Goal: Task Accomplishment & Management: Manage account settings

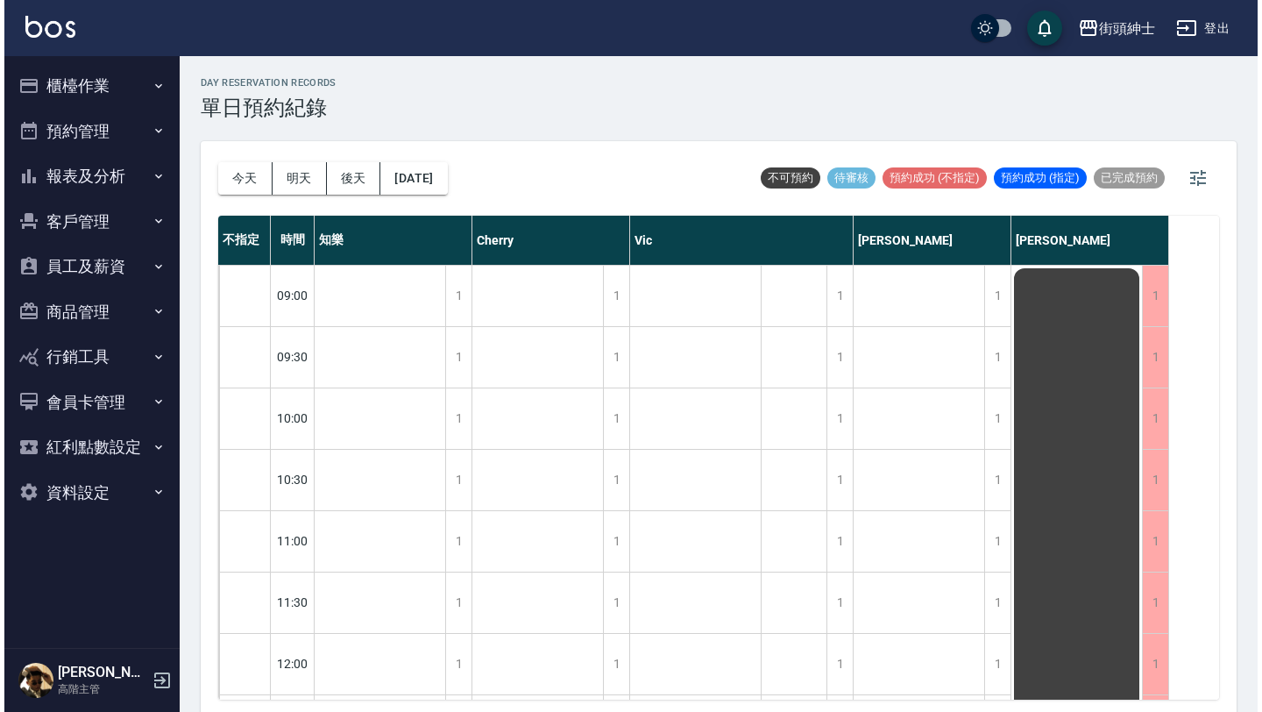
scroll to position [1071, 0]
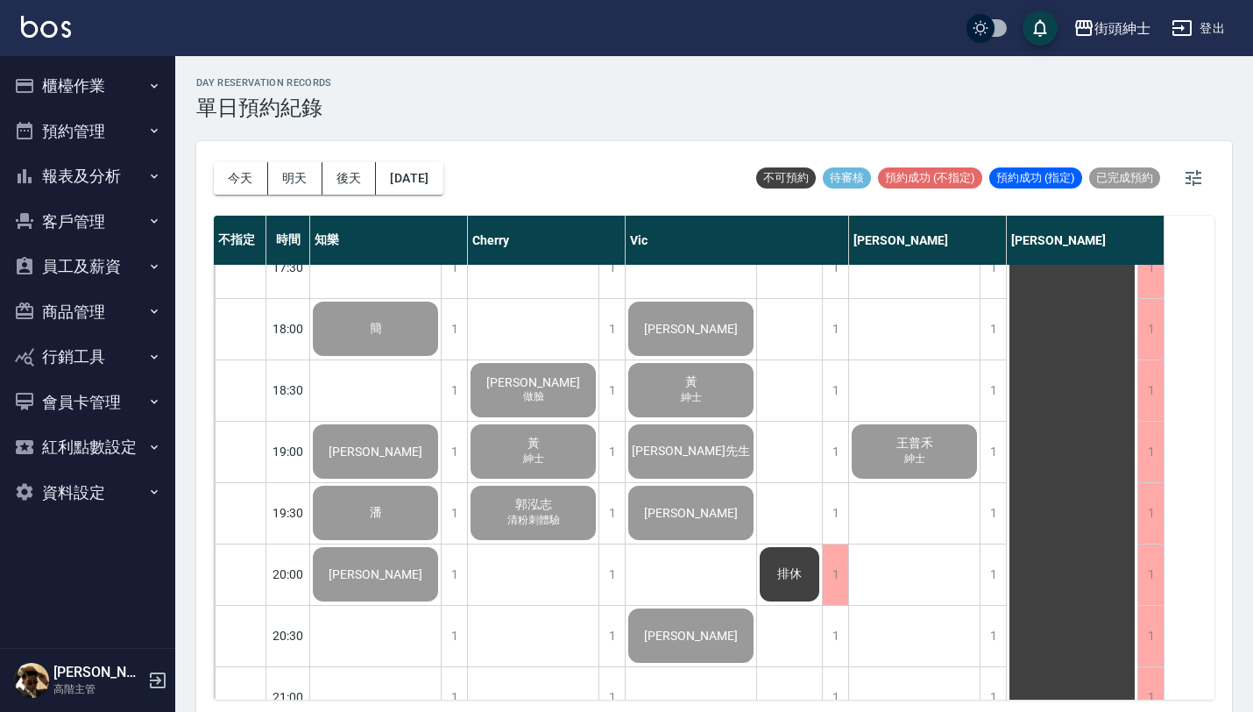
click at [129, 83] on button "櫃檯作業" at bounding box center [87, 86] width 161 height 46
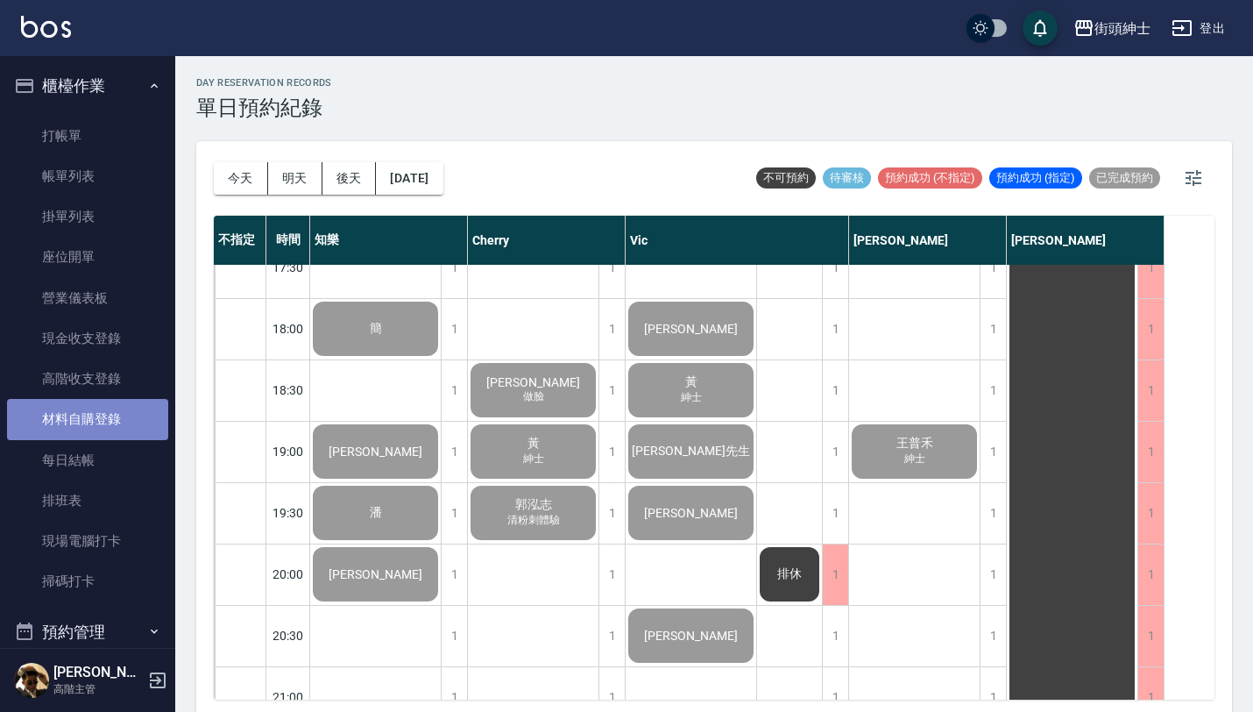
click at [98, 418] on link "材料自購登錄" at bounding box center [87, 419] width 161 height 40
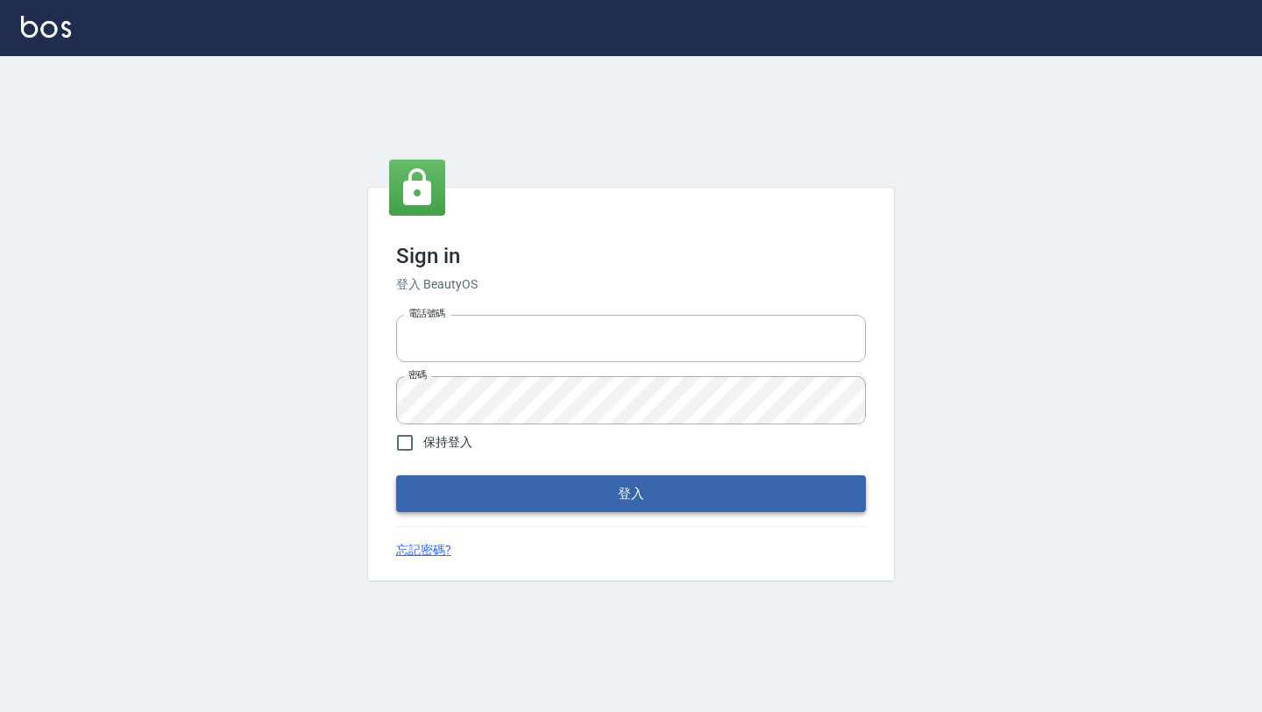
type input "0976888122"
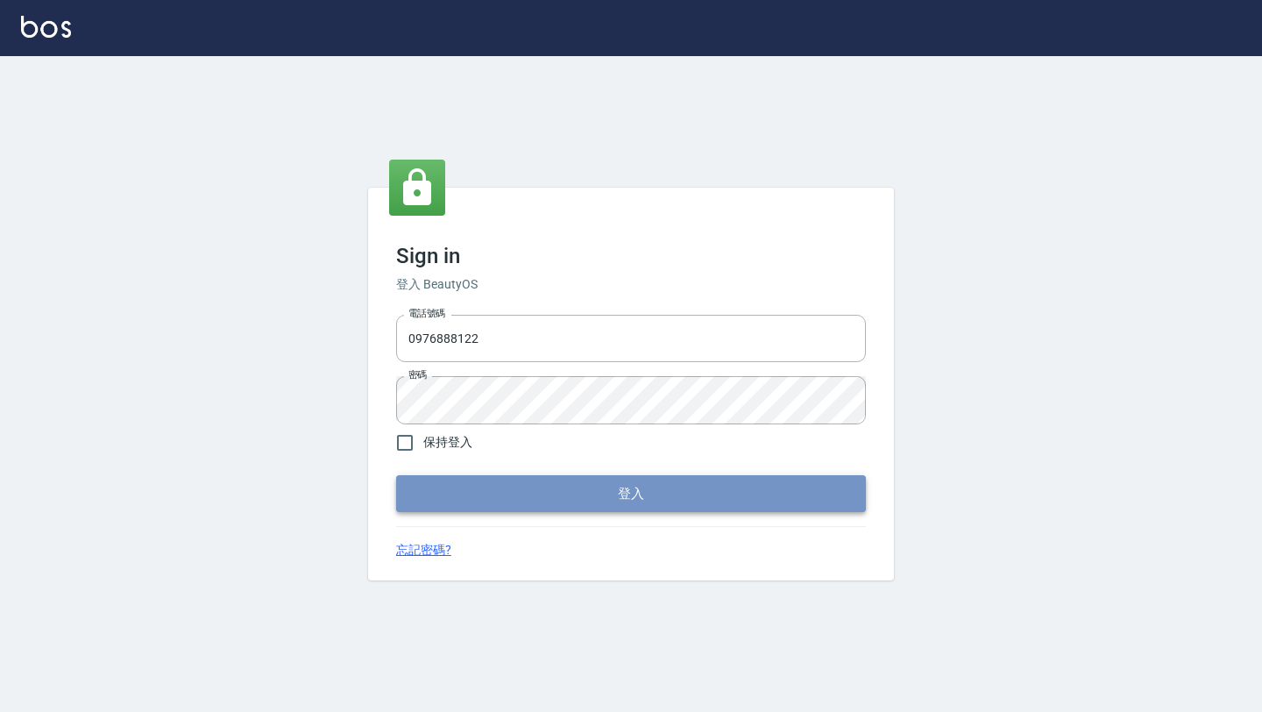
click at [577, 504] on button "登入" at bounding box center [631, 493] width 470 height 37
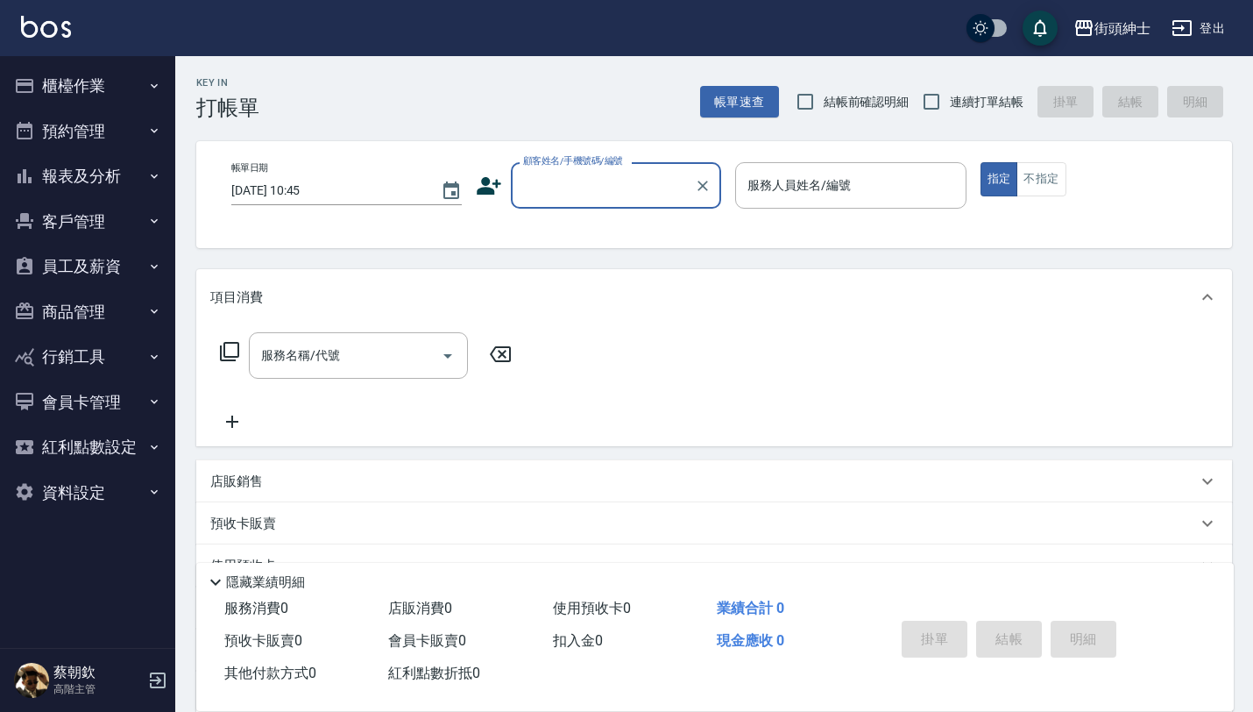
click at [100, 72] on button "櫃檯作業" at bounding box center [87, 86] width 161 height 46
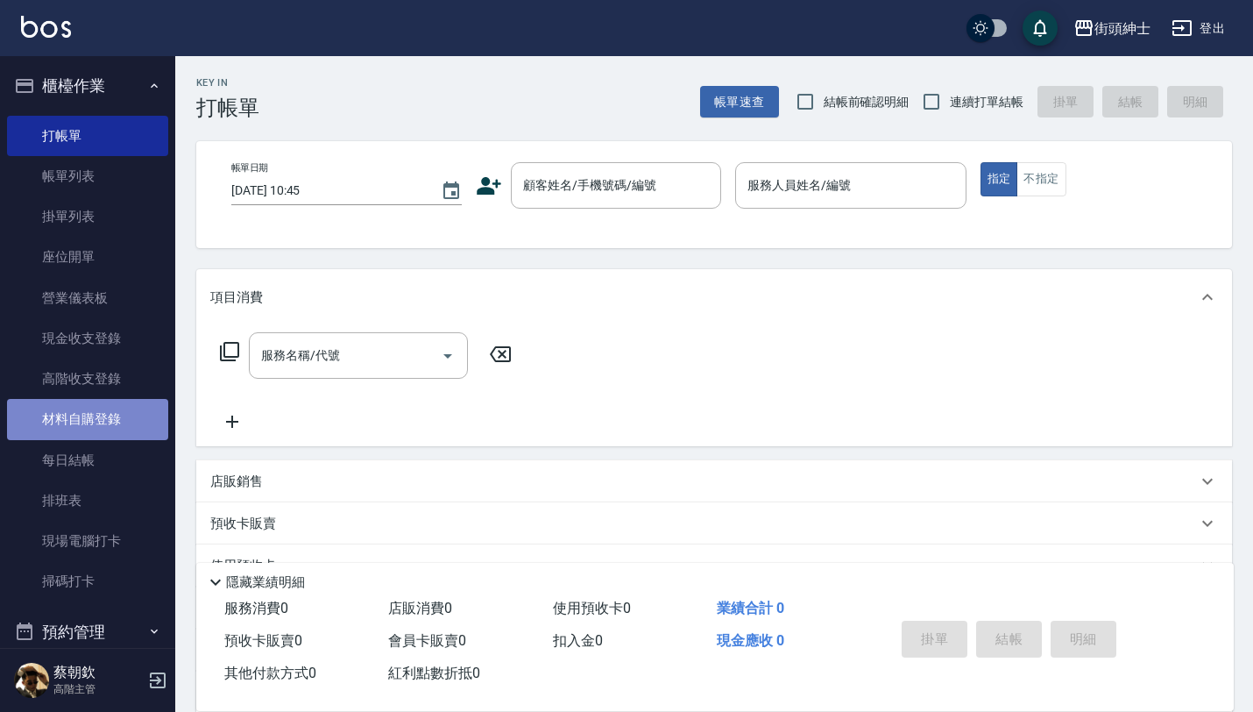
click at [106, 426] on link "材料自購登錄" at bounding box center [87, 419] width 161 height 40
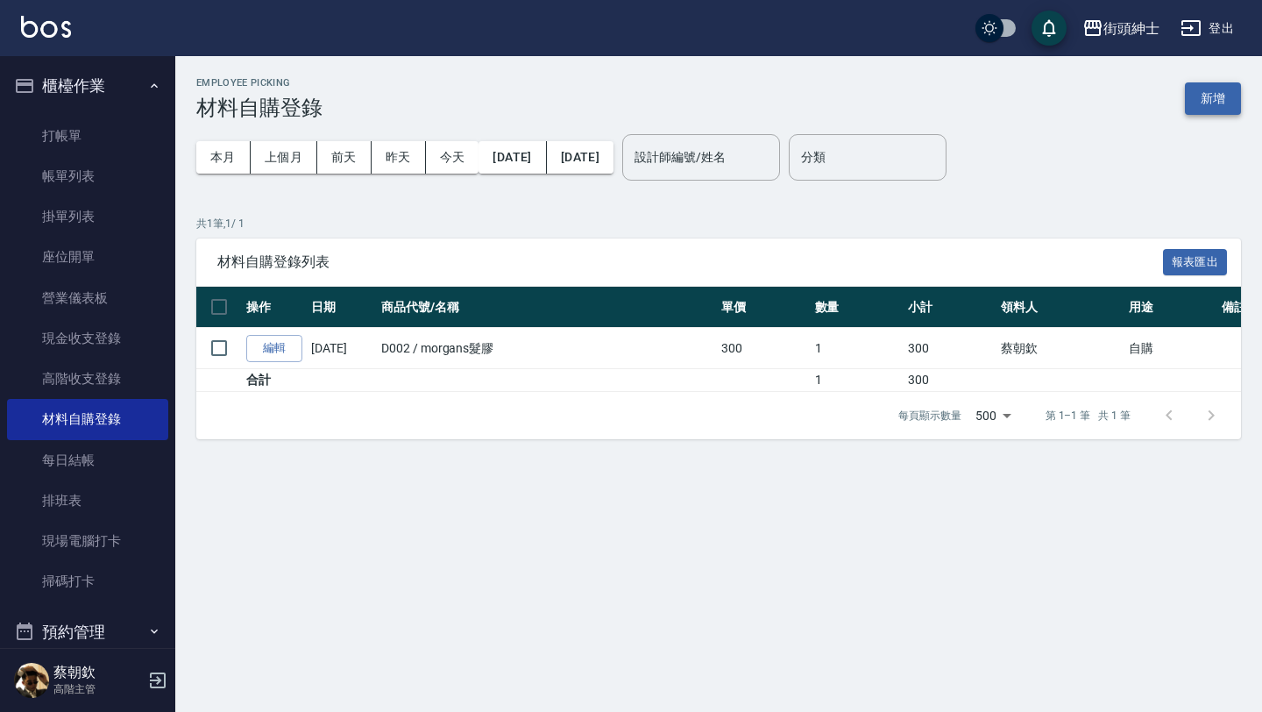
click at [1200, 98] on button "新增" at bounding box center [1213, 98] width 56 height 32
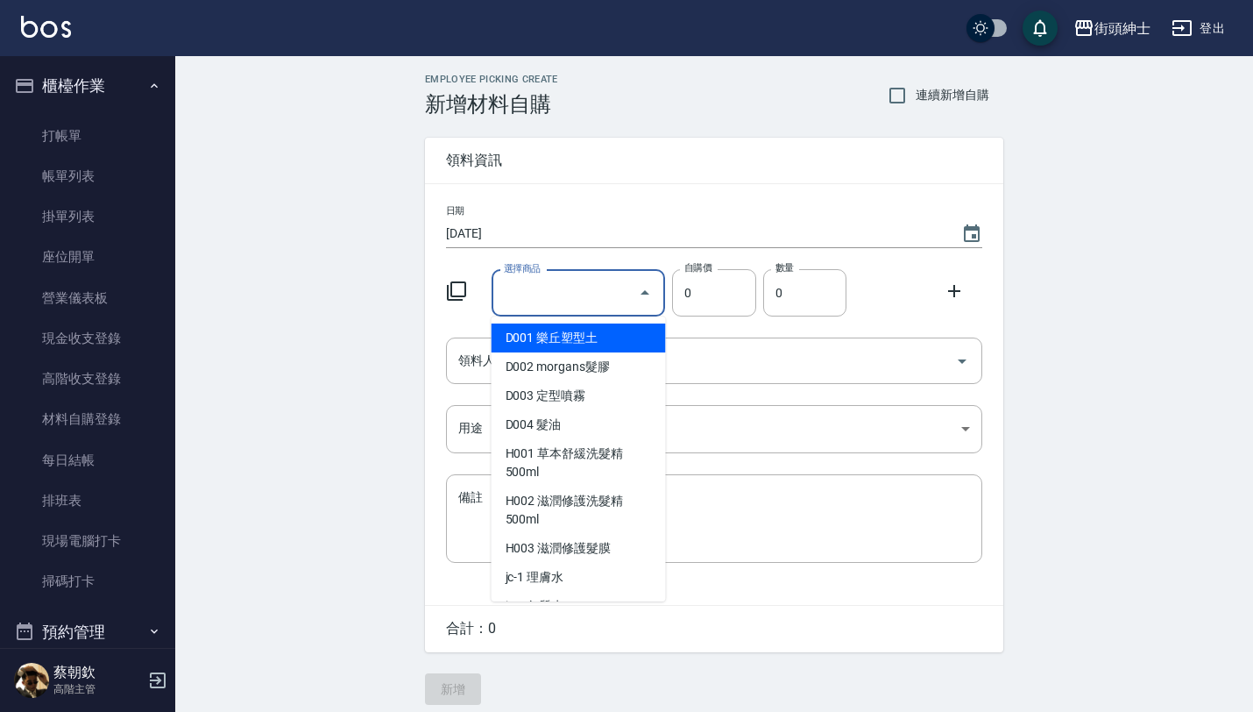
click at [570, 293] on input "選擇商品" at bounding box center [565, 293] width 132 height 31
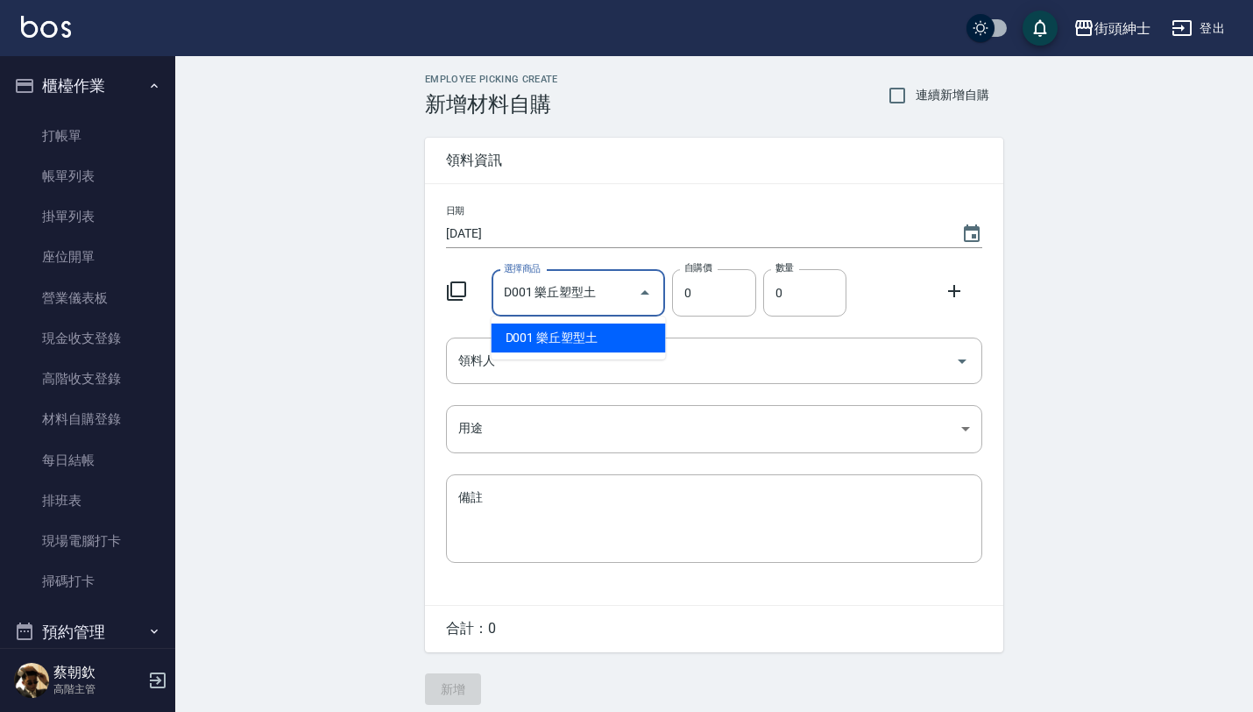
click at [633, 334] on li "D001 樂丘塑型土" at bounding box center [579, 337] width 174 height 29
type input "樂丘塑型土"
type input "300"
type input "1"
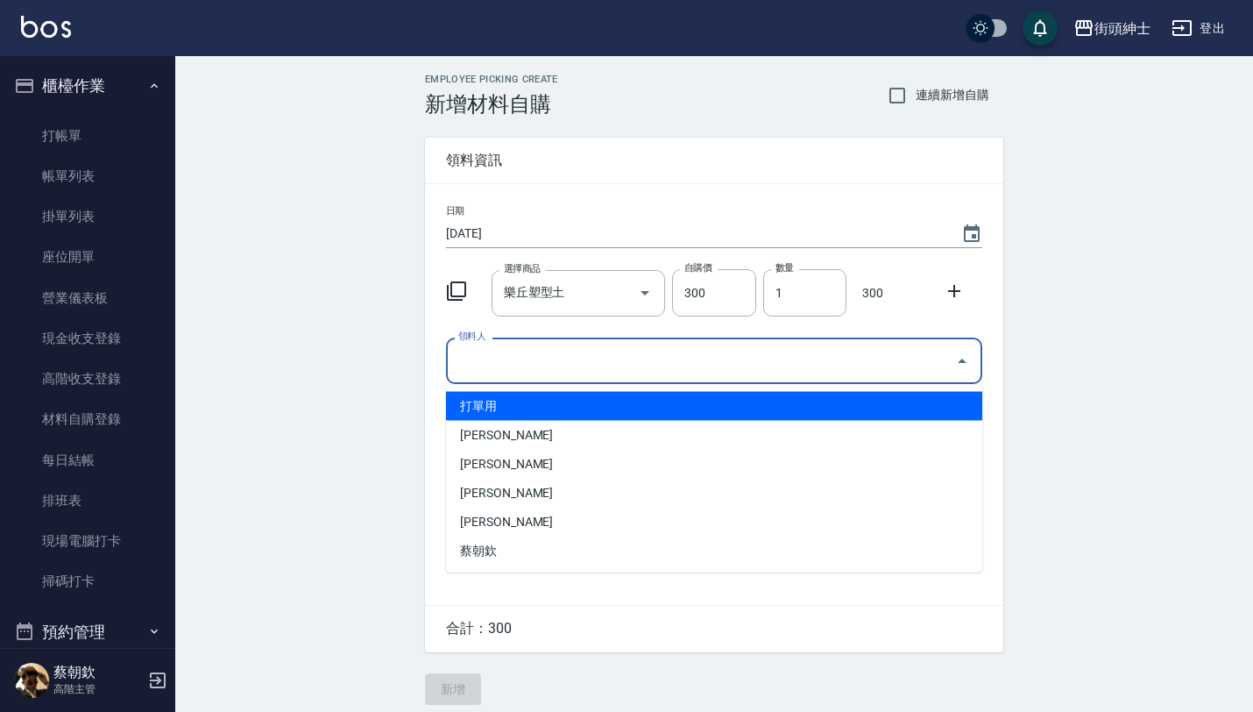
click at [635, 364] on input "領料人" at bounding box center [701, 360] width 494 height 31
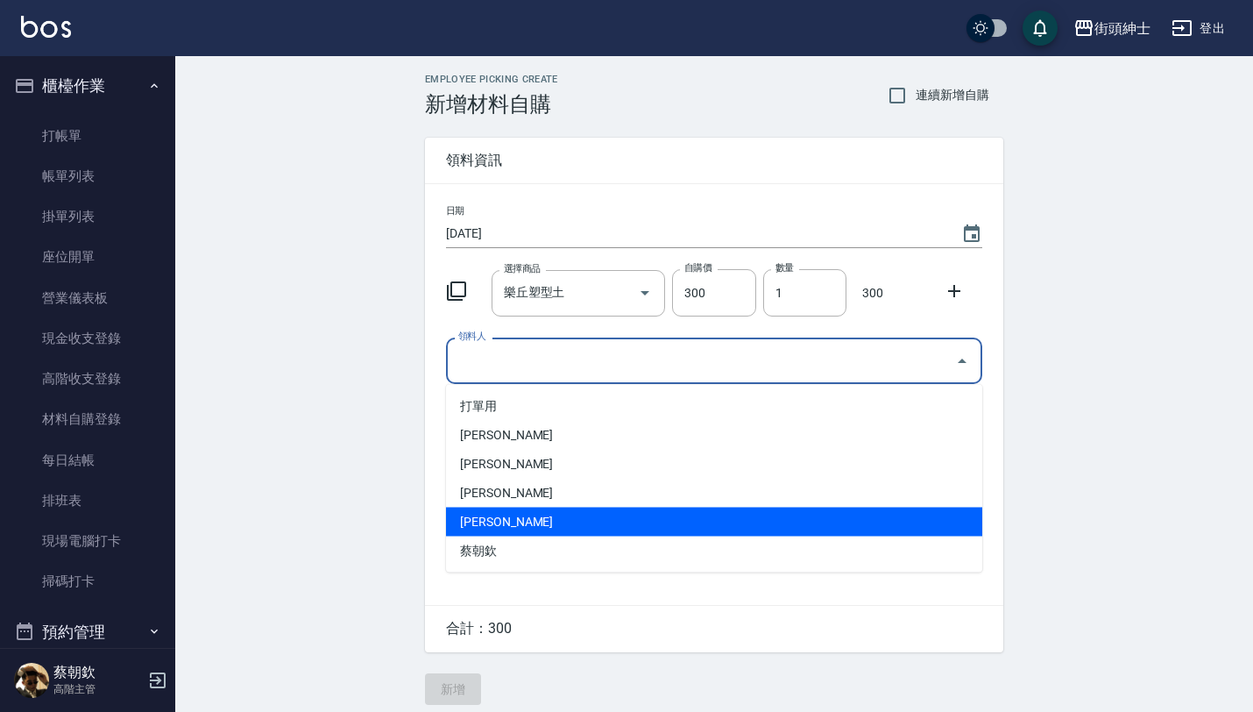
click at [504, 523] on li "王士權" at bounding box center [714, 521] width 536 height 29
type input "王士權"
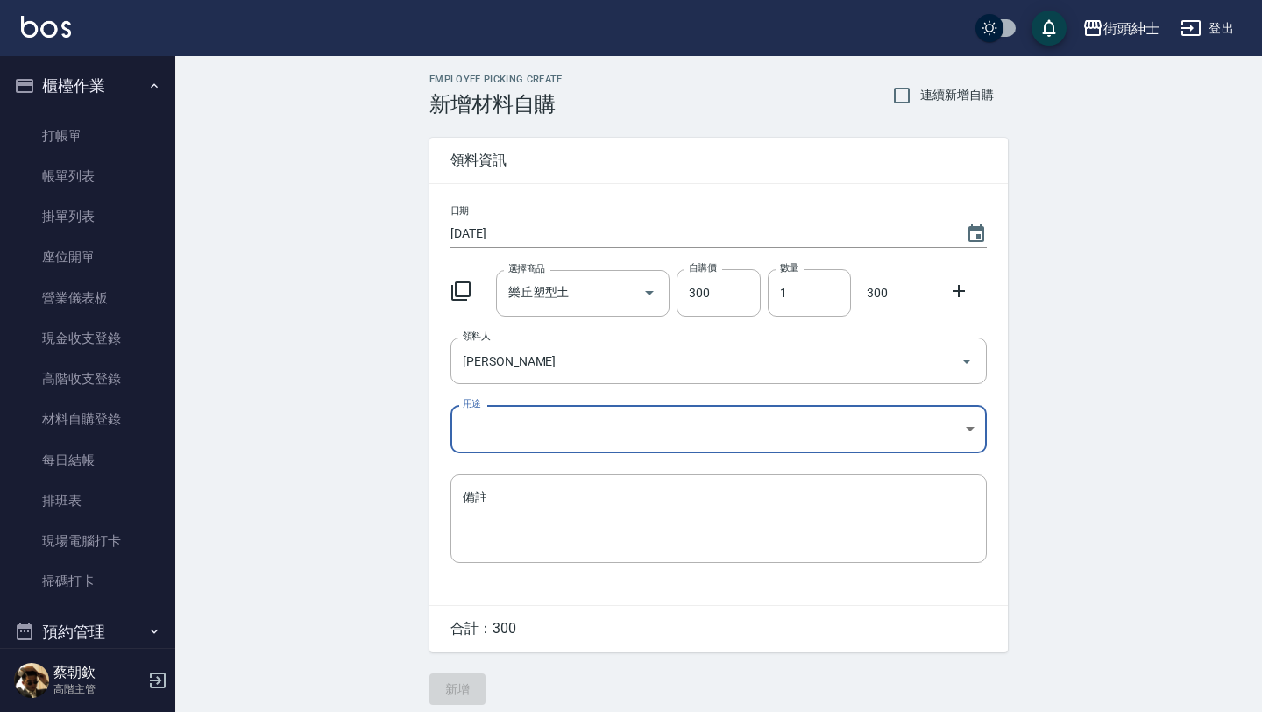
click at [528, 443] on body "街頭紳士 登出 櫃檯作業 打帳單 帳單列表 掛單列表 座位開單 營業儀表板 現金收支登錄 高階收支登錄 材料自購登錄 每日結帳 排班表 現場電腦打卡 掃碼打卡…" at bounding box center [631, 361] width 1262 height 722
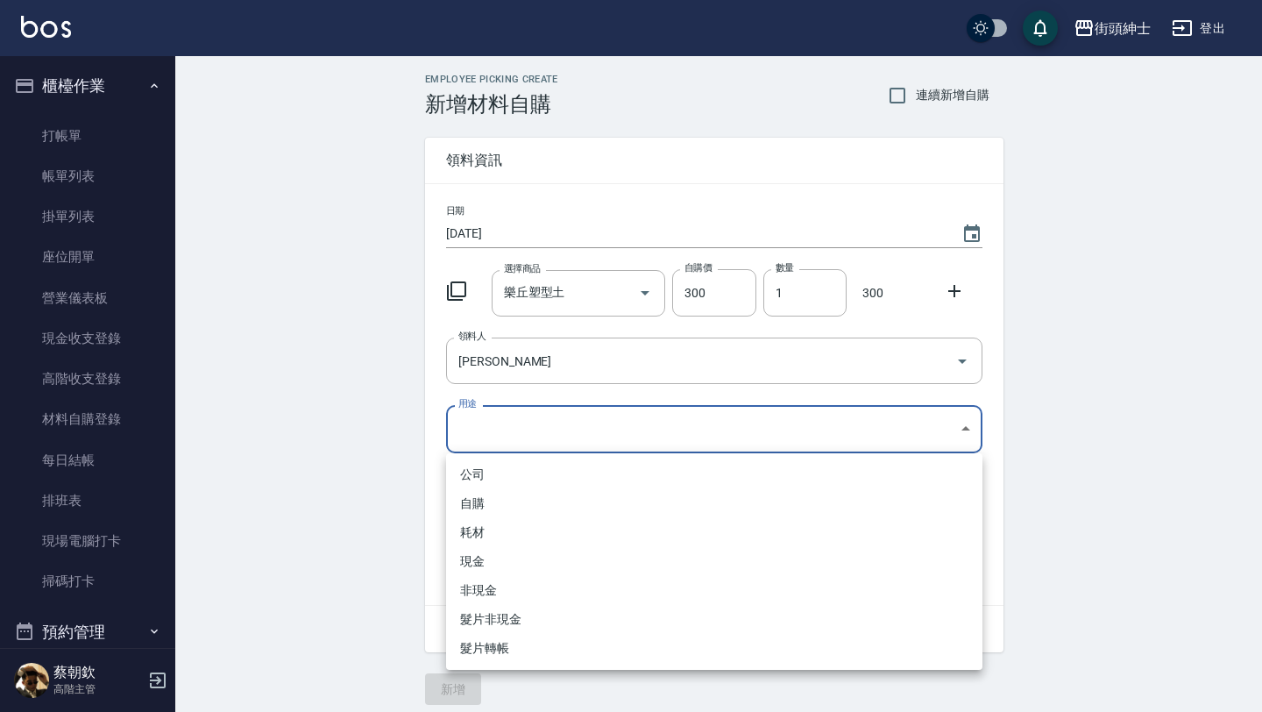
click at [499, 510] on li "自購" at bounding box center [714, 503] width 536 height 29
type input "自購"
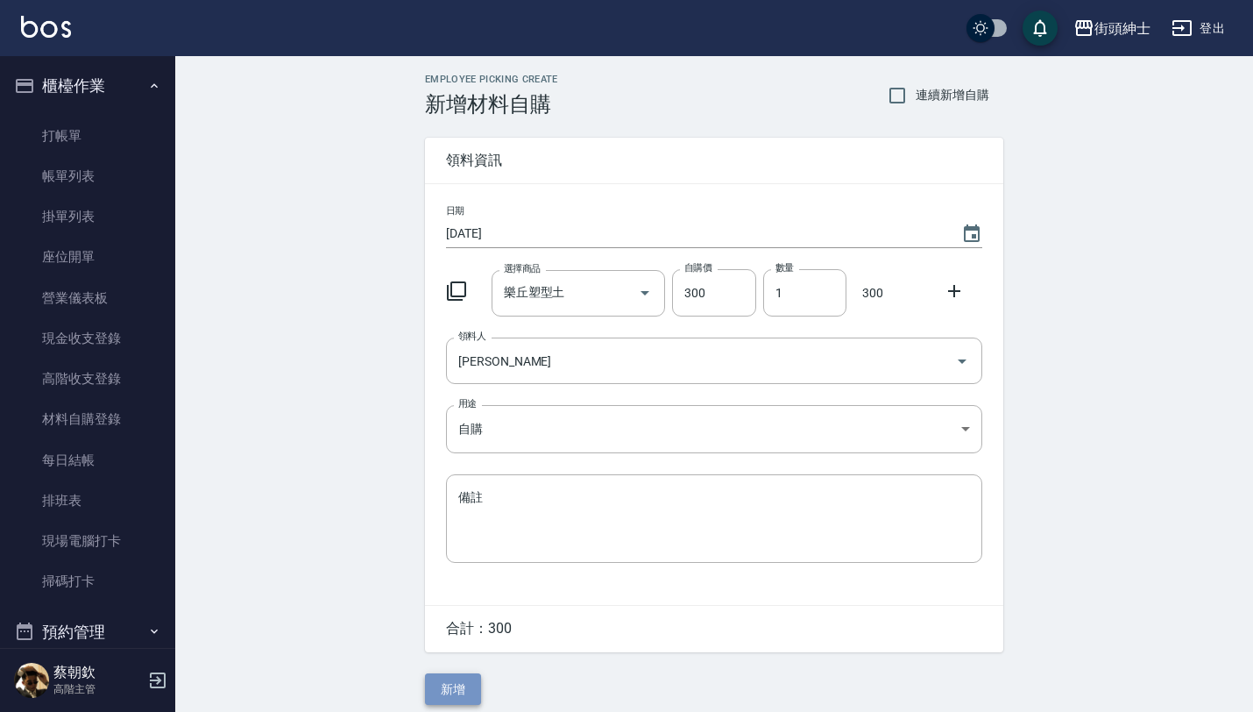
click at [460, 677] on button "新增" at bounding box center [453, 689] width 56 height 32
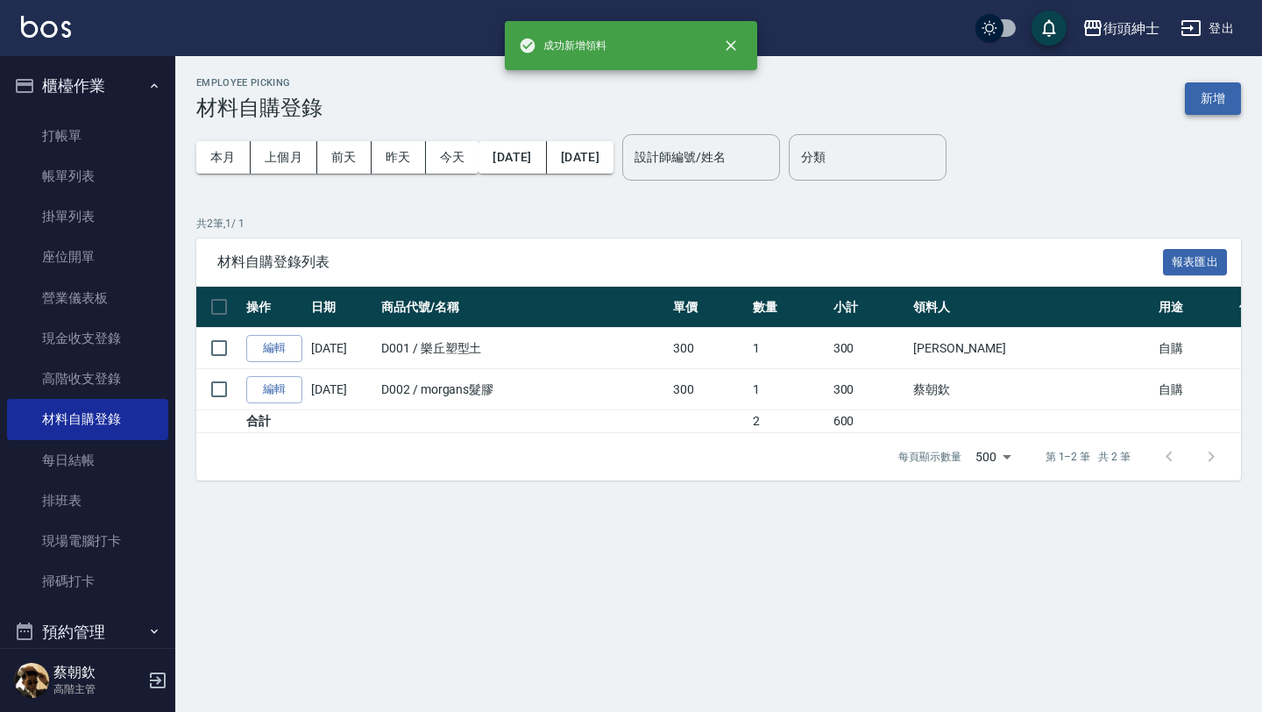
click at [1202, 92] on button "新增" at bounding box center [1213, 98] width 56 height 32
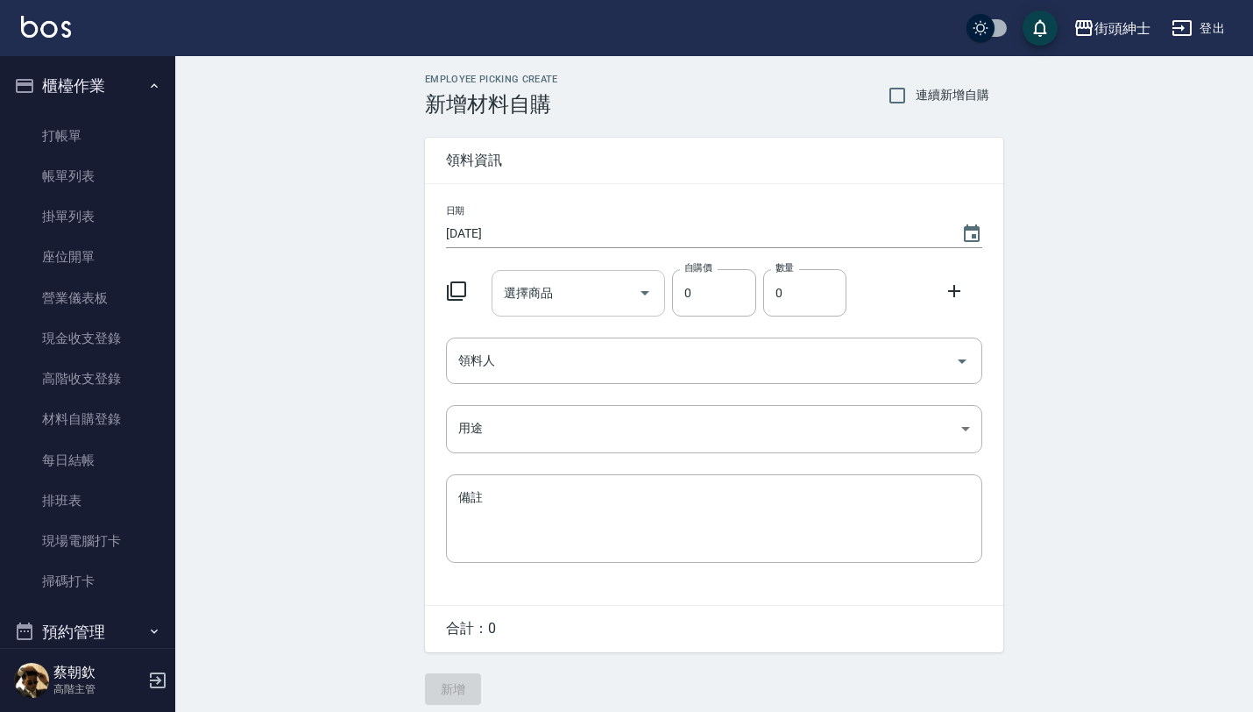
click at [586, 288] on input "選擇商品" at bounding box center [565, 293] width 132 height 31
click at [648, 291] on icon "Close" at bounding box center [644, 292] width 21 height 21
click at [589, 291] on input "a001 經典髮油" at bounding box center [565, 293] width 132 height 31
type input "a"
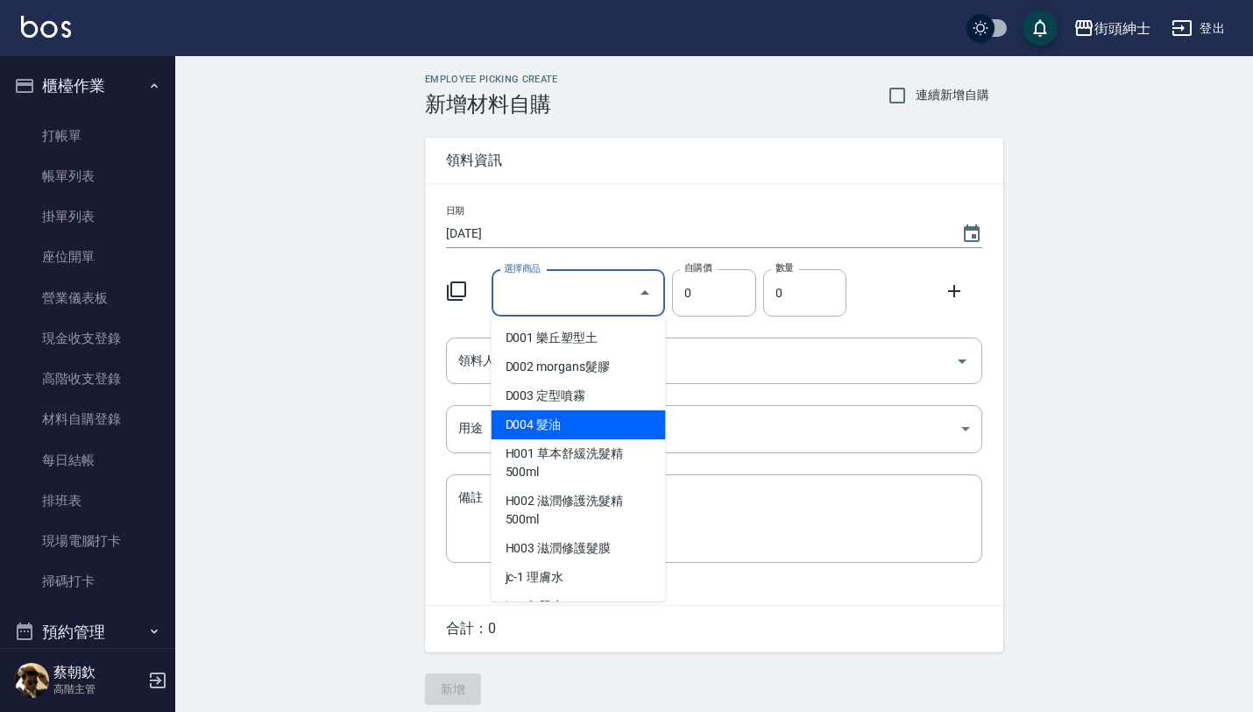
click at [589, 424] on li "D004 髮油" at bounding box center [579, 424] width 174 height 29
type input "髮油"
type input "250"
type input "1"
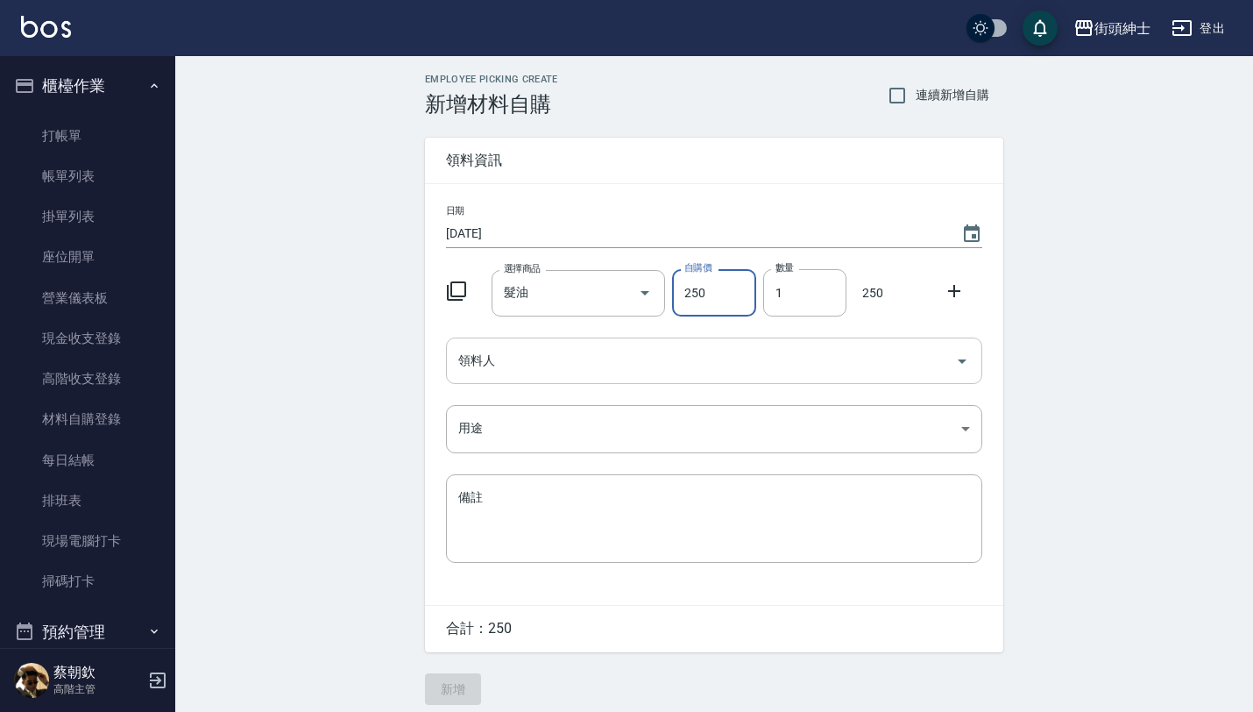
click at [722, 380] on div "領料人" at bounding box center [714, 360] width 536 height 46
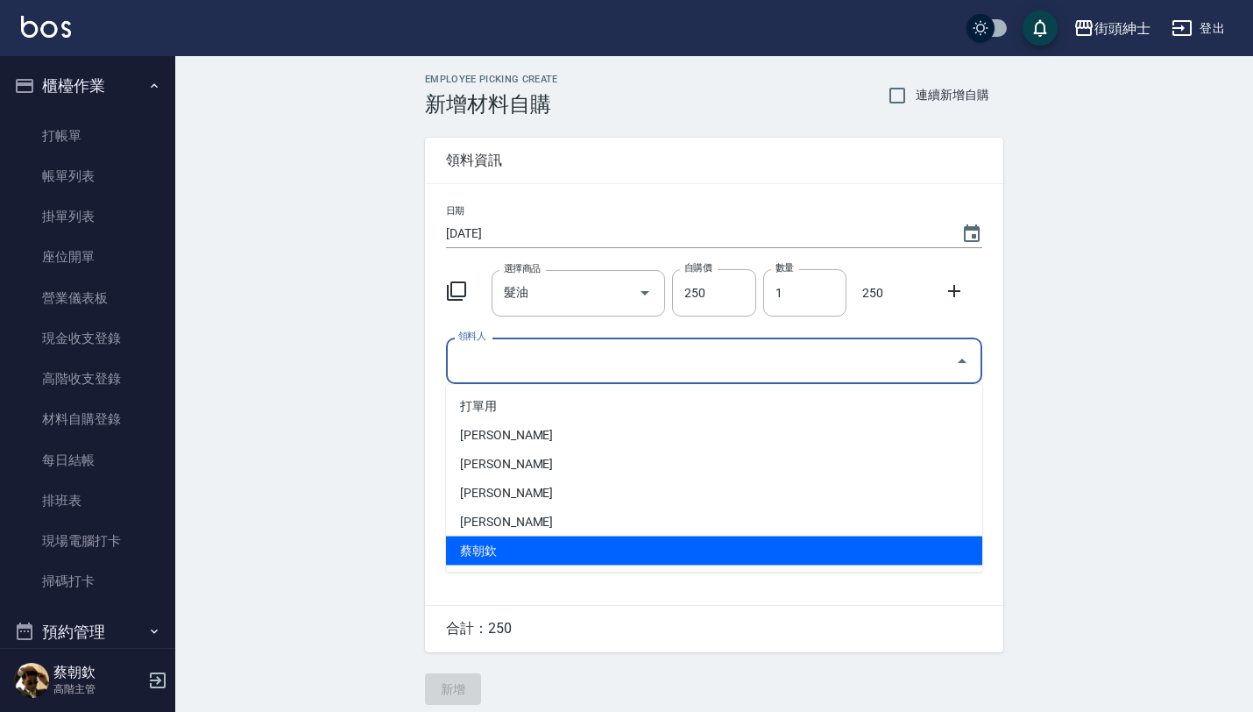
click at [511, 546] on li "蔡朝欽" at bounding box center [714, 550] width 536 height 29
type input "蔡朝欽"
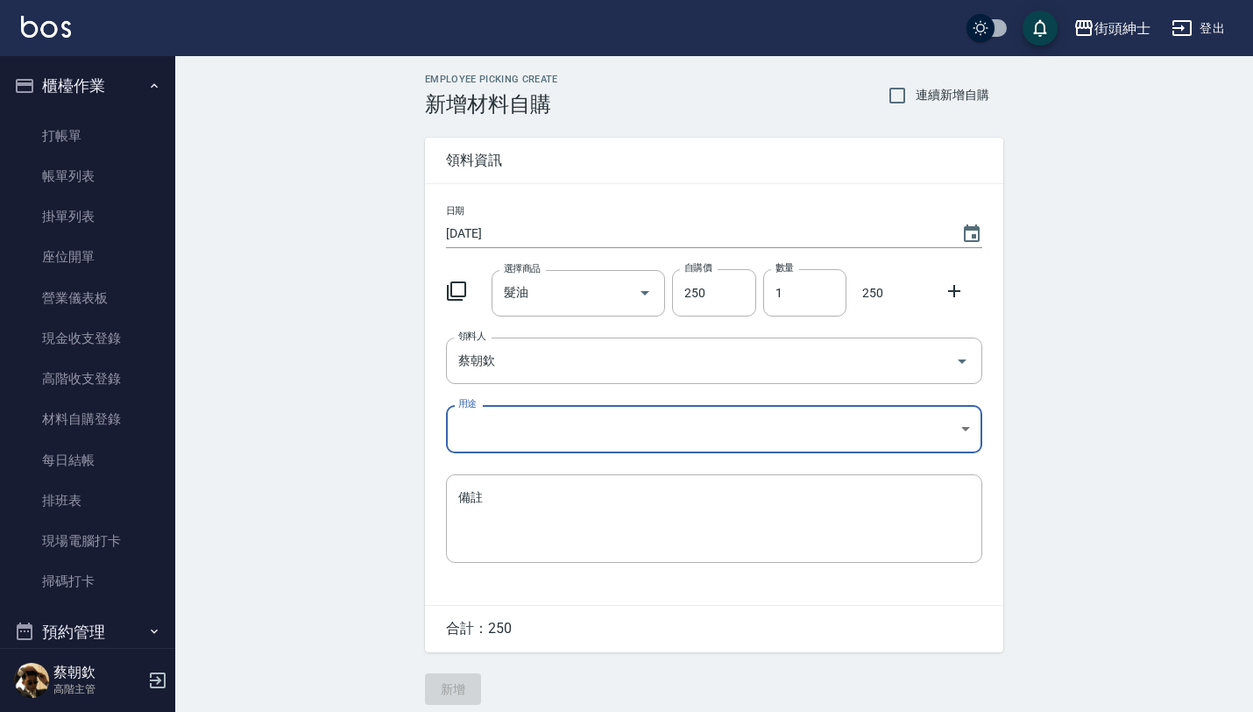
click at [530, 438] on body "街頭紳士 登出 櫃檯作業 打帳單 帳單列表 掛單列表 座位開單 營業儀表板 現金收支登錄 高階收支登錄 材料自購登錄 每日結帳 排班表 現場電腦打卡 掃碼打卡…" at bounding box center [626, 361] width 1253 height 722
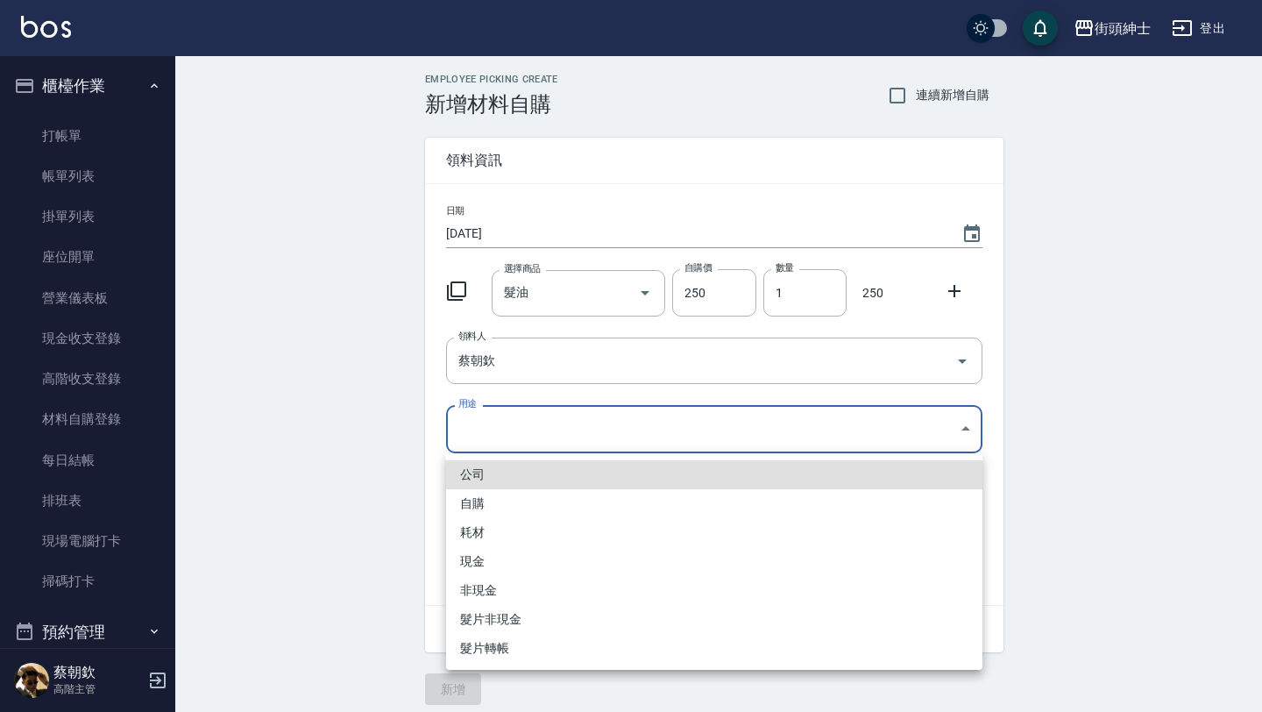
click at [514, 494] on li "自購" at bounding box center [714, 503] width 536 height 29
type input "自購"
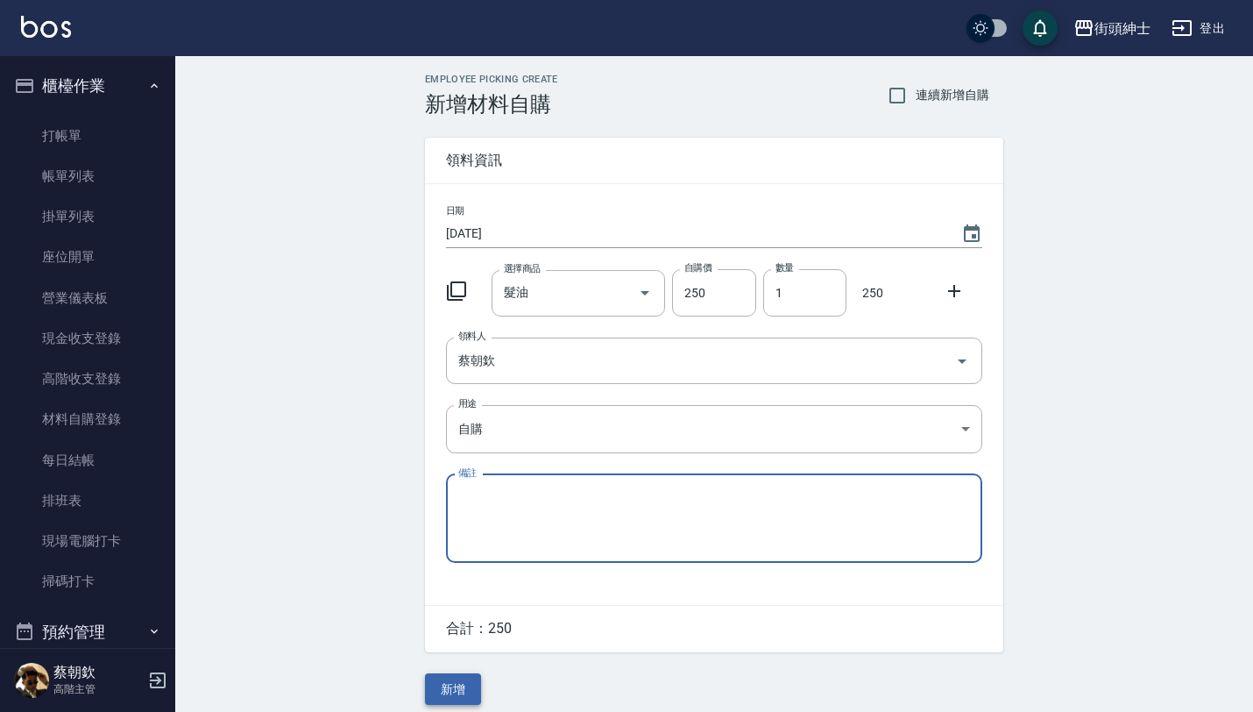
click at [452, 684] on button "新增" at bounding box center [453, 689] width 56 height 32
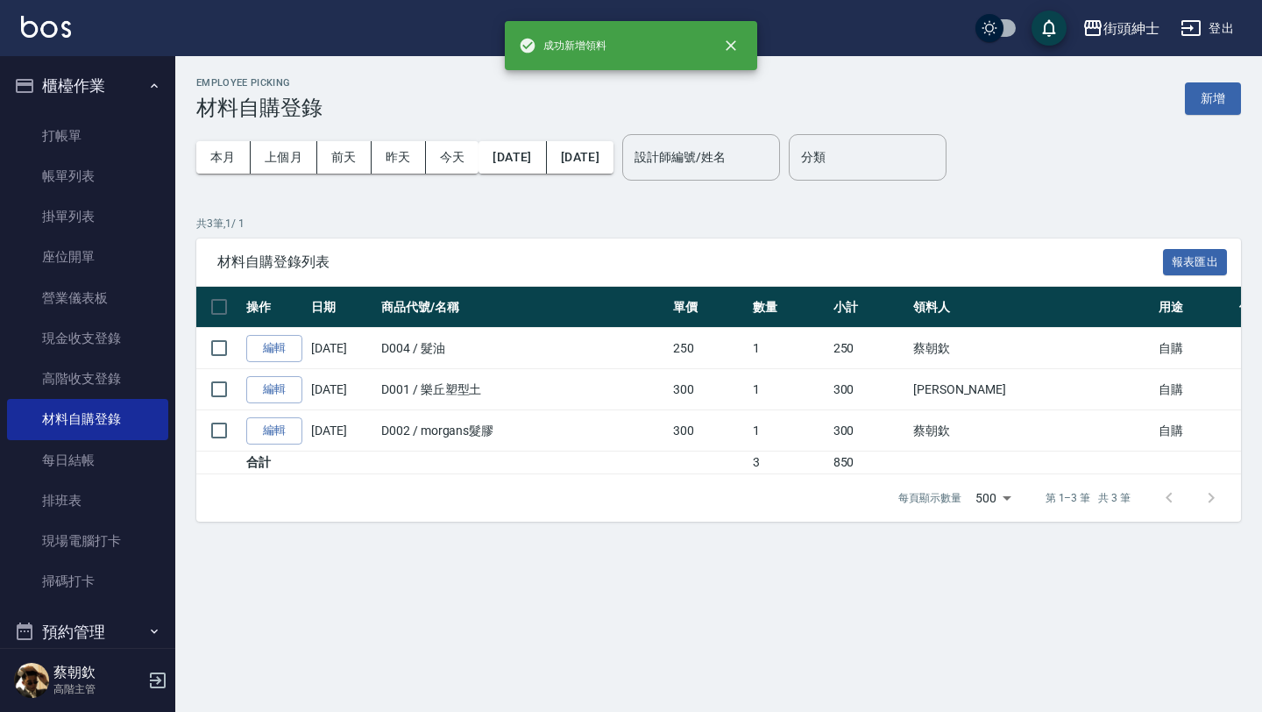
click at [116, 81] on button "櫃檯作業" at bounding box center [87, 86] width 161 height 46
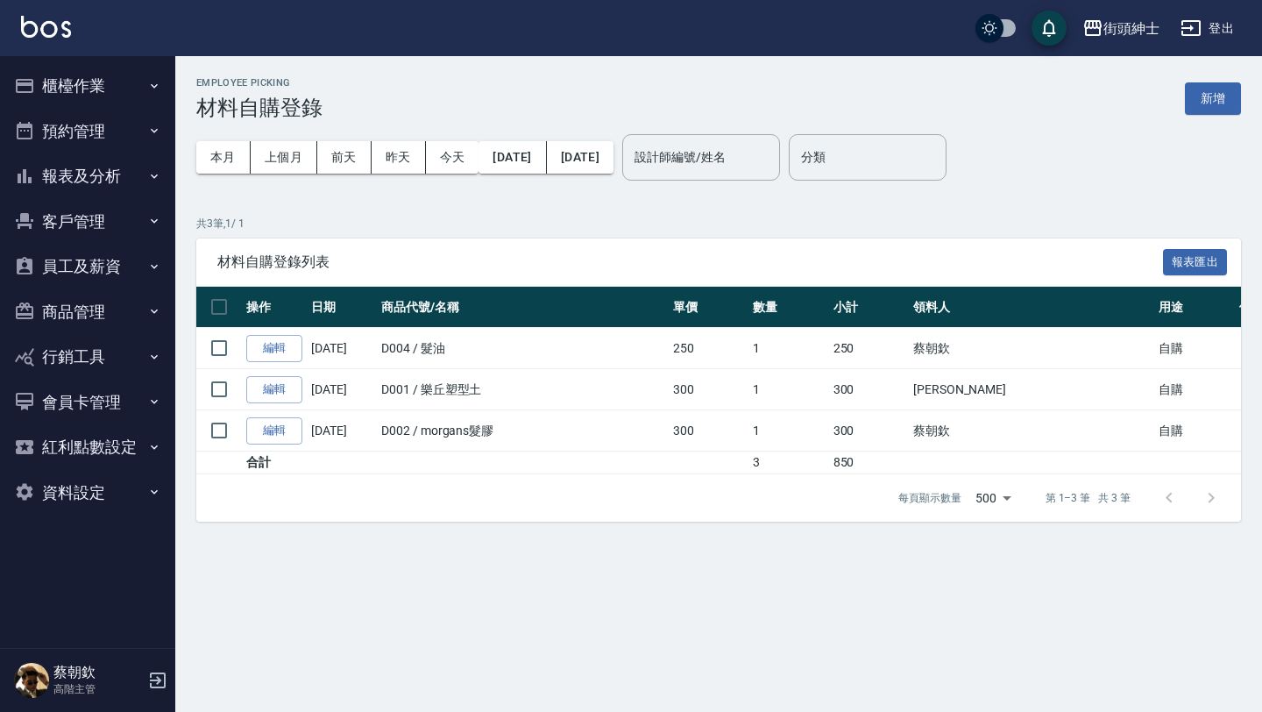
click at [104, 303] on button "商品管理" at bounding box center [87, 312] width 161 height 46
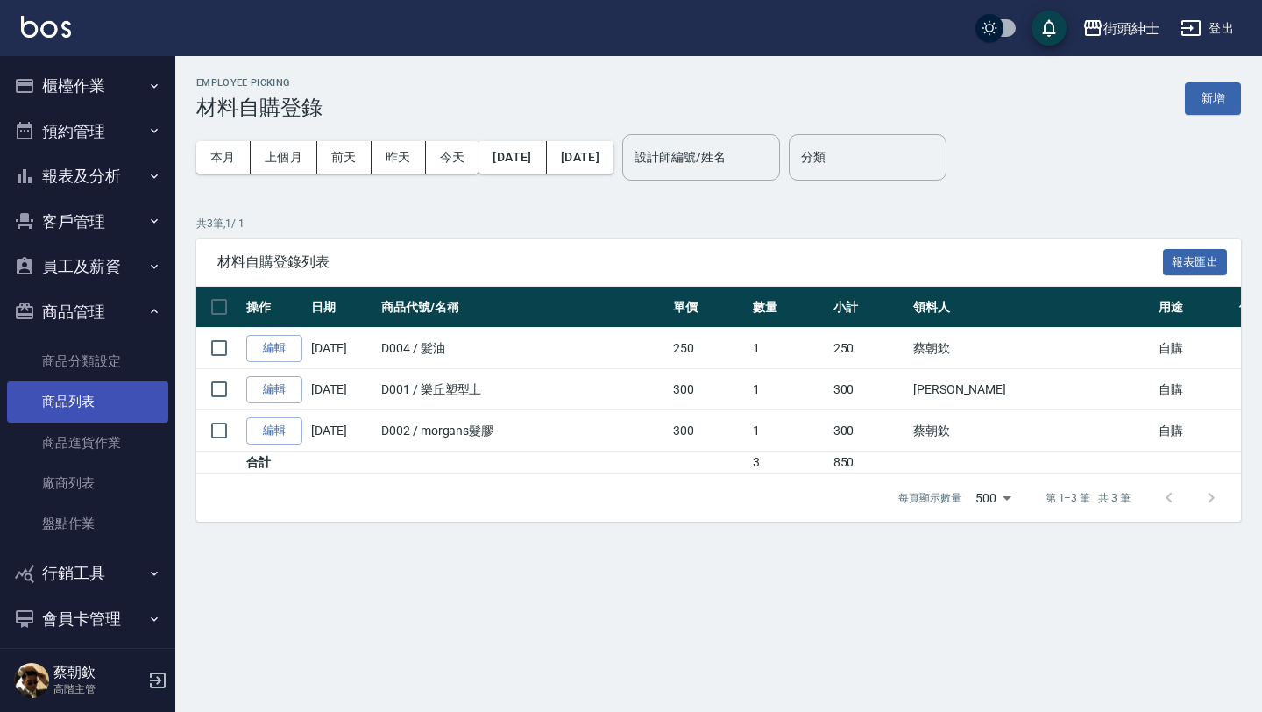
click at [111, 405] on link "商品列表" at bounding box center [87, 401] width 161 height 40
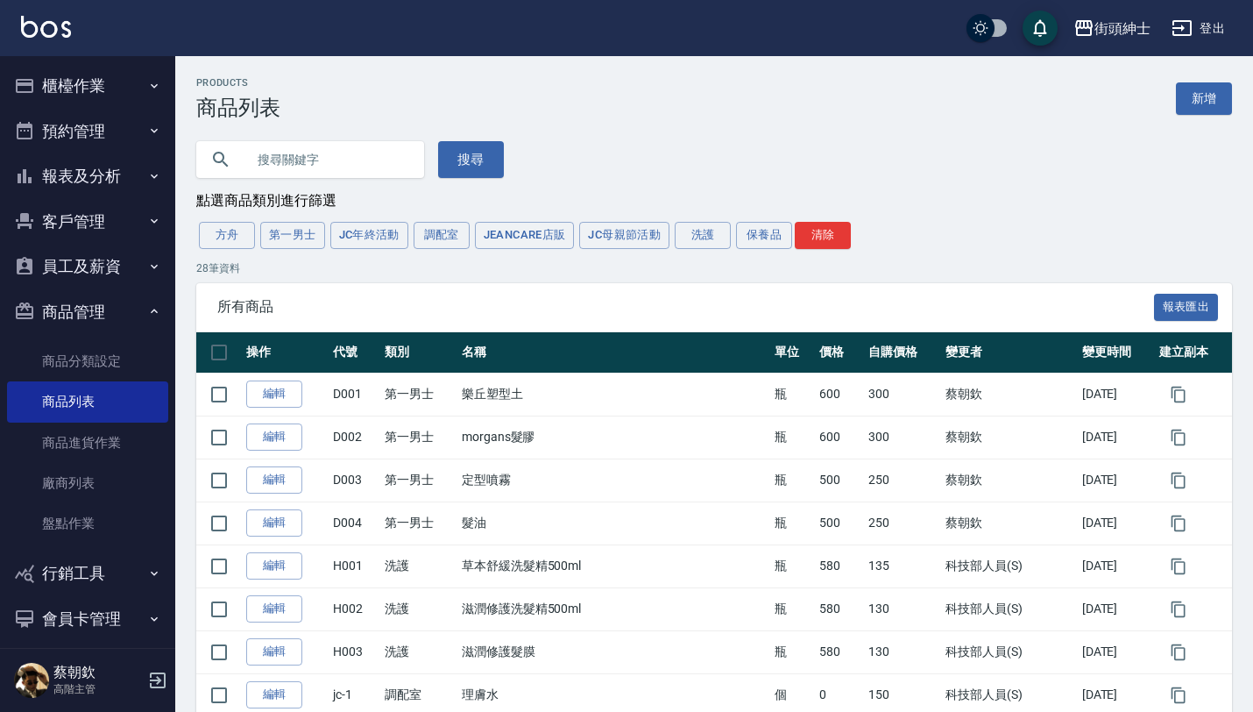
click at [1206, 98] on link "新增" at bounding box center [1204, 98] width 56 height 32
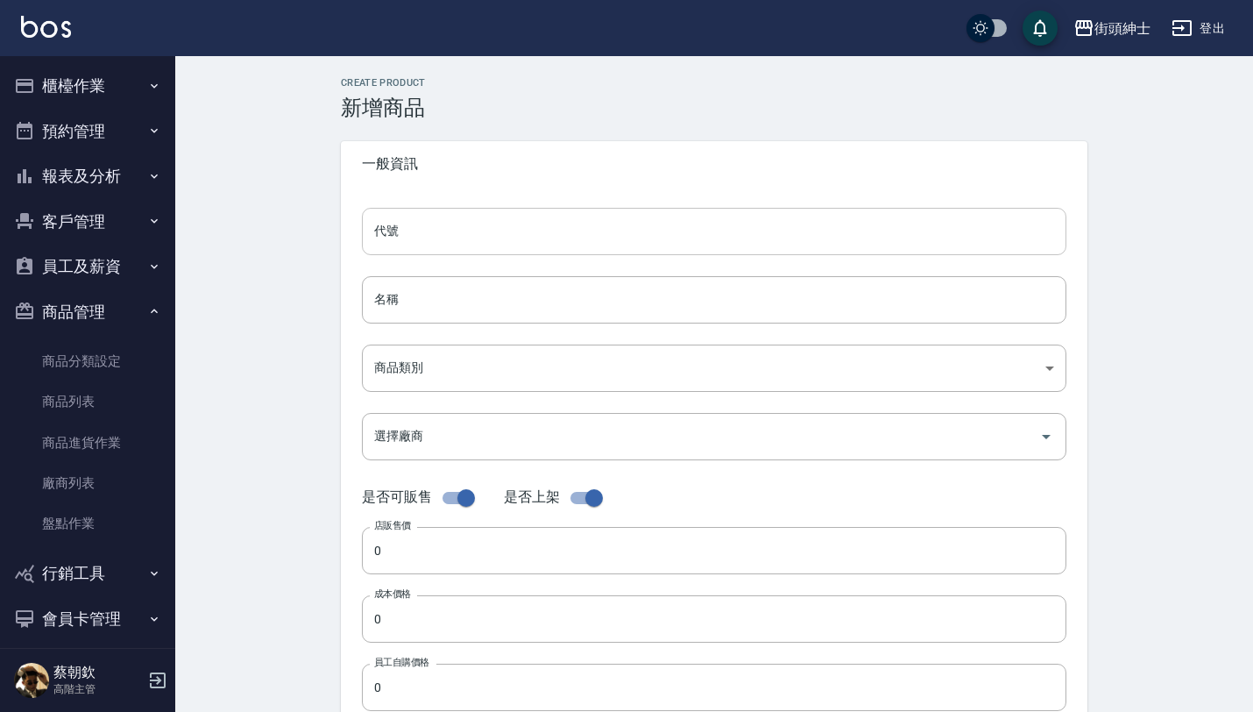
click at [518, 222] on input "代號" at bounding box center [714, 231] width 705 height 47
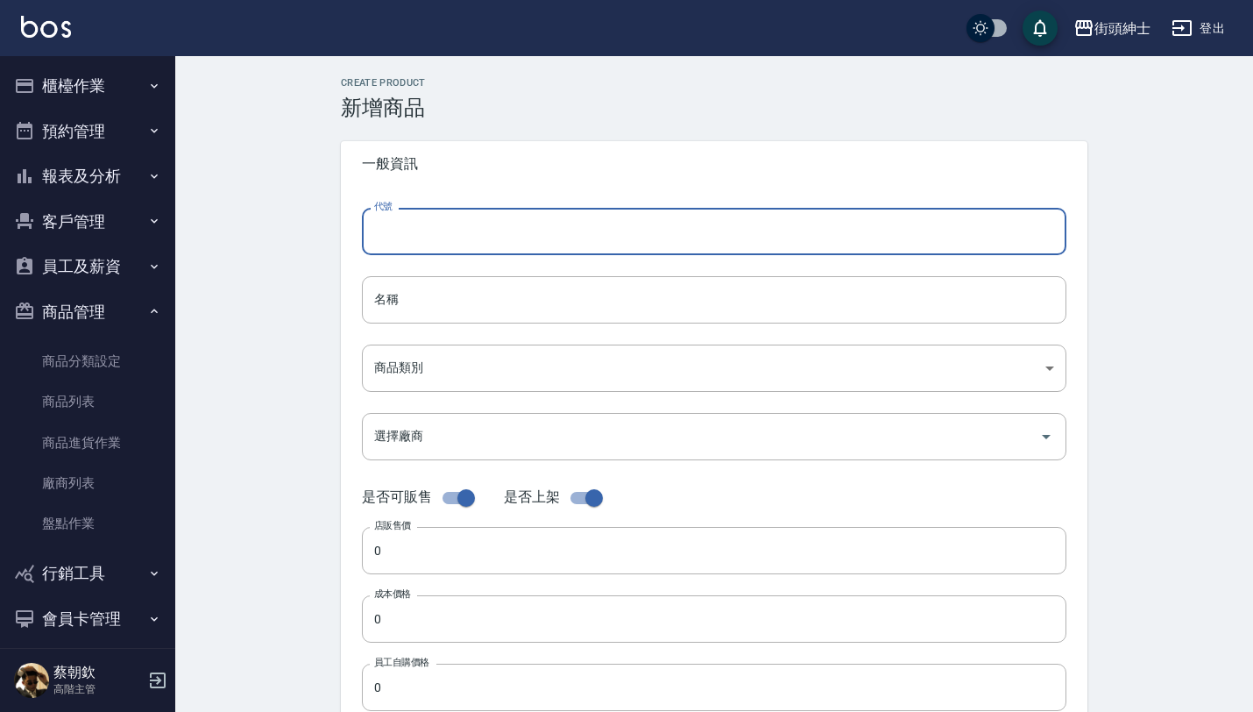
type input "ㄇ"
type input "a004"
click at [522, 300] on input "名稱" at bounding box center [714, 299] width 705 height 47
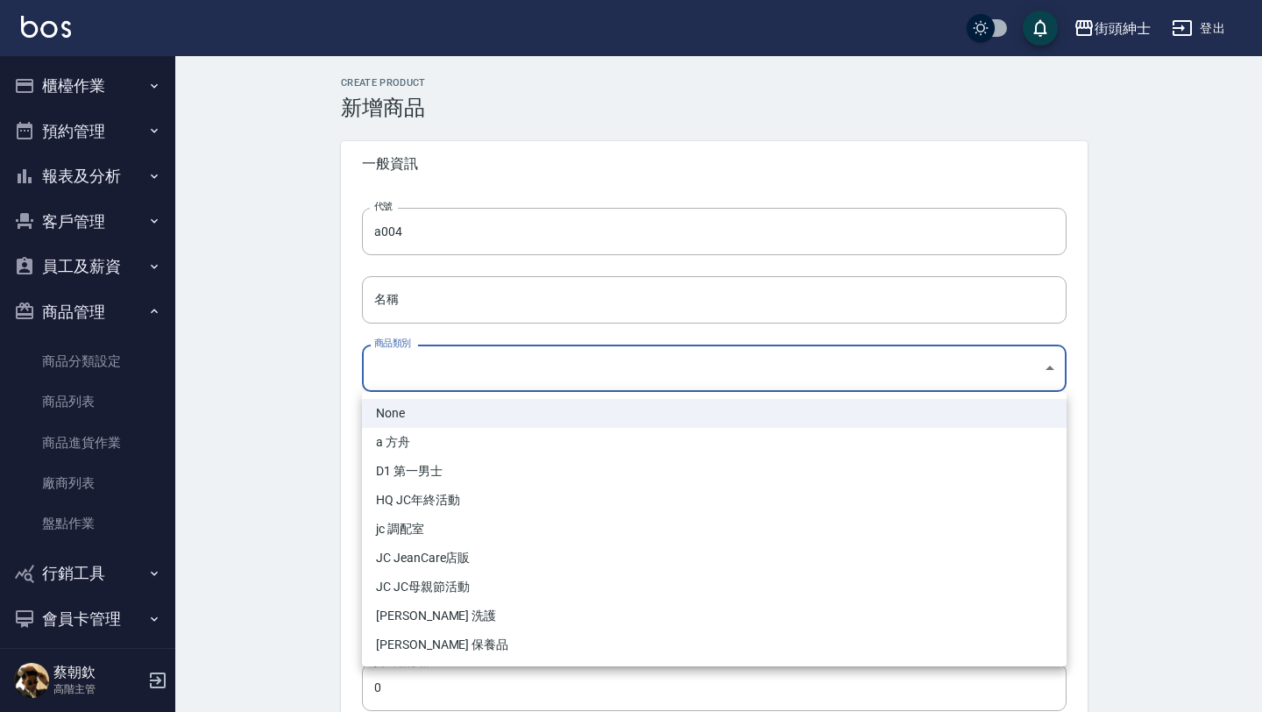
click at [663, 353] on body "街頭紳士 登出 櫃檯作業 打帳單 帳單列表 掛單列表 座位開單 營業儀表板 現金收支登錄 高階收支登錄 材料自購登錄 每日結帳 排班表 現場電腦打卡 掃碼打卡…" at bounding box center [631, 604] width 1262 height 1209
click at [613, 299] on div at bounding box center [631, 356] width 1262 height 712
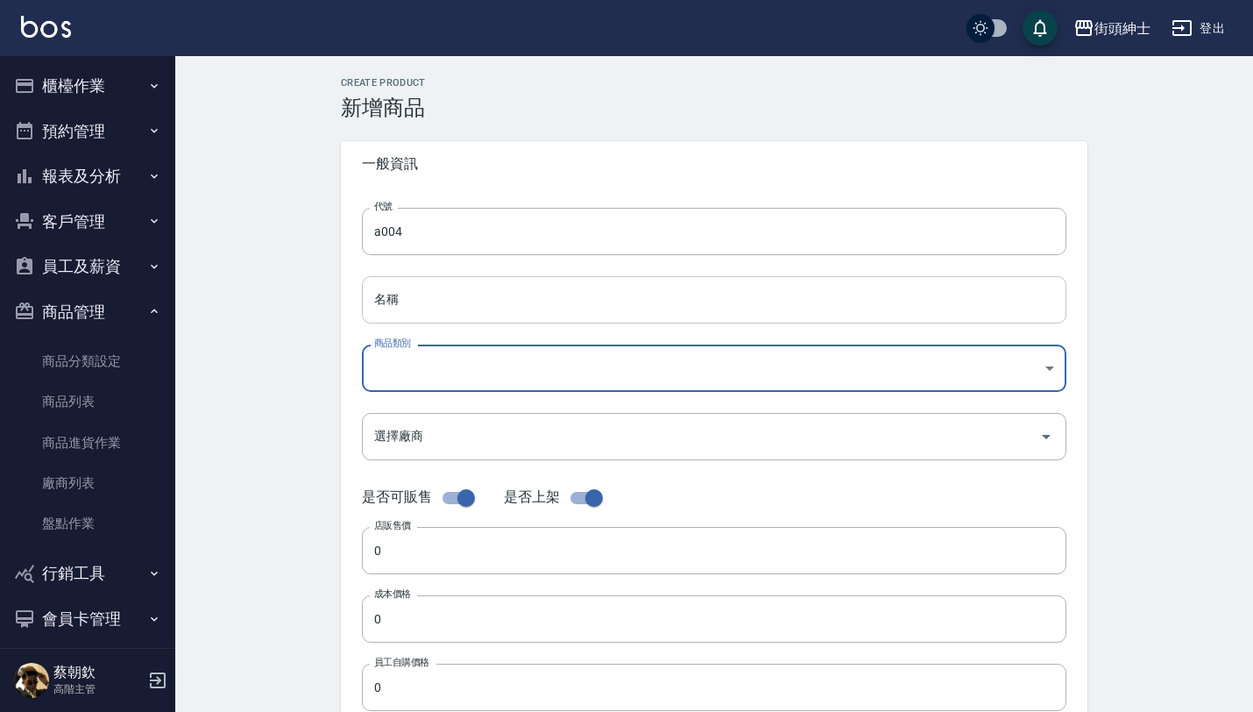
click at [453, 299] on input "名稱" at bounding box center [714, 299] width 705 height 47
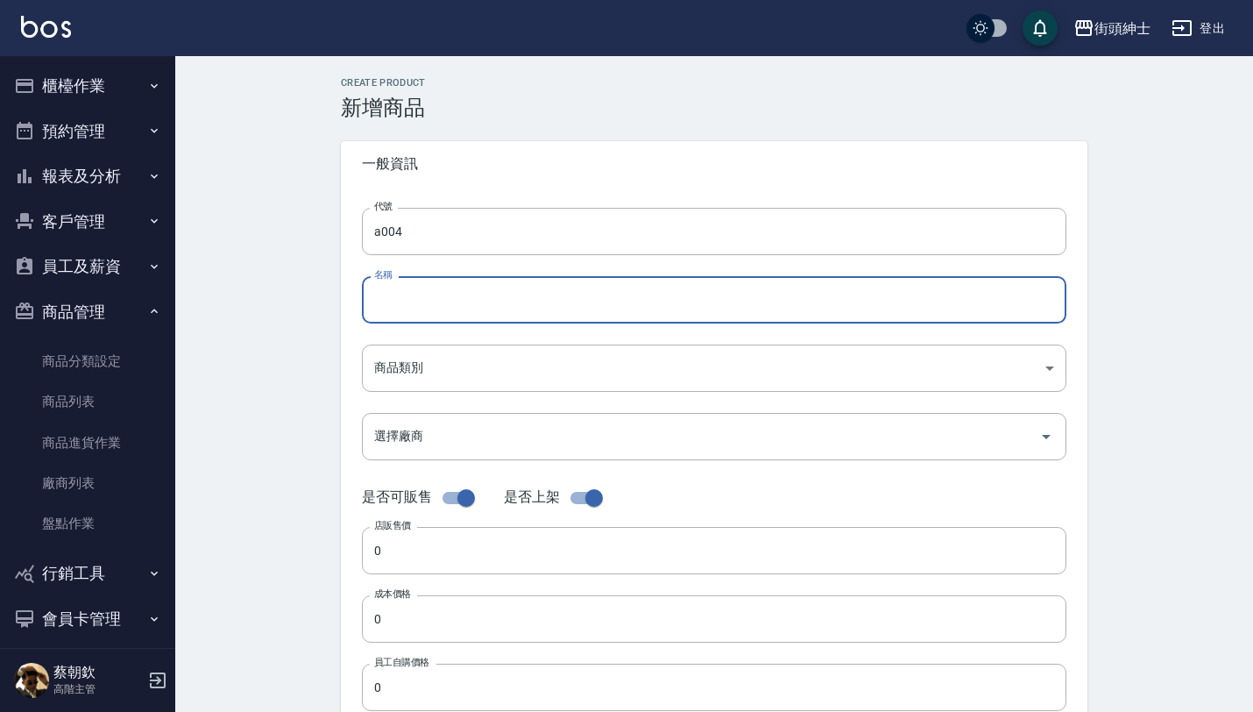
type input "a"
type input "摩根慕斯"
click at [480, 372] on body "街頭紳士 登出 櫃檯作業 打帳單 帳單列表 掛單列表 座位開單 營業儀表板 現金收支登錄 高階收支登錄 材料自購登錄 每日結帳 排班表 現場電腦打卡 掃碼打卡…" at bounding box center [626, 604] width 1253 height 1209
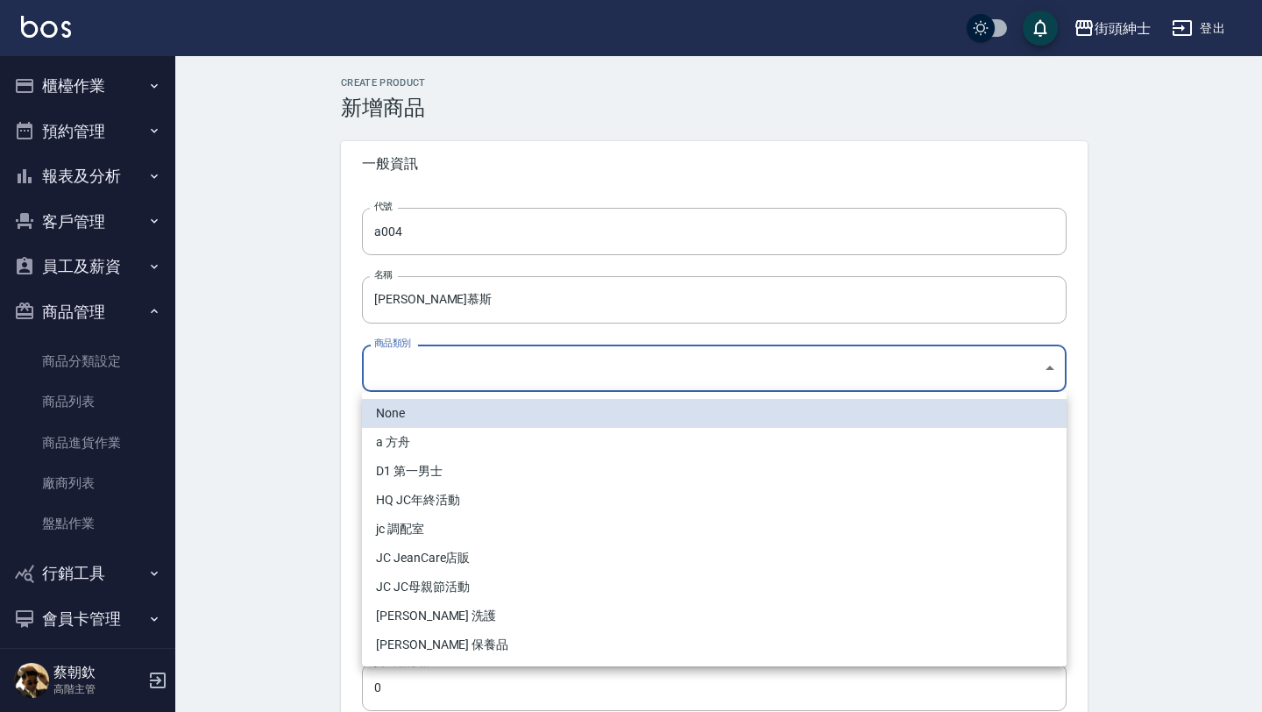
click at [457, 478] on li "D1 第一男士" at bounding box center [714, 471] width 705 height 29
type input "774eb1d1-776e-46d7-aa64-f5a5cdab6095"
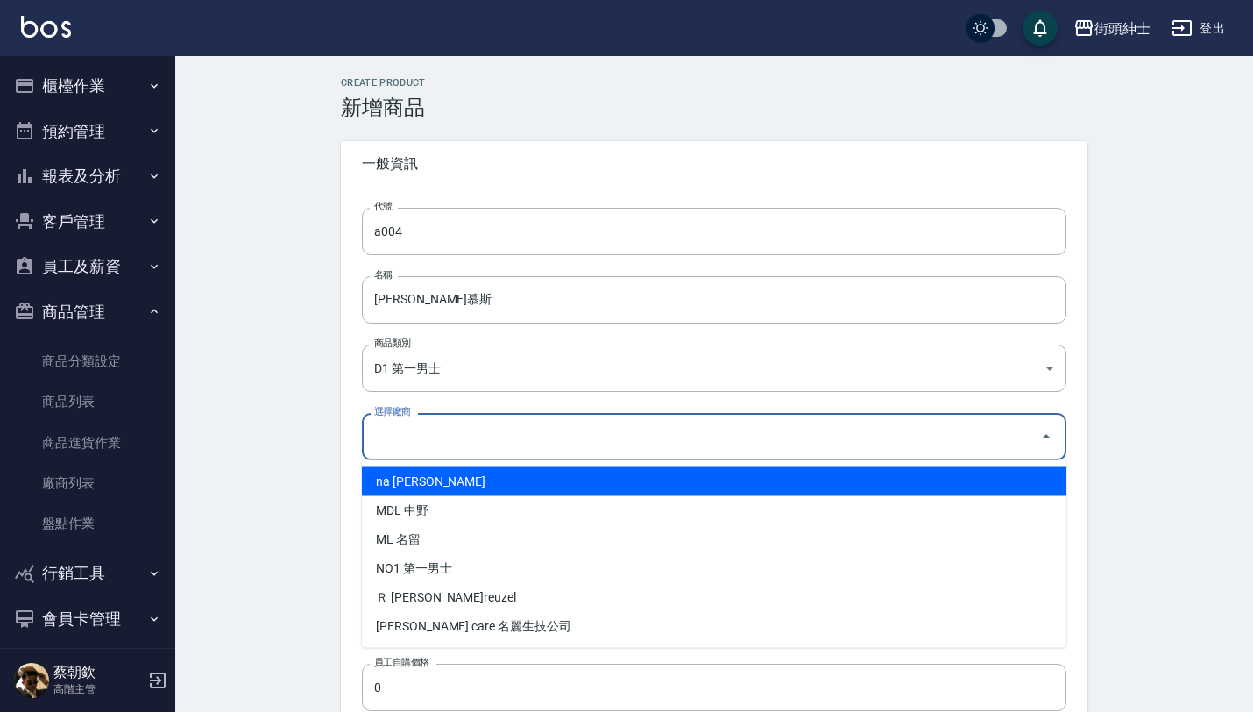
click at [476, 440] on input "選擇廠商" at bounding box center [701, 436] width 662 height 31
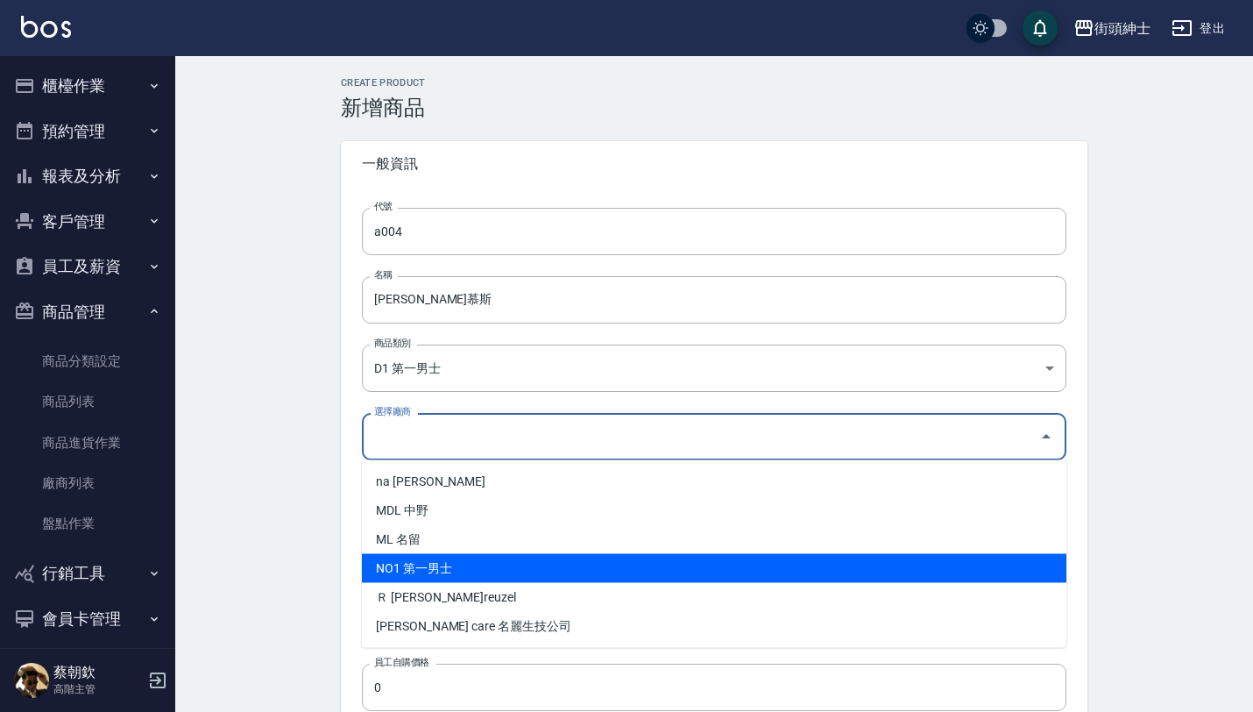
click at [450, 570] on li "NO1 第一男士" at bounding box center [714, 568] width 705 height 29
type input "NO1 第一男士"
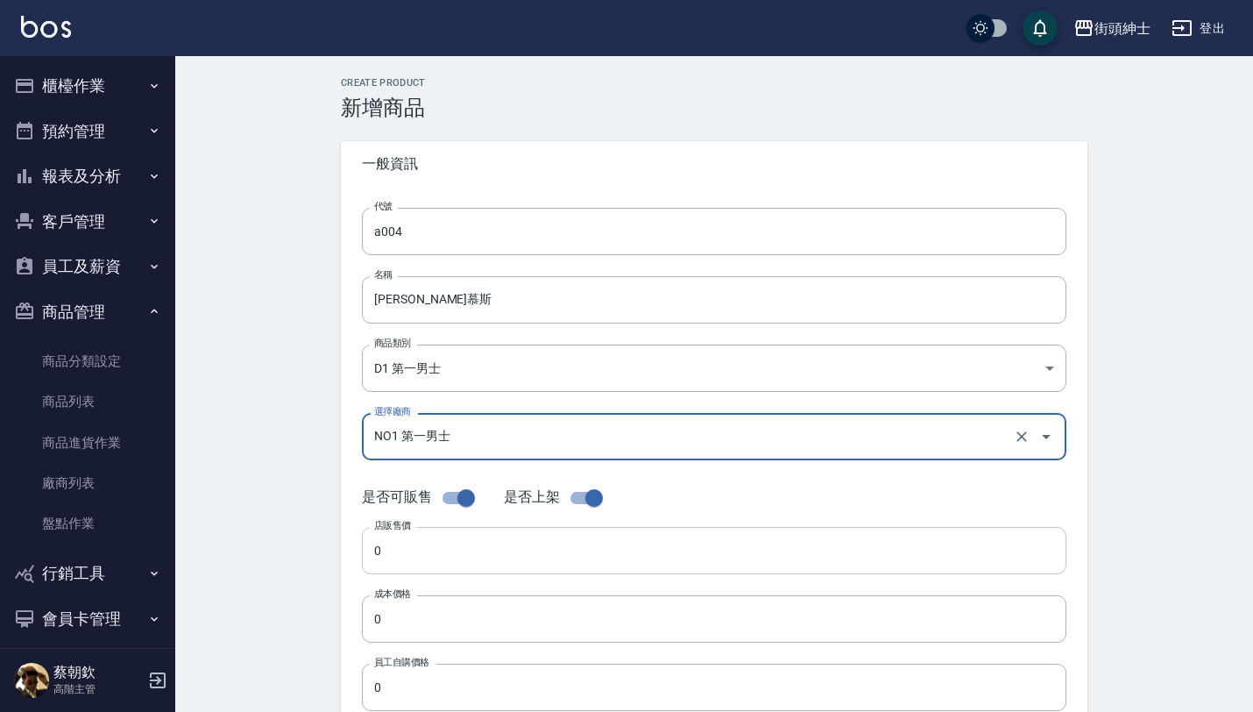
click at [466, 562] on input "0" at bounding box center [714, 550] width 705 height 47
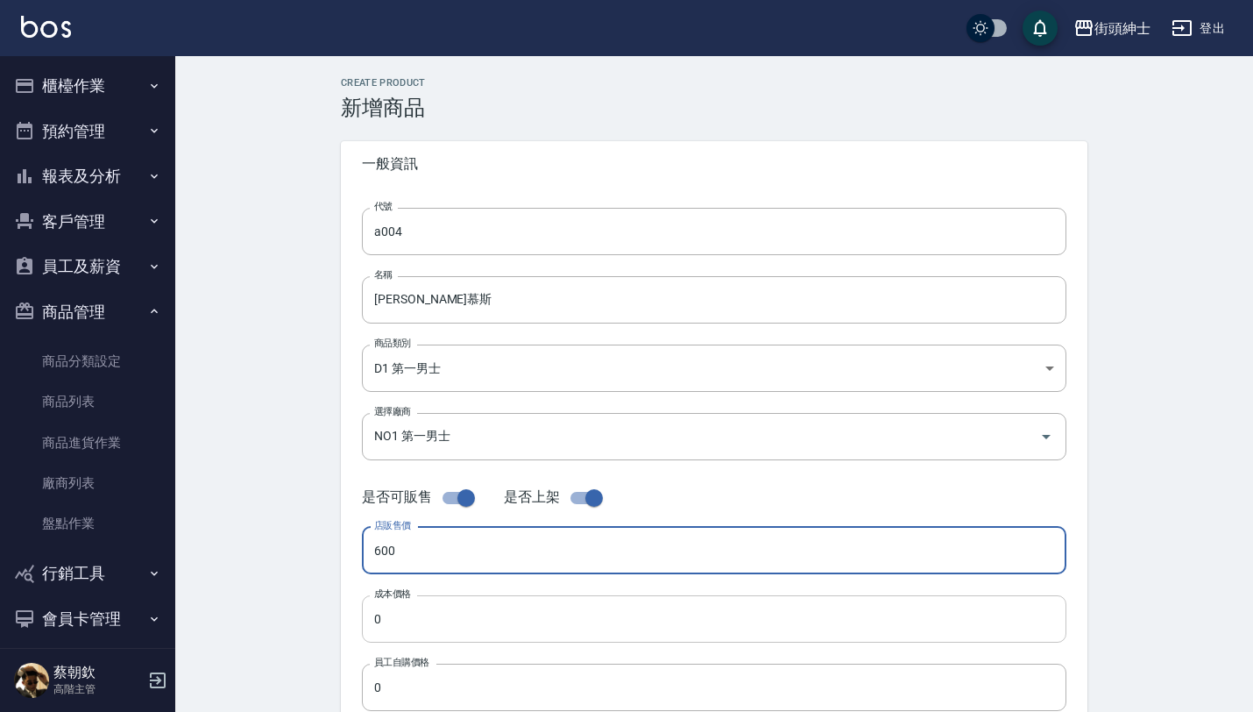
type input "600"
click at [508, 626] on input "0" at bounding box center [714, 618] width 705 height 47
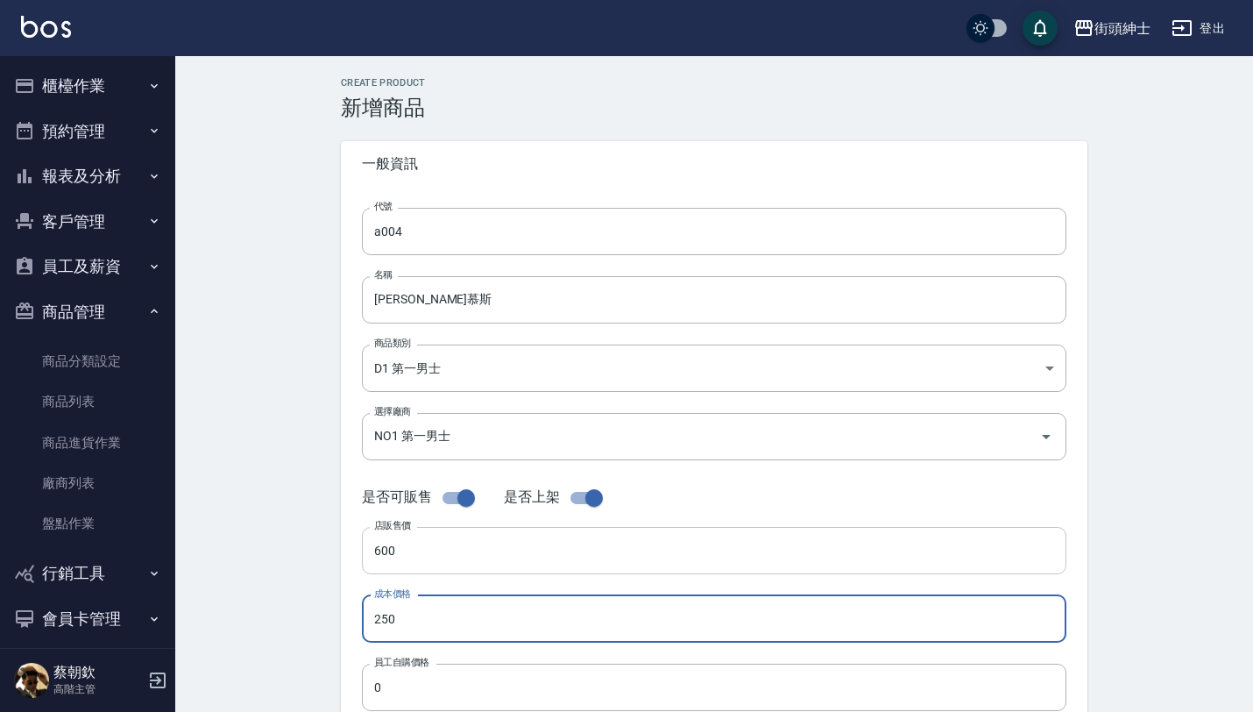
type input "250"
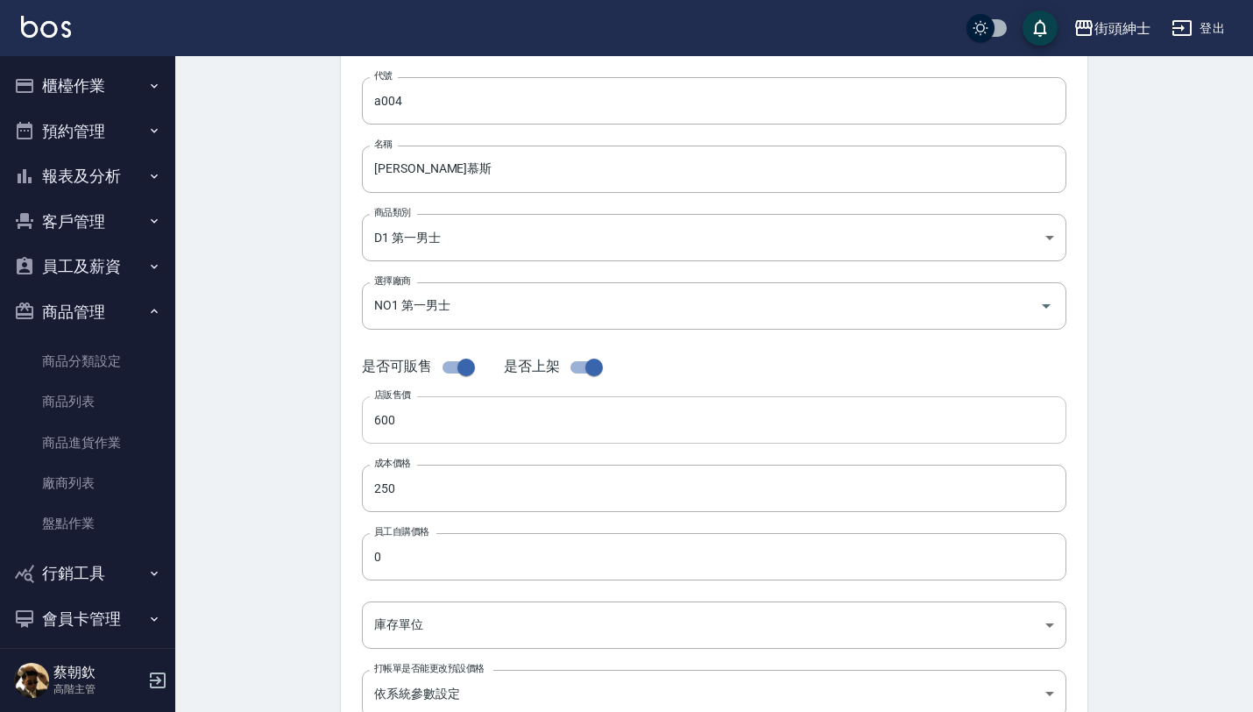
scroll to position [148, 0]
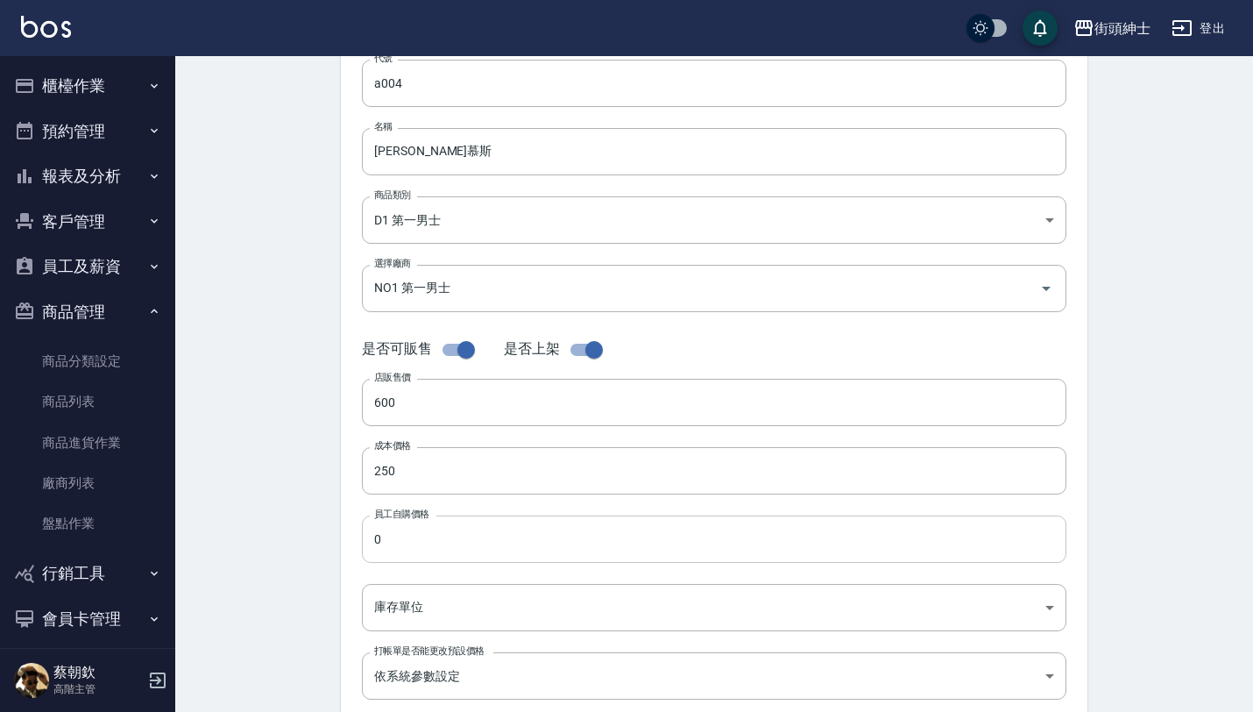
click at [491, 545] on input "0" at bounding box center [714, 538] width 705 height 47
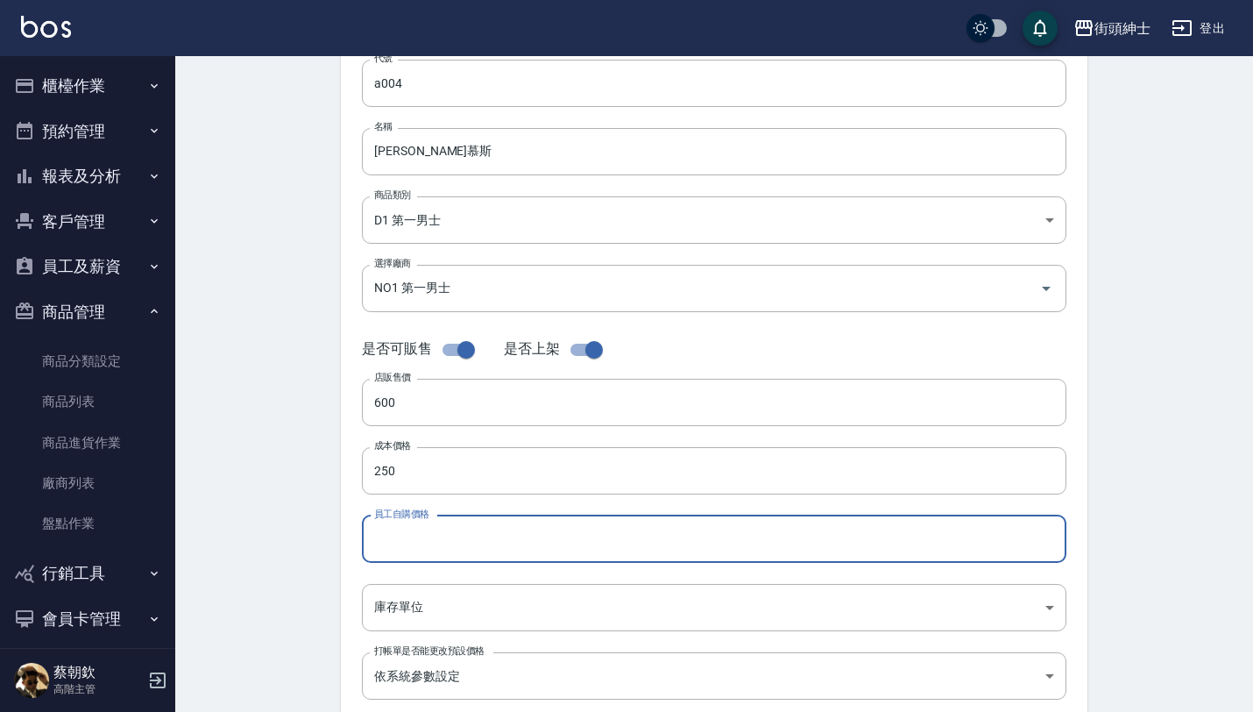
type input "1"
type input "250"
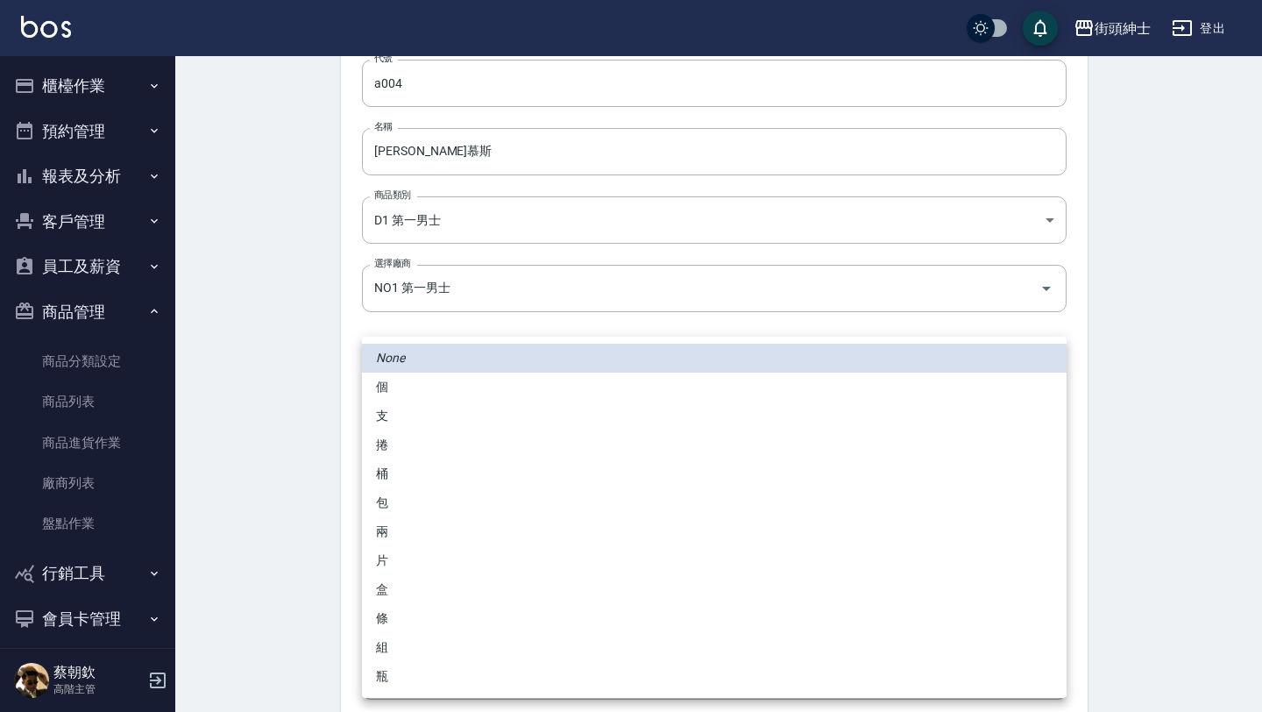
click at [512, 608] on body "街頭紳士 登出 櫃檯作業 打帳單 帳單列表 掛單列表 座位開單 營業儀表板 現金收支登錄 高階收支登錄 材料自購登錄 每日結帳 排班表 現場電腦打卡 掃碼打卡…" at bounding box center [631, 456] width 1262 height 1209
click at [414, 664] on li "瓶" at bounding box center [714, 676] width 705 height 29
type input "瓶"
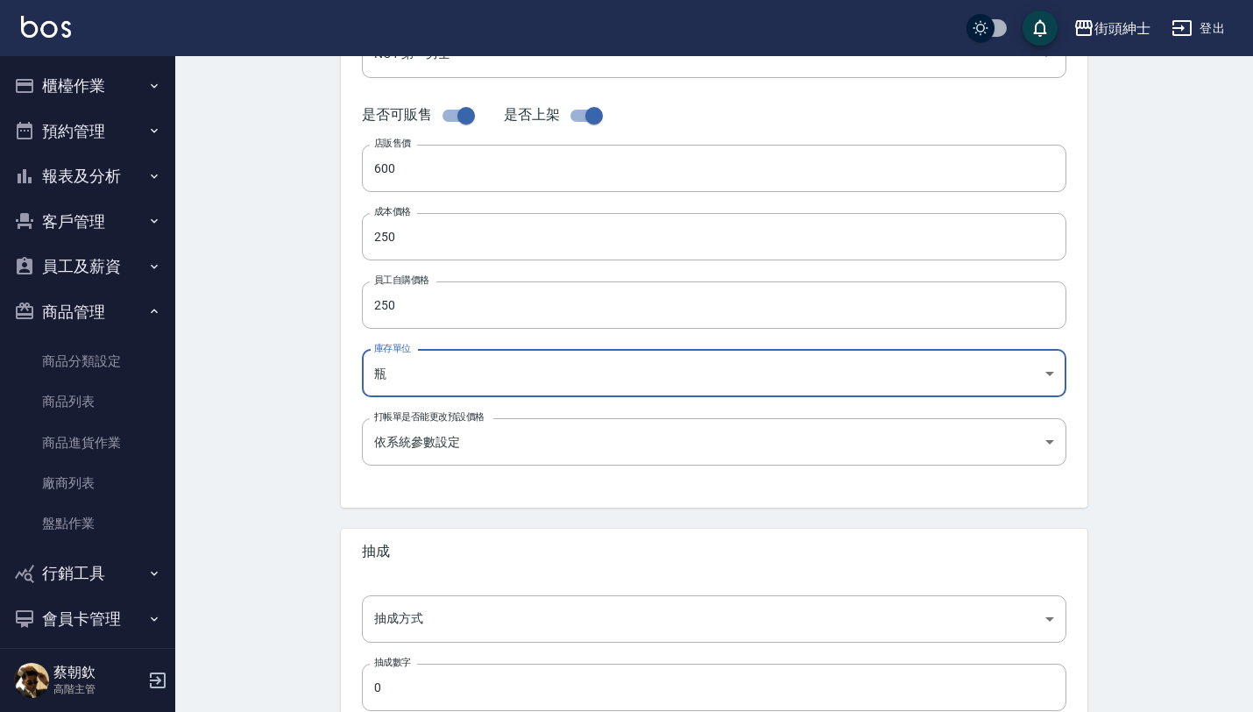
scroll to position [386, 0]
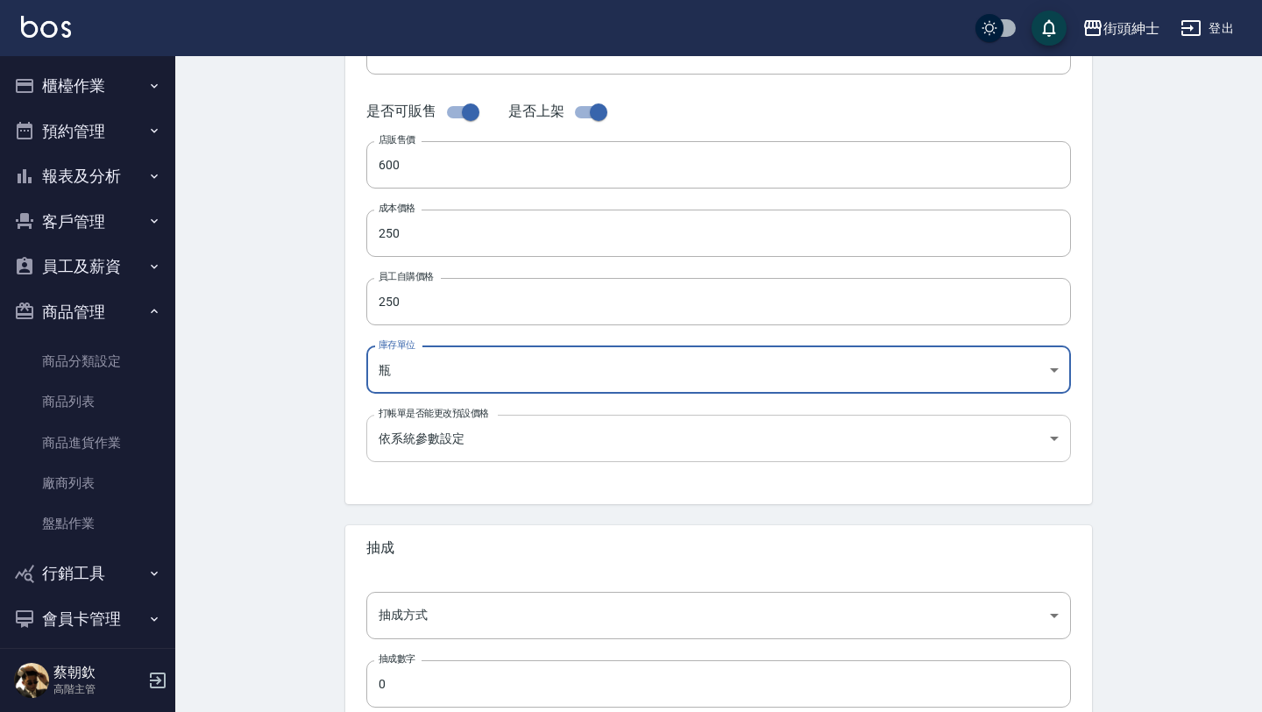
click at [507, 437] on body "街頭紳士 登出 櫃檯作業 打帳單 帳單列表 掛單列表 座位開單 營業儀表板 現金收支登錄 高階收支登錄 材料自購登錄 每日結帳 排班表 現場電腦打卡 掃碼打卡…" at bounding box center [631, 218] width 1262 height 1209
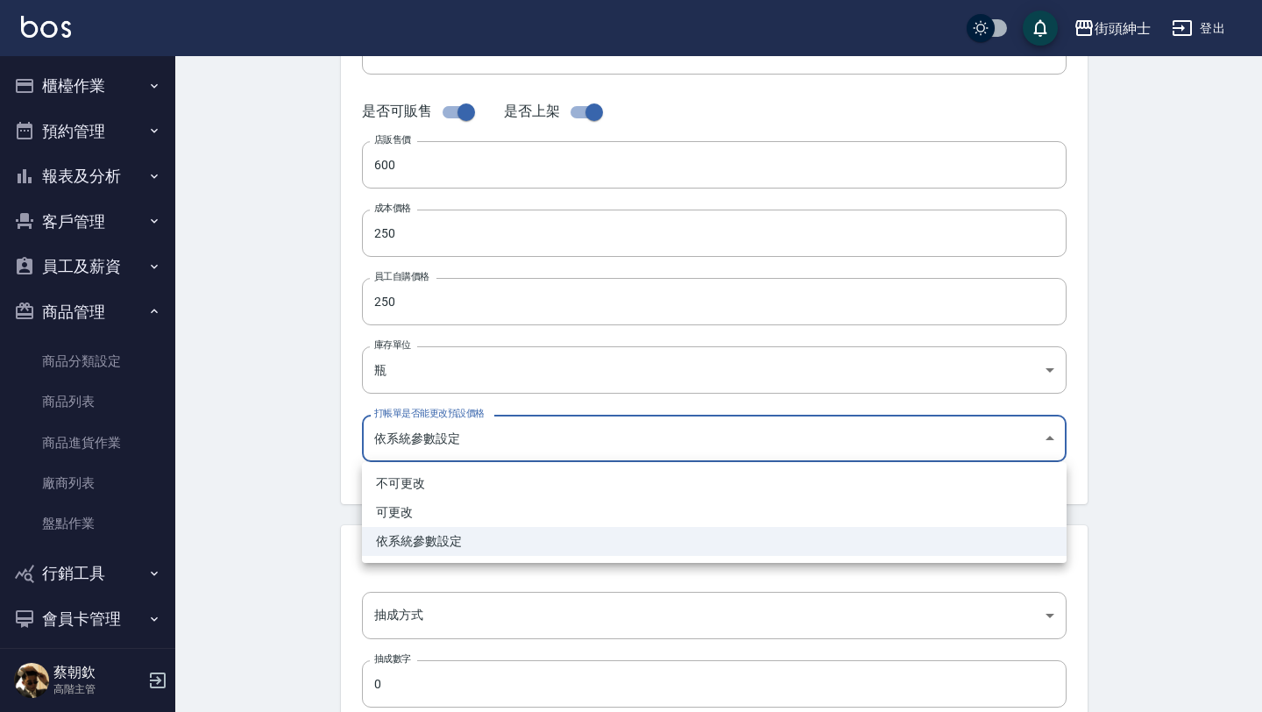
click at [451, 511] on li "可更改" at bounding box center [714, 512] width 705 height 29
type input "FALSE"
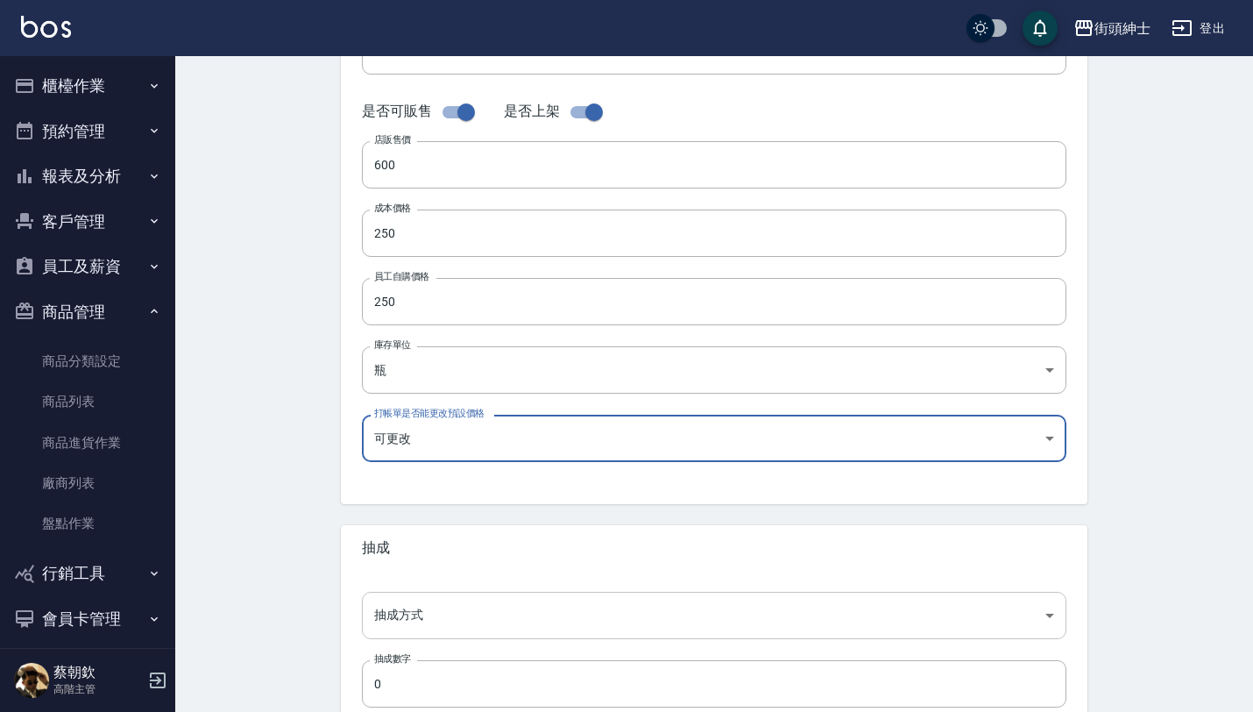
click at [466, 612] on body "街頭紳士 登出 櫃檯作業 打帳單 帳單列表 掛單列表 座位開單 營業儀表板 現金收支登錄 高階收支登錄 材料自購登錄 每日結帳 排班表 現場電腦打卡 掃碼打卡…" at bounding box center [626, 218] width 1253 height 1209
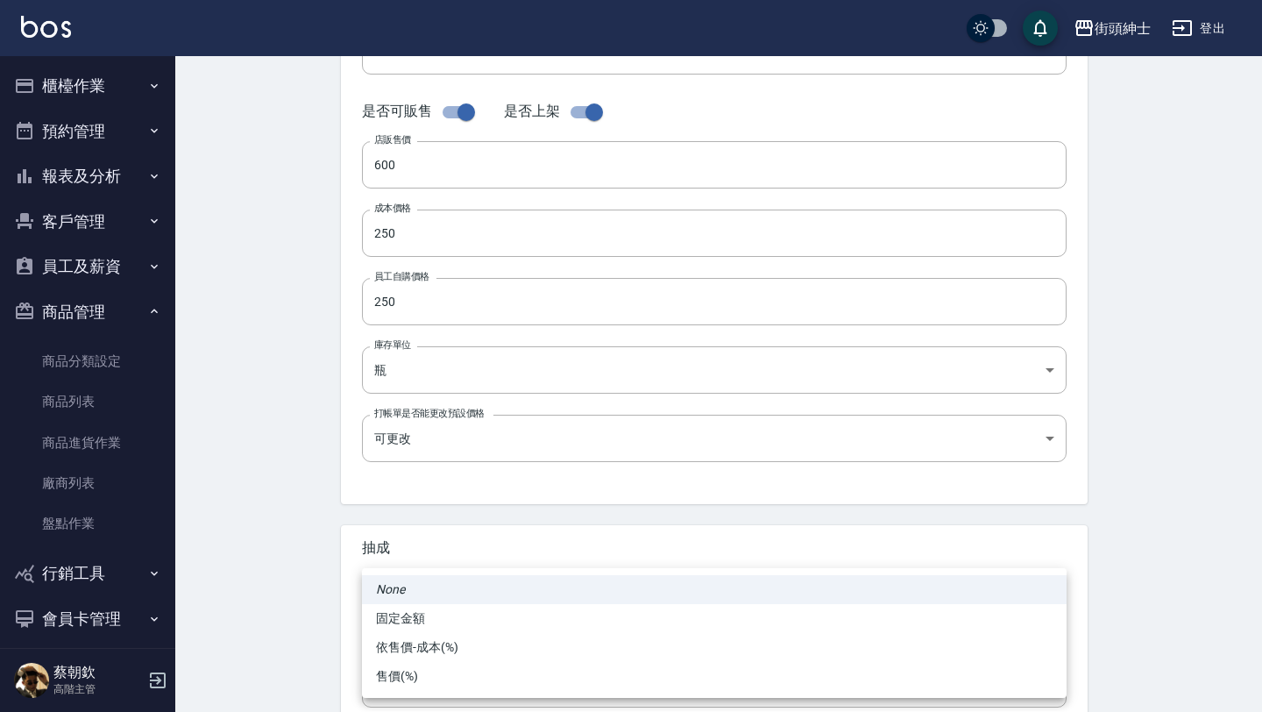
click at [451, 641] on li "依售價-成本(%)" at bounding box center [714, 647] width 705 height 29
type input "byCost"
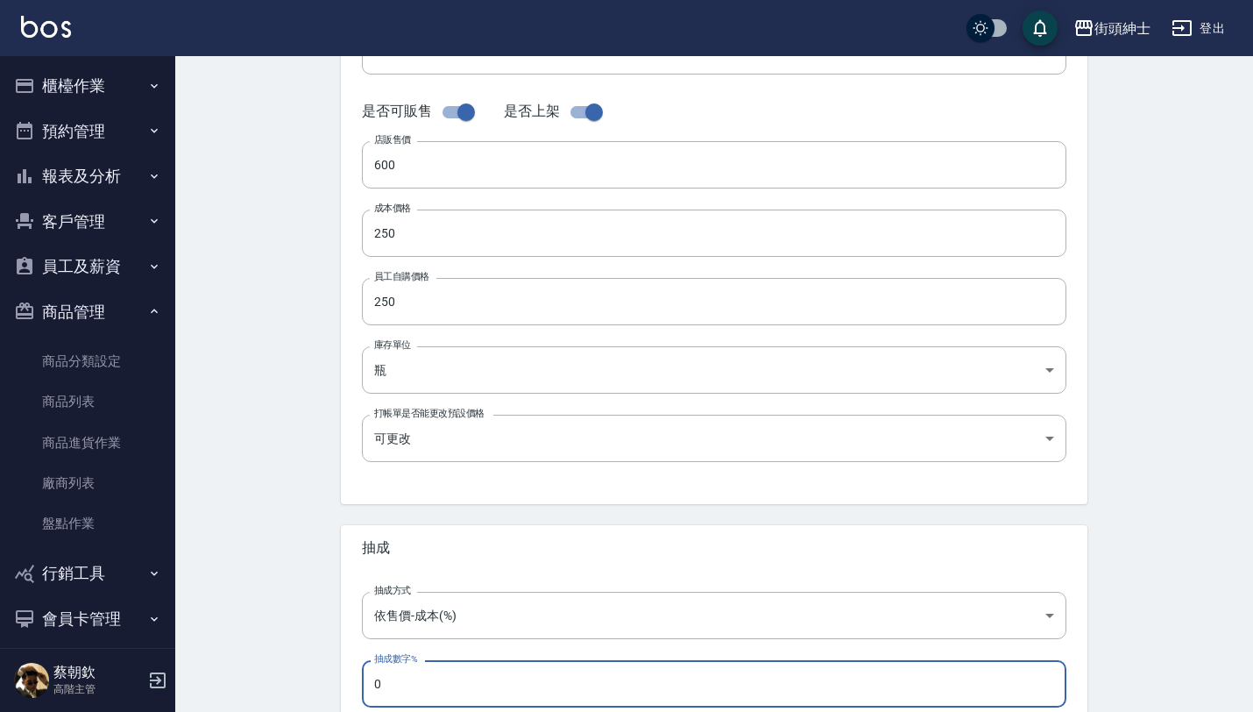
click at [432, 685] on input "0" at bounding box center [714, 683] width 705 height 47
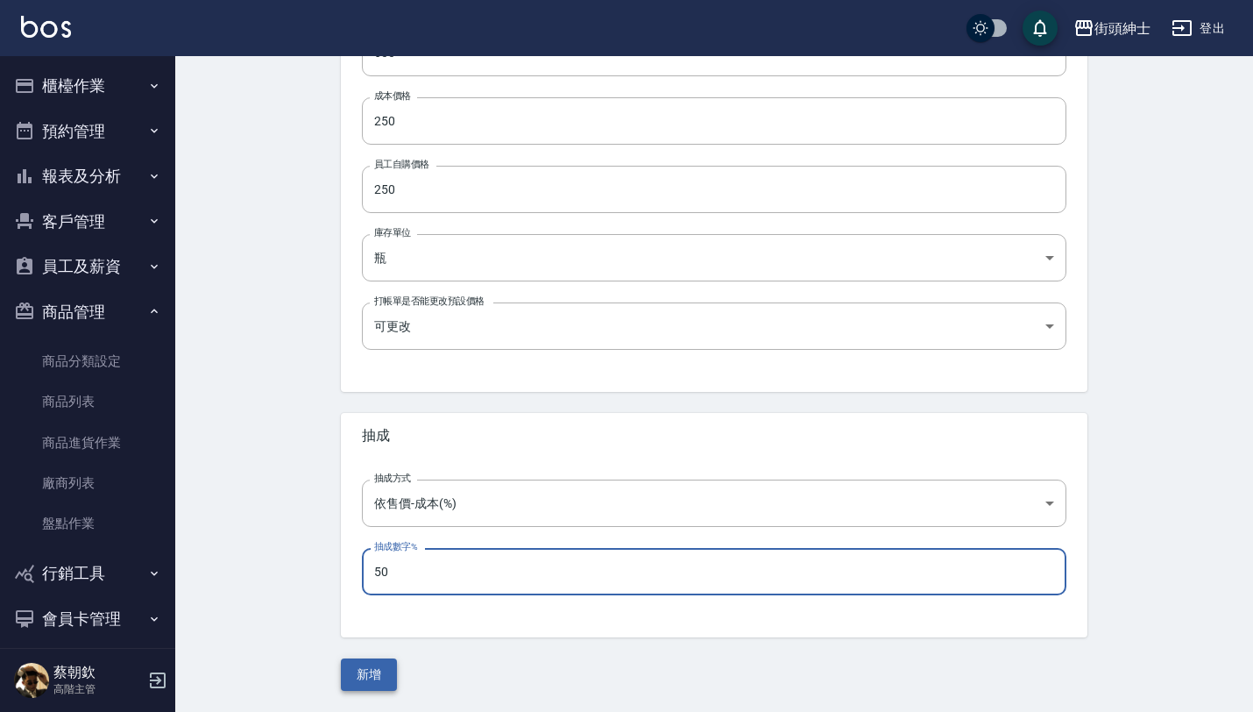
type input "50"
click at [355, 677] on button "新增" at bounding box center [369, 674] width 56 height 32
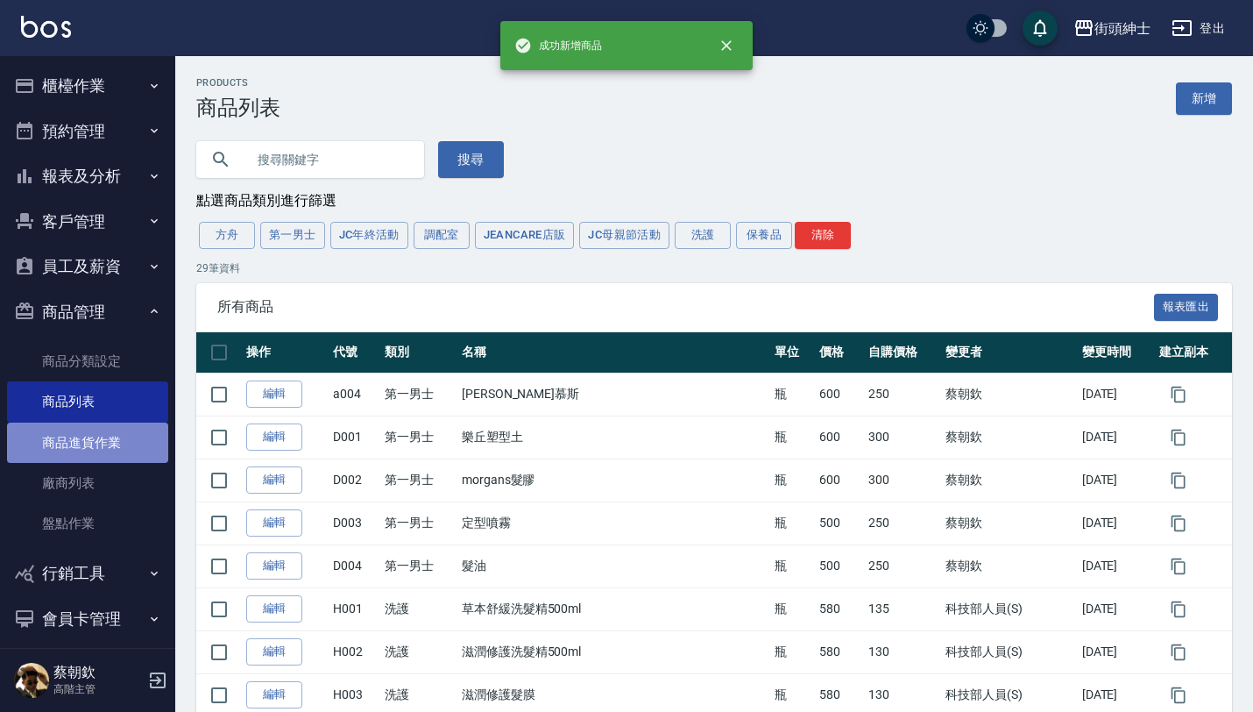
click at [127, 451] on link "商品進貨作業" at bounding box center [87, 442] width 161 height 40
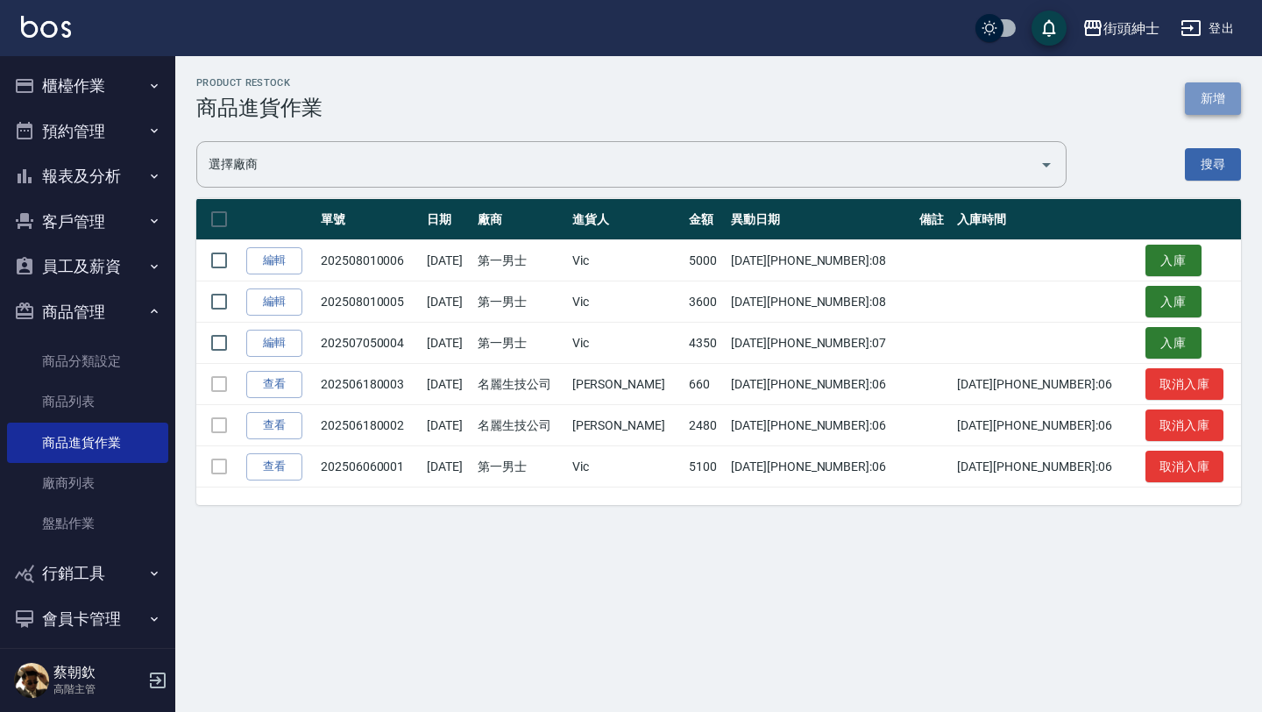
click at [1219, 89] on button "新增" at bounding box center [1213, 98] width 56 height 32
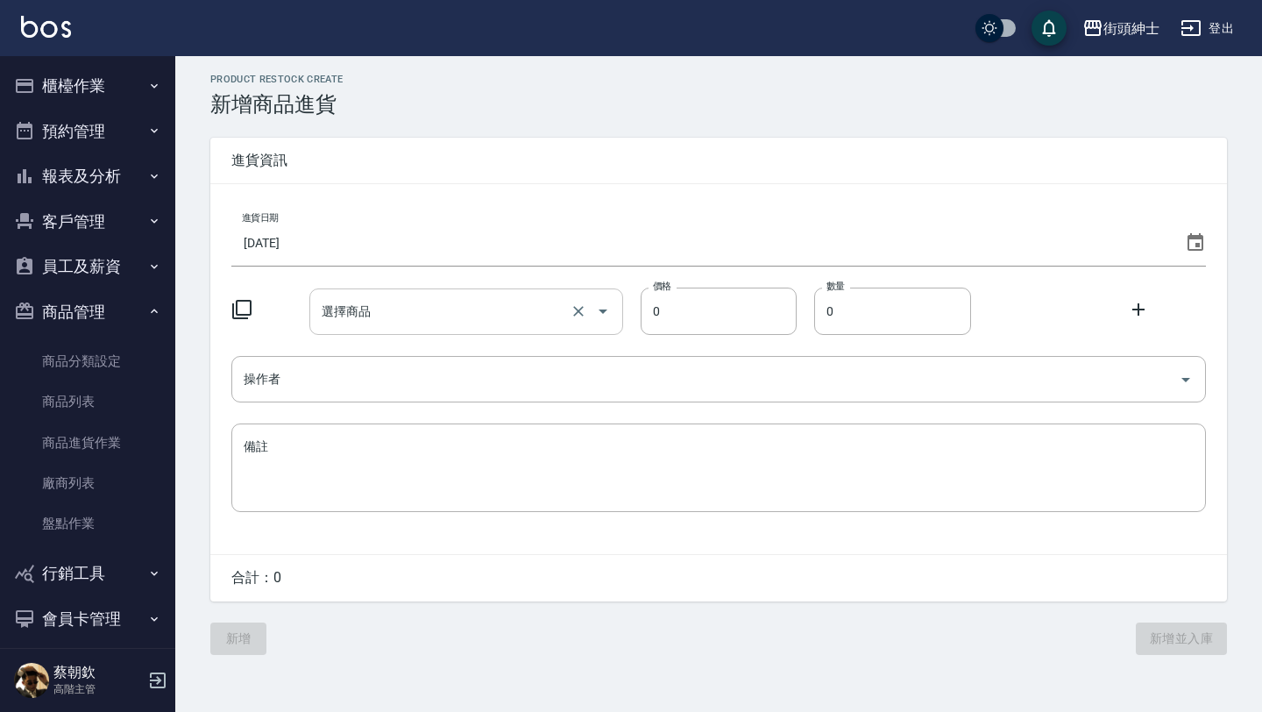
click at [452, 306] on input "選擇商品" at bounding box center [441, 311] width 248 height 31
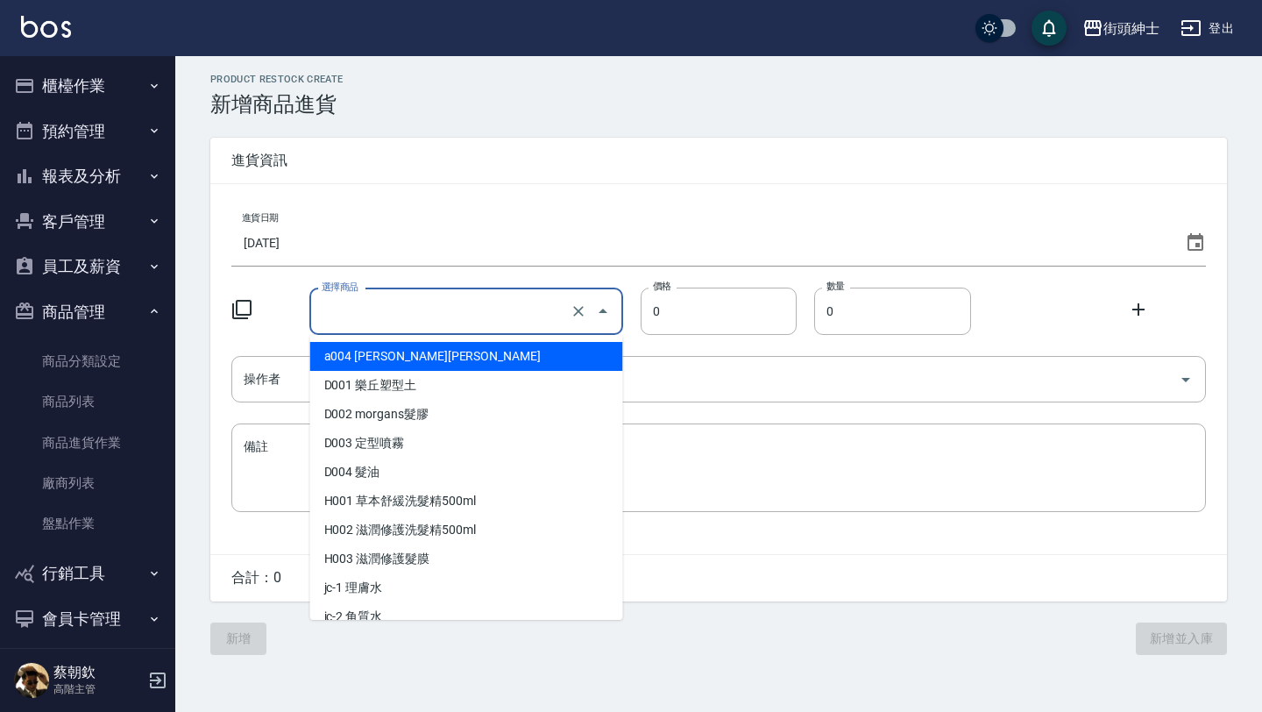
click at [359, 356] on li "a004 摩根慕斯" at bounding box center [466, 356] width 313 height 29
type input "a004 摩根慕斯"
type input "250"
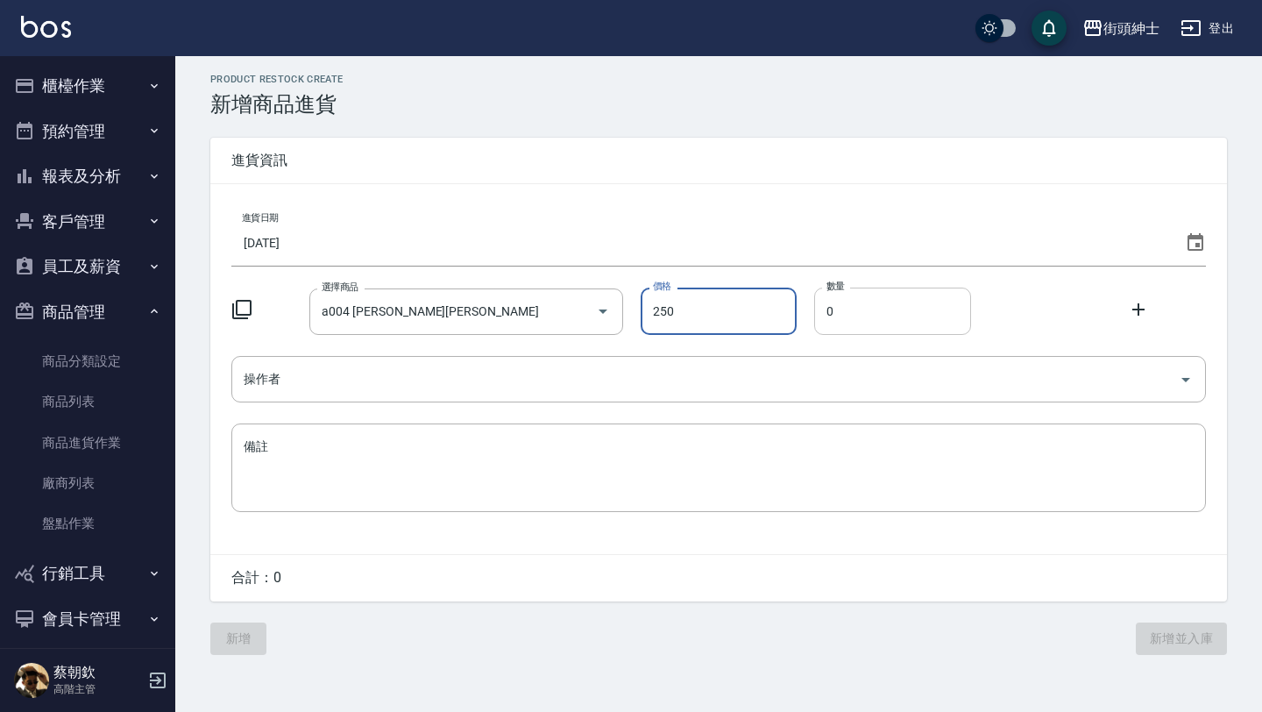
click at [864, 315] on input "0" at bounding box center [892, 310] width 157 height 47
type input "04"
click at [730, 392] on input "操作者" at bounding box center [705, 379] width 932 height 31
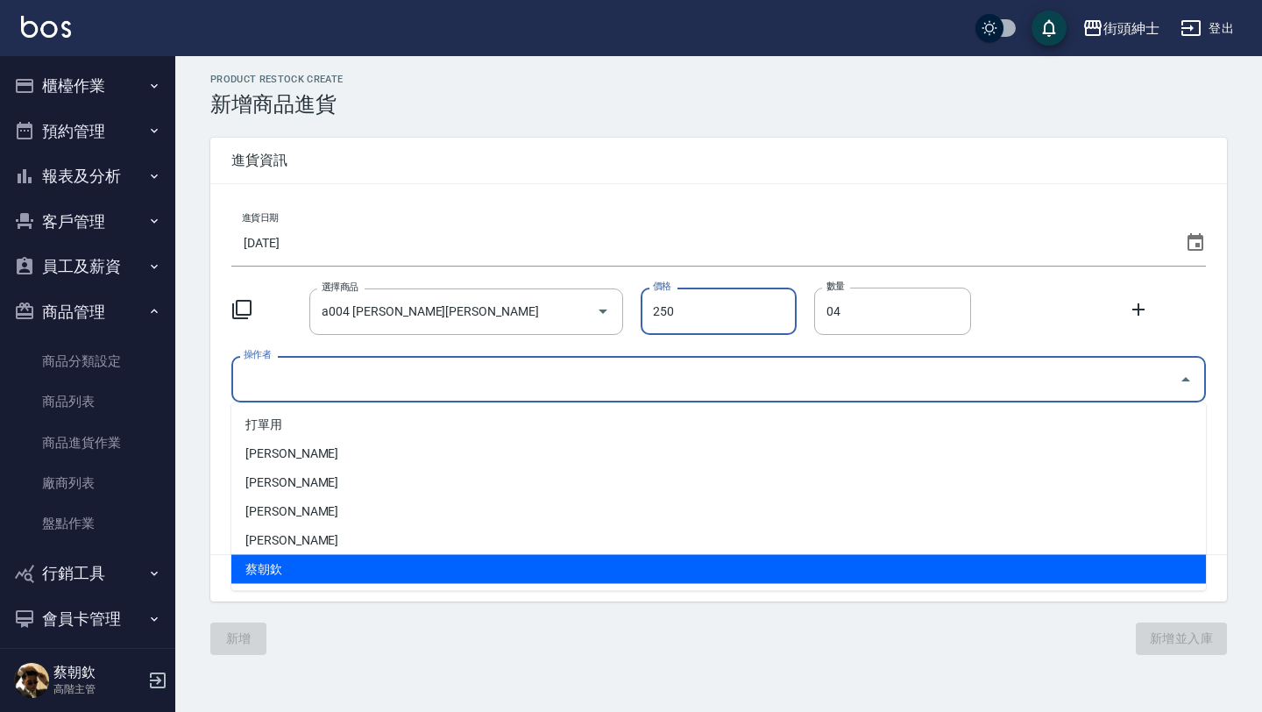
click at [286, 565] on li "蔡朝欽" at bounding box center [718, 569] width 974 height 29
type input "蔡朝欽"
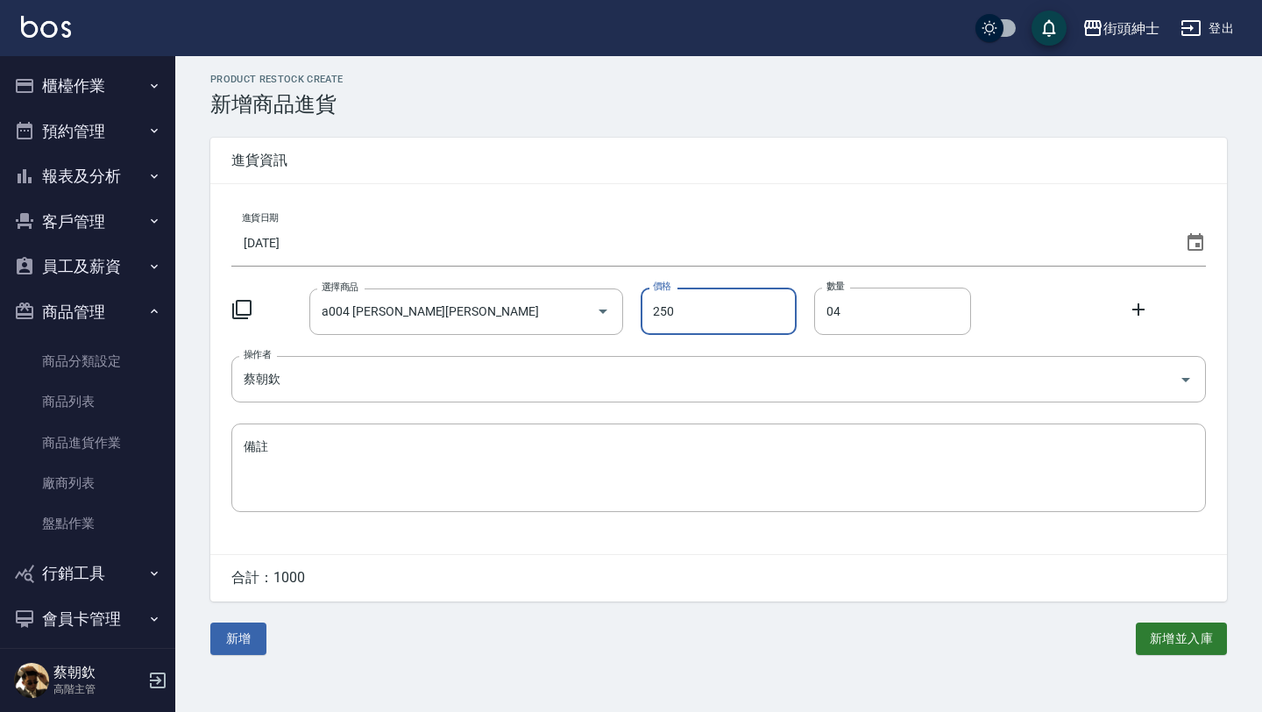
click at [1138, 315] on icon at bounding box center [1138, 309] width 21 height 21
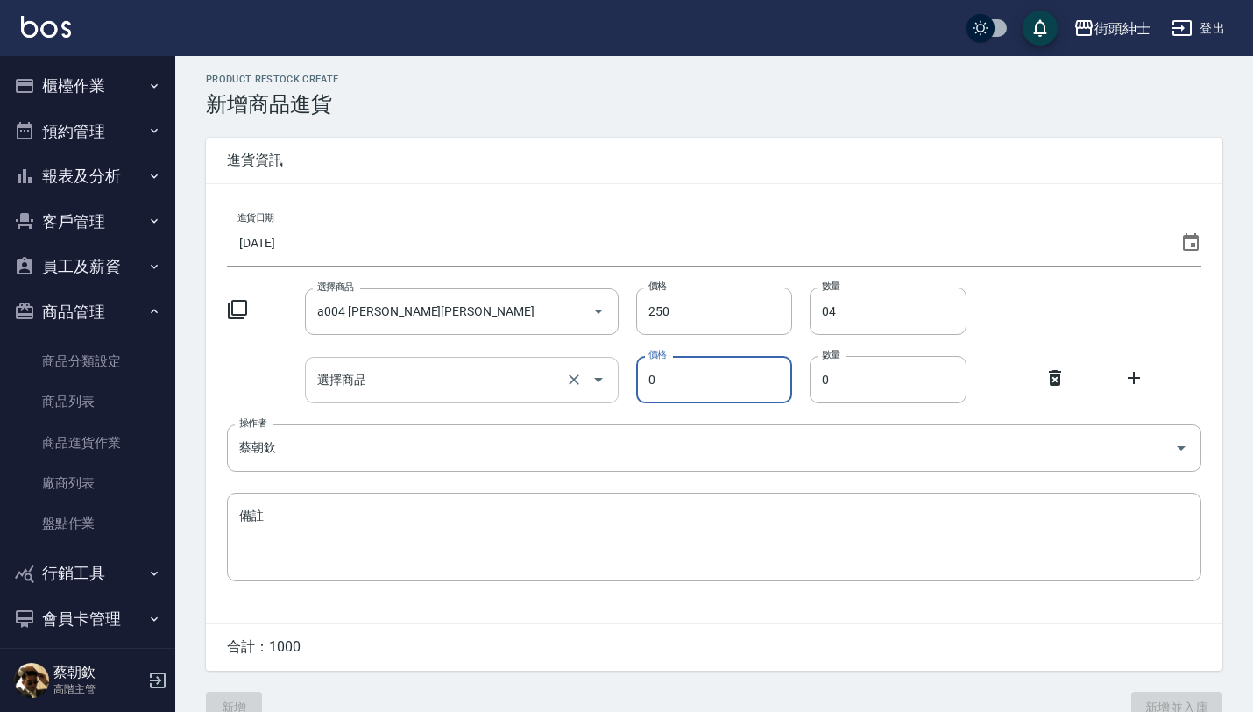
click at [481, 384] on input "選擇商品" at bounding box center [437, 380] width 248 height 31
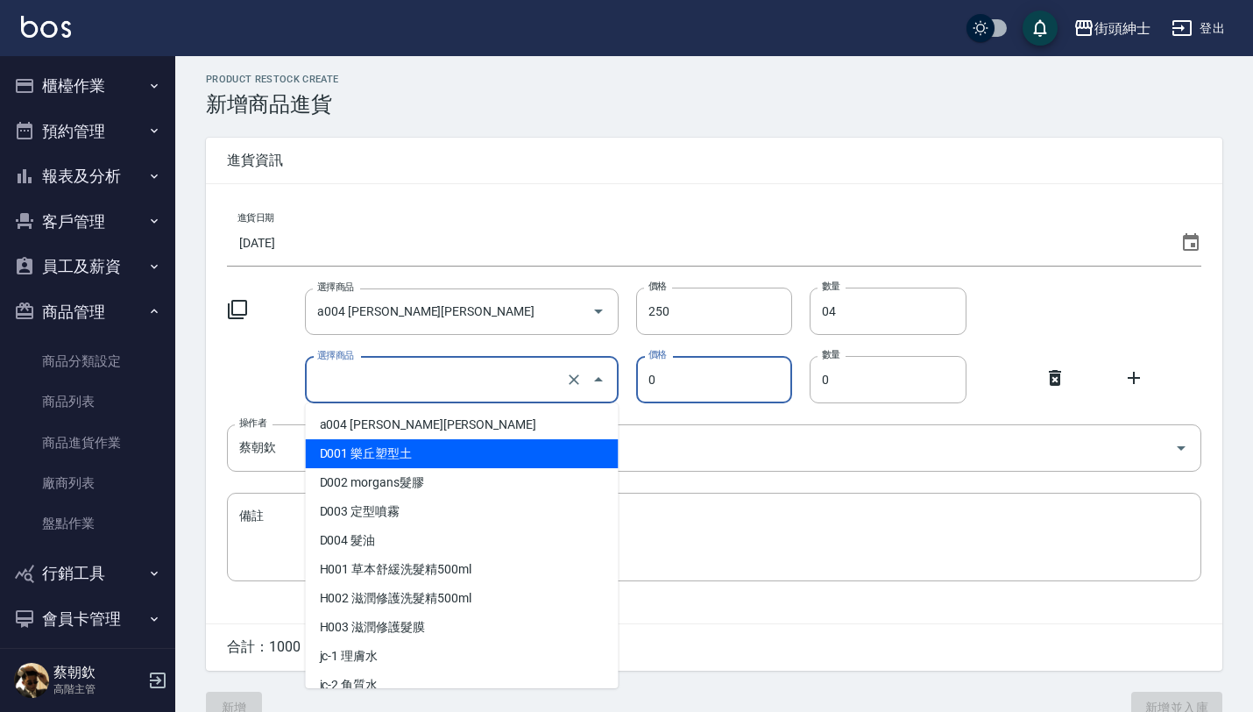
click at [362, 455] on li "D001 樂丘塑型土" at bounding box center [462, 453] width 313 height 29
type input "D001 樂丘塑型土"
type input "300"
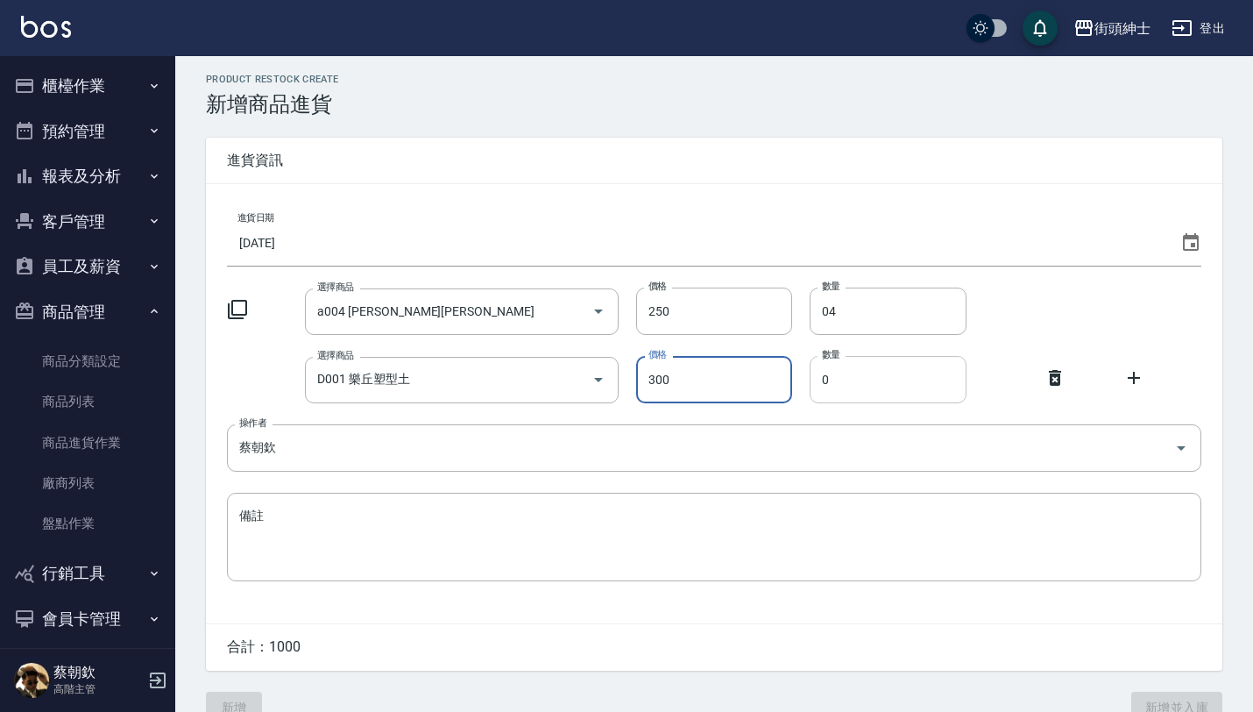
click at [840, 380] on input "0" at bounding box center [888, 379] width 157 height 47
type input "015"
click at [244, 706] on button "新增" at bounding box center [234, 707] width 56 height 32
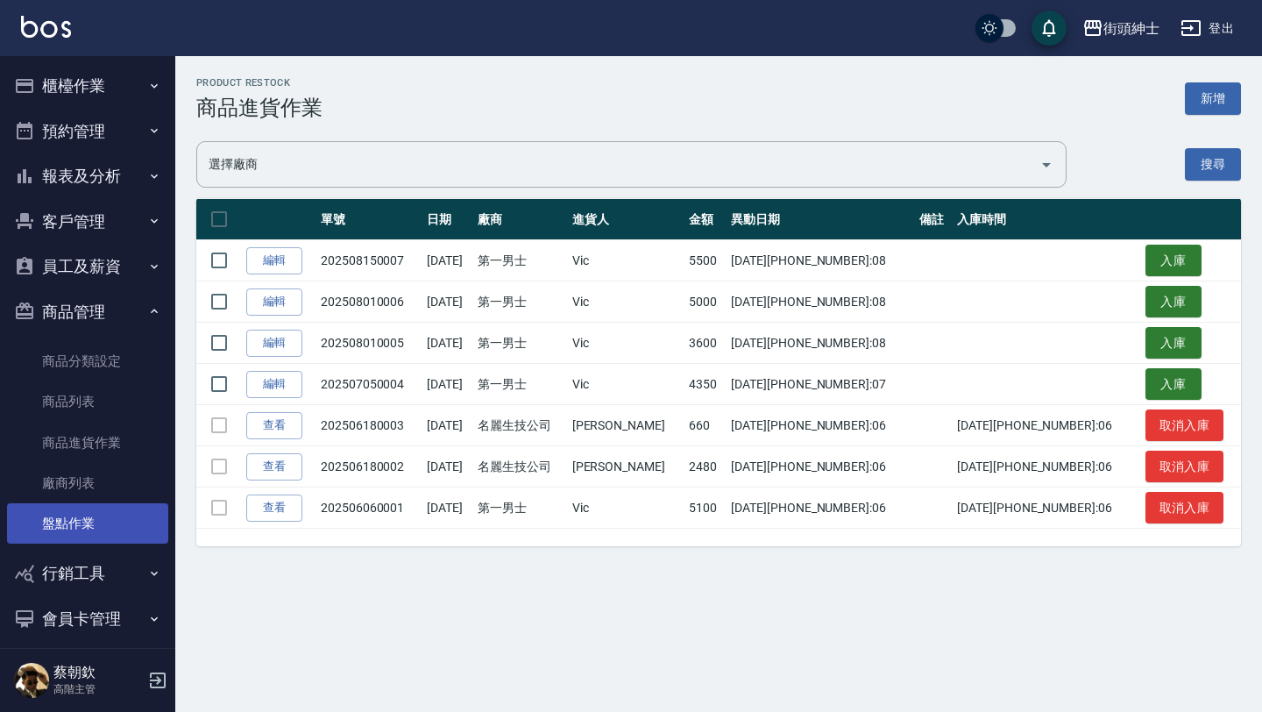
click at [94, 539] on link "盤點作業" at bounding box center [87, 523] width 161 height 40
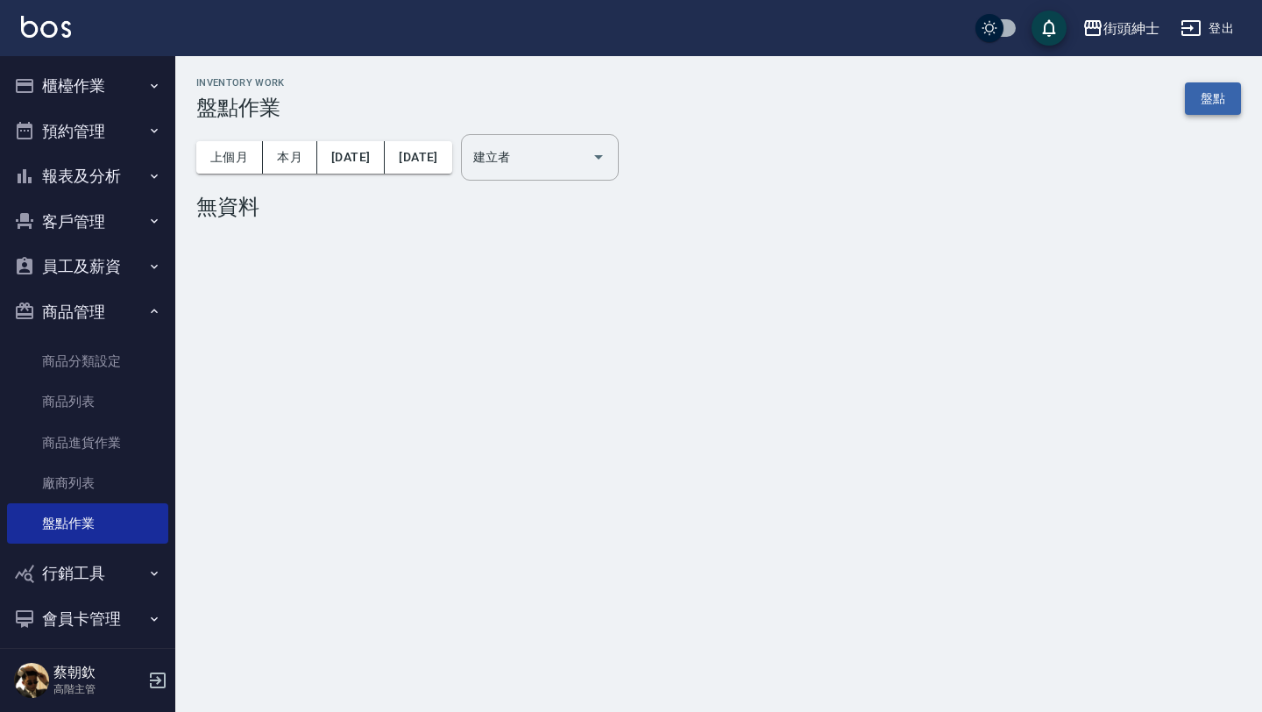
click at [1202, 89] on link "盤點" at bounding box center [1213, 98] width 56 height 32
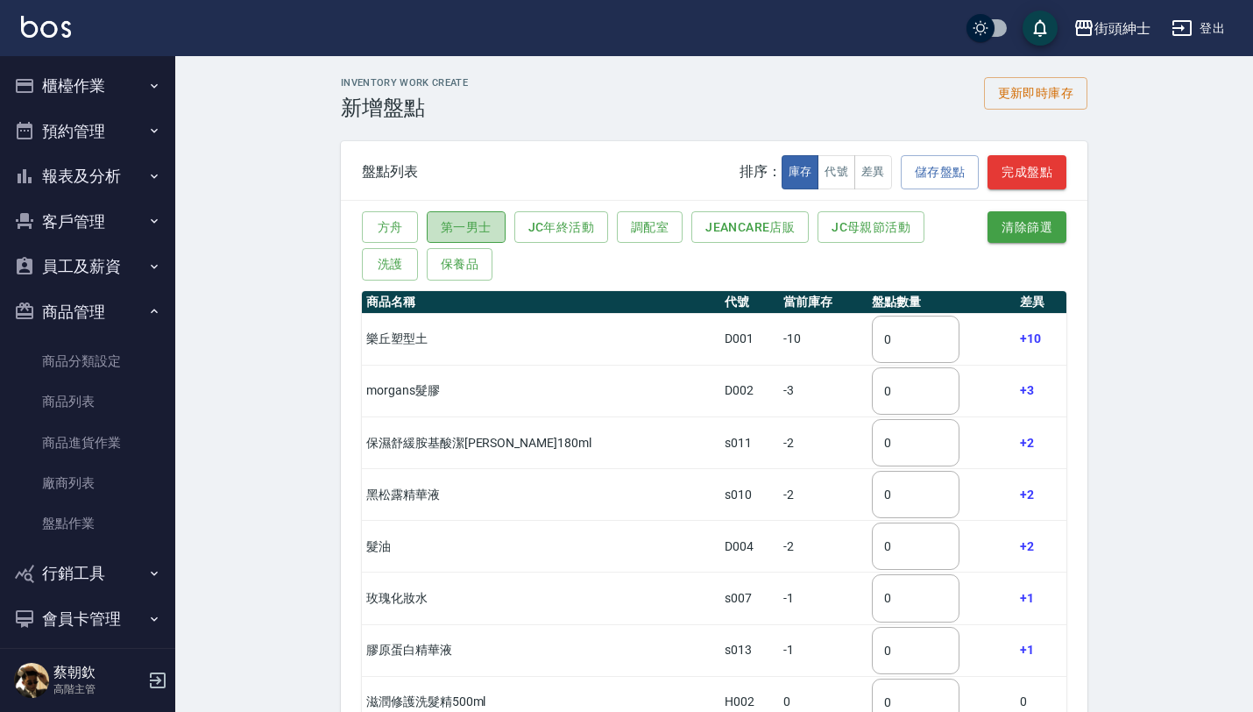
click at [462, 233] on button "第一男士" at bounding box center [466, 227] width 79 height 32
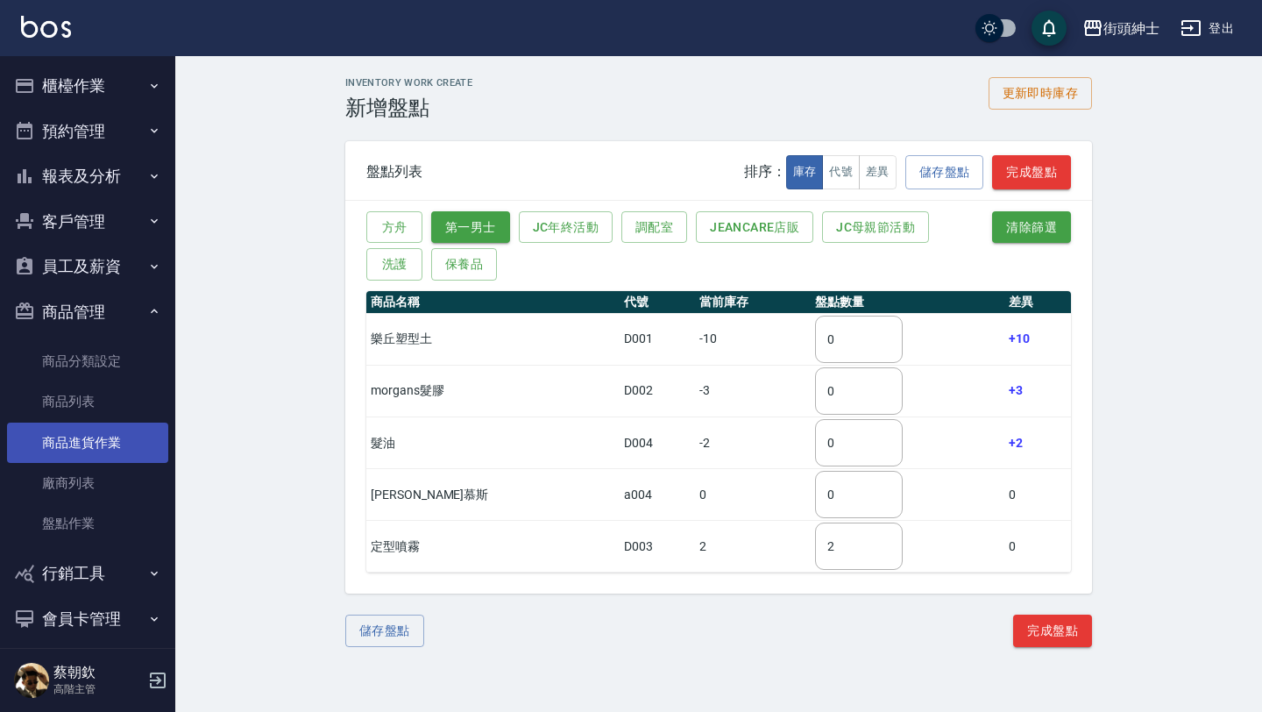
click at [91, 434] on link "商品進貨作業" at bounding box center [87, 442] width 161 height 40
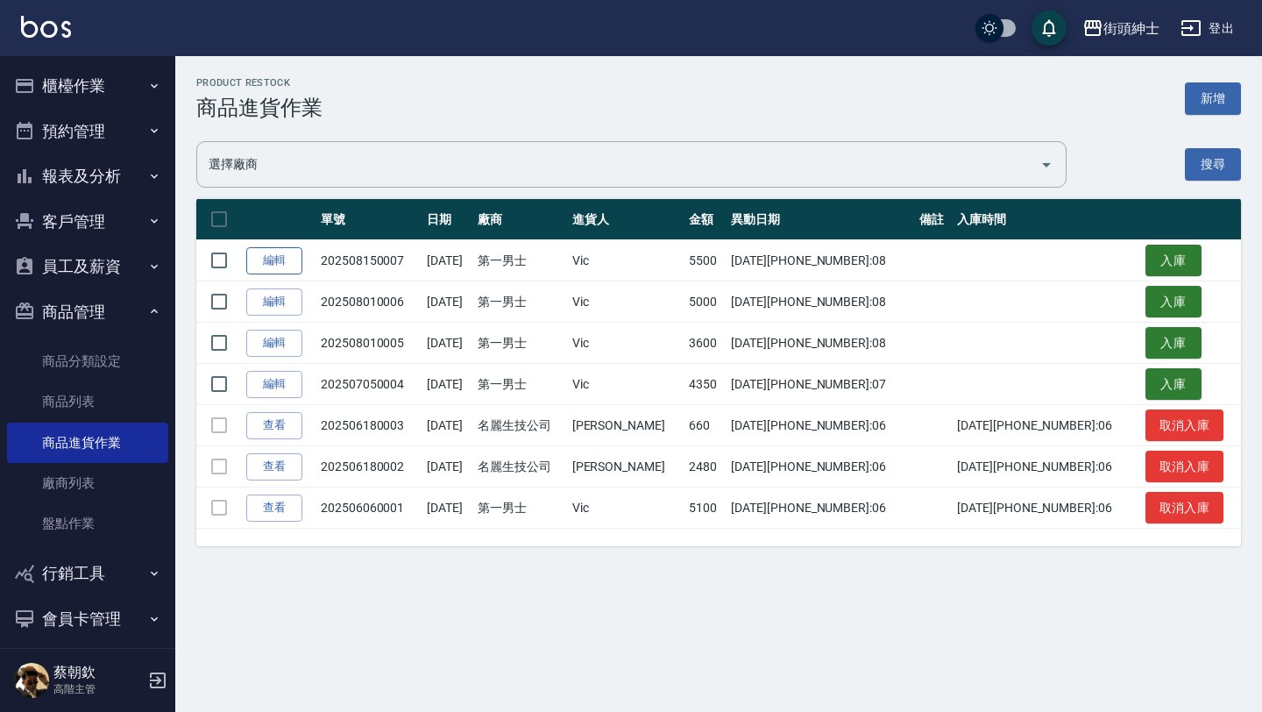
click at [299, 259] on link "編輯" at bounding box center [274, 260] width 56 height 27
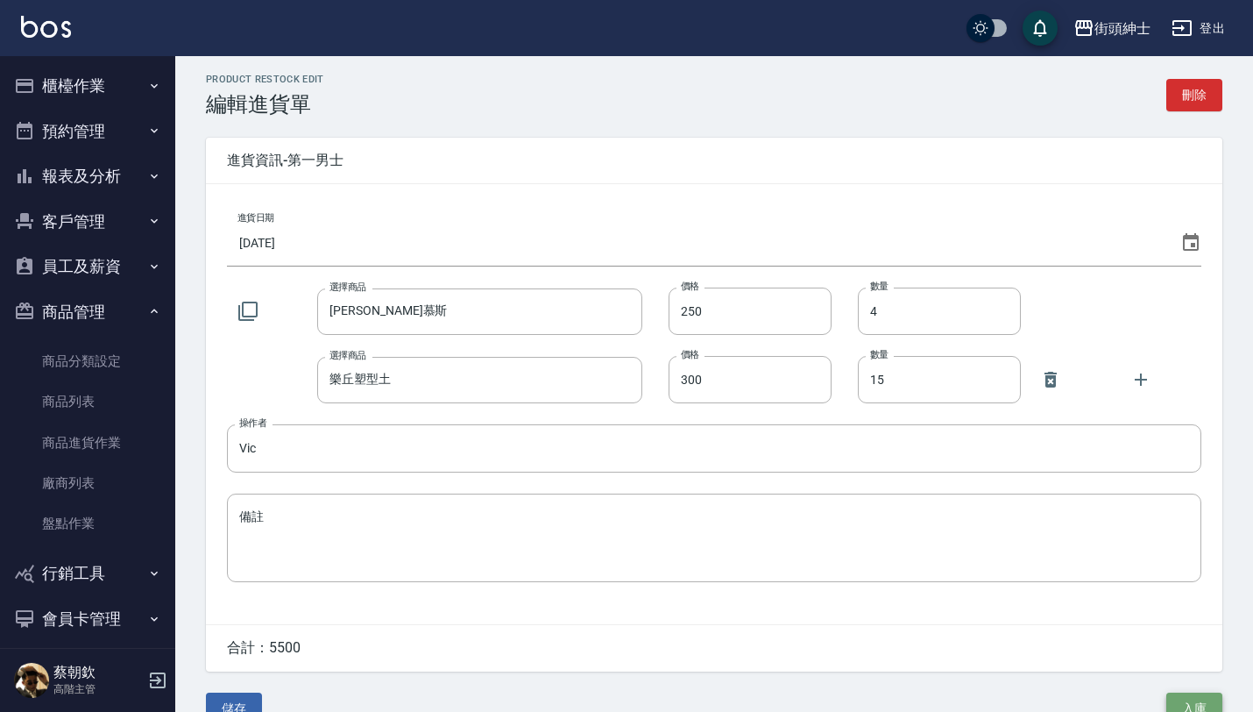
click at [1203, 707] on button "入庫" at bounding box center [1194, 708] width 56 height 32
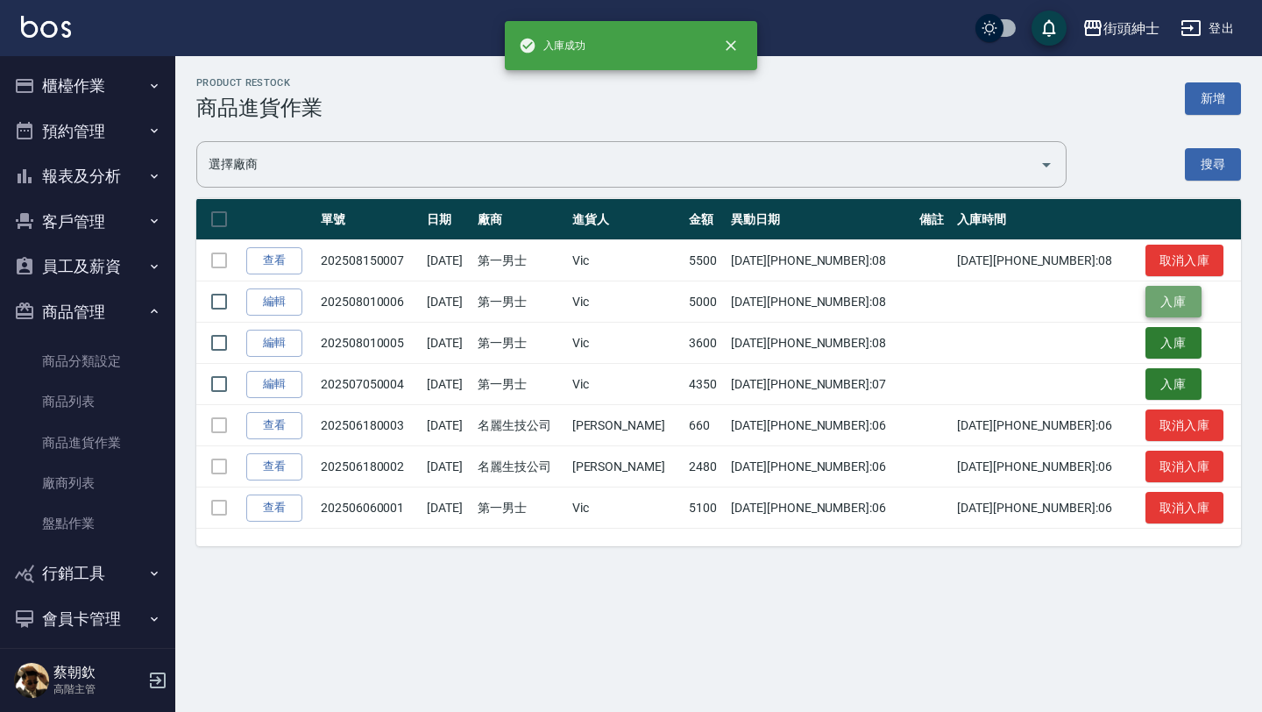
click at [1165, 308] on button "入庫" at bounding box center [1173, 302] width 56 height 32
click at [1162, 346] on button "入庫" at bounding box center [1173, 343] width 56 height 32
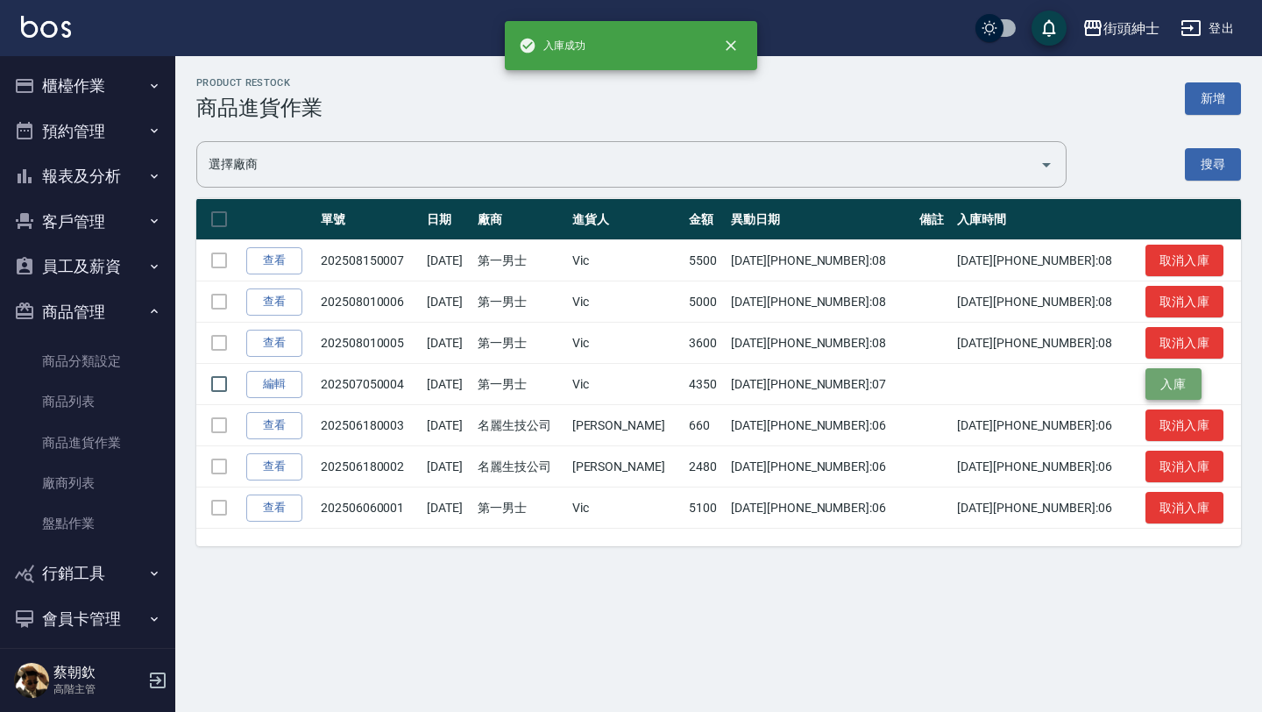
click at [1158, 380] on button "入庫" at bounding box center [1173, 384] width 56 height 32
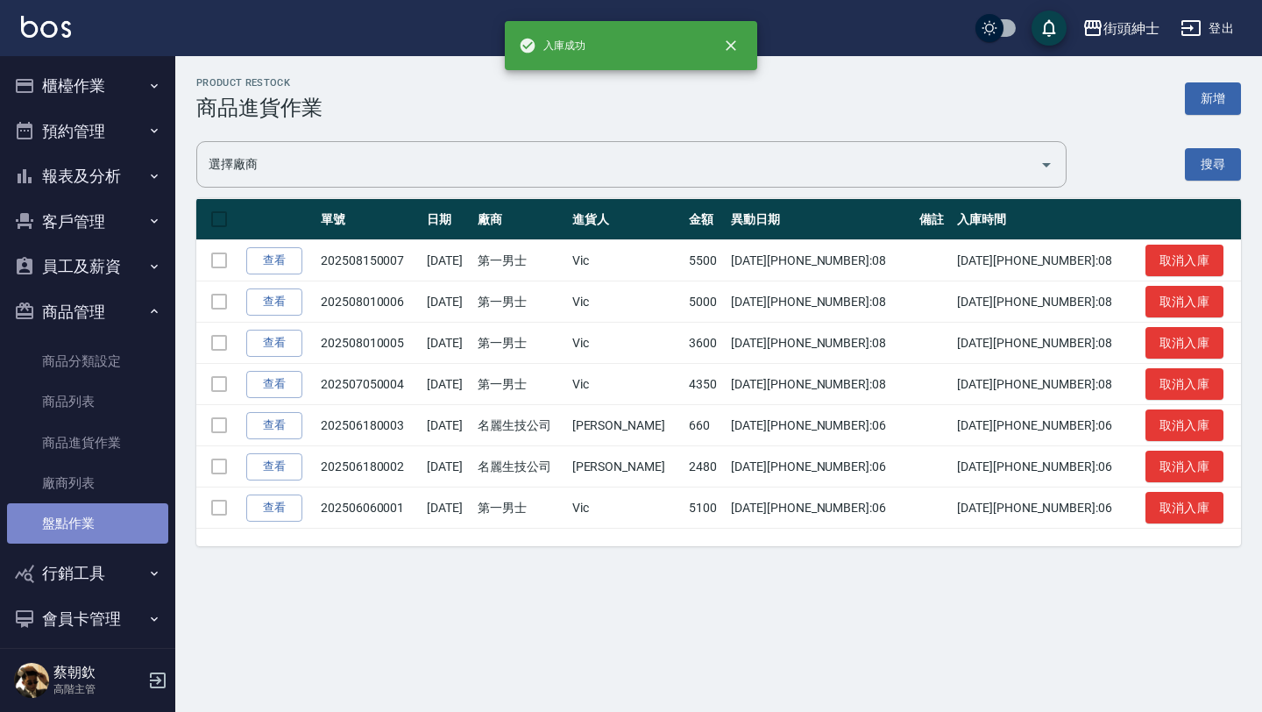
click at [89, 534] on link "盤點作業" at bounding box center [87, 523] width 161 height 40
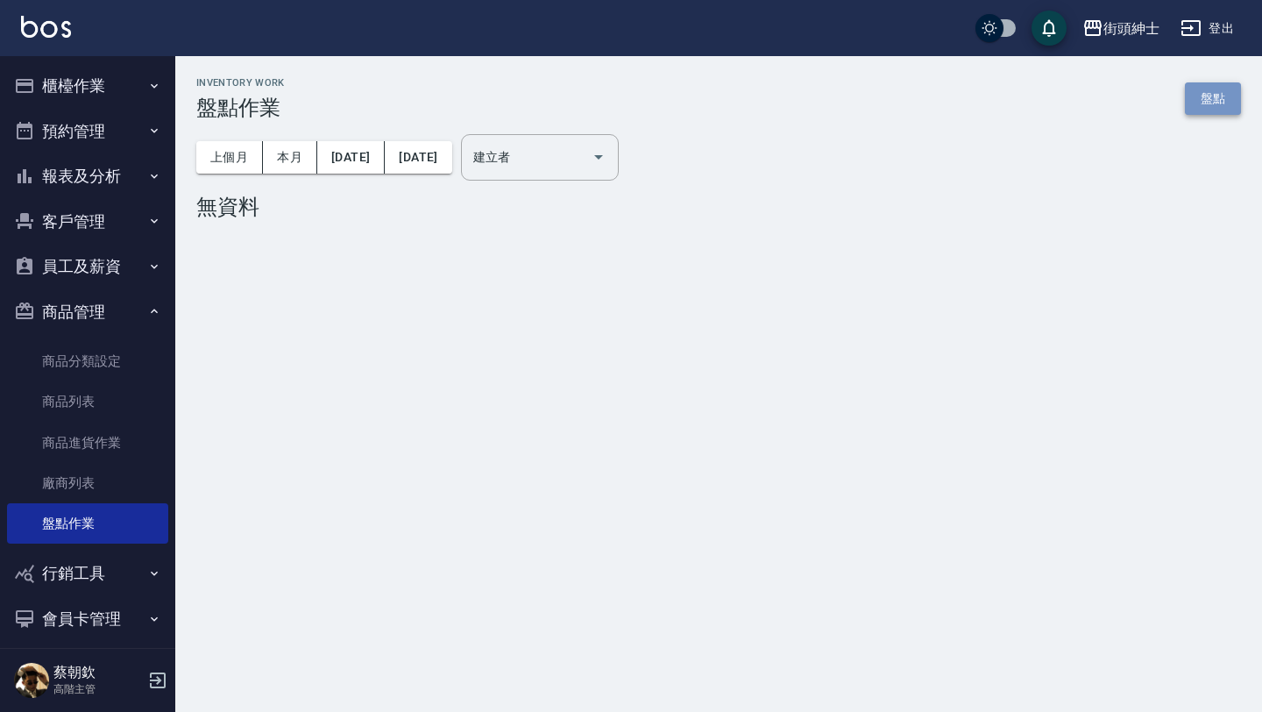
click at [1210, 101] on link "盤點" at bounding box center [1213, 98] width 56 height 32
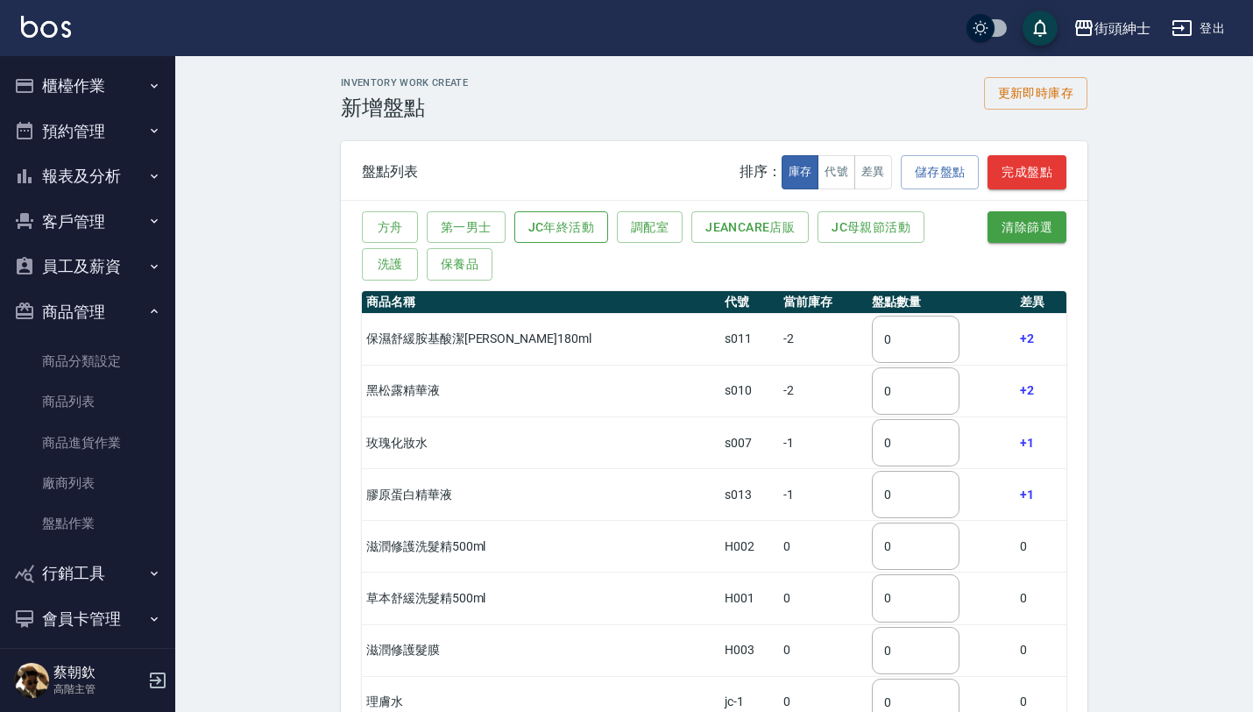
click at [563, 226] on button "JC年終活動" at bounding box center [561, 227] width 94 height 32
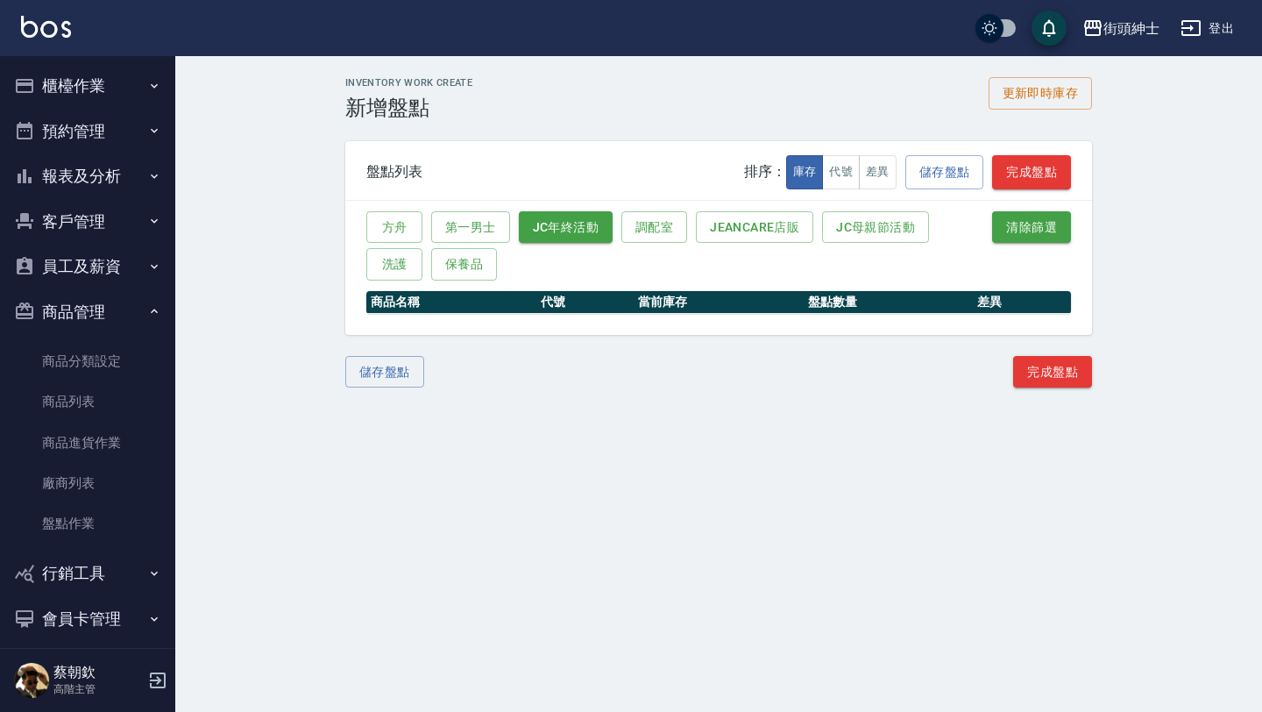
click at [469, 246] on div "方舟 第一男士 JC年終活動 調配室 JeanCare店販 JC母親節活動 洗護 保養品" at bounding box center [670, 245] width 608 height 69
click at [475, 223] on button "第一男士" at bounding box center [470, 227] width 79 height 32
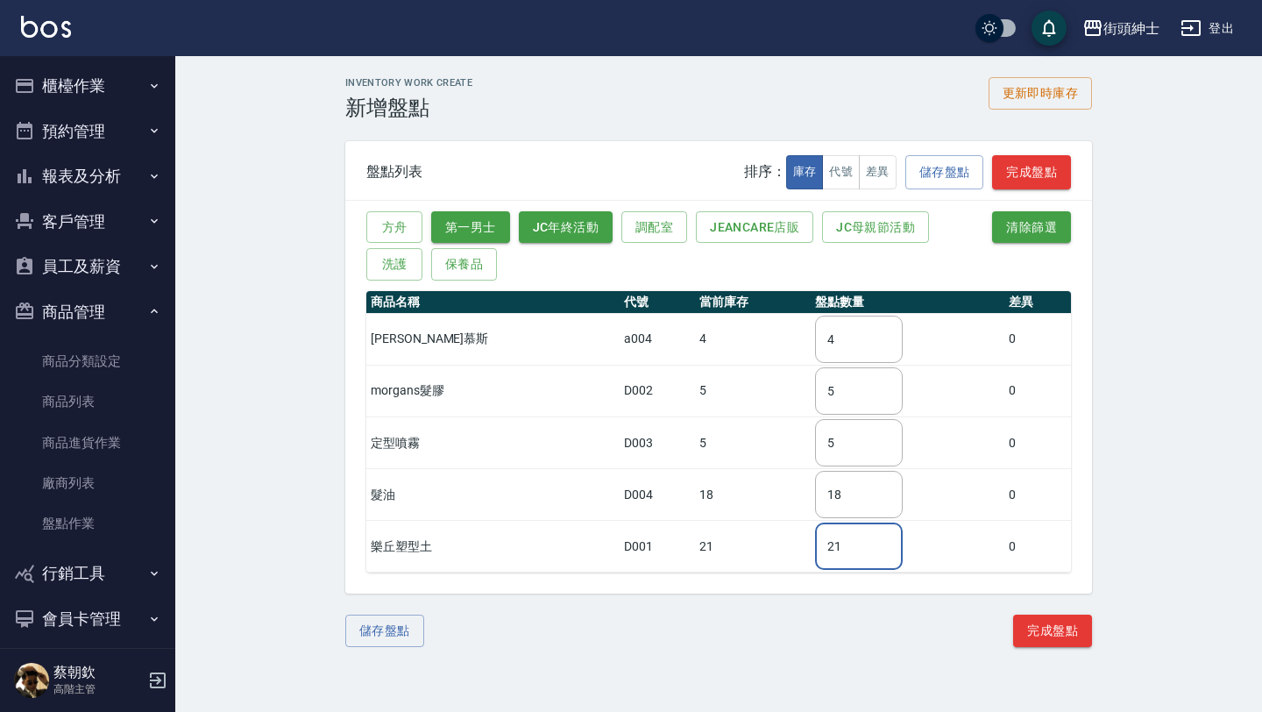
click at [819, 551] on input "21" at bounding box center [859, 545] width 88 height 47
type input "2"
type input "15"
click at [815, 495] on input "18" at bounding box center [859, 494] width 88 height 47
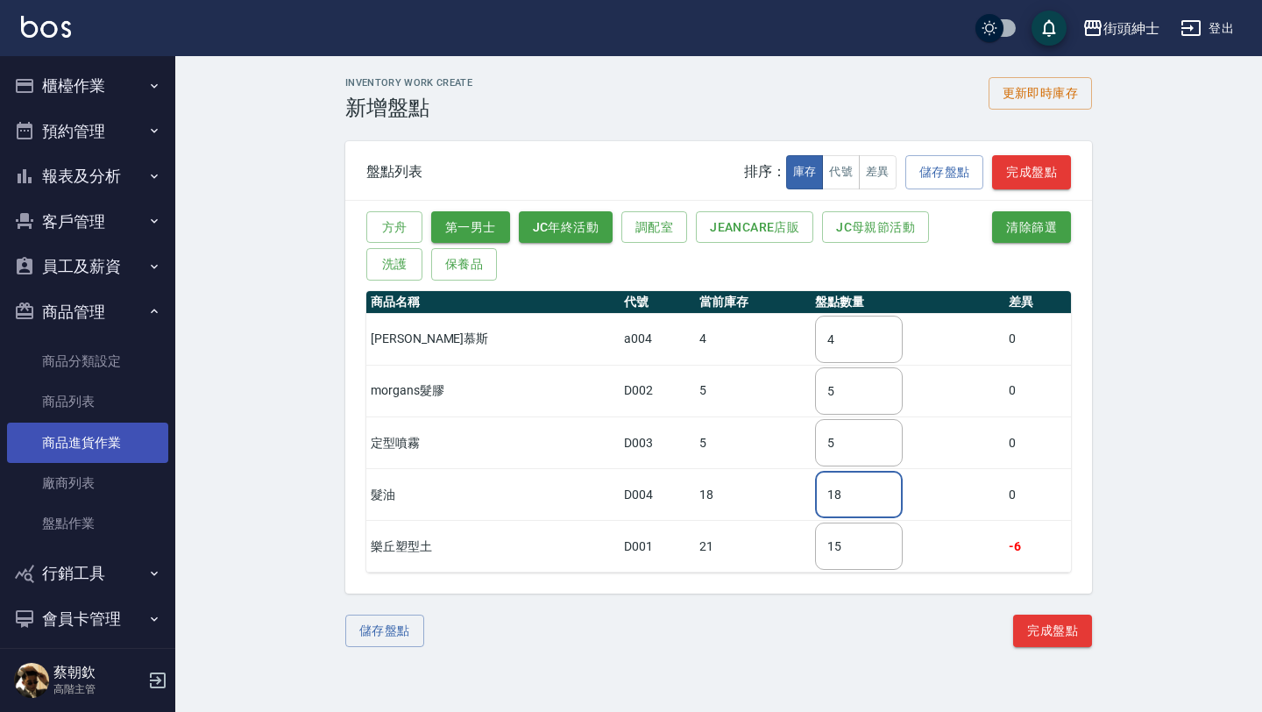
click at [119, 432] on link "商品進貨作業" at bounding box center [87, 442] width 161 height 40
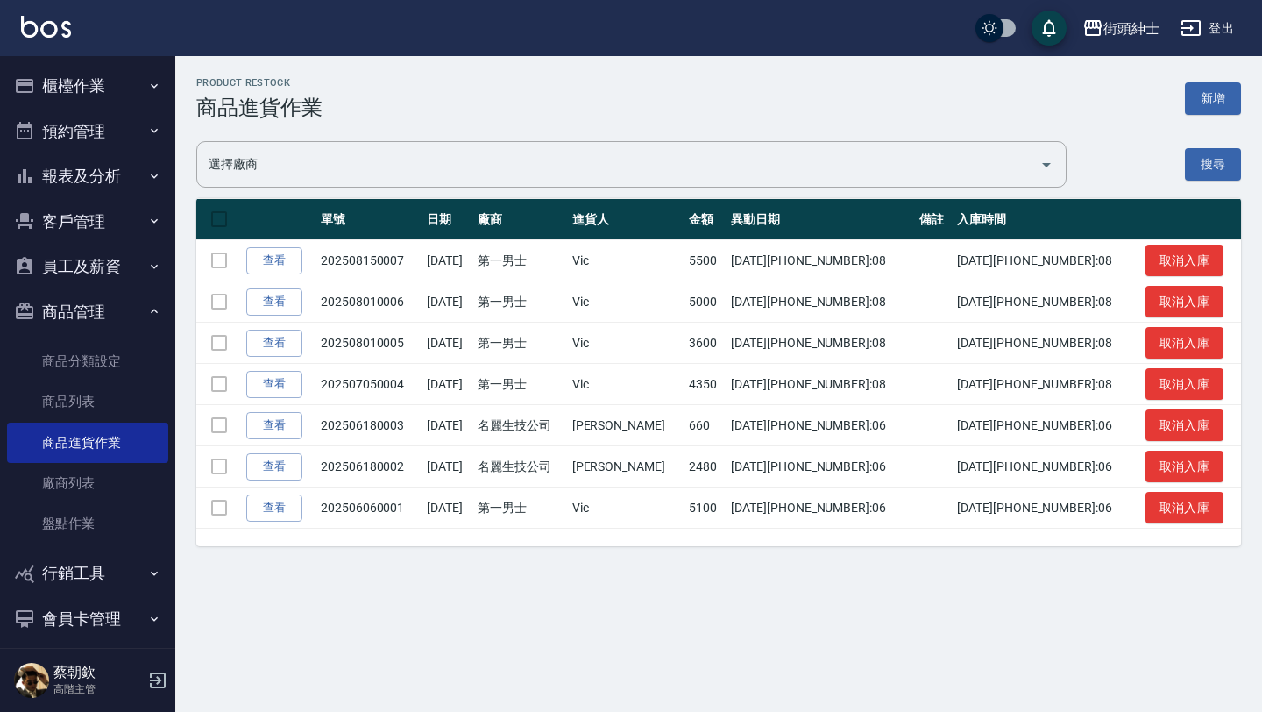
click at [108, 106] on button "櫃檯作業" at bounding box center [87, 86] width 161 height 46
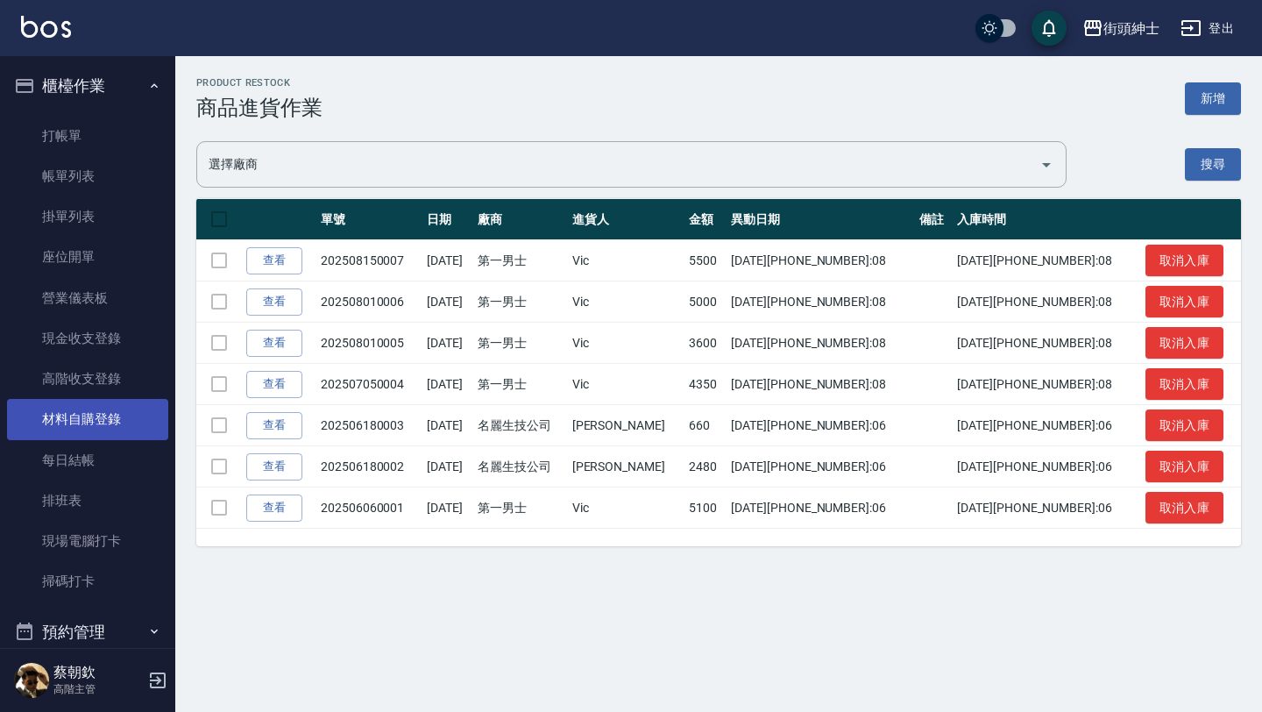
click at [118, 413] on link "材料自購登錄" at bounding box center [87, 419] width 161 height 40
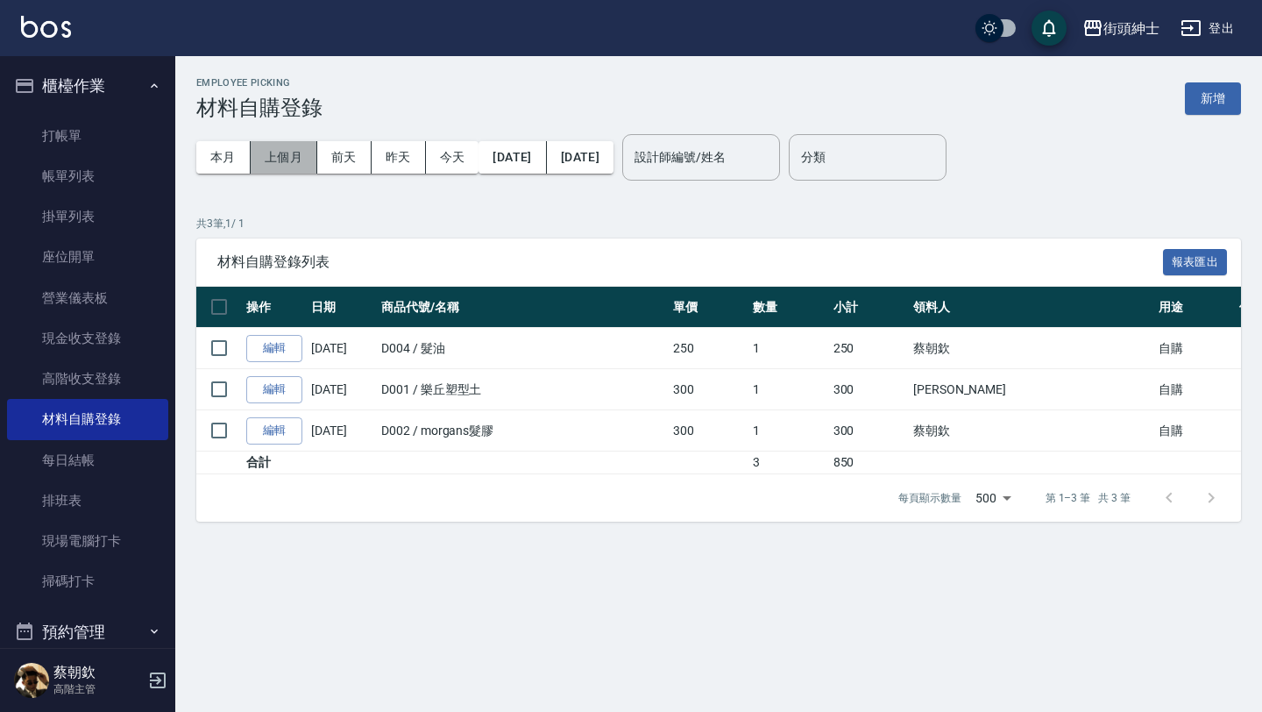
click at [289, 157] on button "上個月" at bounding box center [284, 157] width 67 height 32
click at [1205, 96] on button "新增" at bounding box center [1213, 98] width 56 height 32
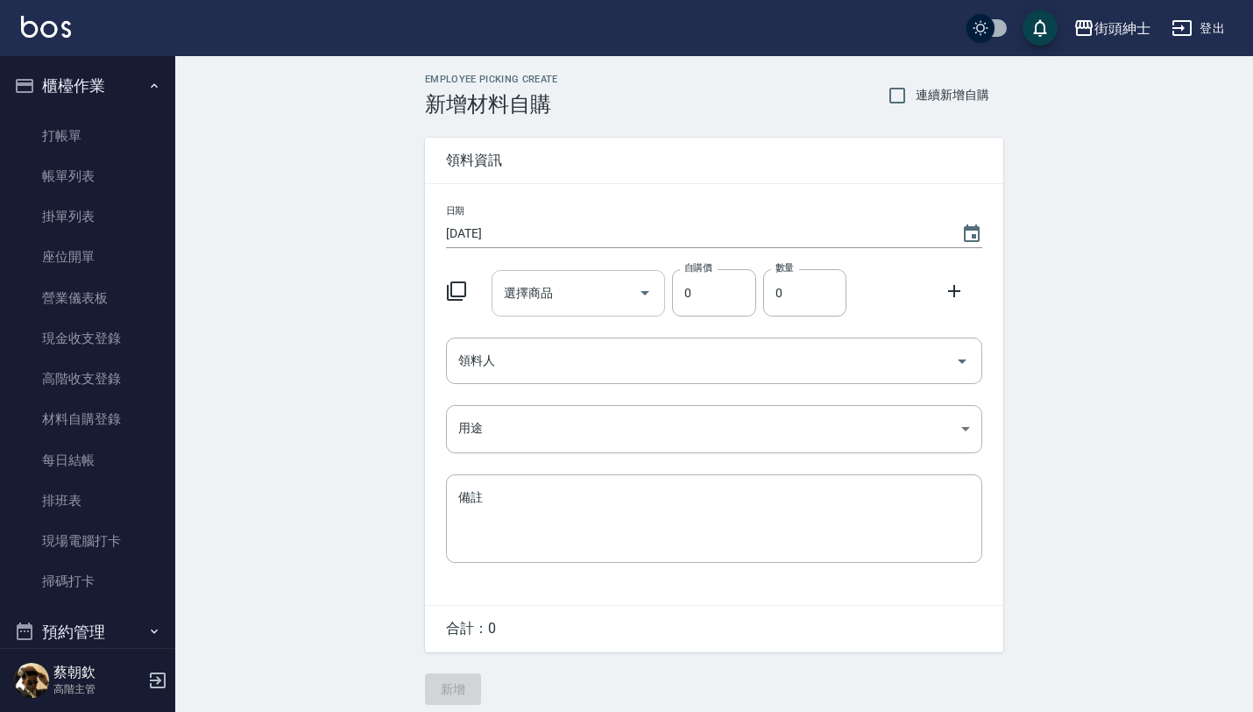
click at [574, 294] on input "選擇商品" at bounding box center [565, 293] width 132 height 31
click at [620, 303] on input "選擇商品" at bounding box center [565, 293] width 132 height 31
click at [618, 303] on input "選擇商品" at bounding box center [565, 293] width 132 height 31
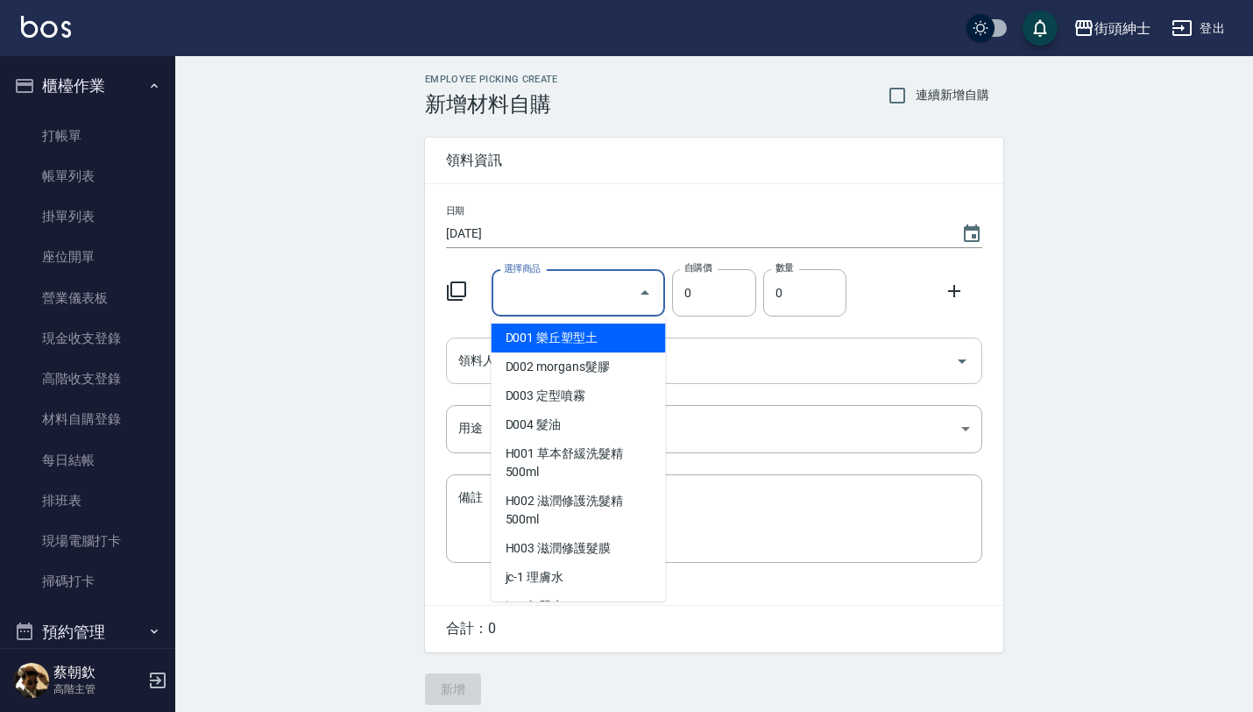
click at [760, 344] on div "領料人" at bounding box center [714, 360] width 536 height 46
click at [573, 289] on input "選擇商品" at bounding box center [565, 293] width 132 height 31
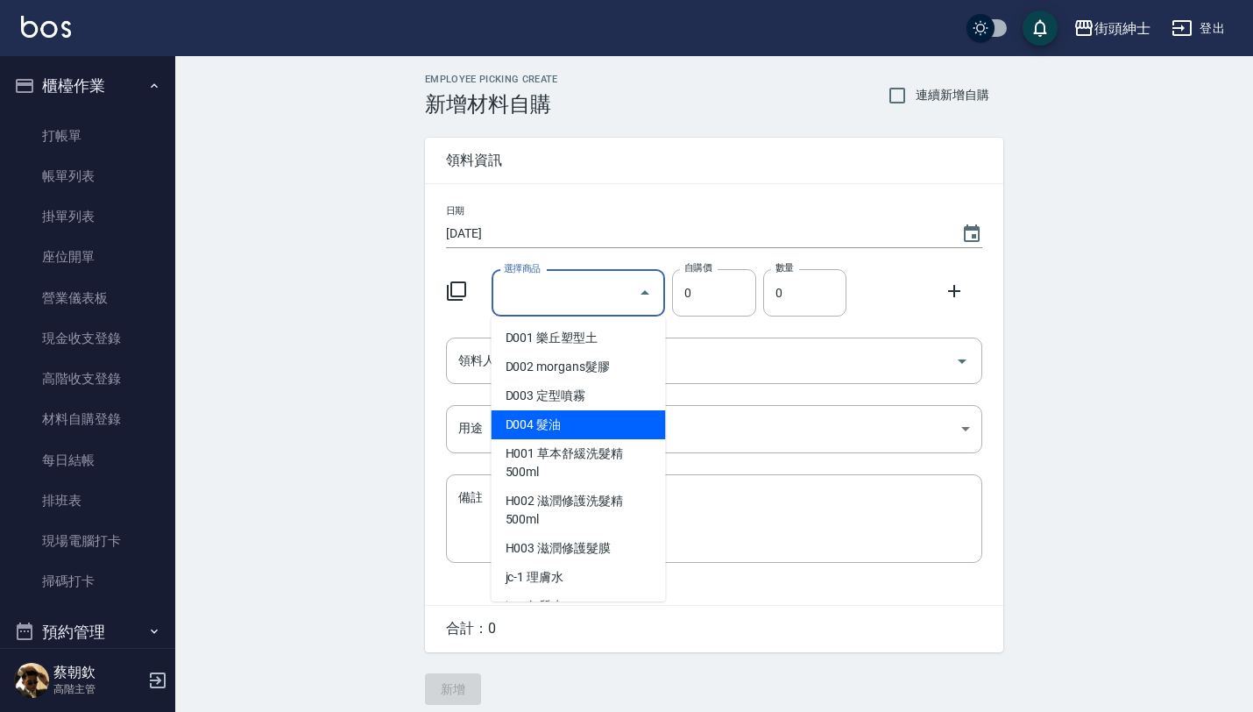
click at [525, 431] on li "D004 髮油" at bounding box center [579, 424] width 174 height 29
type input "髮油"
type input "250"
type input "1"
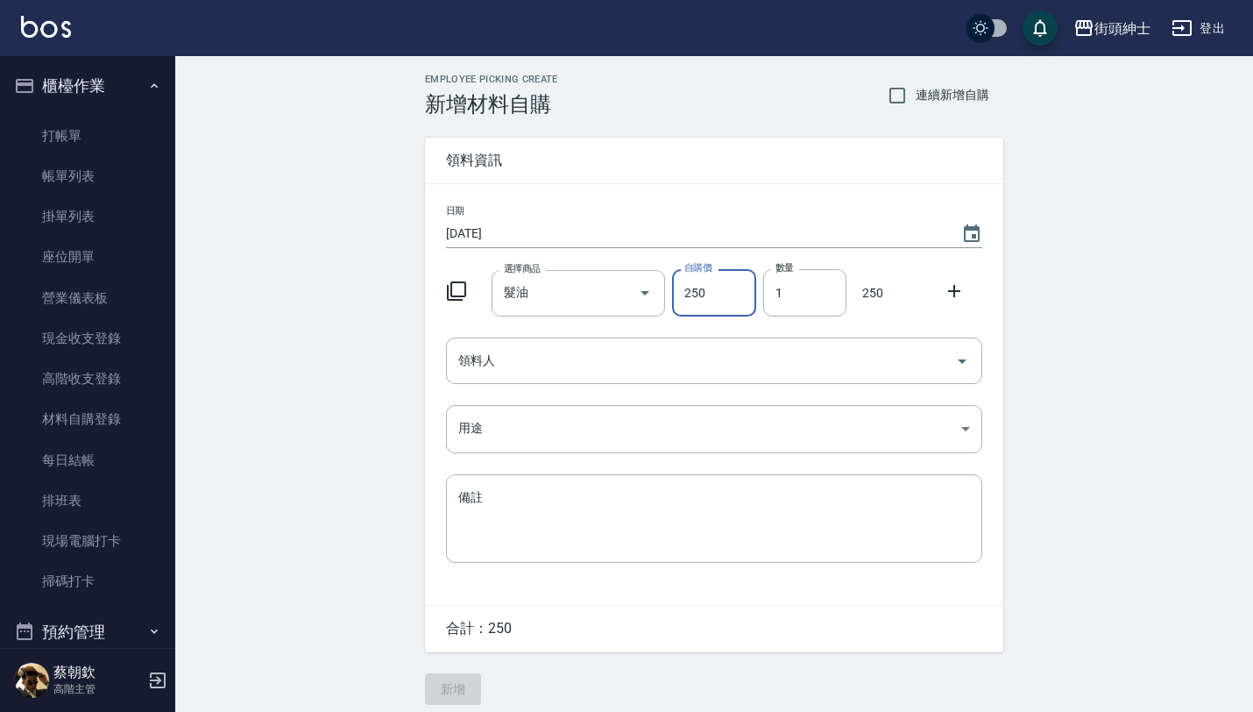
click at [630, 386] on div "日期 2025/08/15 選擇商品 髮油 選擇商品 自購價 250 自購價 數量 1 數量 250 領料人 領料人 用途 ​ 用途 備註 x 備註" at bounding box center [714, 394] width 578 height 421
click at [634, 358] on input "領料人" at bounding box center [701, 360] width 494 height 31
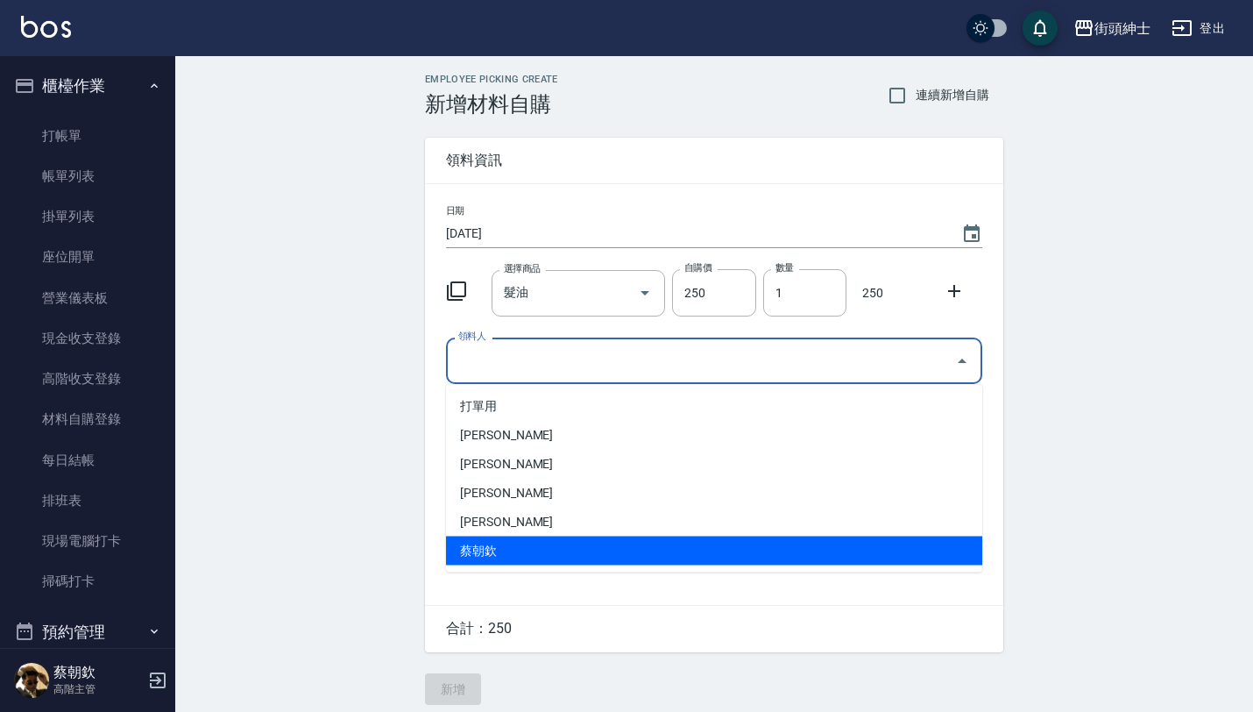
click at [509, 541] on li "蔡朝欽" at bounding box center [714, 550] width 536 height 29
type input "蔡朝欽"
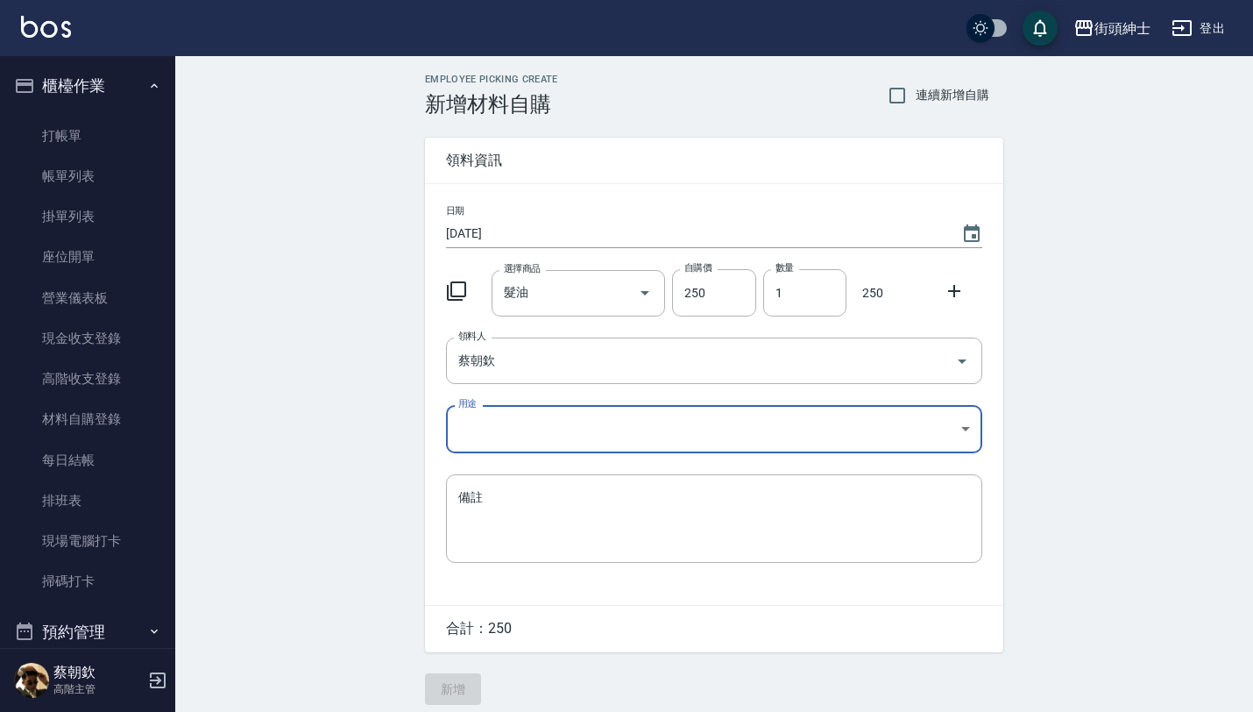
click at [495, 422] on body "街頭紳士 登出 櫃檯作業 打帳單 帳單列表 掛單列表 座位開單 營業儀表板 現金收支登錄 高階收支登錄 材料自購登錄 每日結帳 排班表 現場電腦打卡 掃碼打卡…" at bounding box center [626, 361] width 1253 height 722
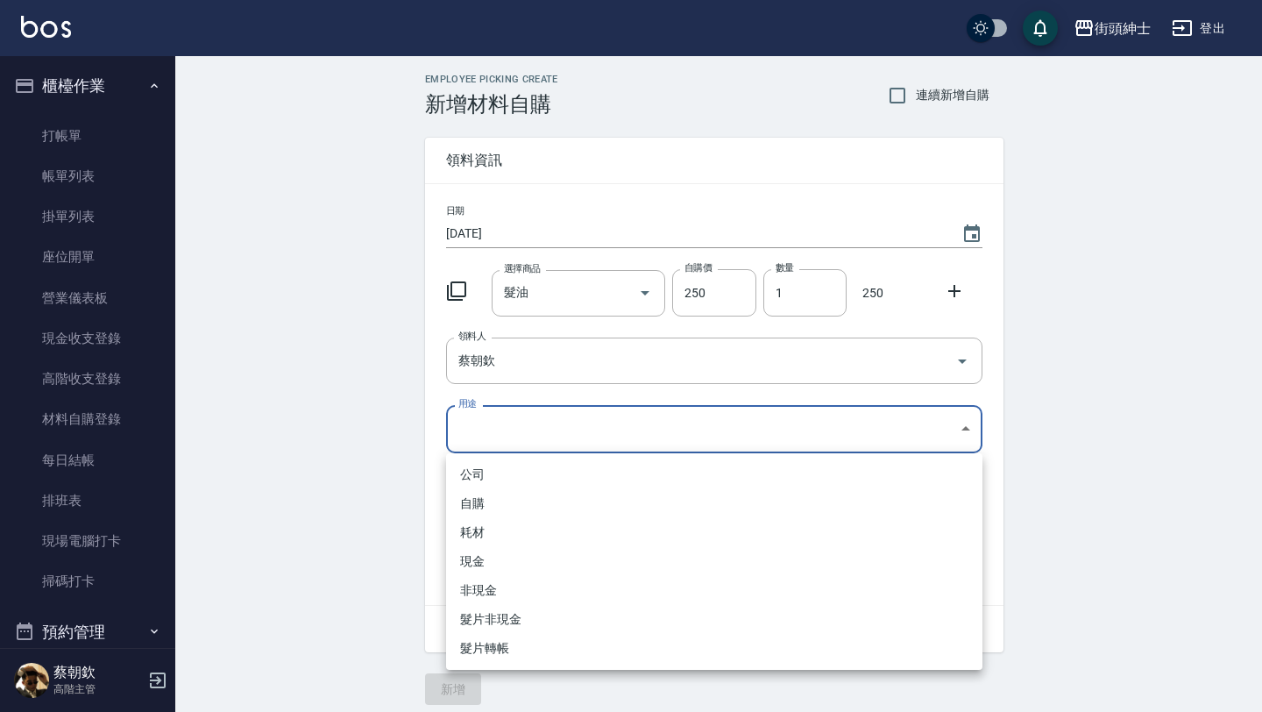
click at [510, 502] on li "自購" at bounding box center [714, 503] width 536 height 29
type input "自購"
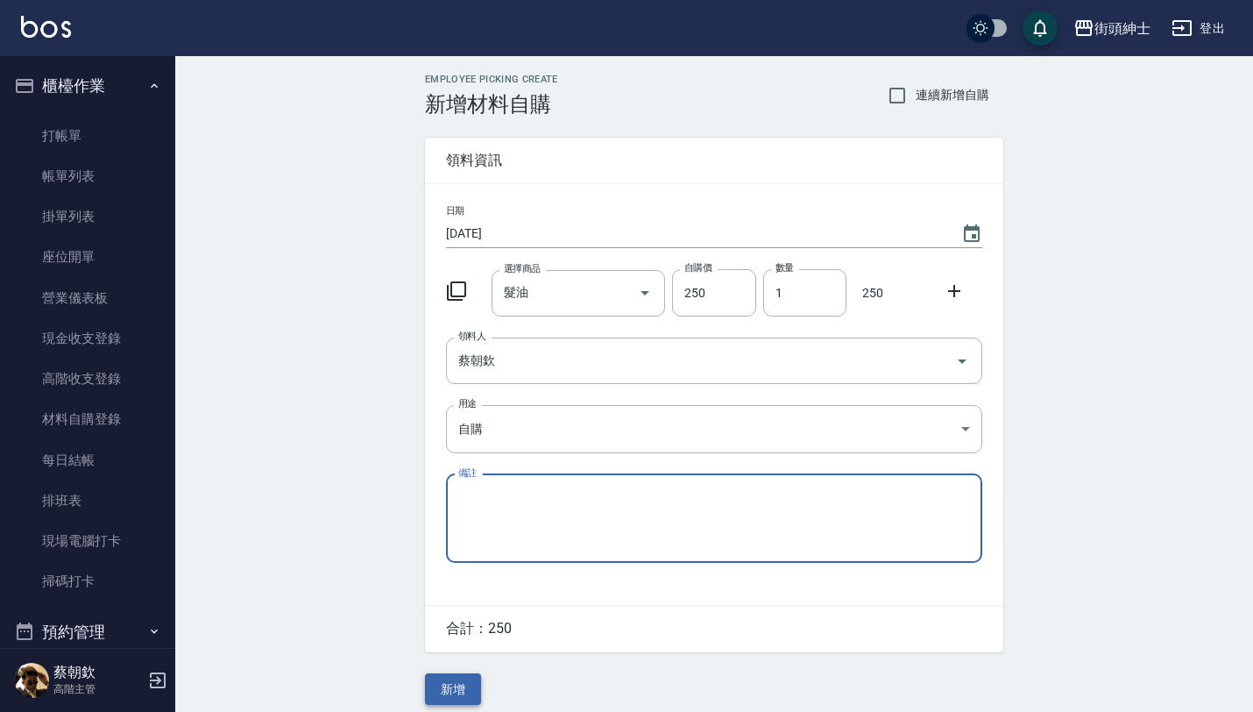
click at [463, 684] on button "新增" at bounding box center [453, 689] width 56 height 32
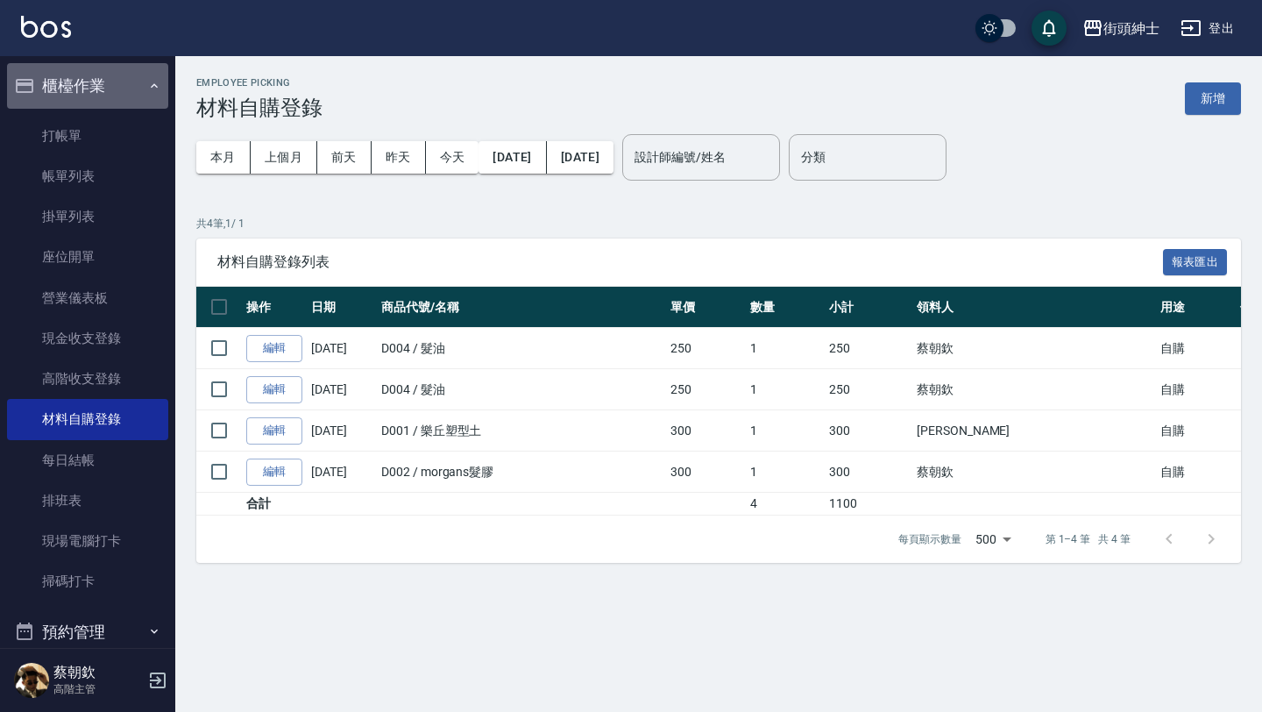
click at [147, 85] on icon "button" at bounding box center [154, 86] width 14 height 14
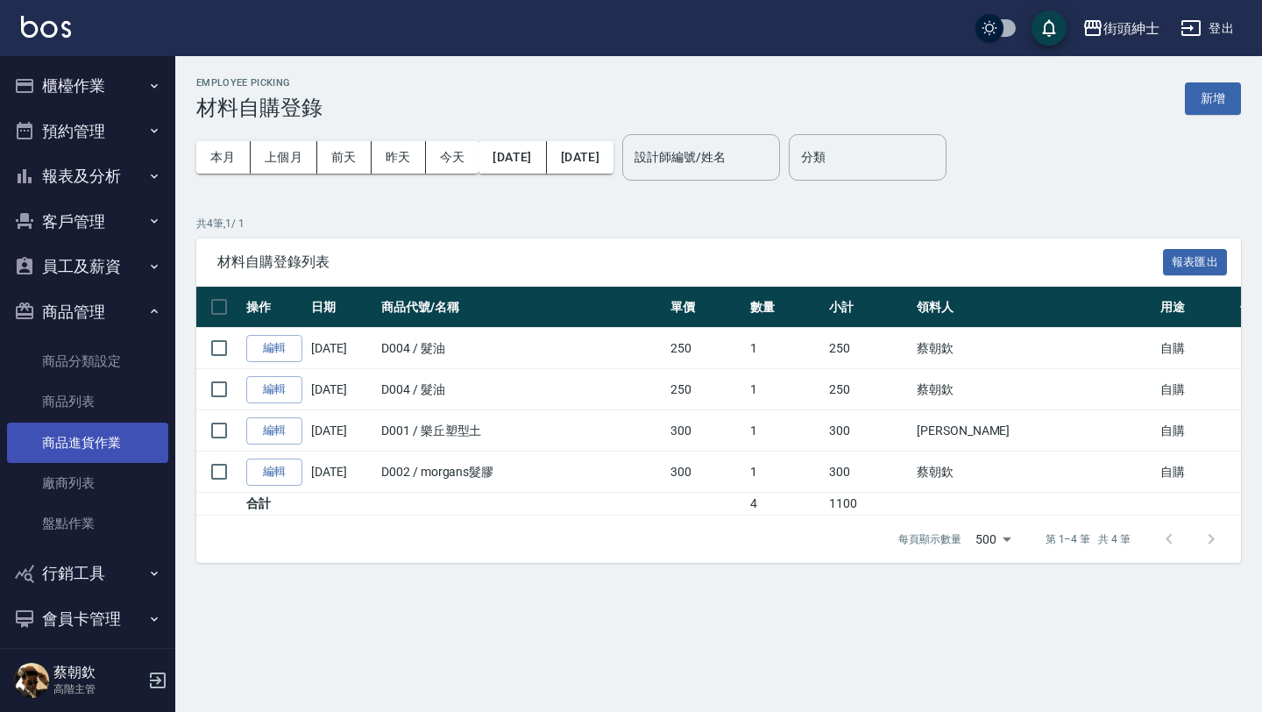
click at [122, 445] on link "商品進貨作業" at bounding box center [87, 442] width 161 height 40
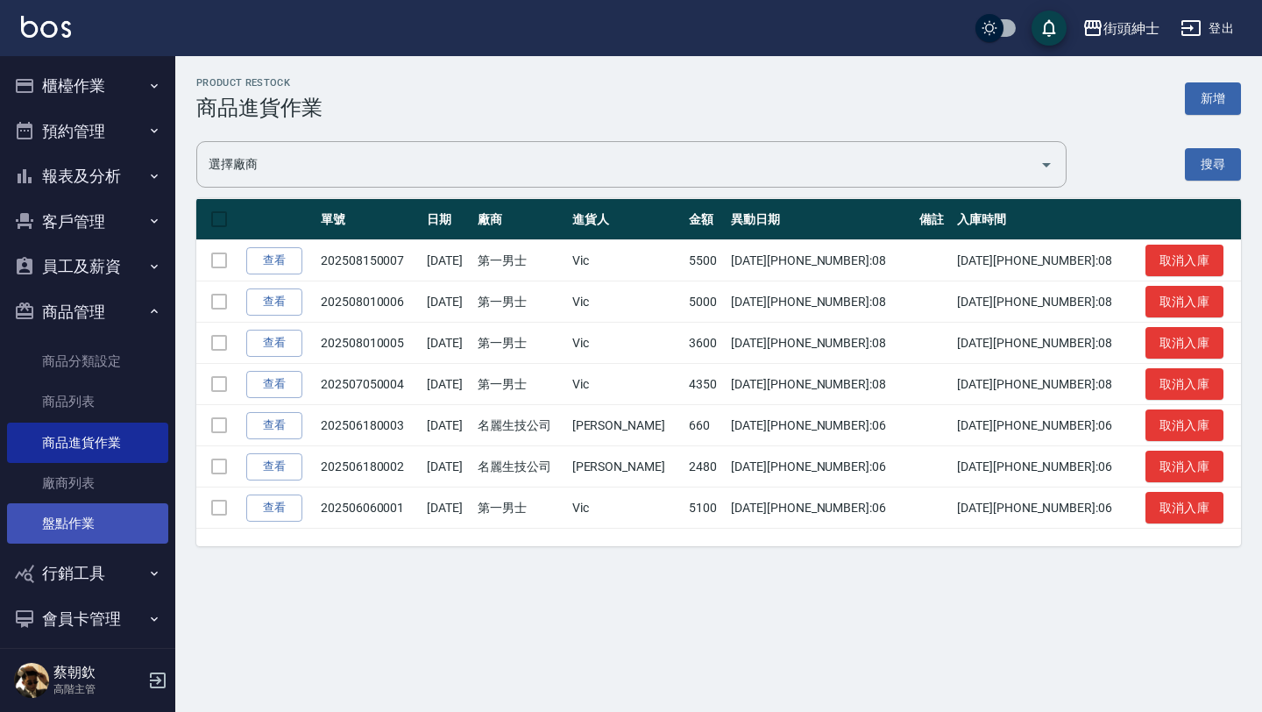
click at [94, 537] on link "盤點作業" at bounding box center [87, 523] width 161 height 40
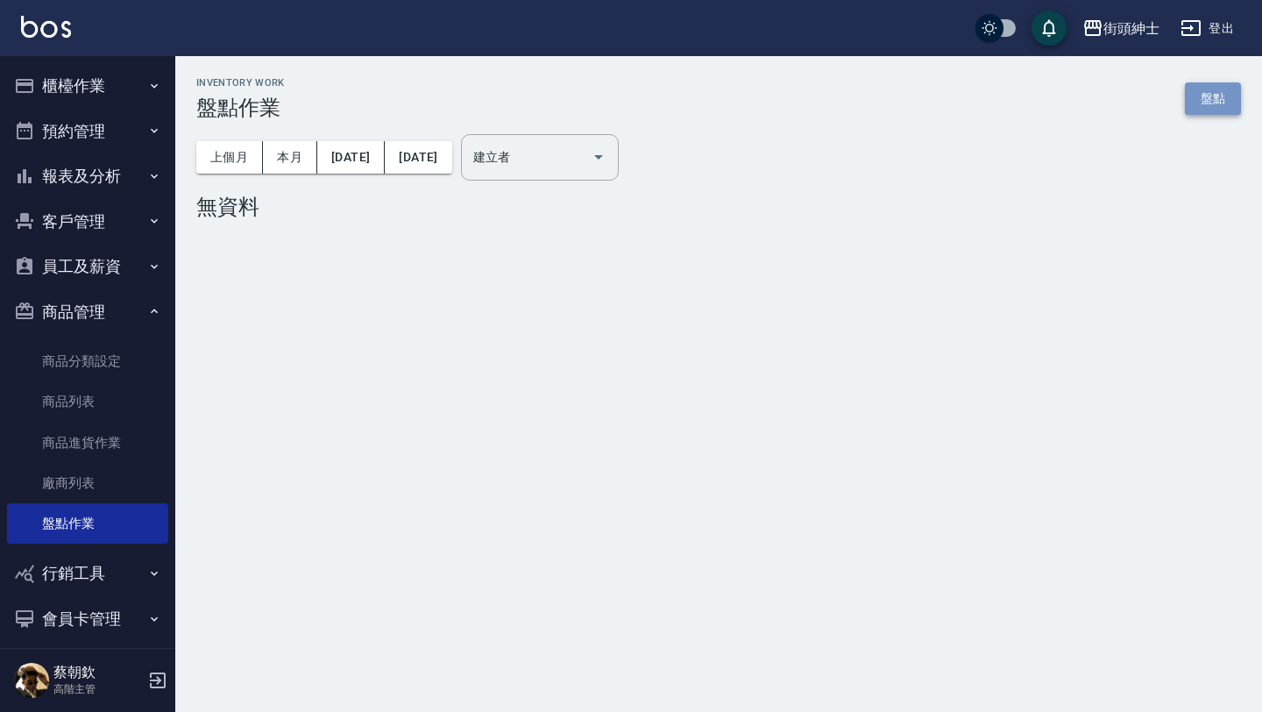
click at [1199, 88] on link "盤點" at bounding box center [1213, 98] width 56 height 32
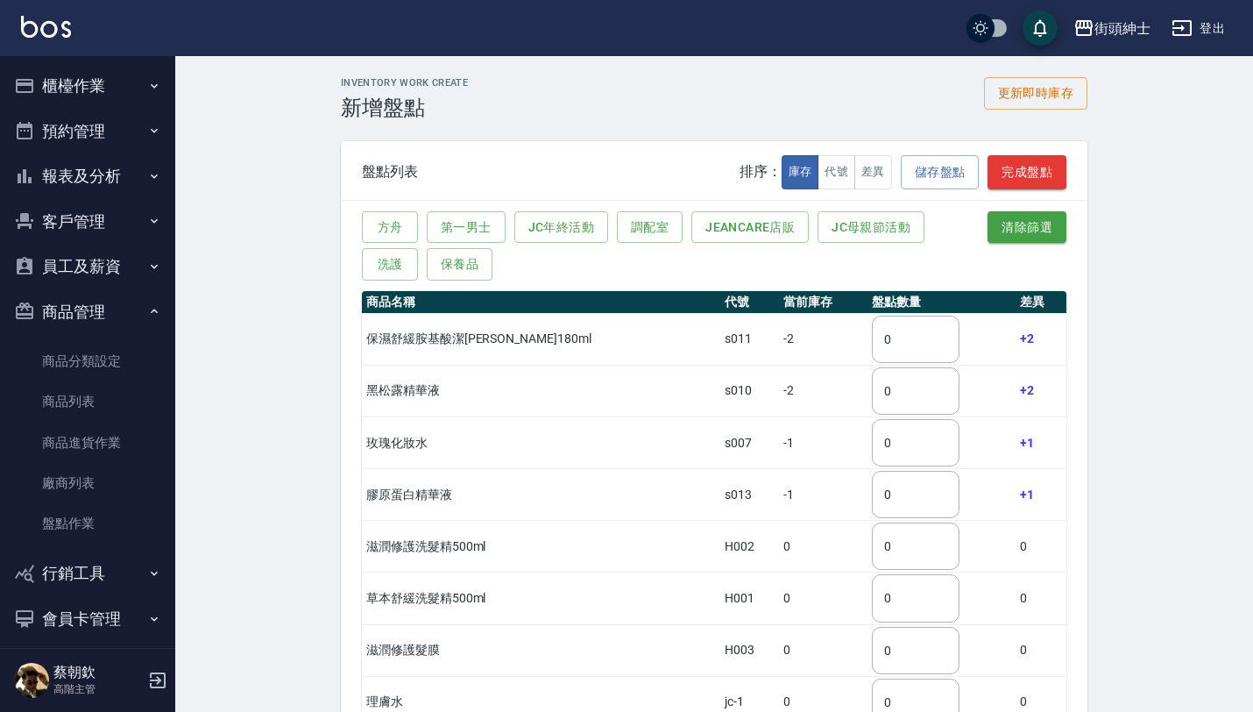
scroll to position [98, 0]
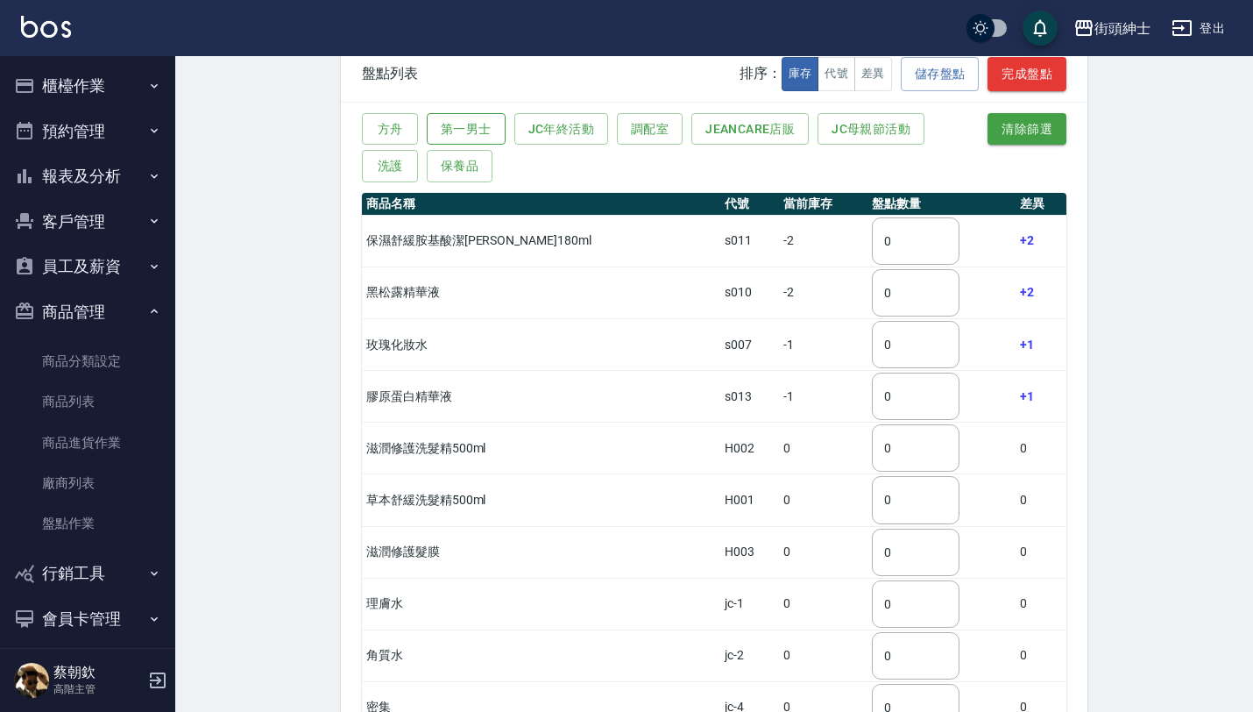
click at [470, 118] on button "第一男士" at bounding box center [466, 129] width 79 height 32
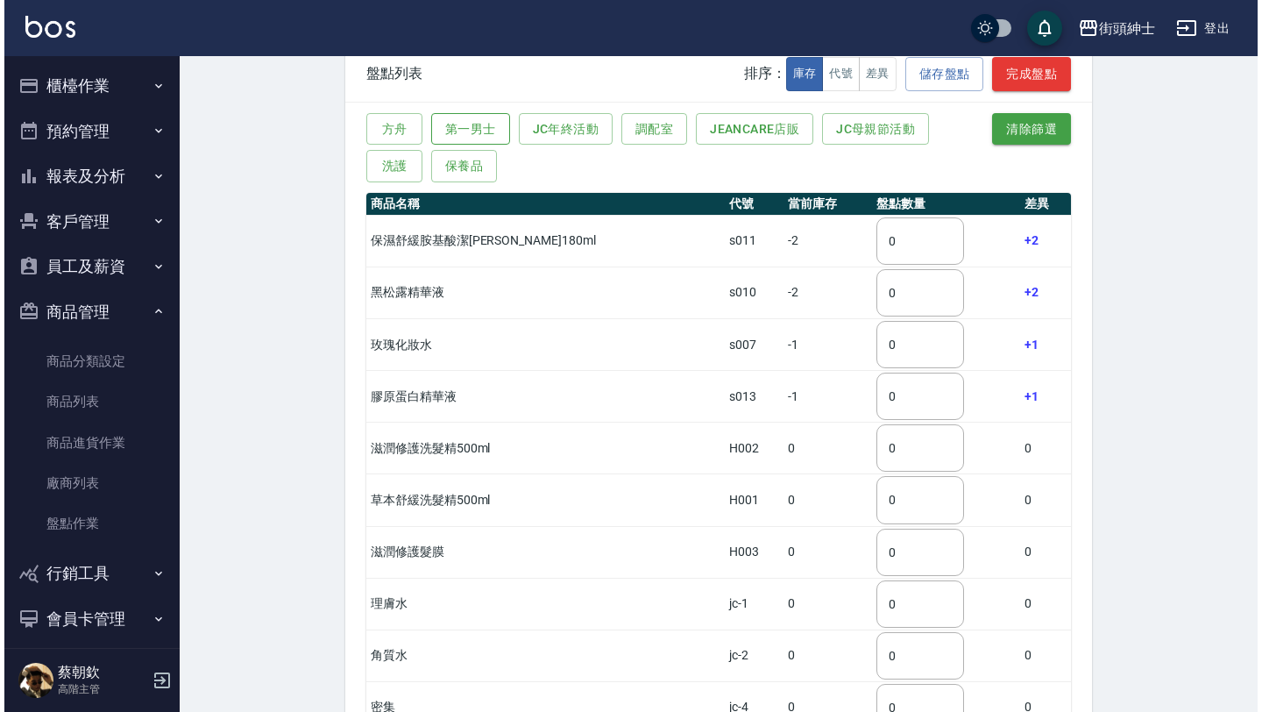
scroll to position [0, 0]
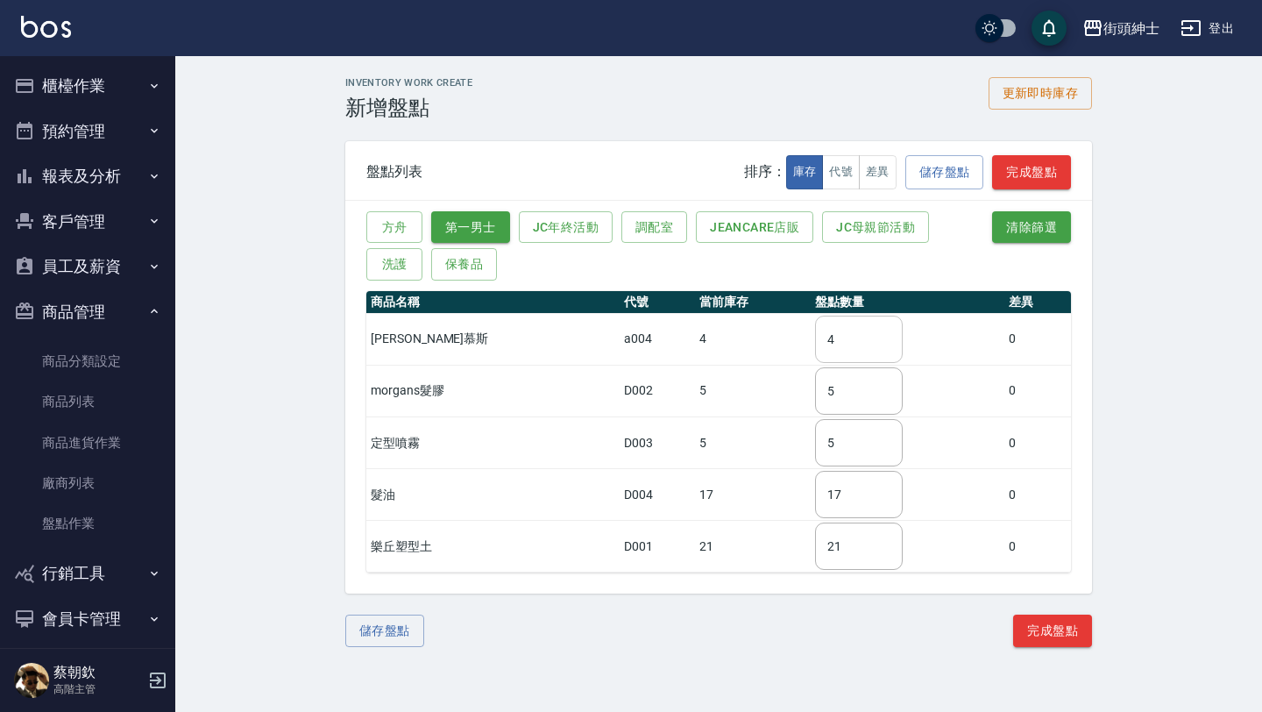
click at [823, 344] on input "4" at bounding box center [859, 338] width 88 height 47
click at [825, 400] on input "5" at bounding box center [859, 390] width 88 height 47
click at [819, 450] on input "5" at bounding box center [859, 442] width 88 height 47
click at [824, 505] on input "17" at bounding box center [859, 494] width 88 height 47
click at [824, 558] on input "21" at bounding box center [859, 545] width 88 height 47
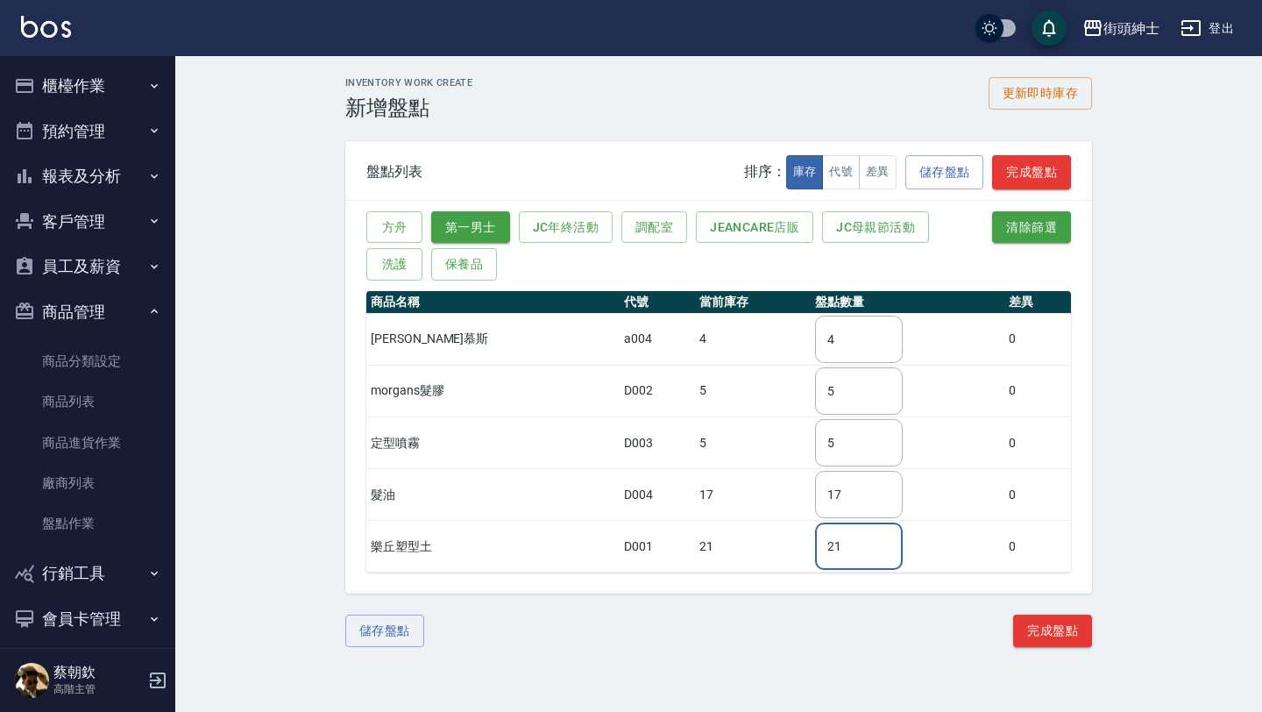
click at [126, 120] on button "預約管理" at bounding box center [87, 132] width 161 height 46
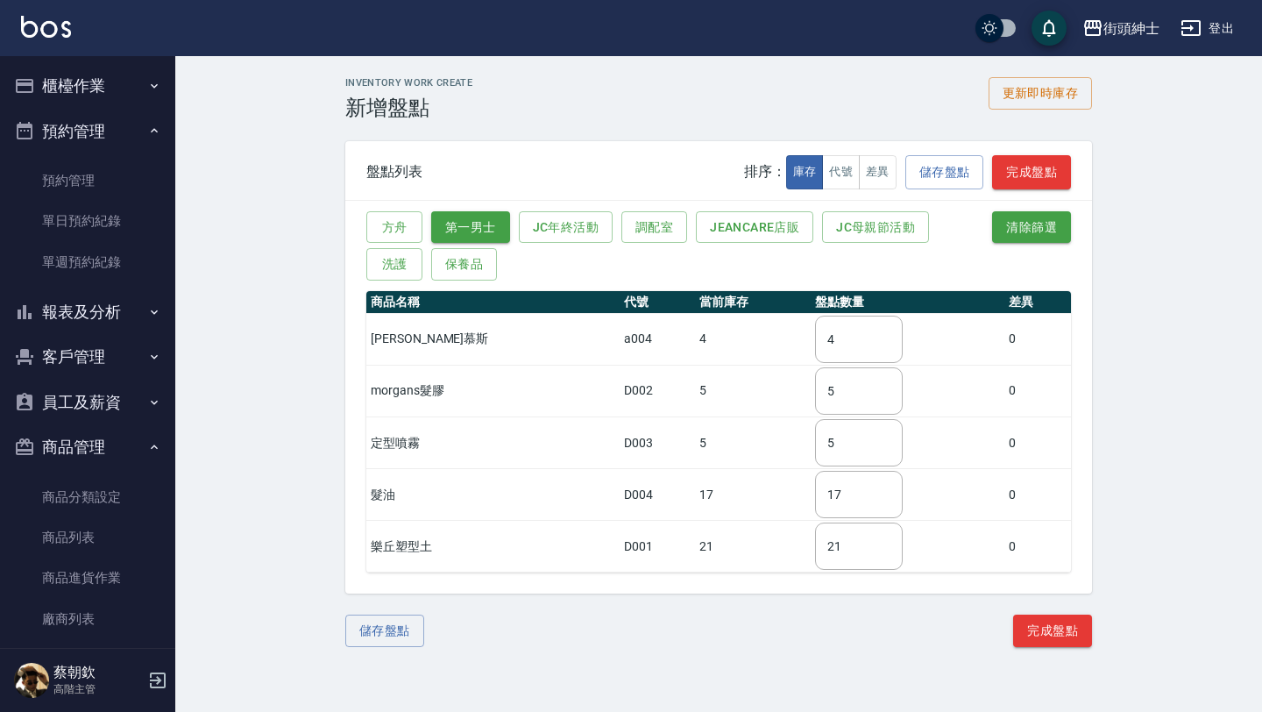
click at [126, 120] on button "預約管理" at bounding box center [87, 132] width 161 height 46
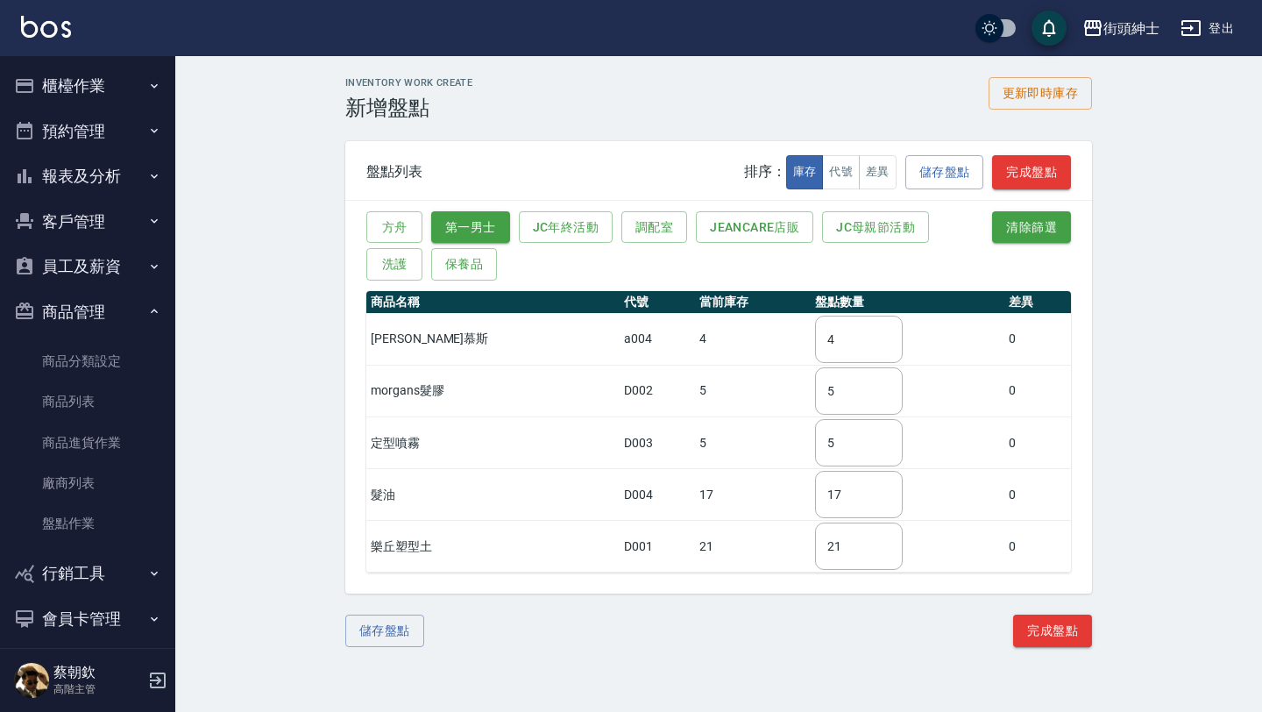
click at [120, 173] on button "報表及分析" at bounding box center [87, 176] width 161 height 46
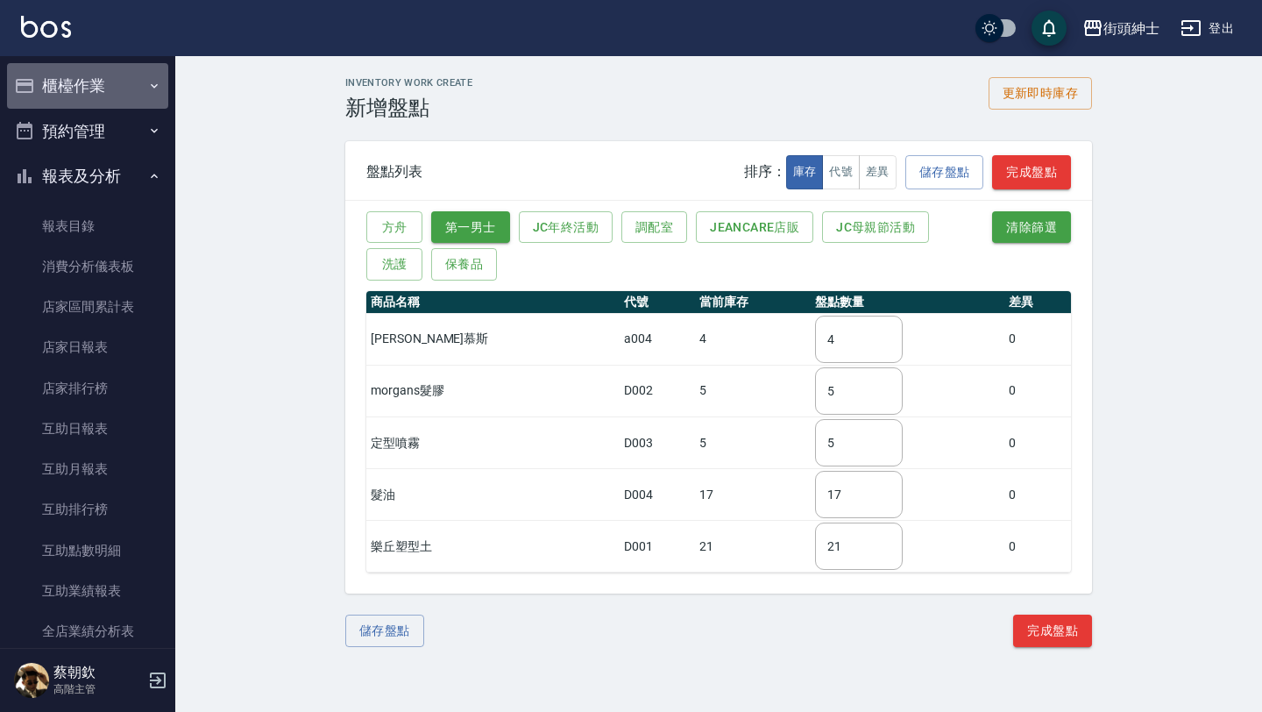
click at [125, 88] on button "櫃檯作業" at bounding box center [87, 86] width 161 height 46
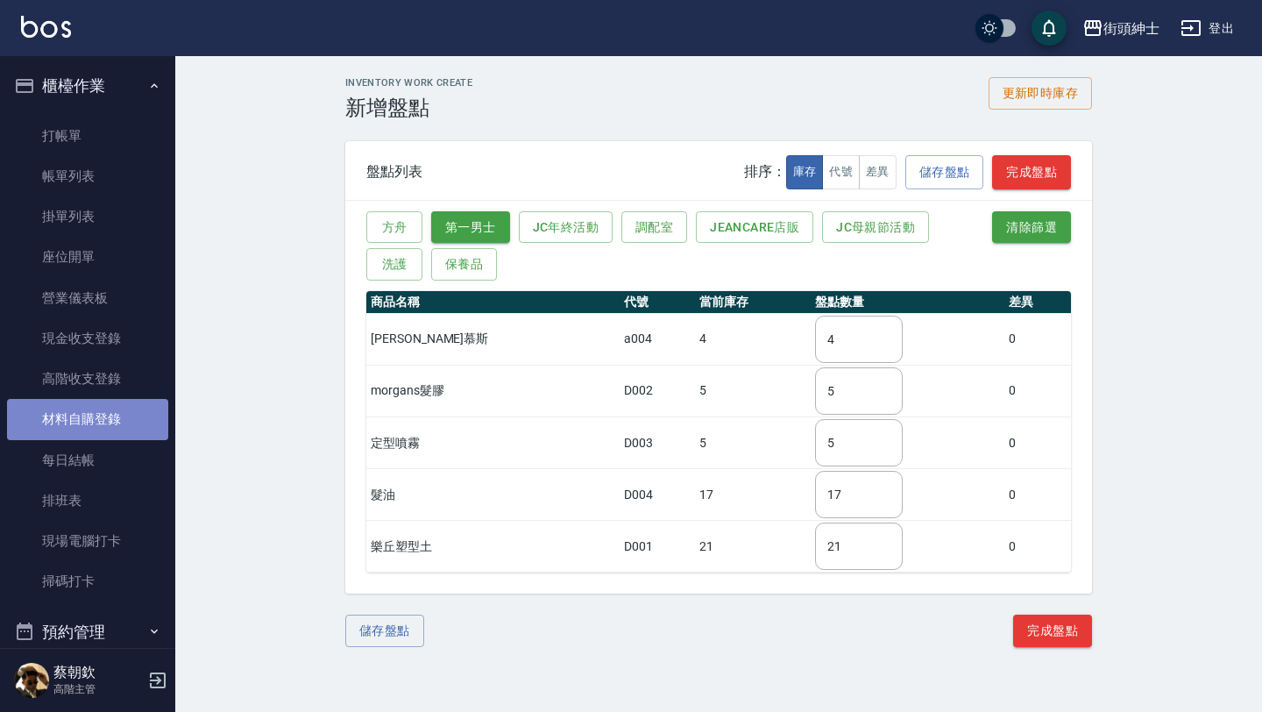
click at [112, 421] on link "材料自購登錄" at bounding box center [87, 419] width 161 height 40
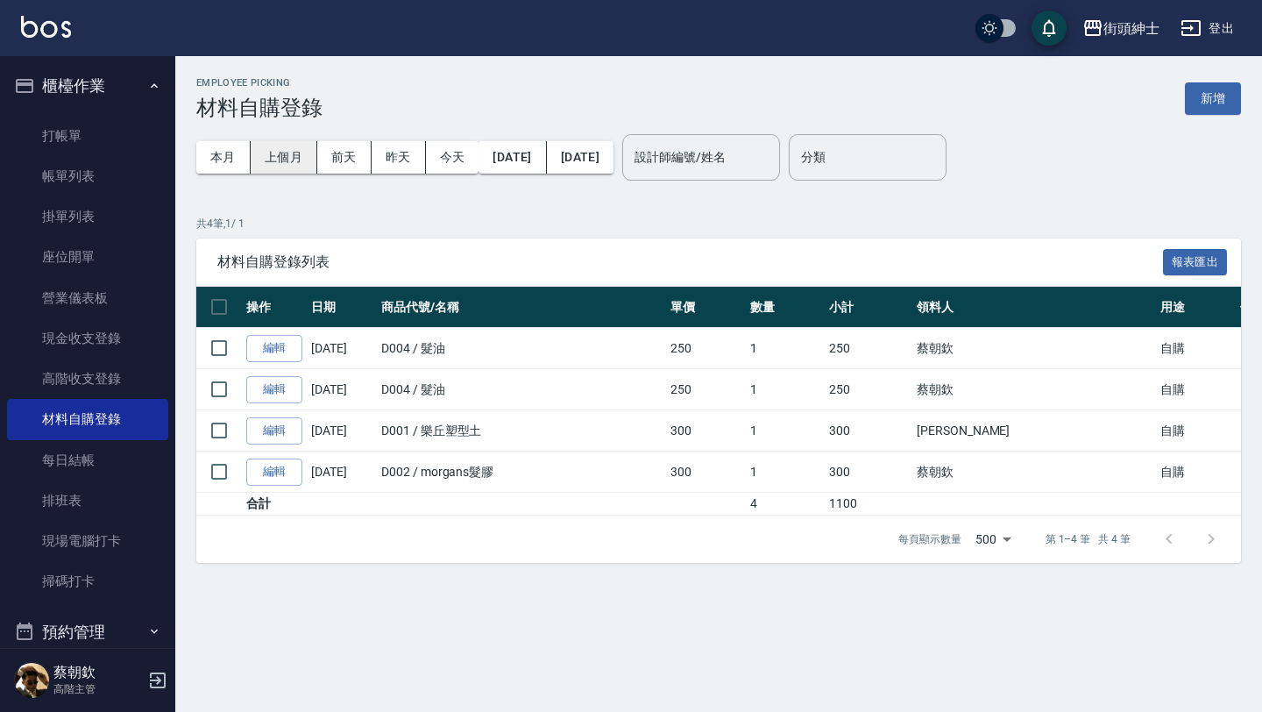
click at [287, 166] on button "上個月" at bounding box center [284, 157] width 67 height 32
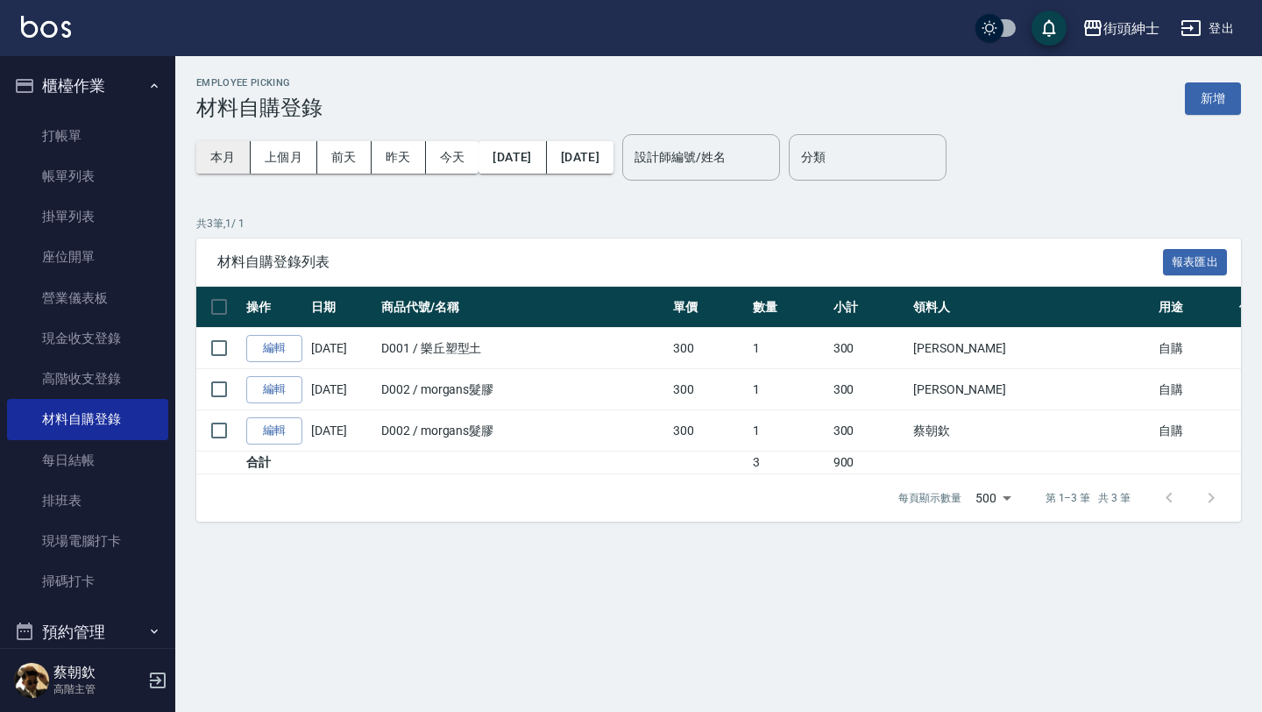
click at [217, 154] on button "本月" at bounding box center [223, 157] width 54 height 32
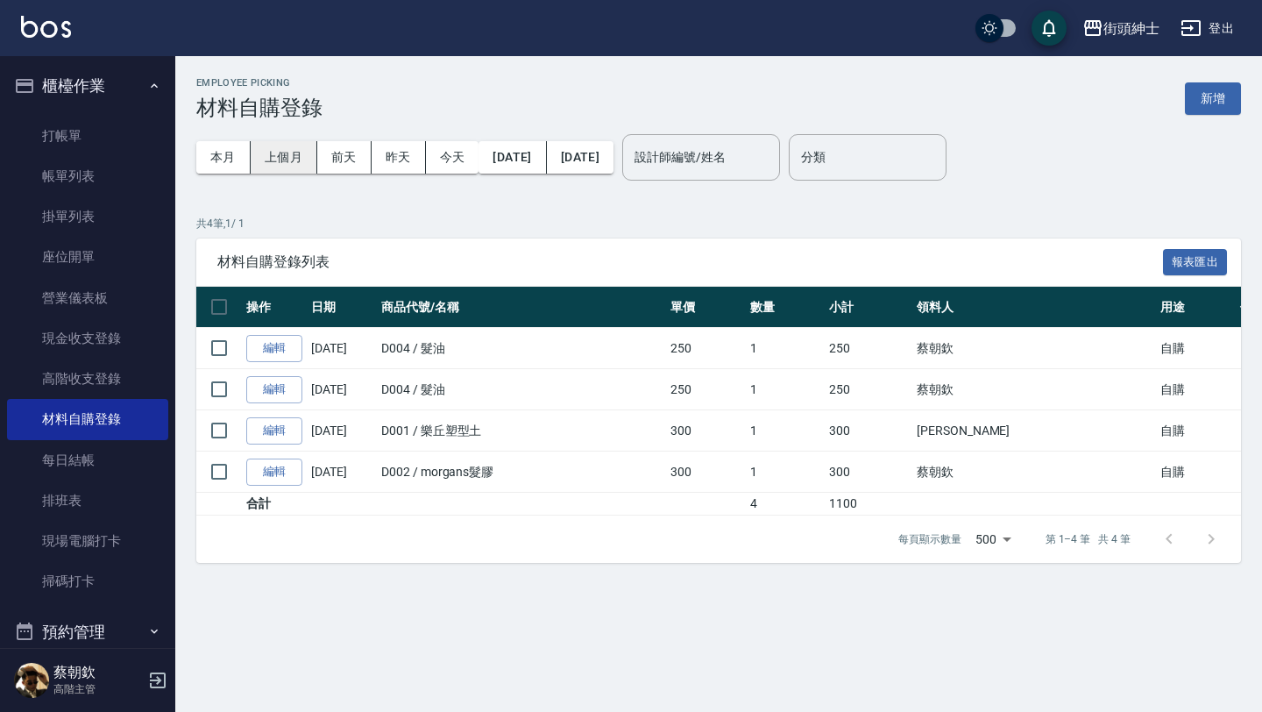
click at [289, 151] on button "上個月" at bounding box center [284, 157] width 67 height 32
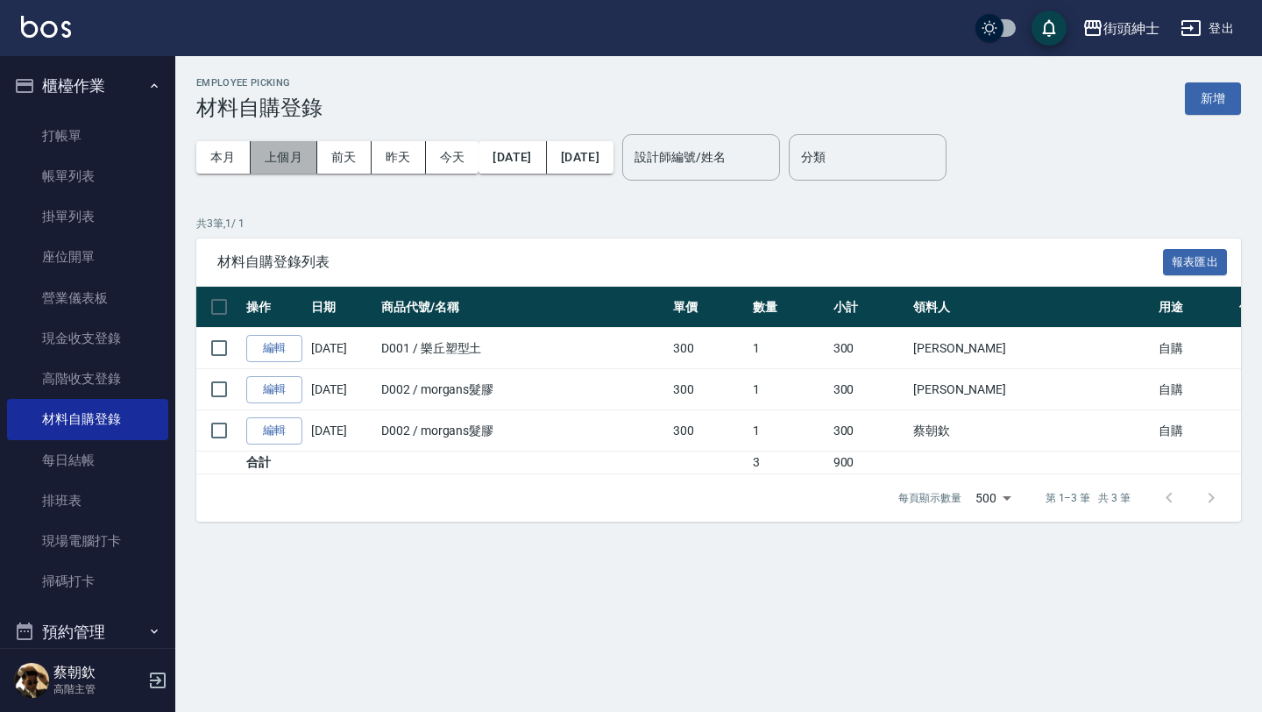
click at [276, 162] on button "上個月" at bounding box center [284, 157] width 67 height 32
click at [516, 152] on button "2025/07/01" at bounding box center [511, 157] width 67 height 32
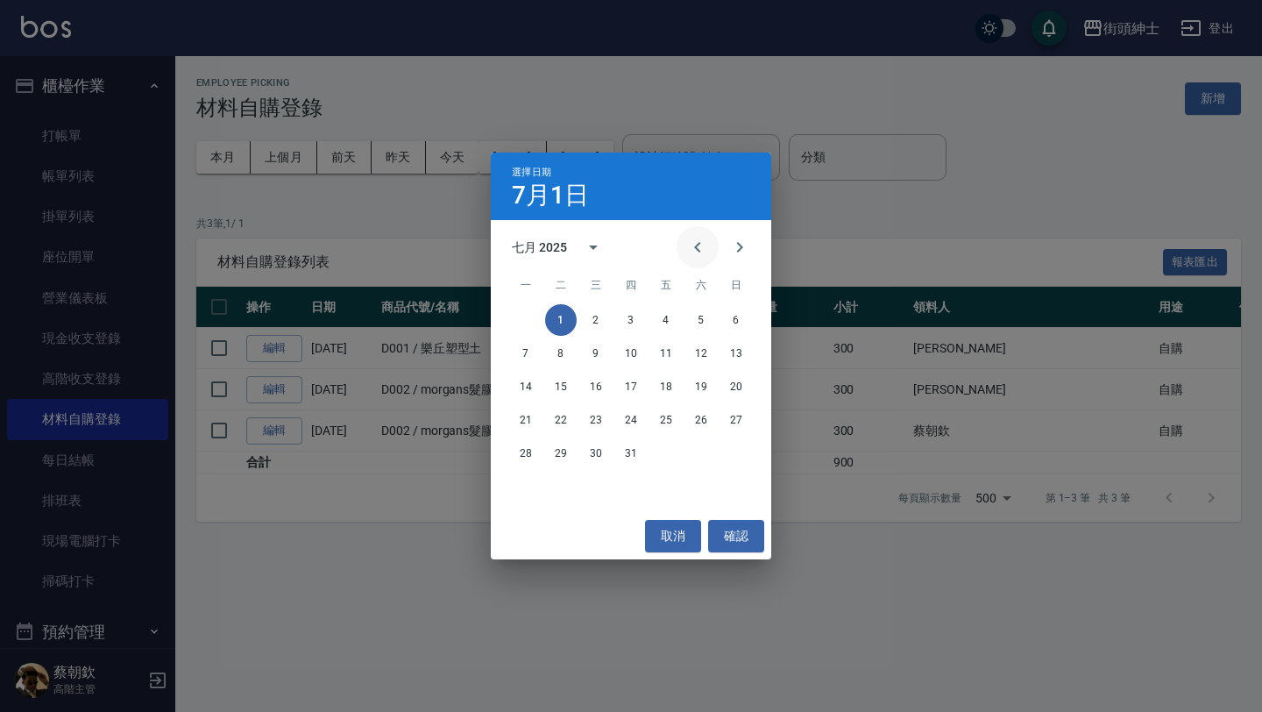
click at [695, 254] on icon "Previous month" at bounding box center [697, 247] width 21 height 21
click at [733, 319] on button "1" at bounding box center [736, 320] width 32 height 32
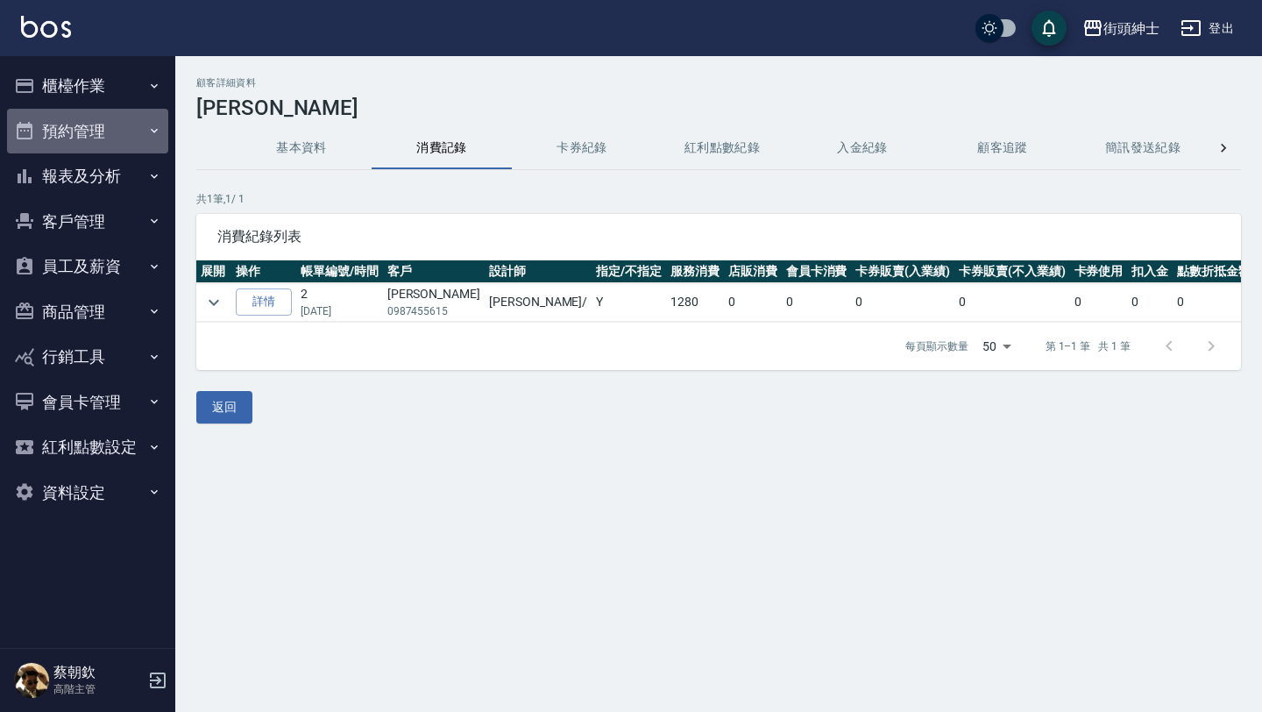
click at [136, 141] on button "預約管理" at bounding box center [87, 132] width 161 height 46
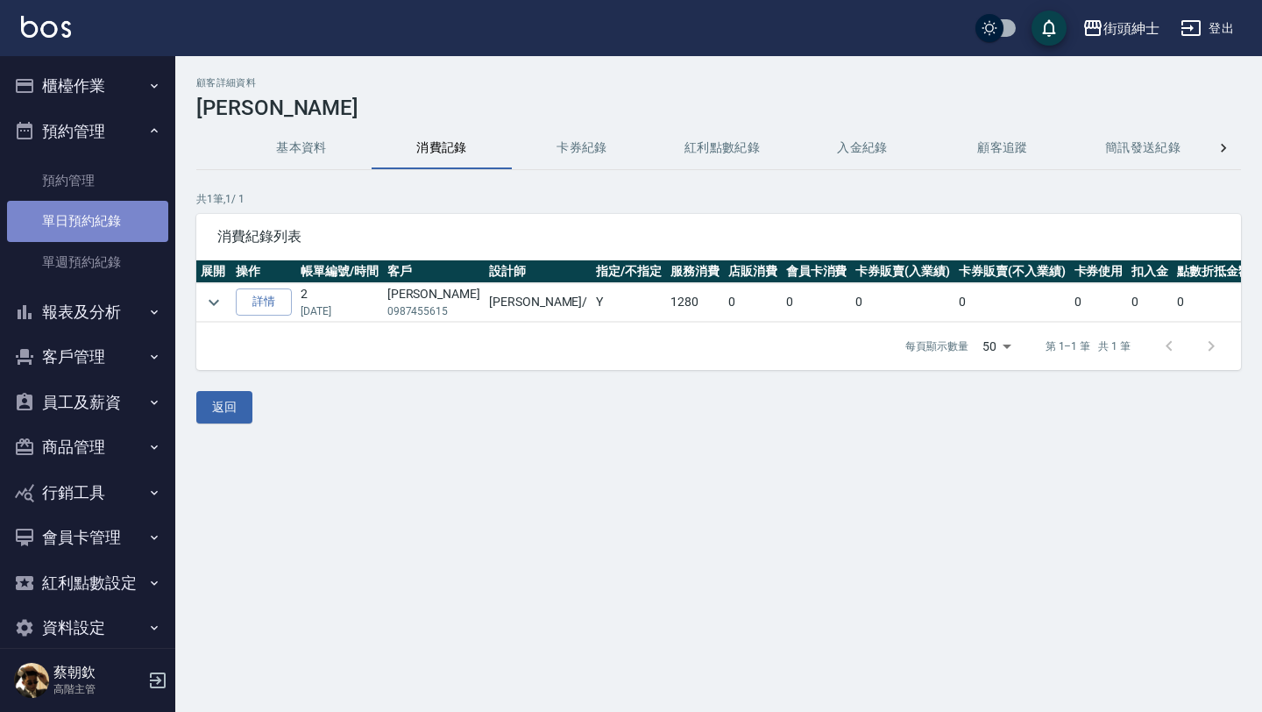
click at [116, 219] on link "單日預約紀錄" at bounding box center [87, 221] width 161 height 40
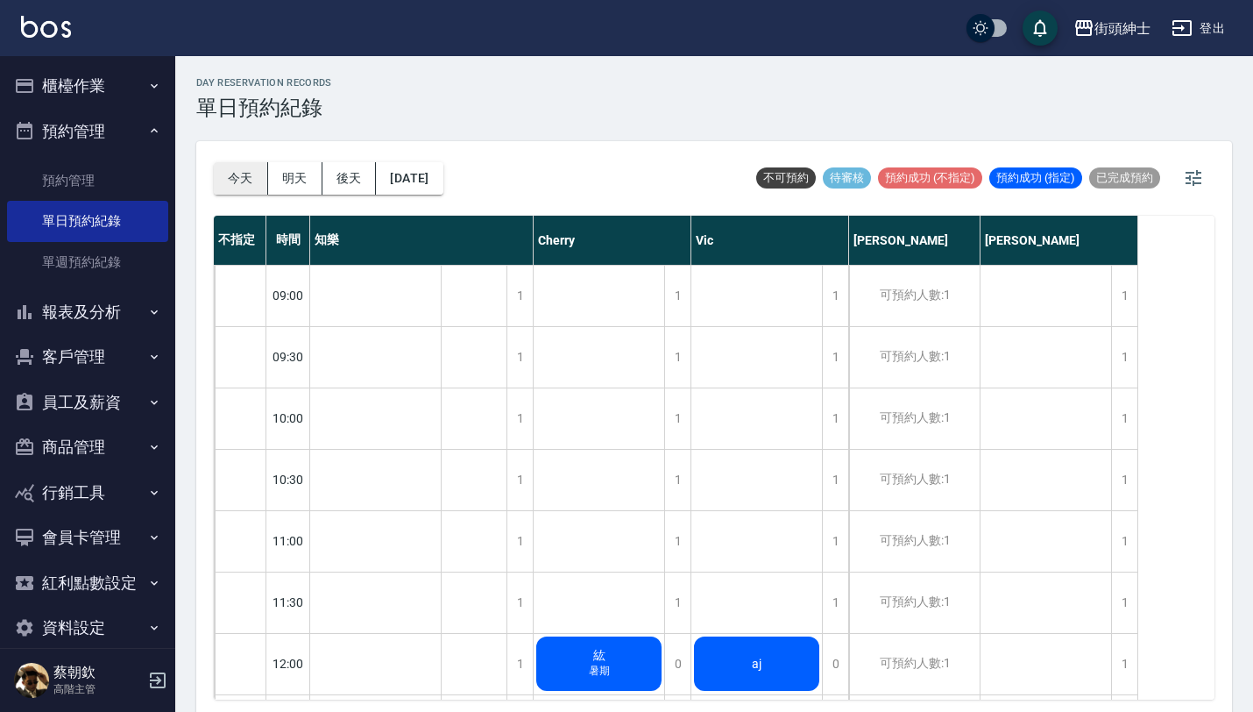
click at [230, 181] on button "今天" at bounding box center [241, 178] width 54 height 32
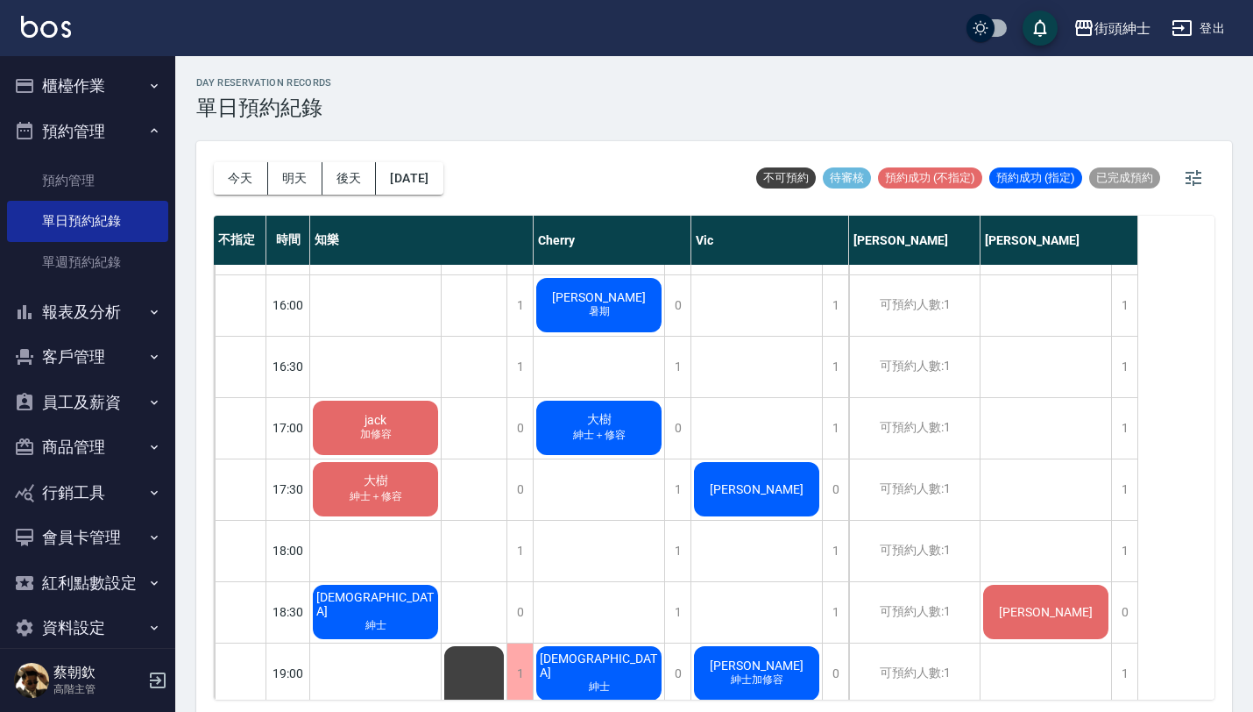
scroll to position [855, 0]
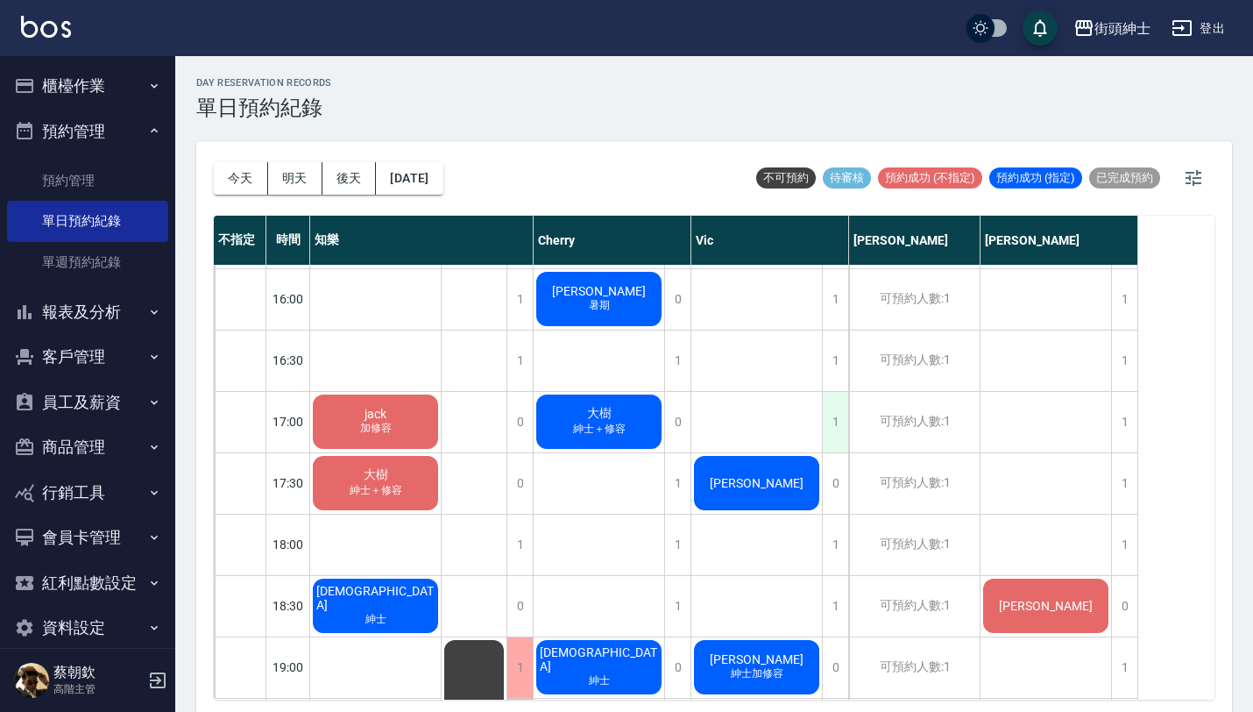
click at [841, 417] on div "1" at bounding box center [835, 422] width 26 height 60
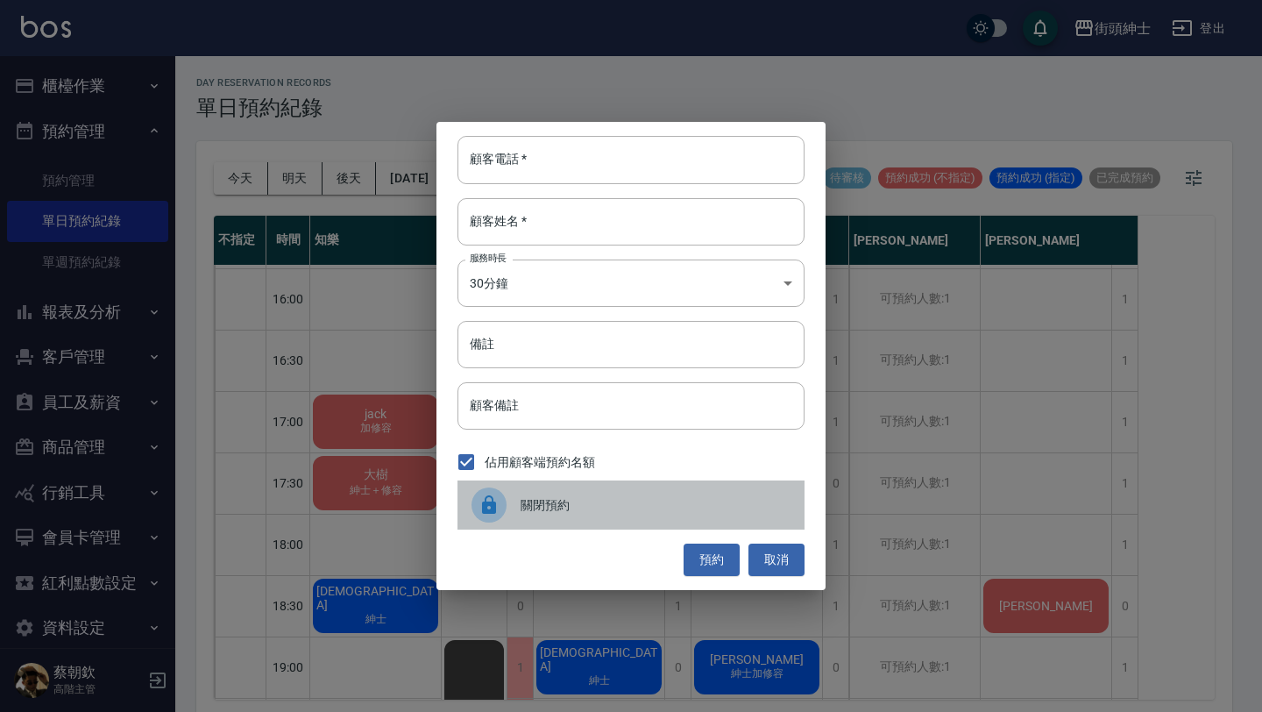
click at [598, 499] on span "關閉預約" at bounding box center [656, 505] width 270 height 18
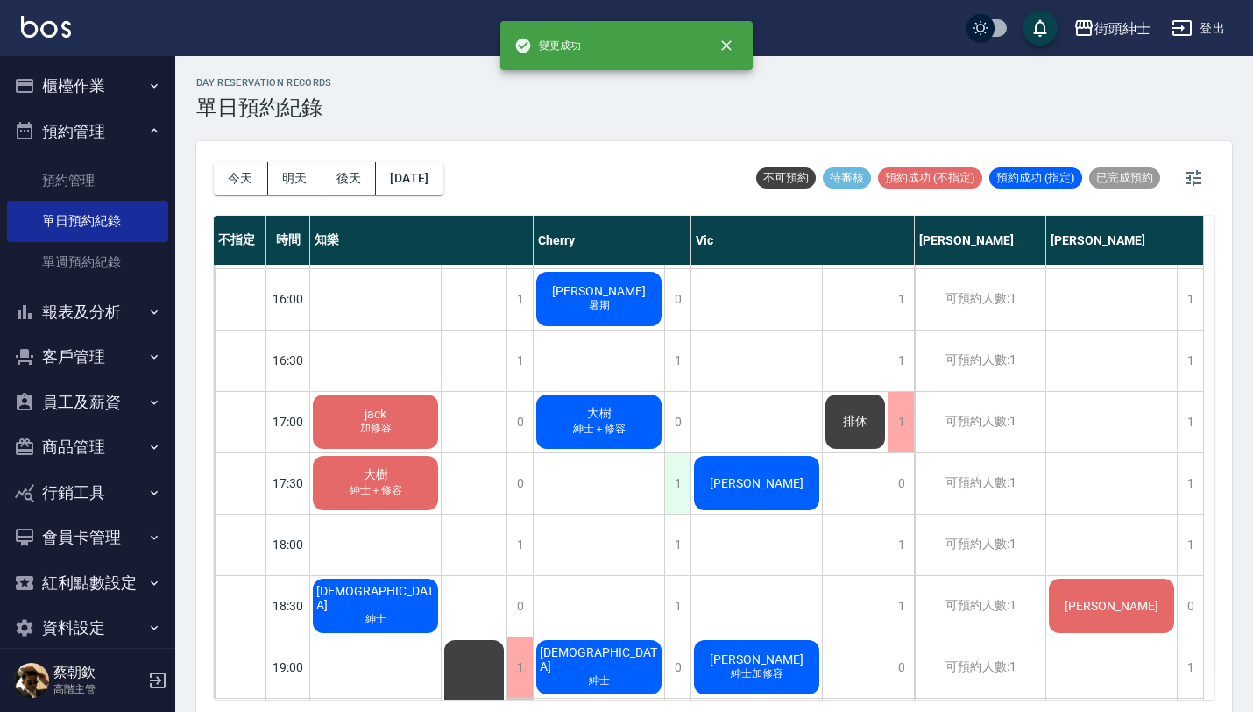
click at [670, 478] on div "1" at bounding box center [677, 483] width 26 height 60
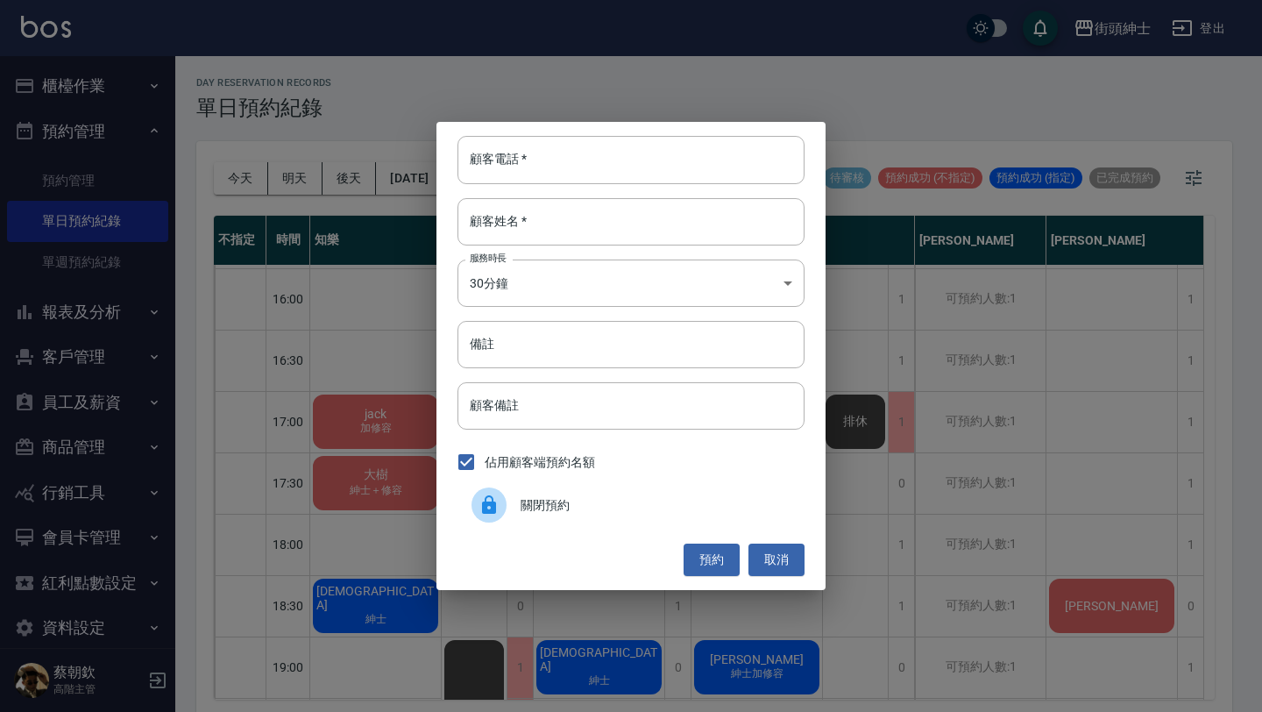
click at [604, 503] on span "關閉預約" at bounding box center [656, 505] width 270 height 18
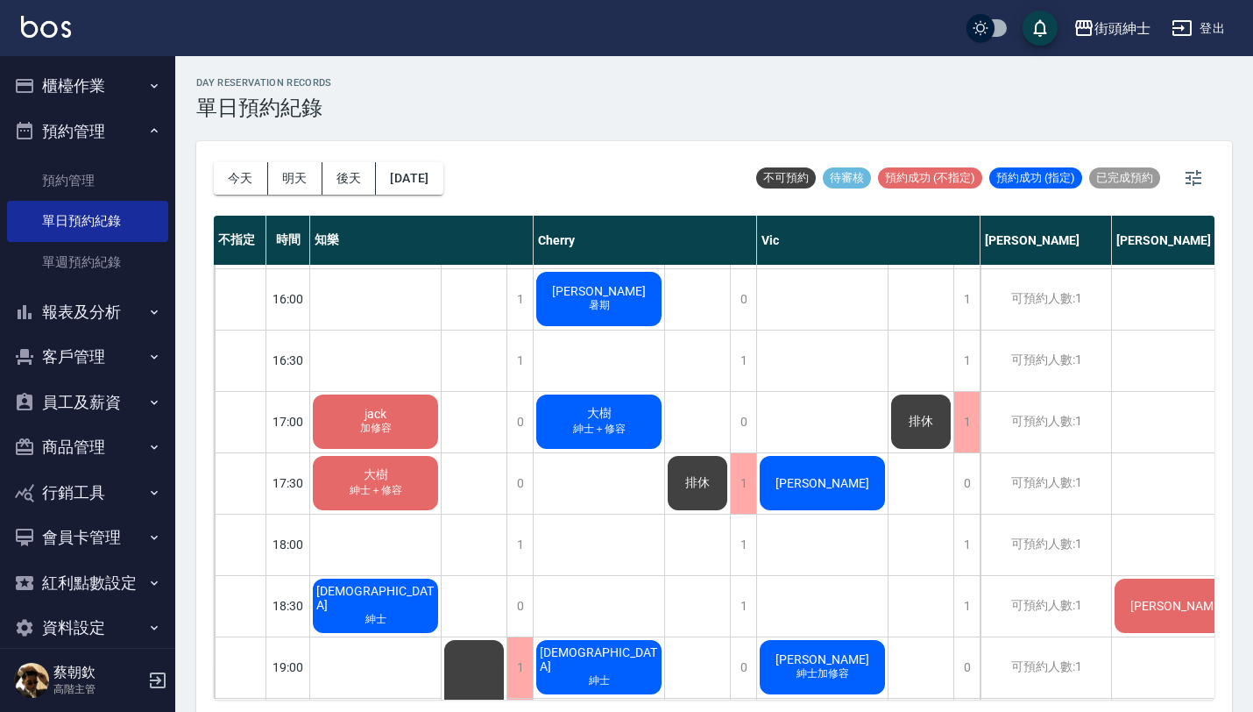
click at [390, 421] on span "排休" at bounding box center [375, 414] width 29 height 14
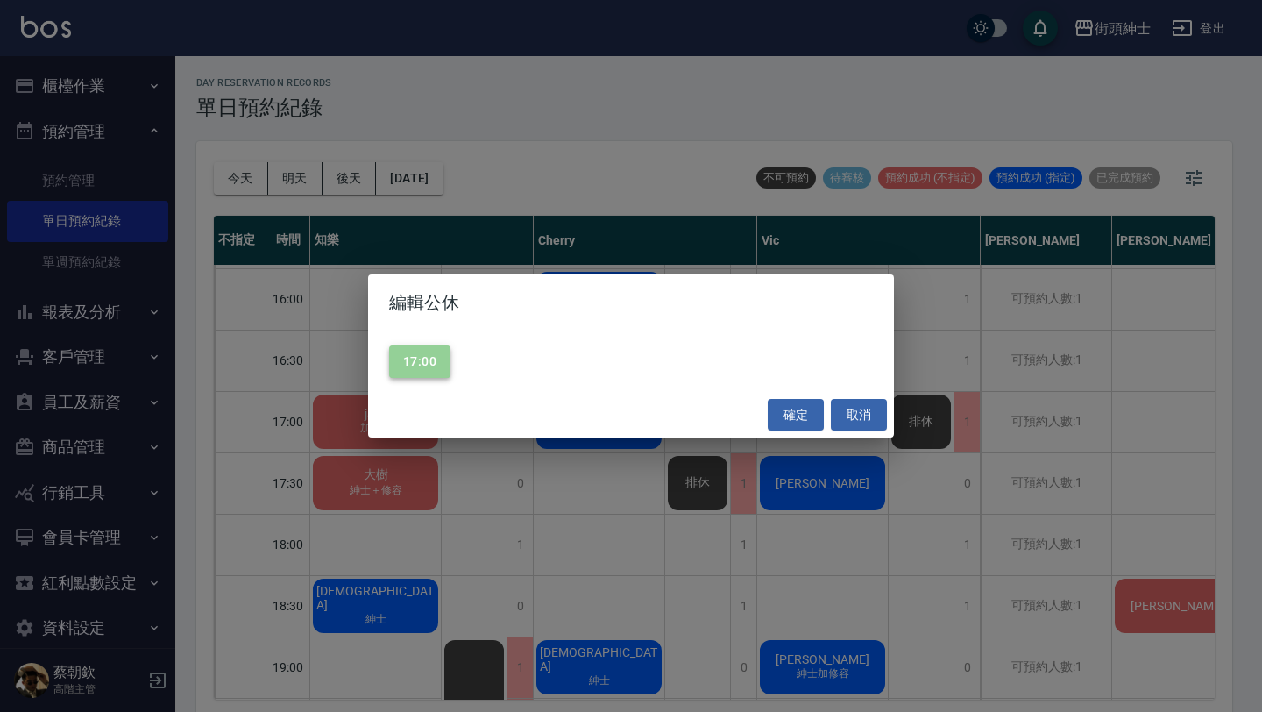
click at [421, 349] on button "17:00" at bounding box center [419, 361] width 61 height 32
click at [791, 413] on button "確定" at bounding box center [796, 415] width 56 height 32
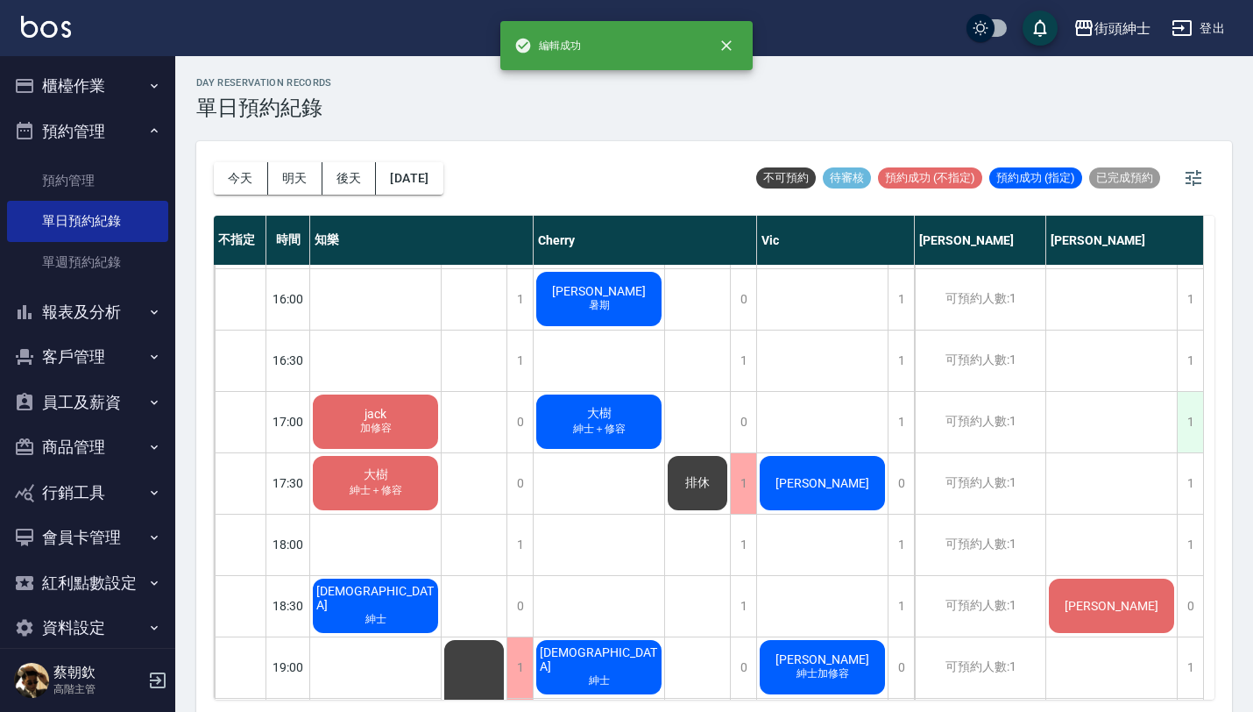
click at [1193, 414] on div "1" at bounding box center [1190, 422] width 26 height 60
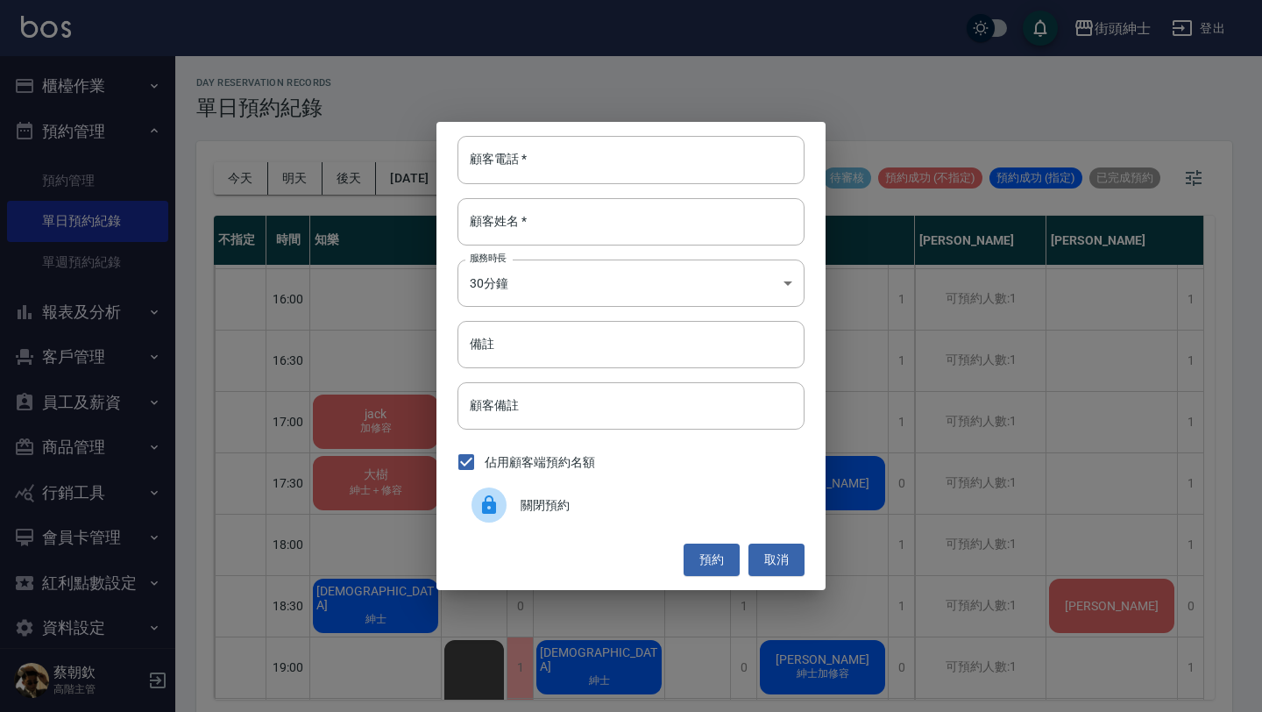
click at [649, 496] on span "關閉預約" at bounding box center [656, 505] width 270 height 18
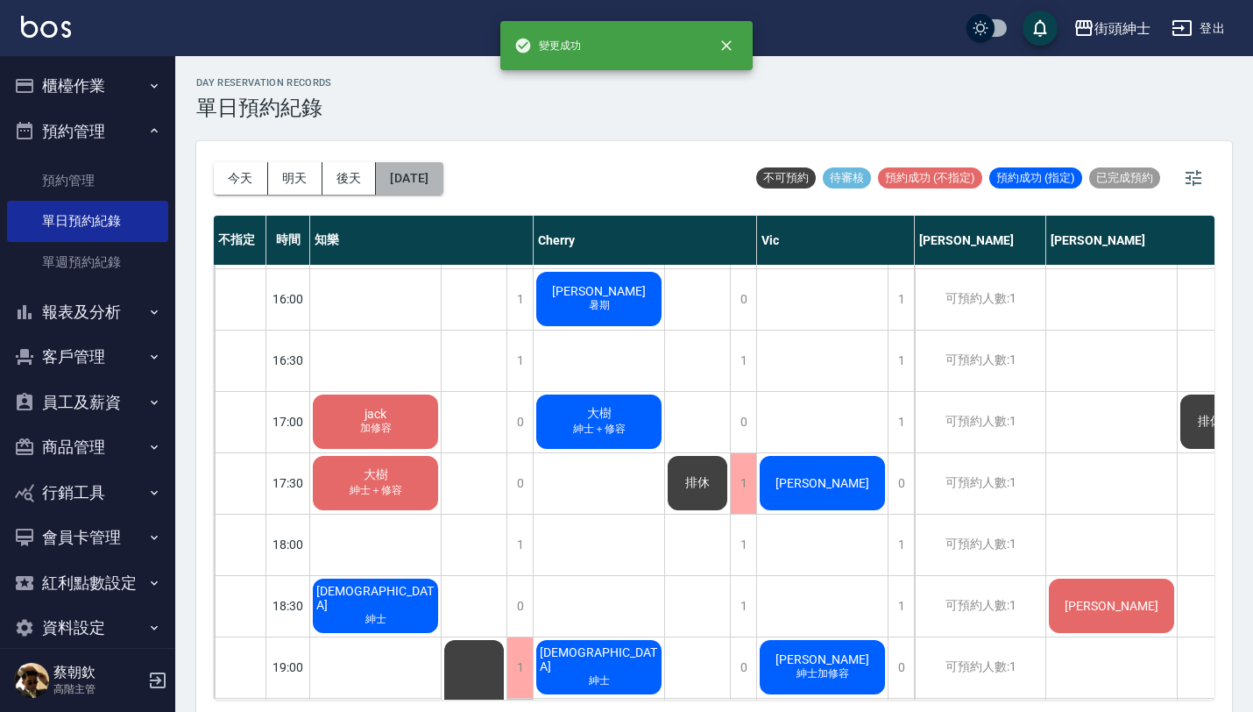
click at [421, 164] on button "2025/08/15" at bounding box center [409, 178] width 67 height 32
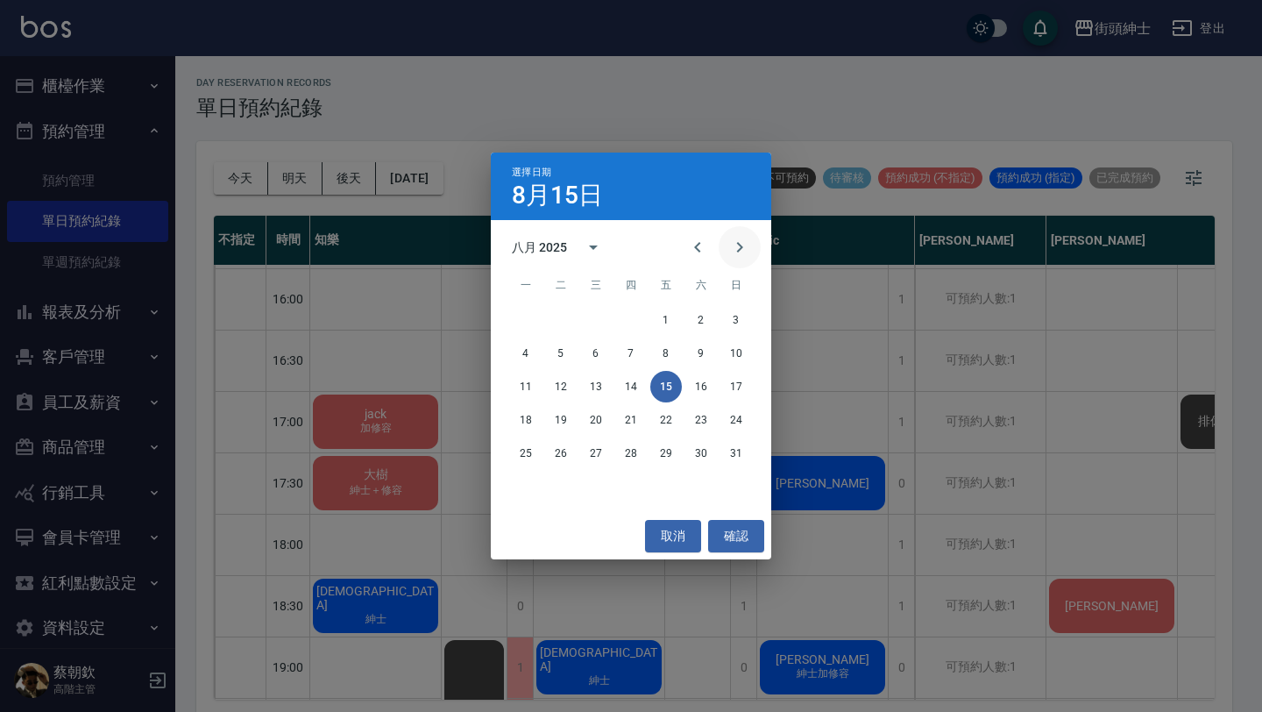
click at [729, 253] on icon "Next month" at bounding box center [739, 247] width 21 height 21
click at [591, 314] on button "3" at bounding box center [596, 320] width 32 height 32
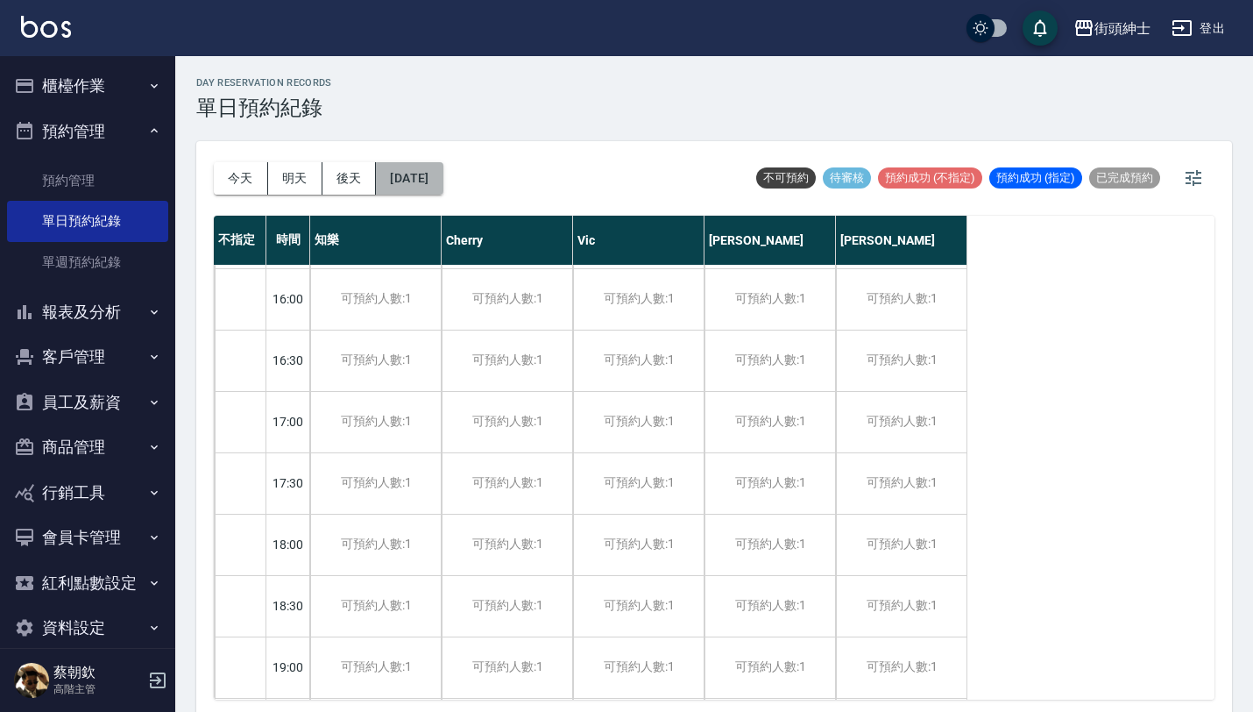
click at [443, 167] on button "2025/09/03" at bounding box center [409, 178] width 67 height 32
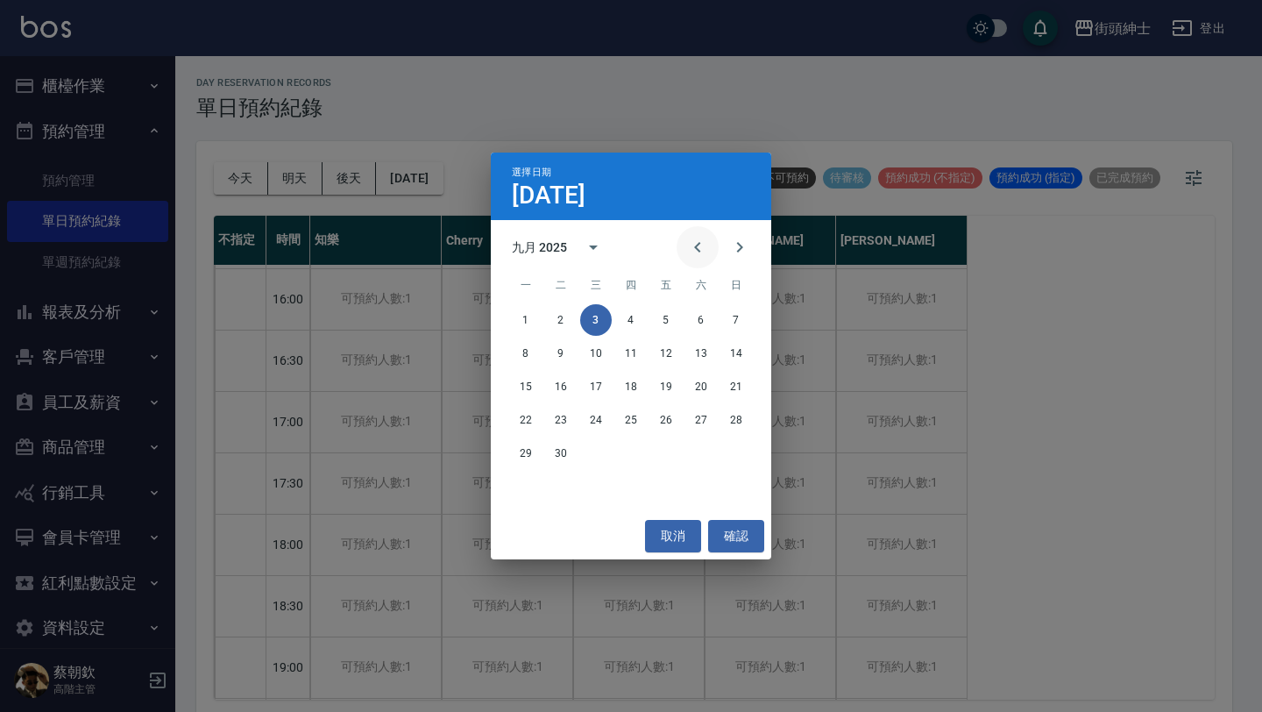
click at [703, 245] on icon "Previous month" at bounding box center [697, 247] width 21 height 21
click at [703, 350] on button "12" at bounding box center [701, 353] width 32 height 32
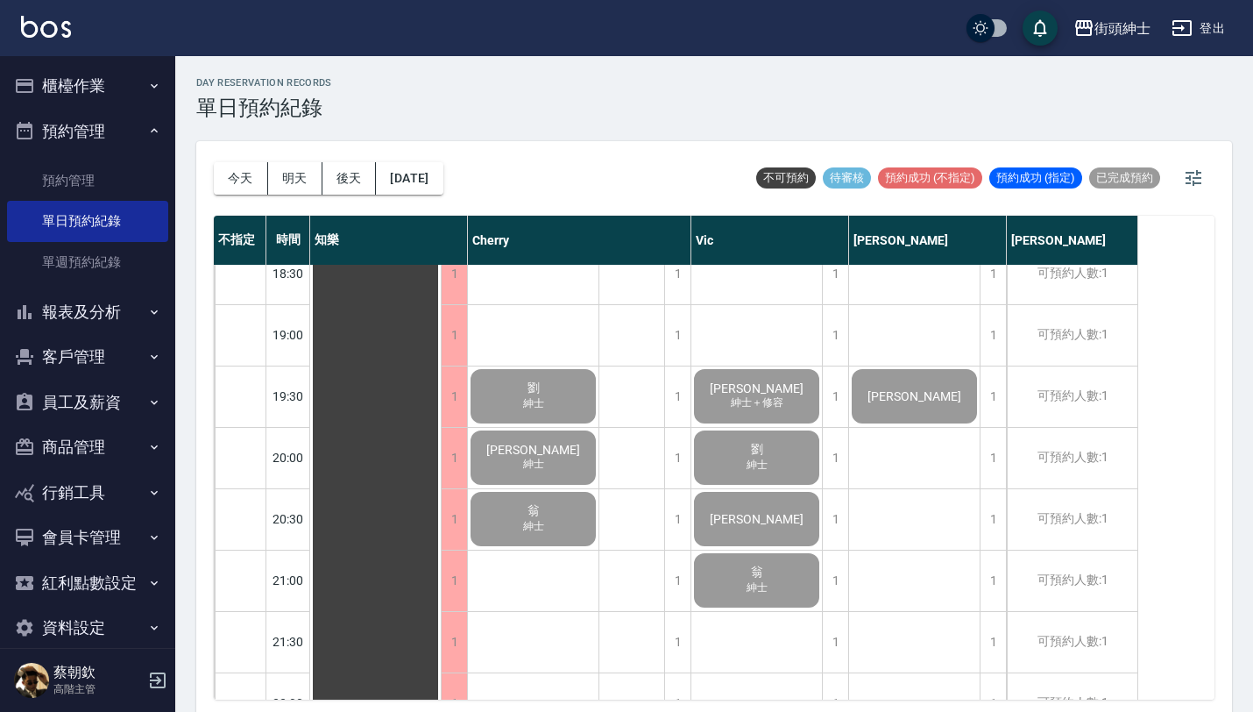
scroll to position [1190, 0]
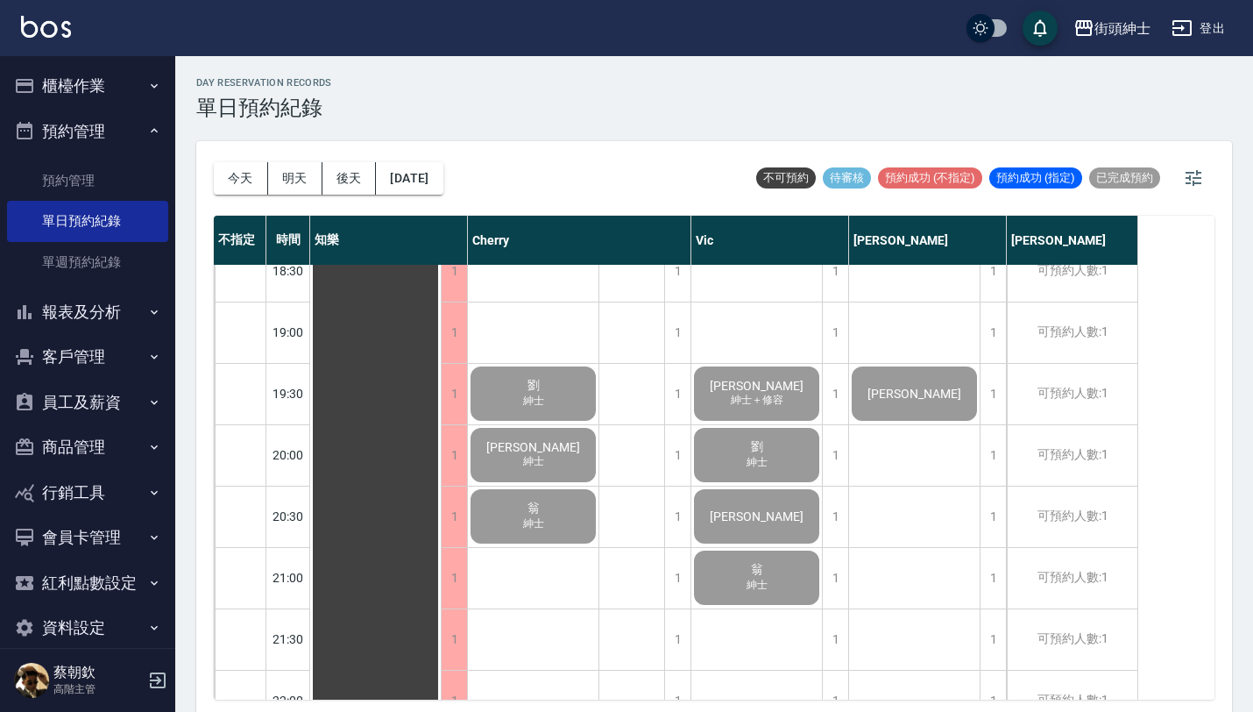
click at [251, 177] on button "今天" at bounding box center [241, 178] width 54 height 32
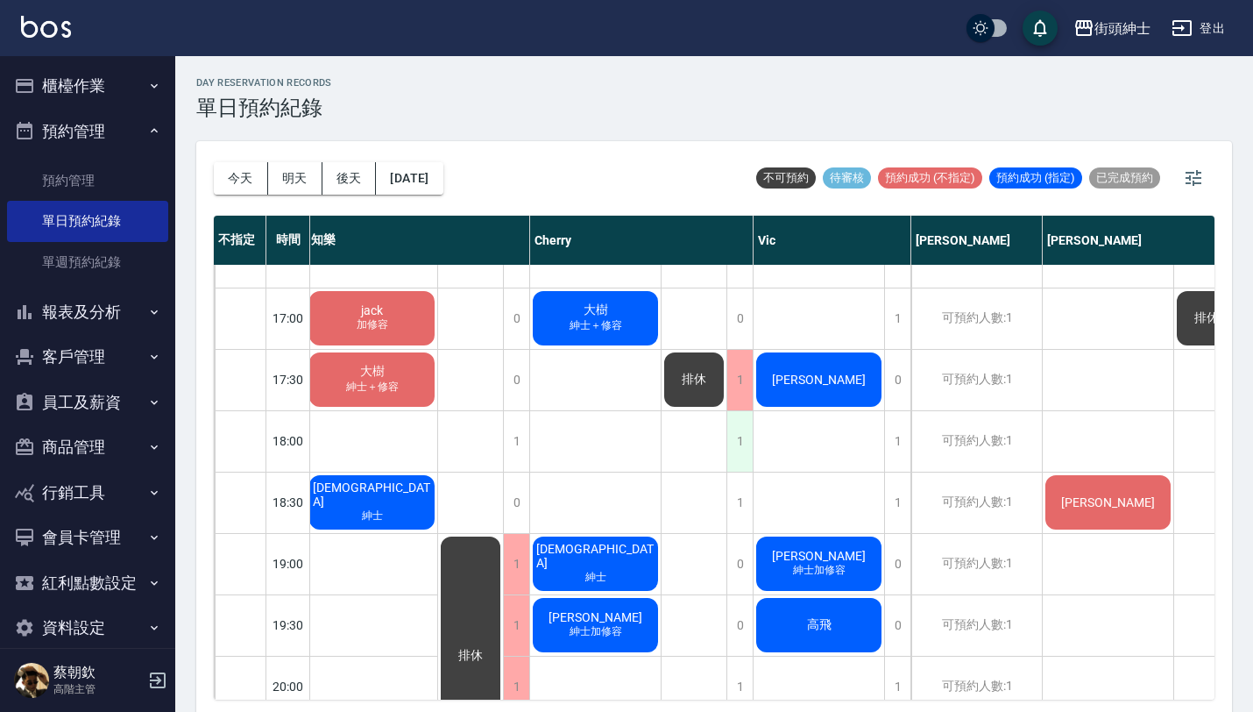
scroll to position [961, 4]
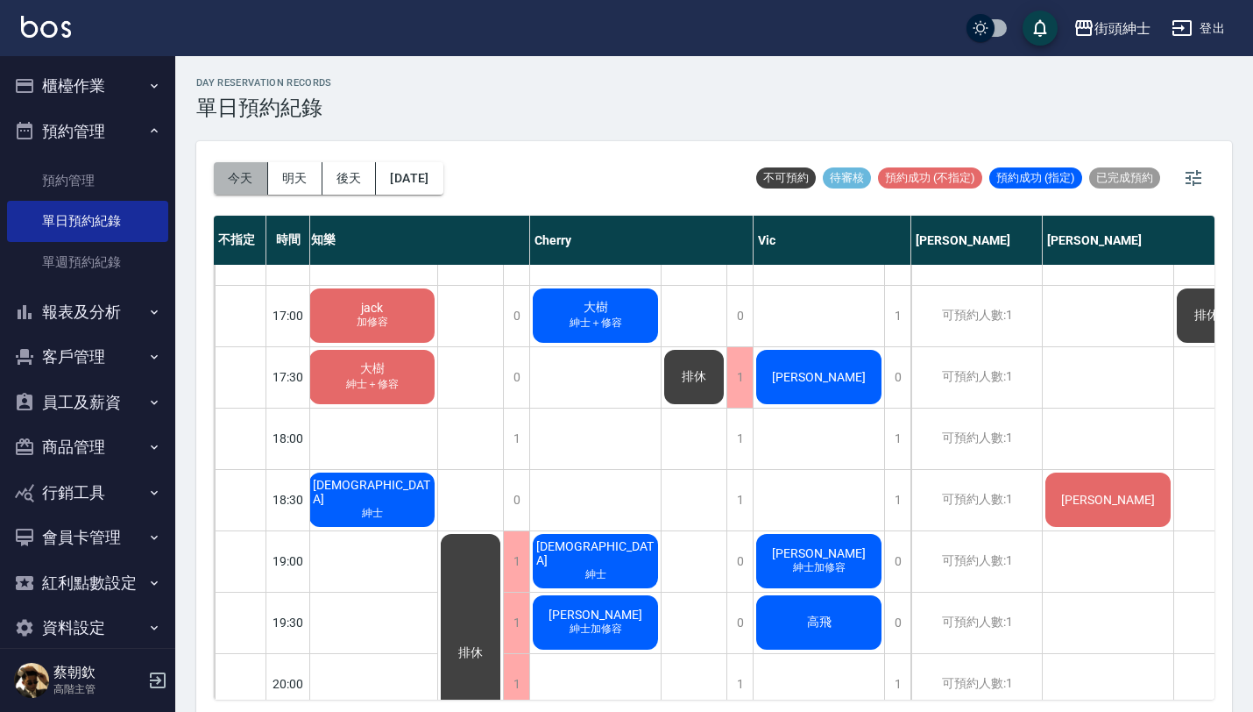
click at [254, 174] on button "今天" at bounding box center [241, 178] width 54 height 32
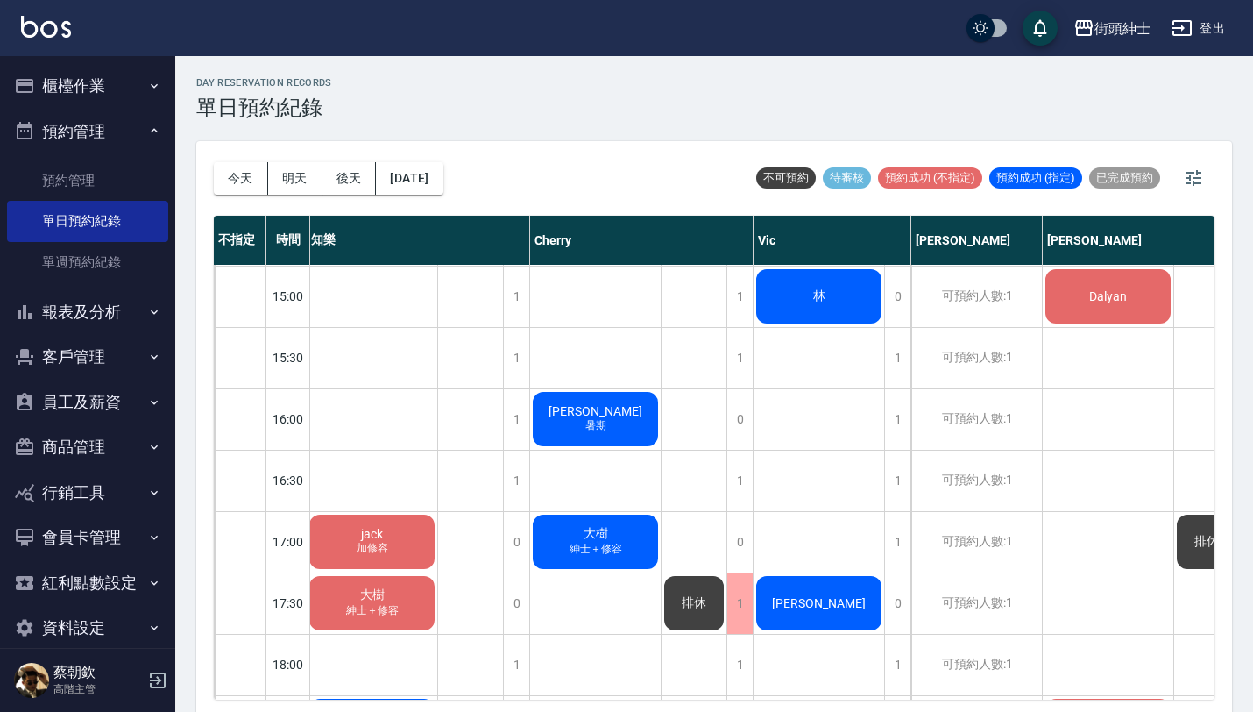
scroll to position [734, 4]
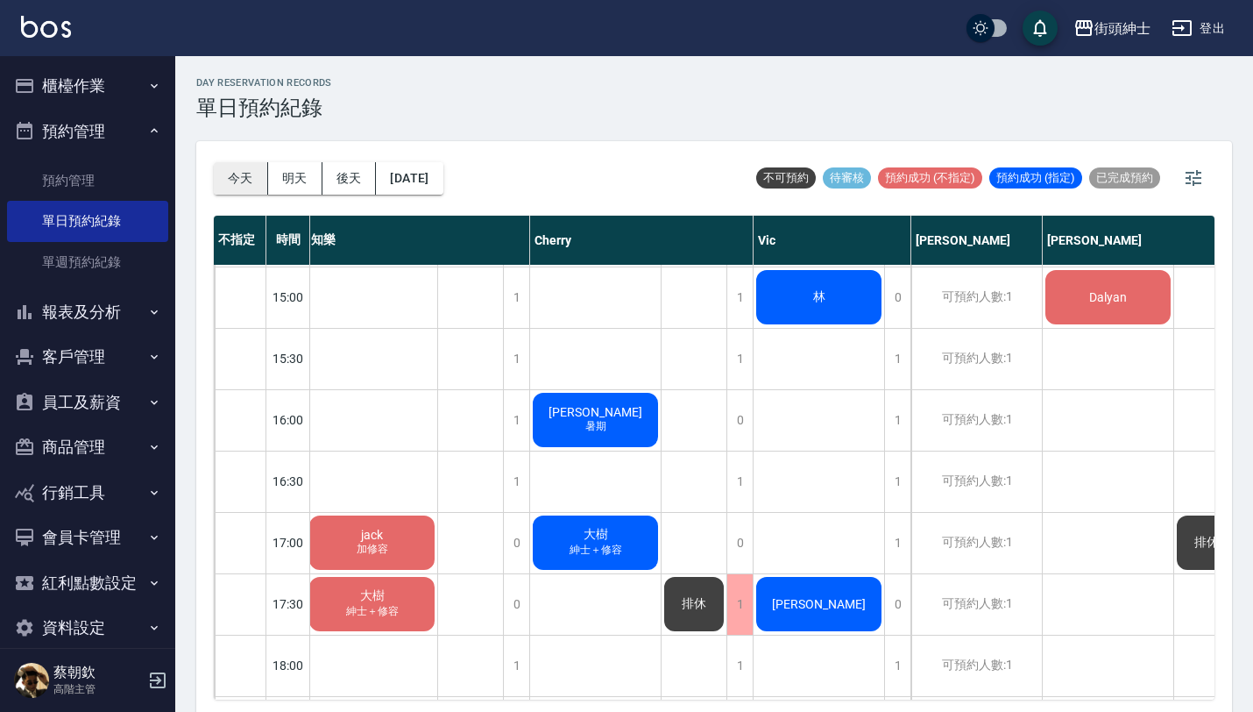
click at [245, 175] on button "今天" at bounding box center [241, 178] width 54 height 32
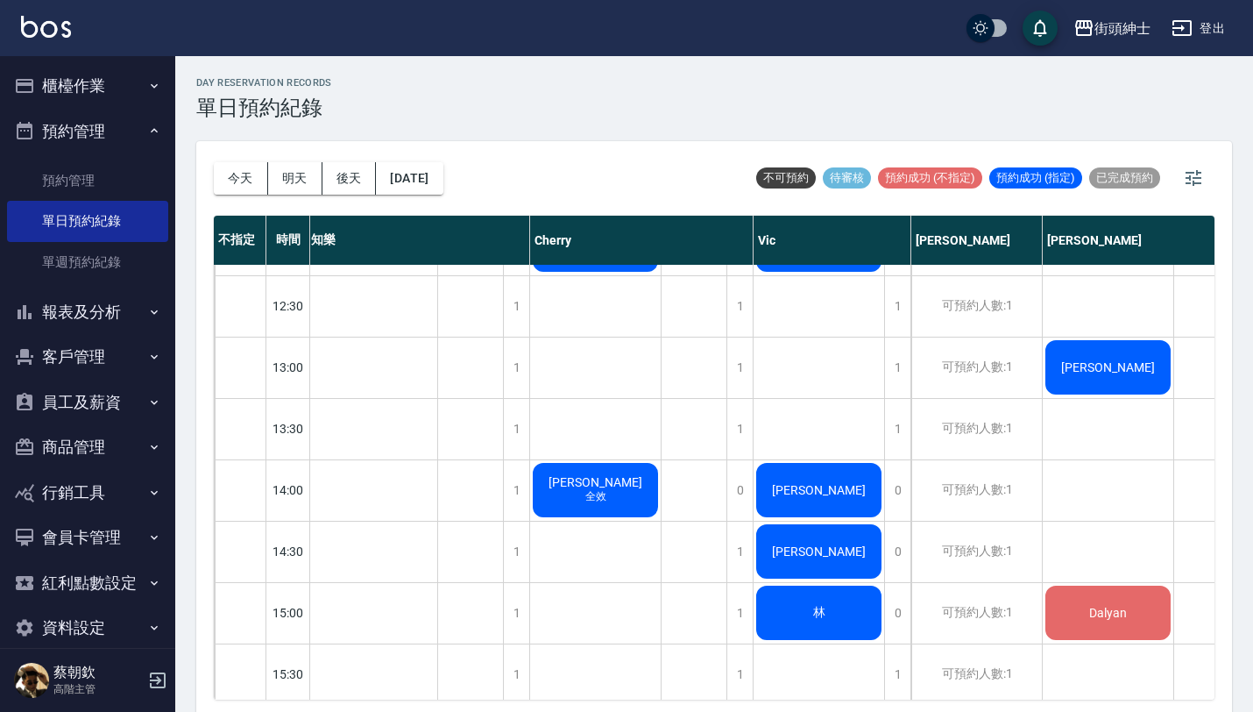
scroll to position [407, 4]
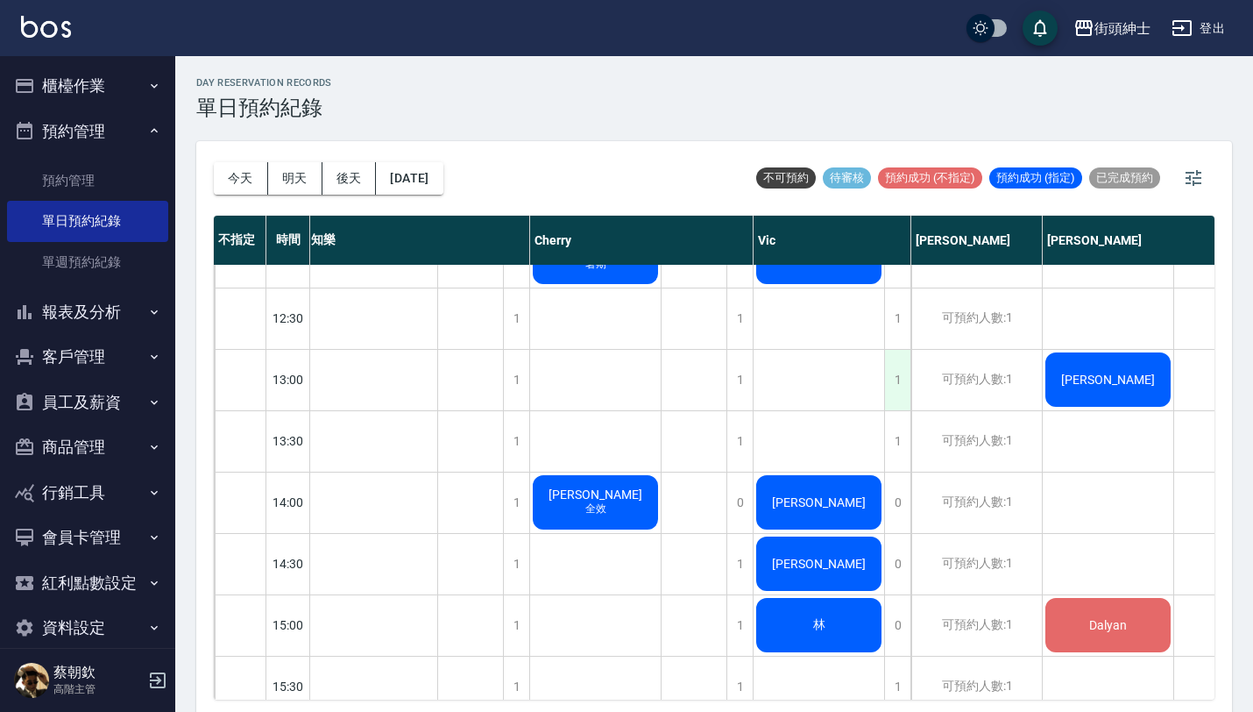
click at [896, 382] on div "1" at bounding box center [897, 380] width 26 height 60
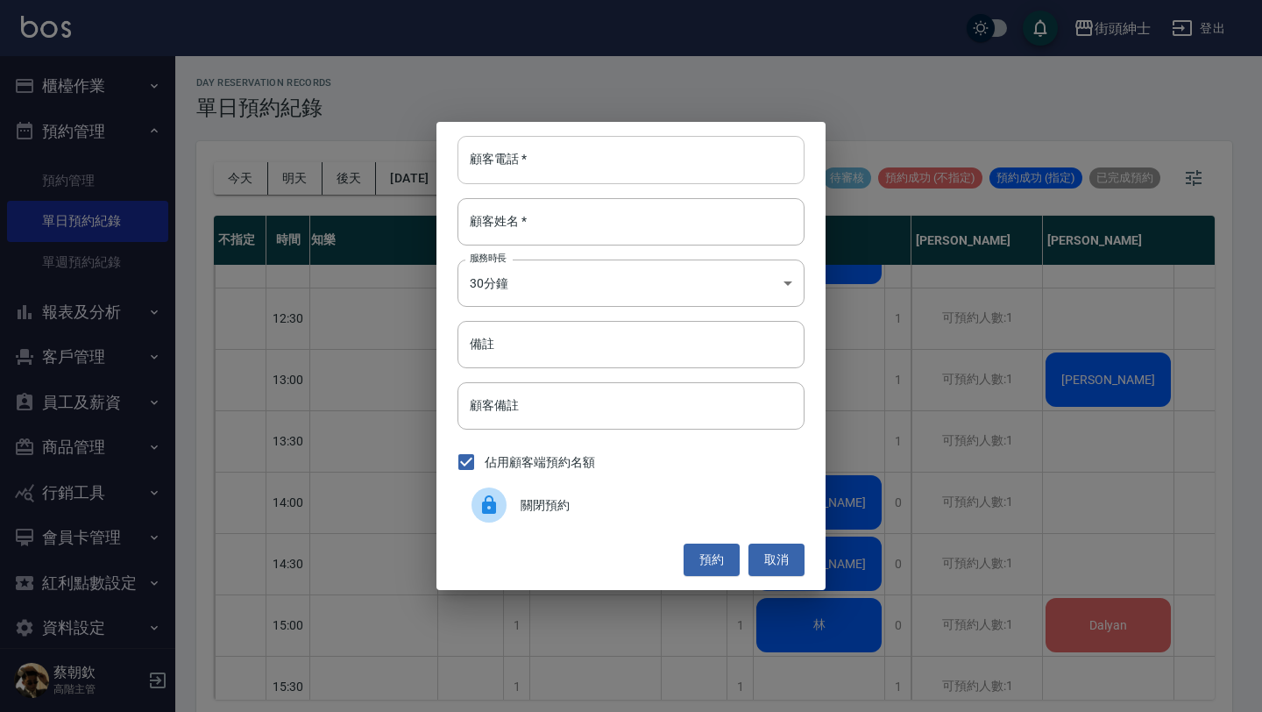
click at [698, 175] on input "顧客電話   *" at bounding box center [630, 159] width 347 height 47
paste input "稱呼：Jack 電話：+886 966-962-566"
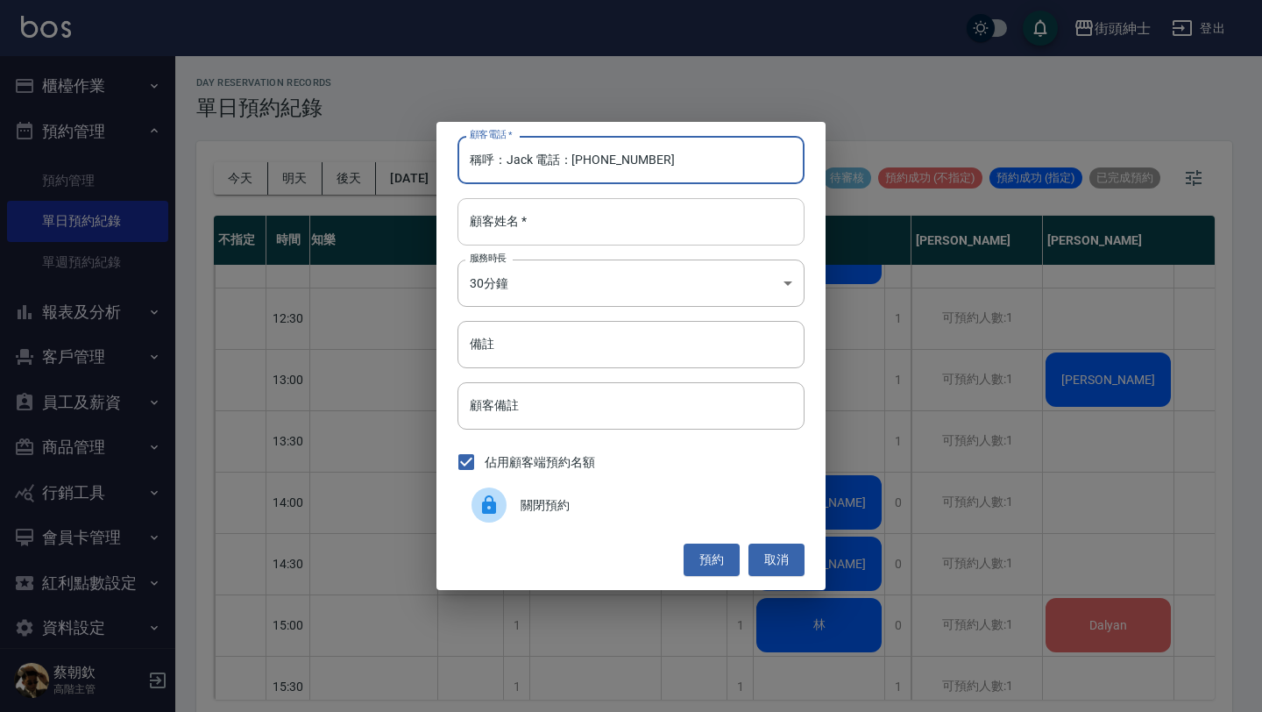
type input "稱呼：Jack 電話：+886 966-962-566"
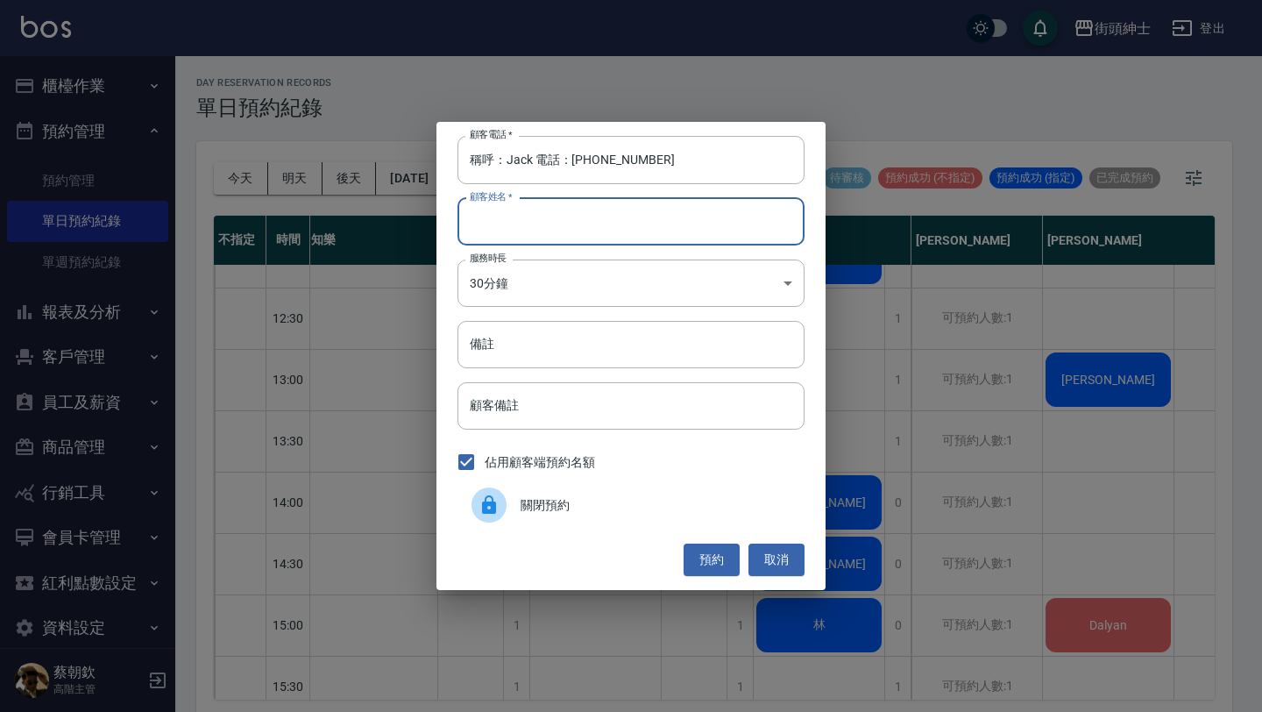
click at [687, 225] on input "顧客姓名   *" at bounding box center [630, 221] width 347 height 47
paste input "稱呼：Jack 電話：+886 966-962-566"
type input "稱呼：Jack 電話：+886 966-962-566"
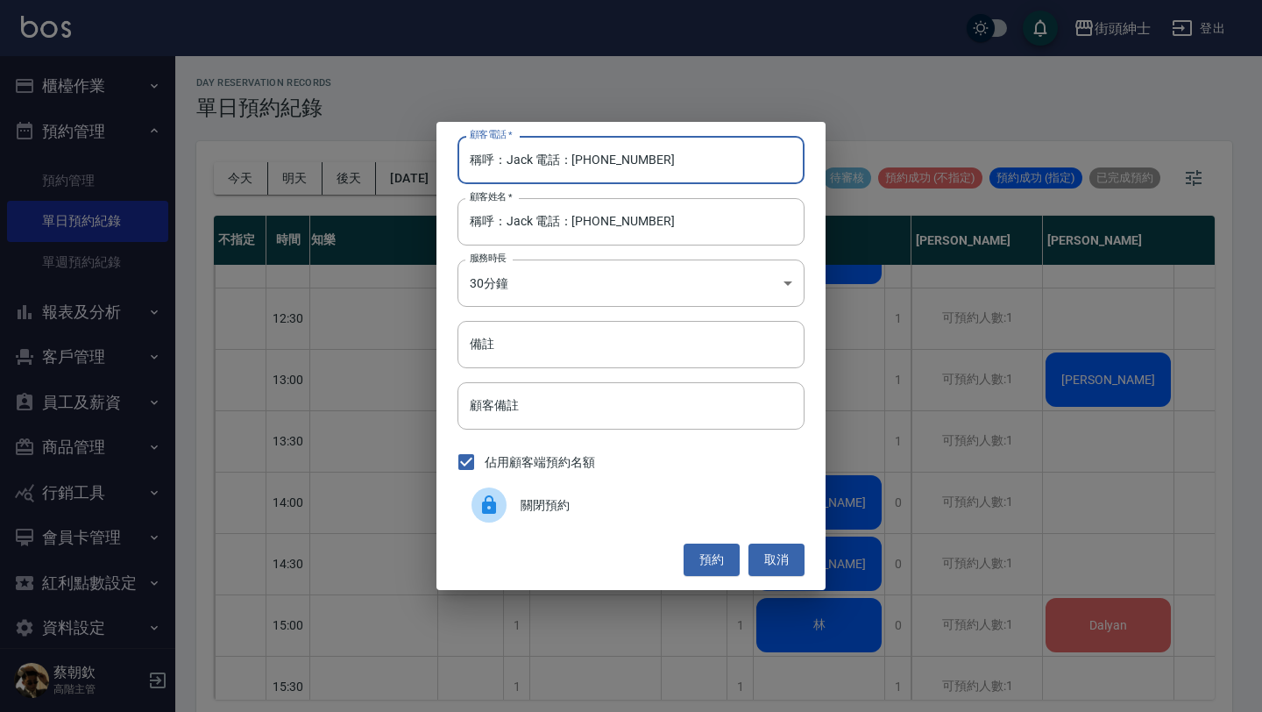
drag, startPoint x: 570, startPoint y: 160, endPoint x: 407, endPoint y: 163, distance: 163.0
click at [407, 162] on div "顧客電話   * 稱呼：Jack 電話：+886 966-962-566 顧客電話   * 顧客姓名   * 稱呼：Jack 電話：+886 966-962-…" at bounding box center [631, 356] width 1262 height 712
type input "+886 966-962-566"
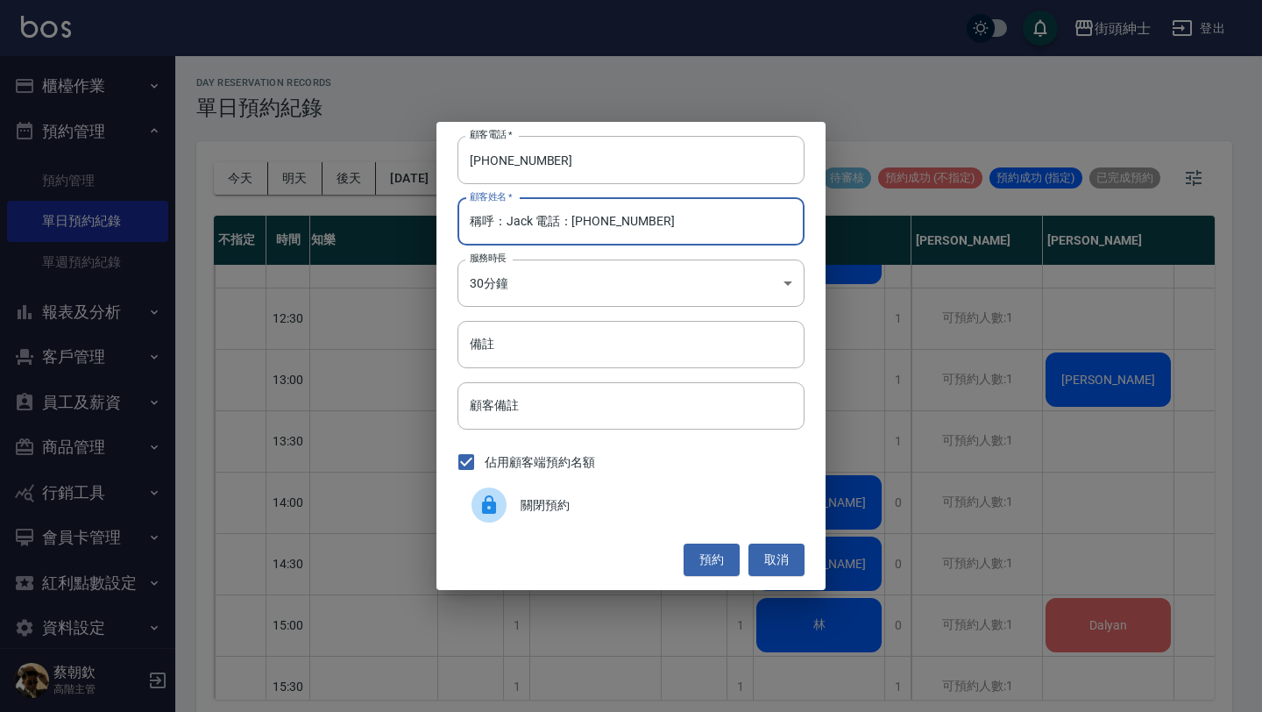
drag, startPoint x: 506, startPoint y: 221, endPoint x: 315, endPoint y: 211, distance: 192.2
click at [322, 211] on div "顧客電話   * +886 966-962-566 顧客電話   * 顧客姓名   * 稱呼：Jack 電話：+886 966-962-566 顧客姓名   …" at bounding box center [631, 356] width 1262 height 712
drag, startPoint x: 492, startPoint y: 222, endPoint x: 781, endPoint y: 226, distance: 289.2
click at [776, 226] on input "Jack 電話：+886 966-962-566" at bounding box center [630, 221] width 347 height 47
click at [496, 218] on input "Jack 電話：+886 966-962-566" at bounding box center [630, 221] width 347 height 47
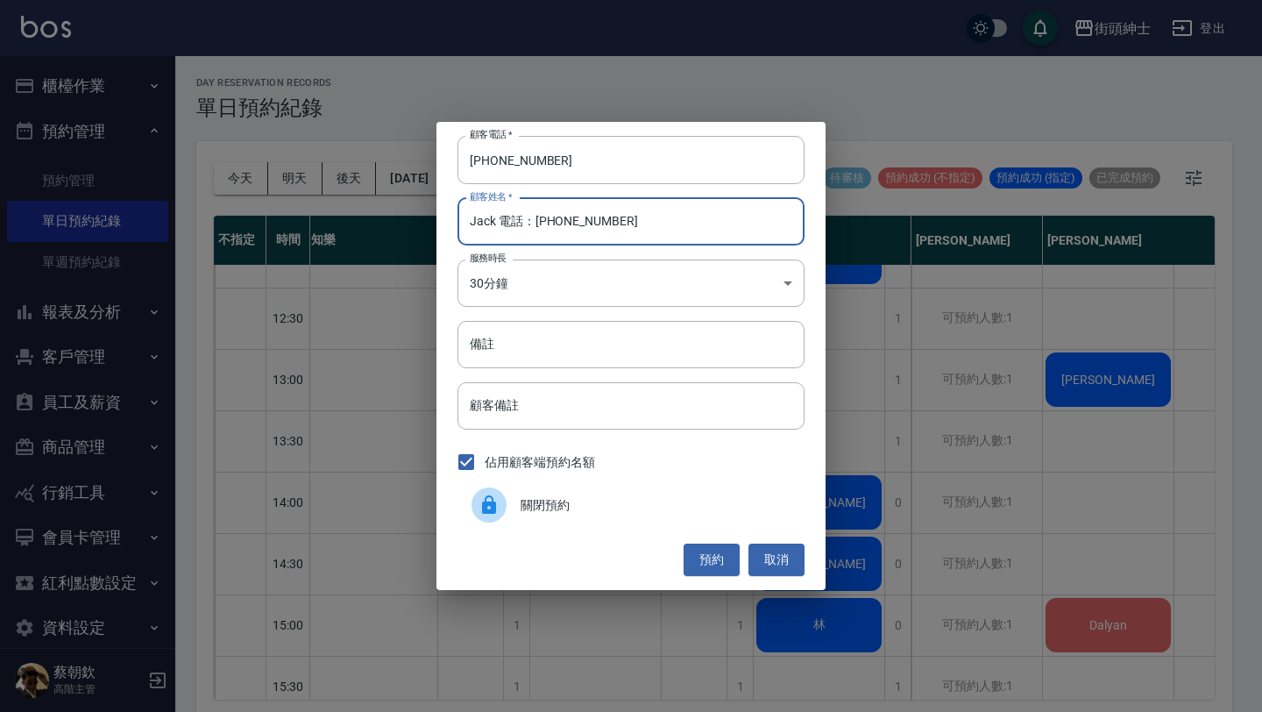
drag, startPoint x: 495, startPoint y: 218, endPoint x: 764, endPoint y: 236, distance: 269.6
click at [765, 236] on input "Jack 電話：+886 966-962-566" at bounding box center [630, 221] width 347 height 47
type input "Jack"
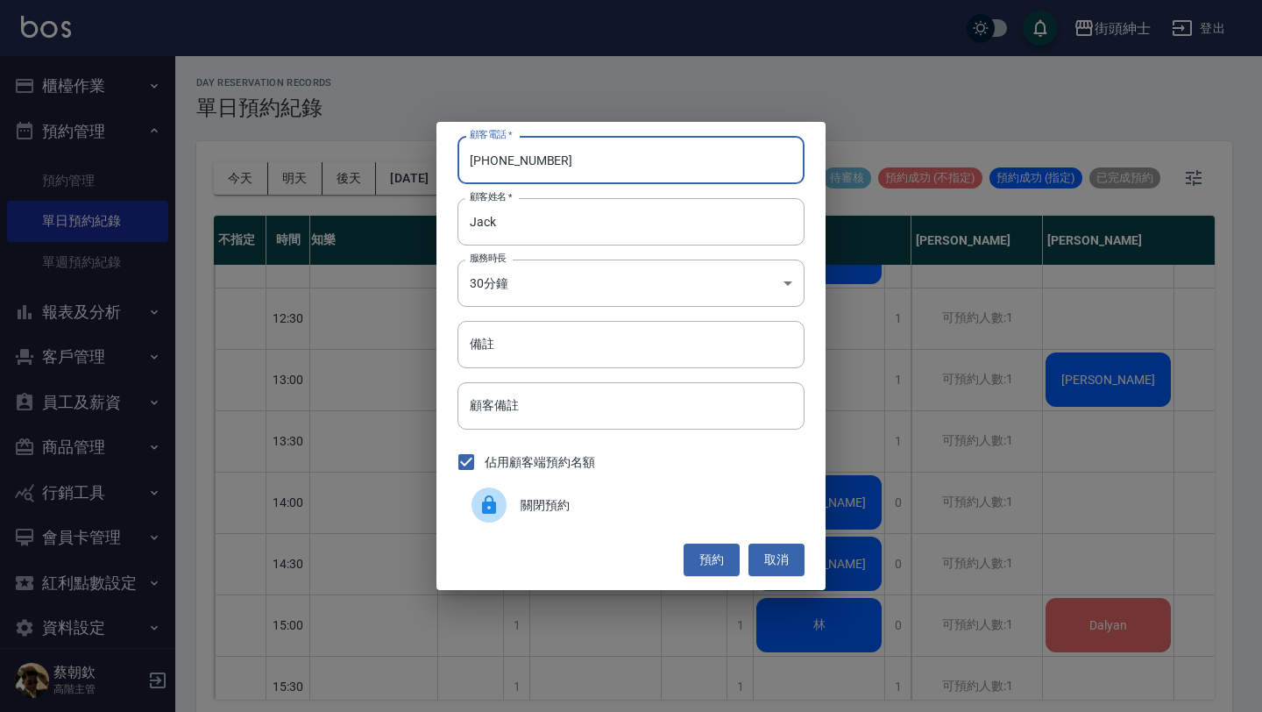
drag, startPoint x: 500, startPoint y: 159, endPoint x: 406, endPoint y: 159, distance: 94.6
click at [406, 159] on div "顧客電話   * +886 966-962-566 顧客電話   * 顧客姓名   * Jack 顧客姓名   * 服務時長 30分鐘 1 服務時長 備註 備…" at bounding box center [631, 356] width 1262 height 712
click at [500, 161] on input "0966-962-566" at bounding box center [630, 159] width 347 height 47
type input "0966962566"
click at [571, 354] on input "備註" at bounding box center [630, 344] width 347 height 47
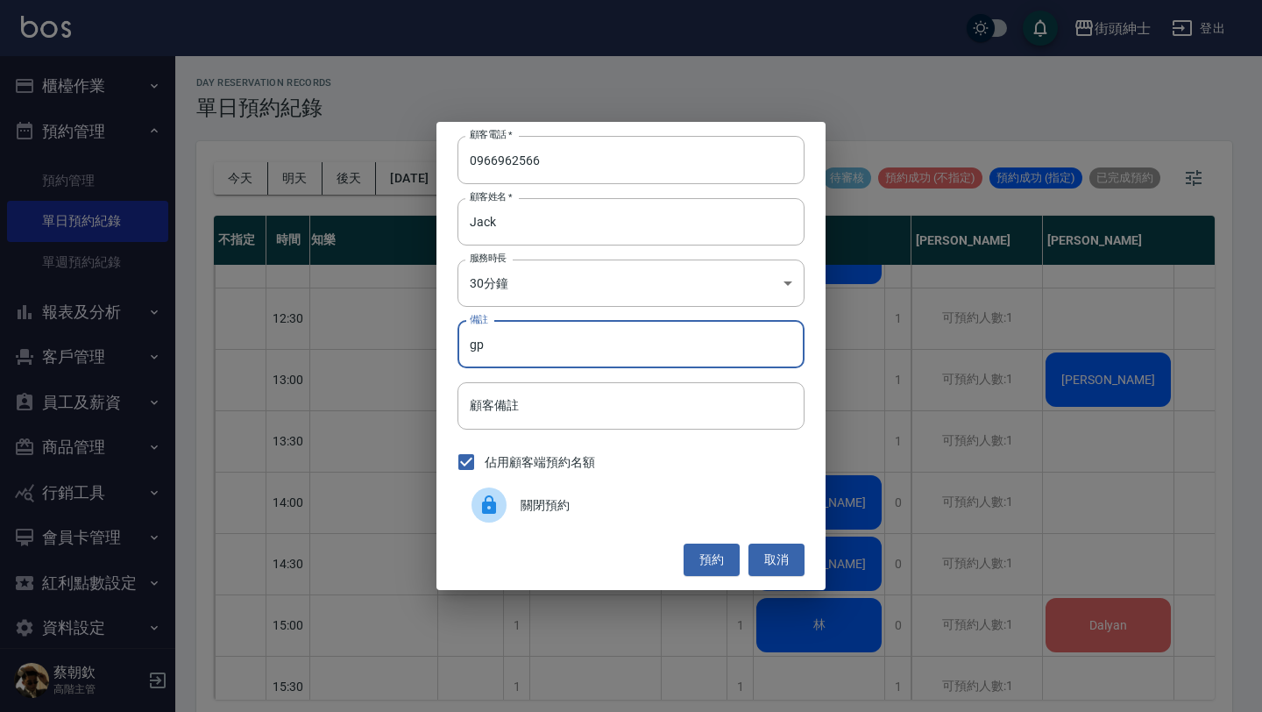
type input "g"
type input "紳士"
click at [726, 562] on button "預約" at bounding box center [712, 559] width 56 height 32
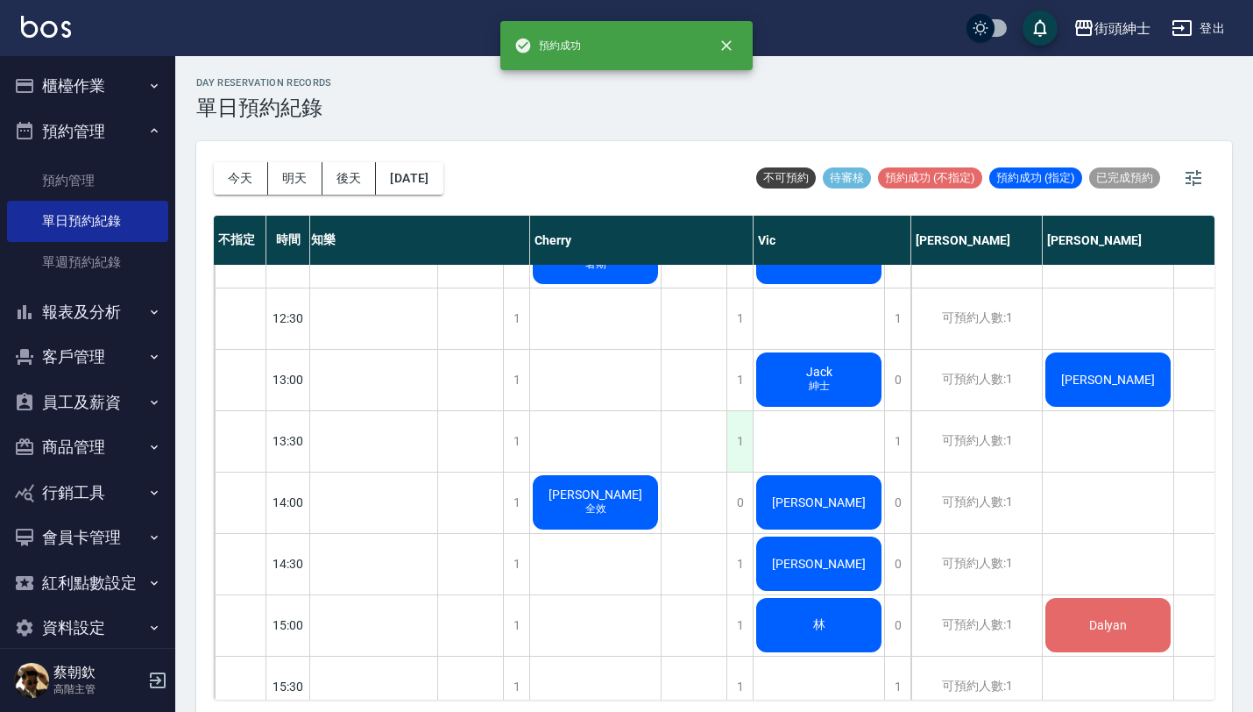
click at [742, 452] on div "1" at bounding box center [739, 441] width 26 height 60
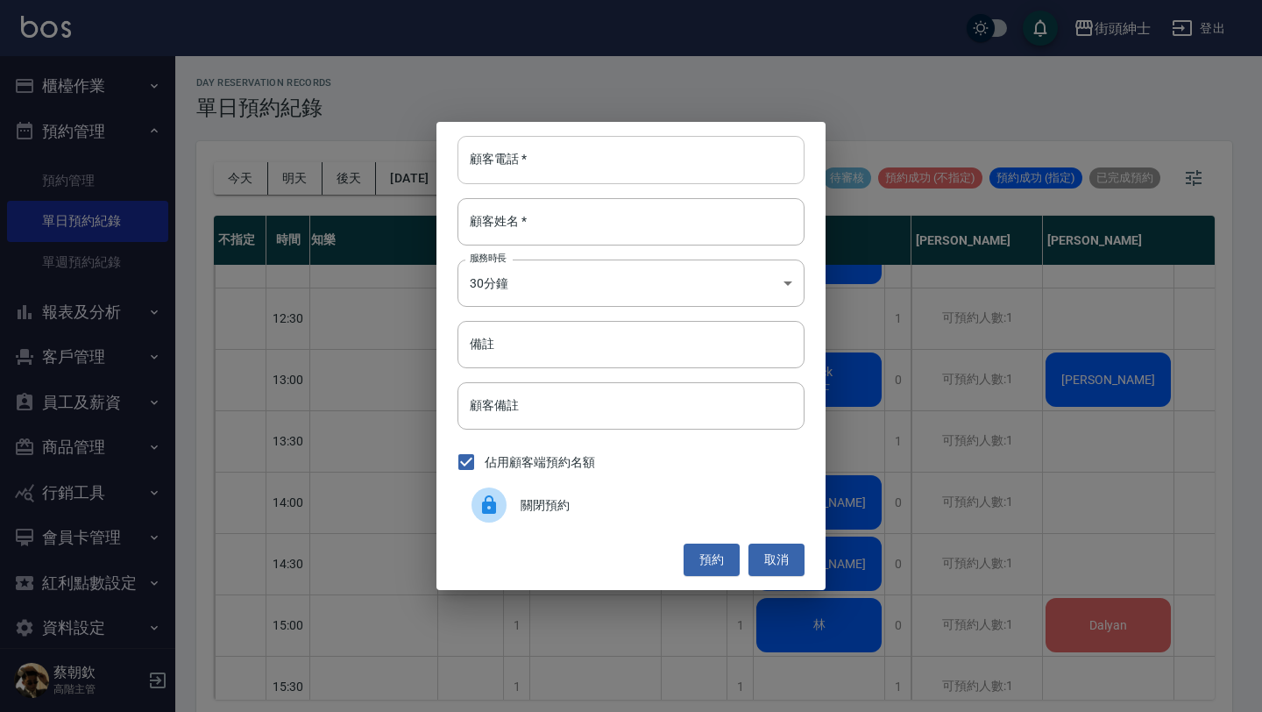
click at [688, 174] on input "顧客電話   *" at bounding box center [630, 159] width 347 height 47
paste input "稱呼：Jack 電話：+886 966-962-566"
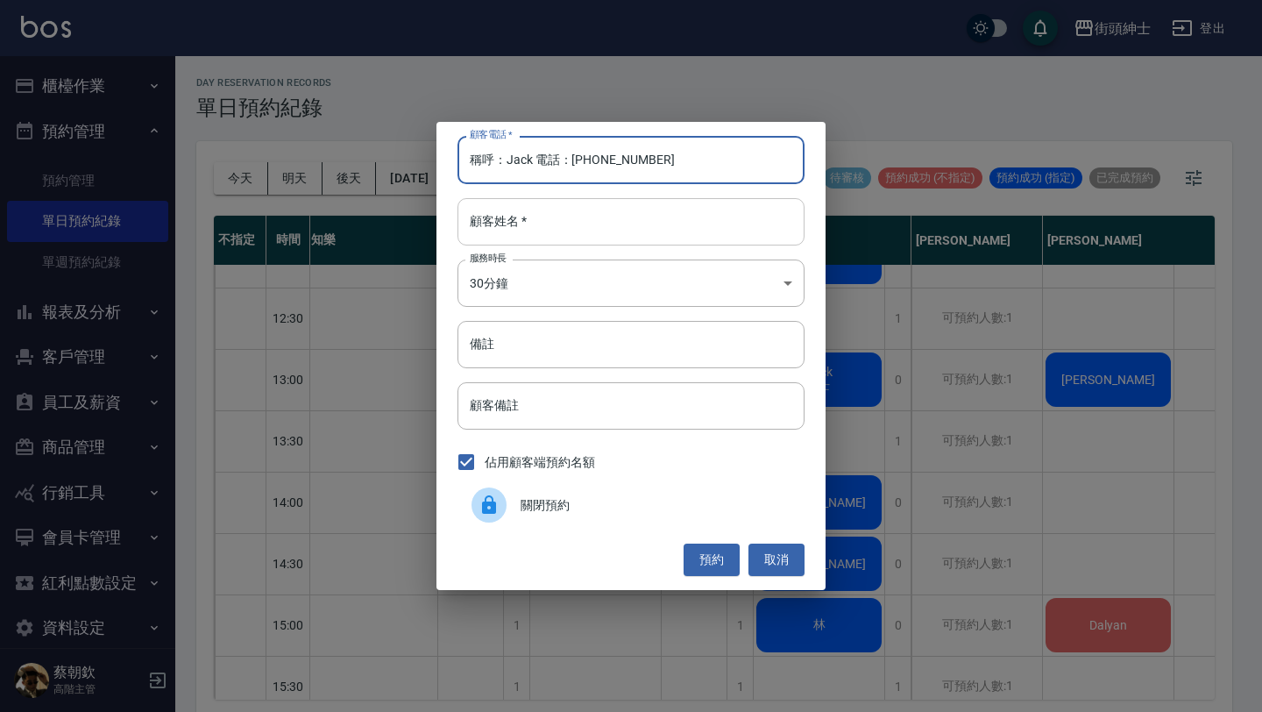
type input "稱呼：Jack 電話：+886 966-962-566"
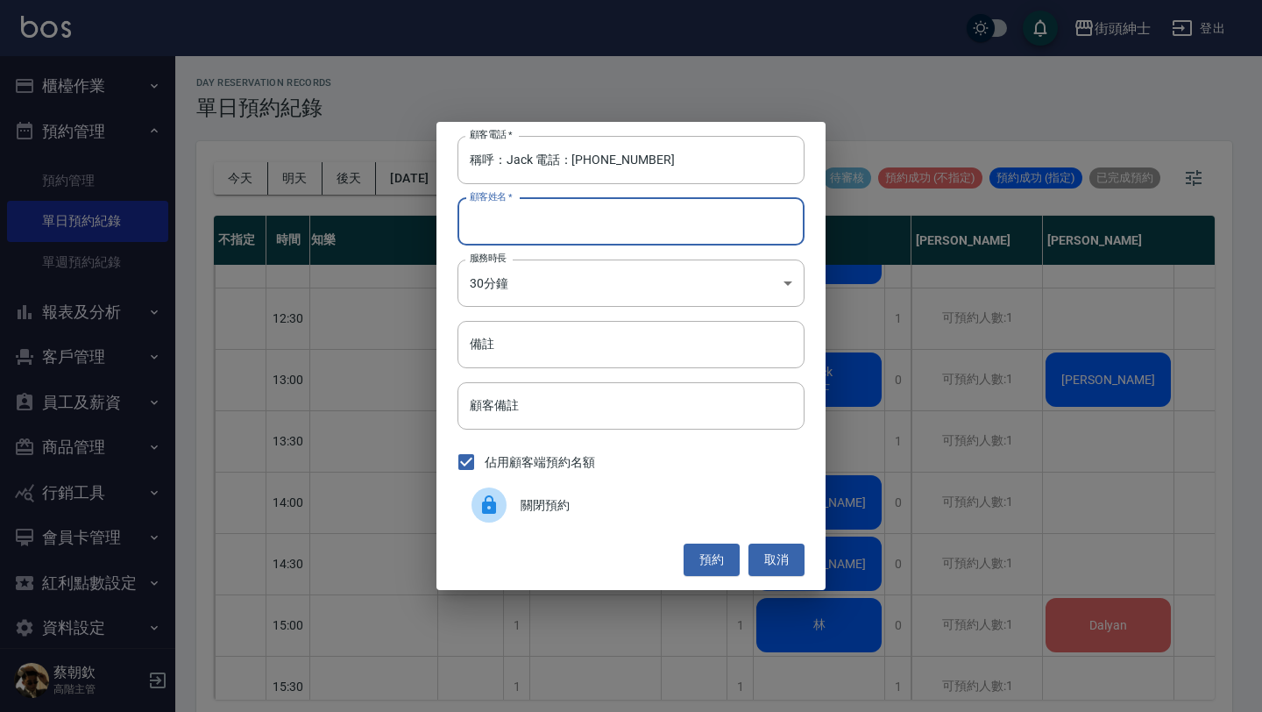
click at [639, 237] on input "顧客姓名   *" at bounding box center [630, 221] width 347 height 47
paste input "稱呼：Jack 電話：+886 966-962-566"
type input "稱呼：Jack 電話：+886 966-962-566"
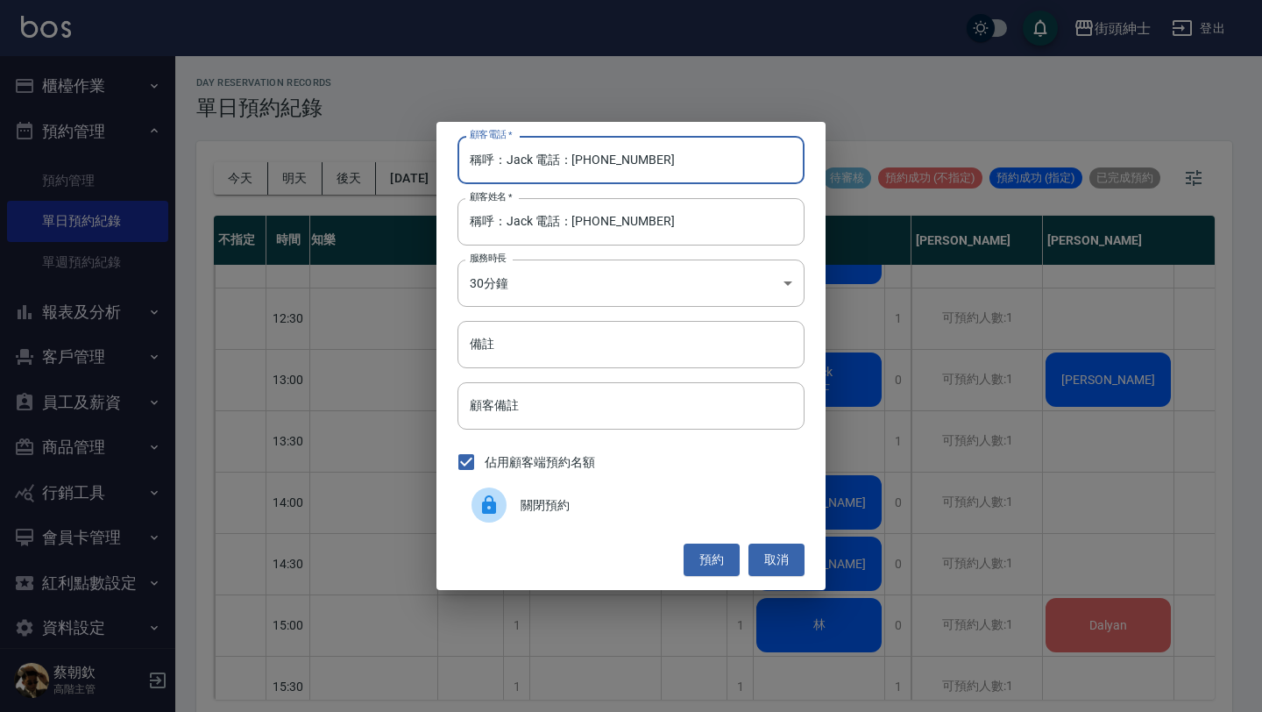
drag, startPoint x: 602, startPoint y: 162, endPoint x: 156, endPoint y: 150, distance: 446.2
click at [158, 151] on div "顧客電話   * 稱呼：Jack 電話：+886 966-962-566 顧客電話   * 顧客姓名   * 稱呼：Jack 電話：+886 966-962-…" at bounding box center [631, 356] width 1262 height 712
type input "0966962566"
click at [501, 337] on input "備註" at bounding box center [630, 344] width 347 height 47
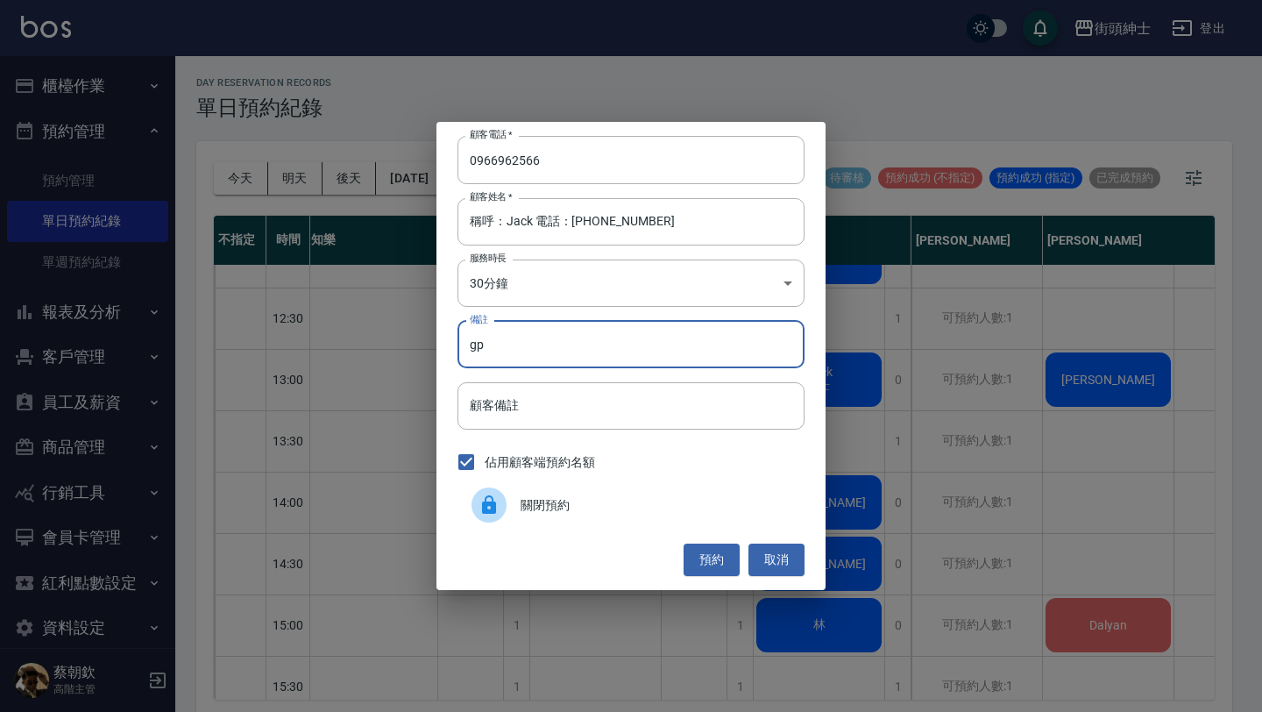
type input "g"
type input "紳士"
click at [733, 556] on button "預約" at bounding box center [712, 559] width 56 height 32
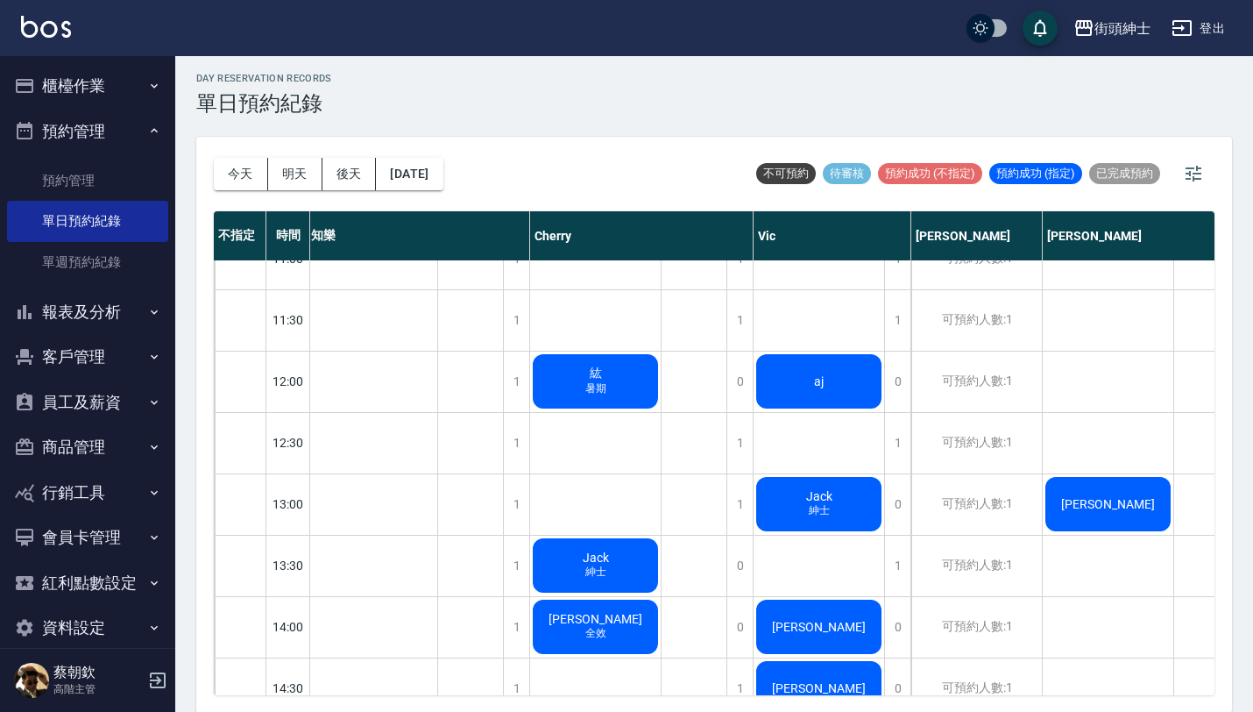
scroll to position [277, 4]
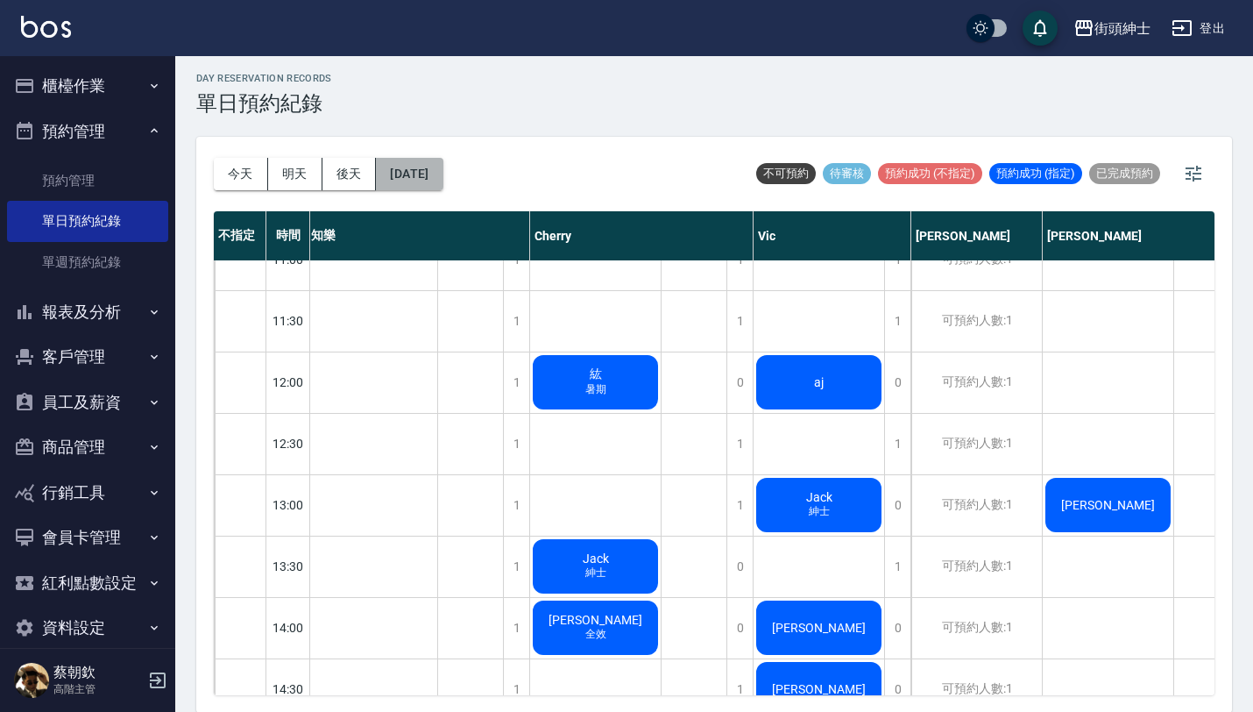
click at [443, 172] on button "2025/08/15" at bounding box center [409, 174] width 67 height 32
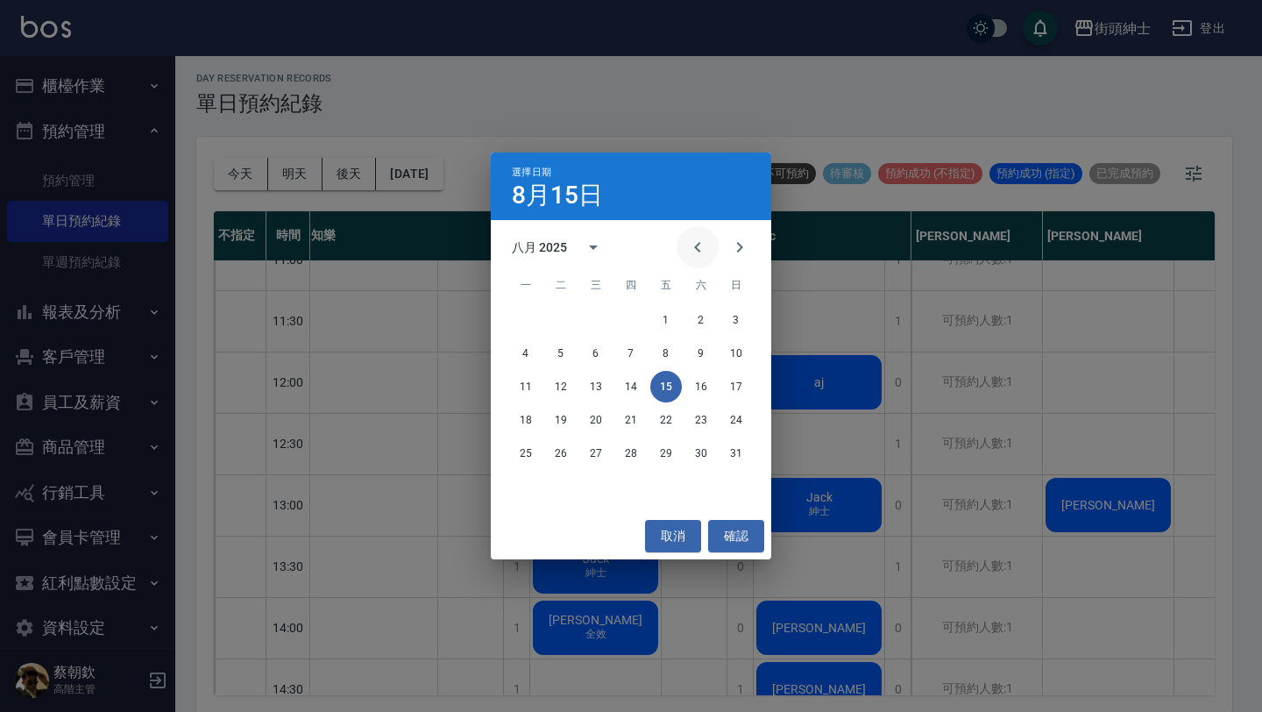
click at [693, 240] on icon "Previous month" at bounding box center [697, 247] width 21 height 21
click at [599, 457] on button "25" at bounding box center [596, 453] width 32 height 32
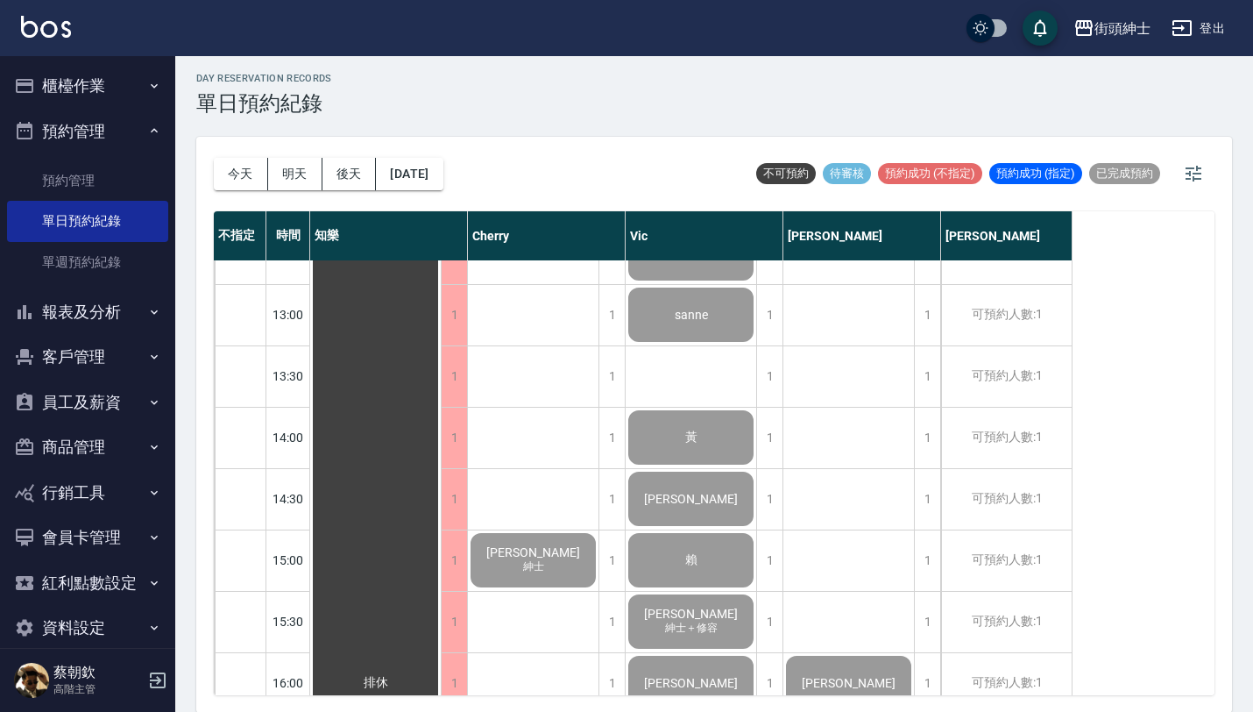
scroll to position [466, 0]
click at [275, 177] on button "明天" at bounding box center [295, 174] width 54 height 32
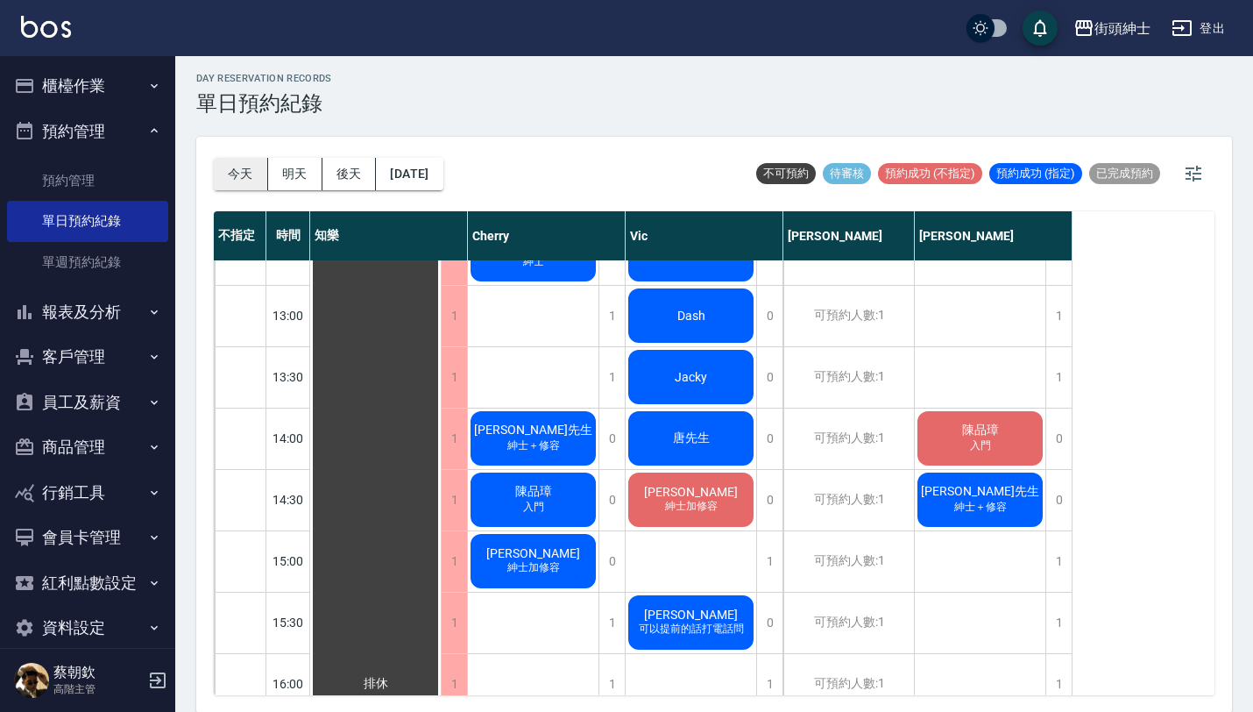
click at [244, 181] on button "今天" at bounding box center [241, 174] width 54 height 32
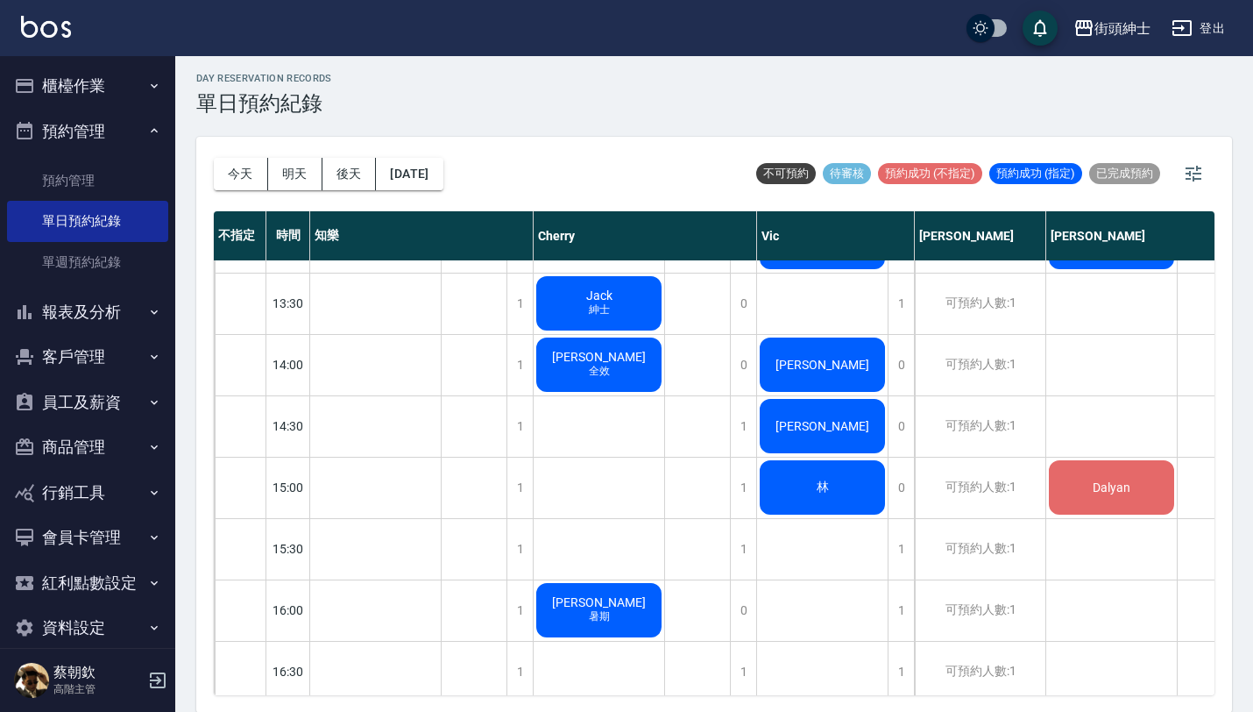
scroll to position [537, 0]
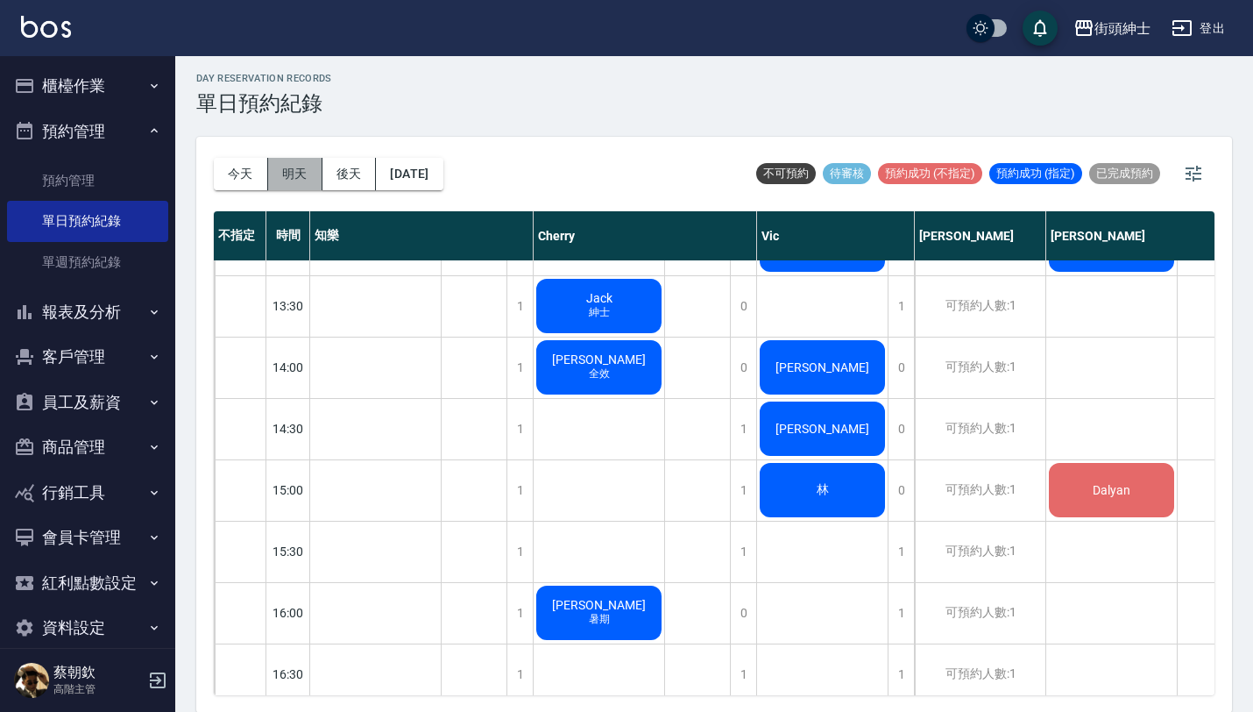
click at [283, 175] on button "明天" at bounding box center [295, 174] width 54 height 32
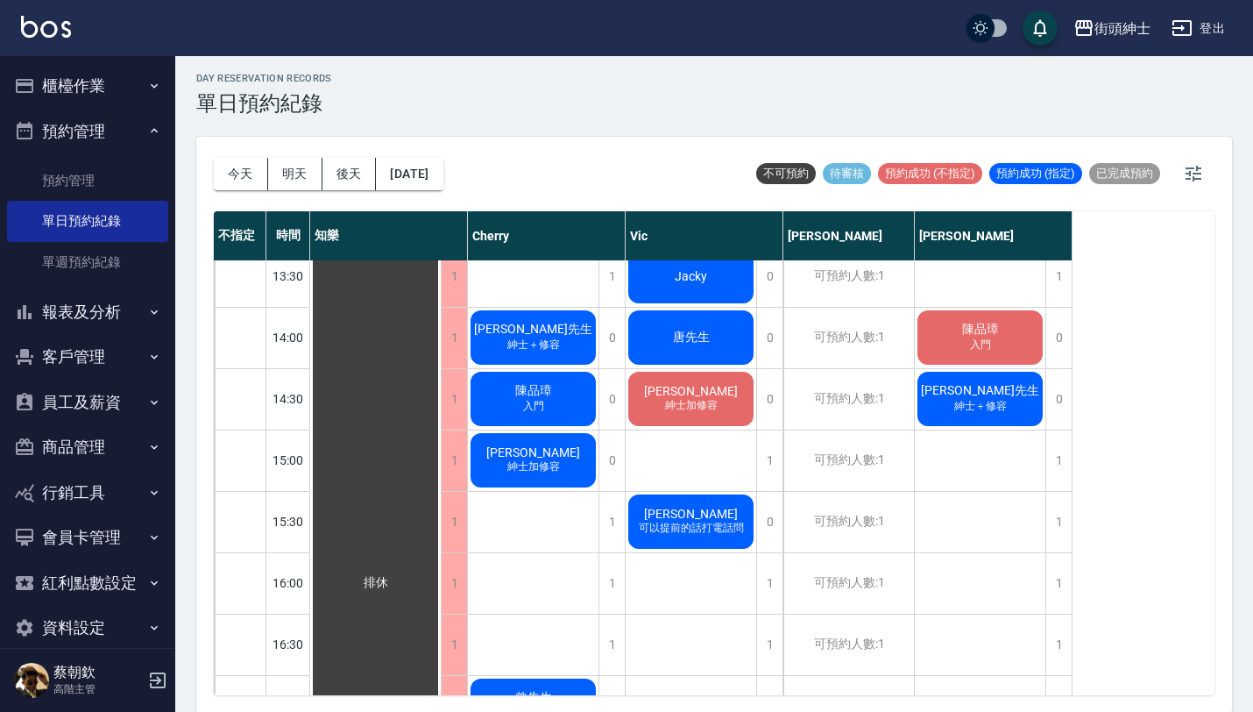
scroll to position [602, 0]
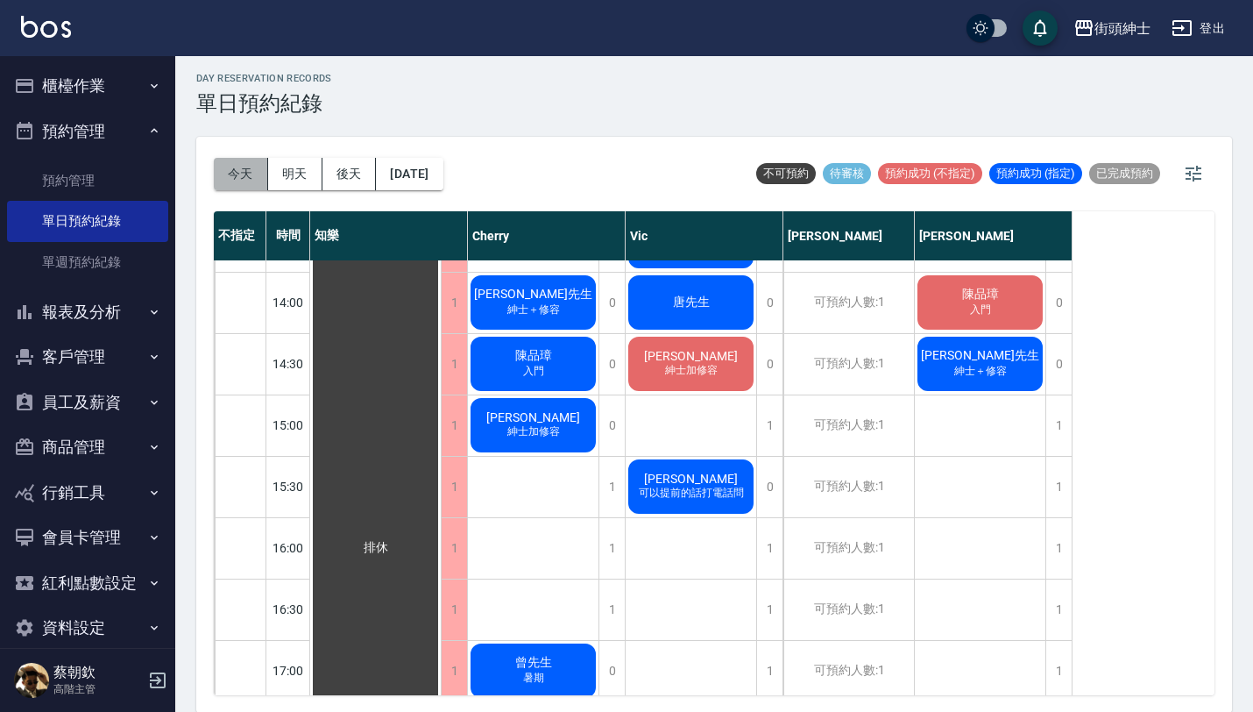
click at [221, 174] on button "今天" at bounding box center [241, 174] width 54 height 32
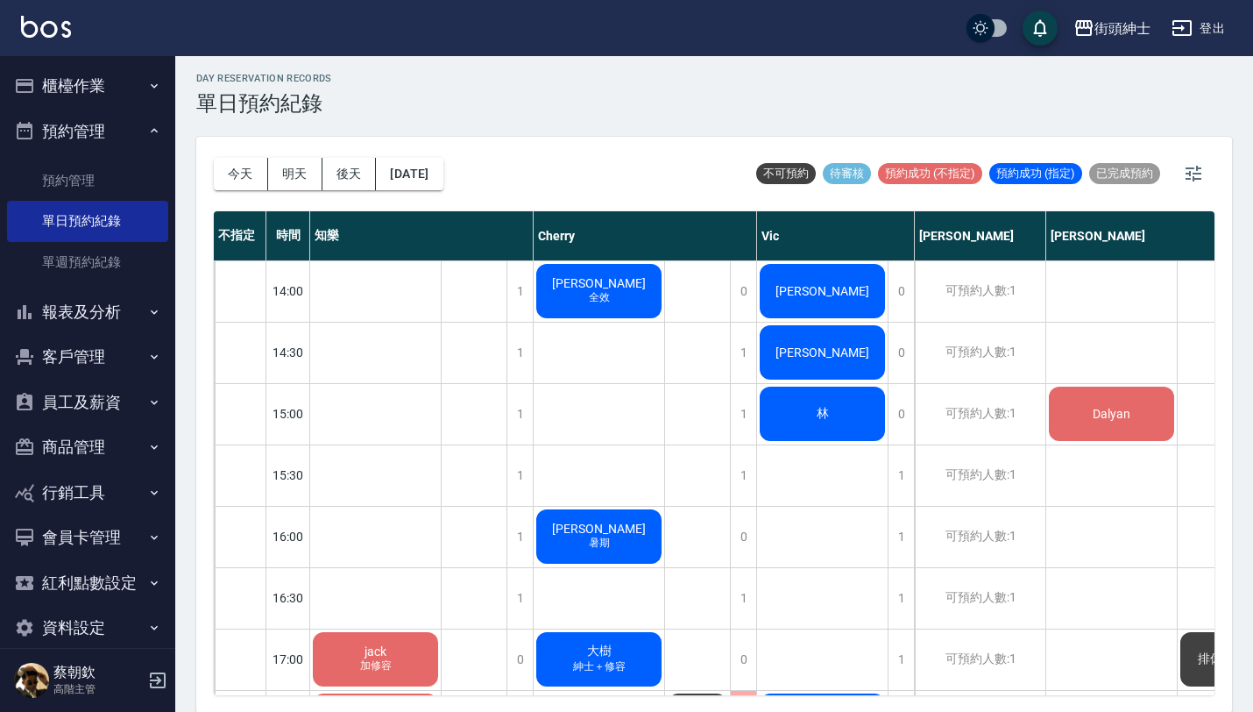
scroll to position [619, 0]
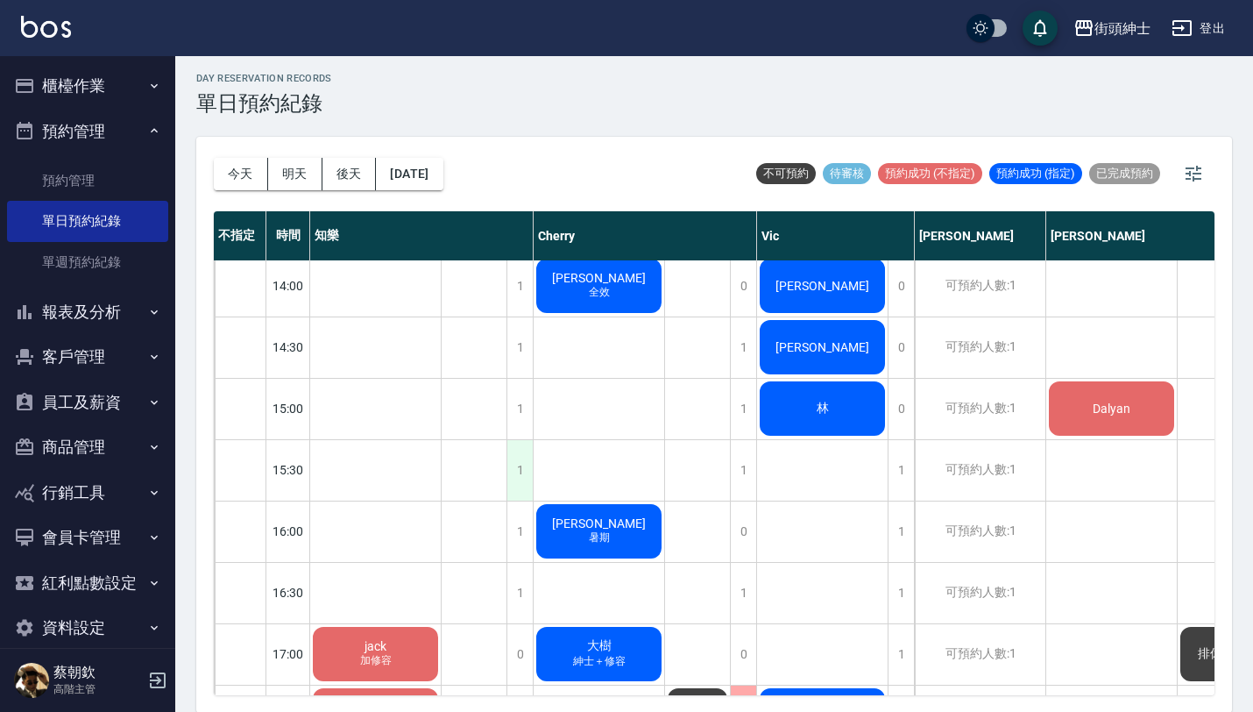
click at [524, 478] on div "1" at bounding box center [519, 470] width 26 height 60
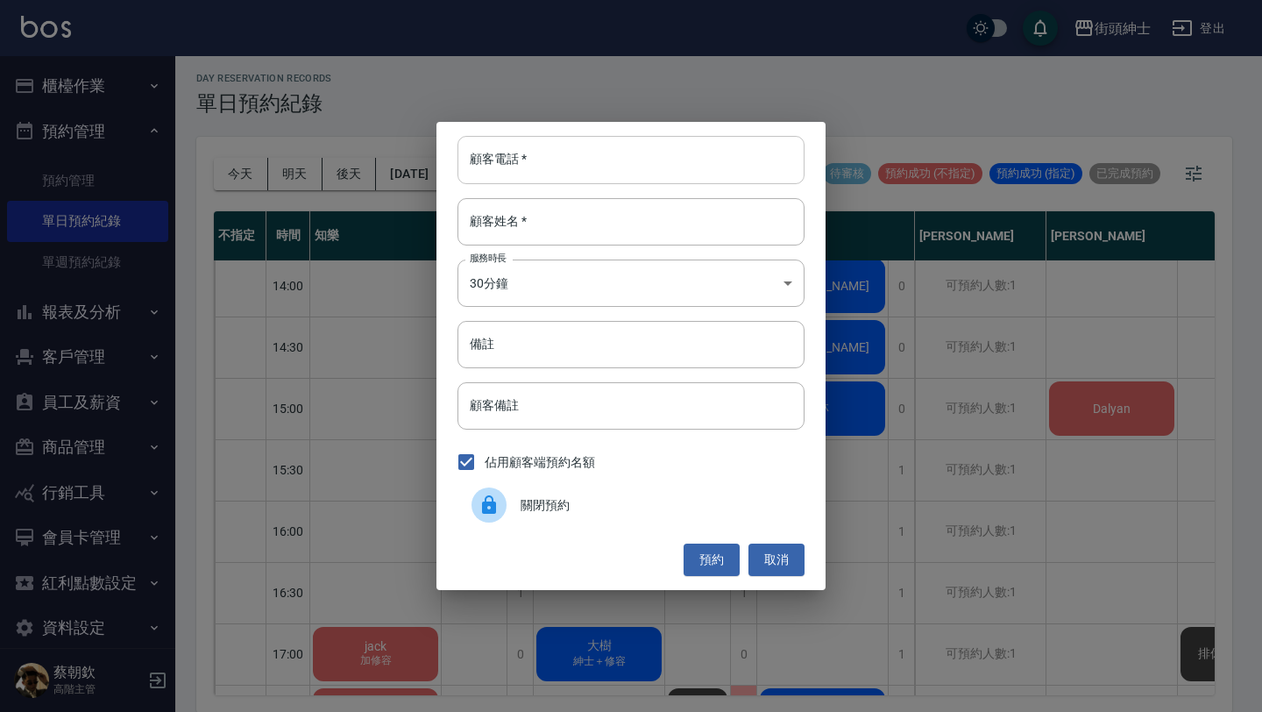
click at [589, 150] on input "顧客電話   *" at bounding box center [630, 159] width 347 height 47
paste input "稱呼：蘇先生 電話：0927791076"
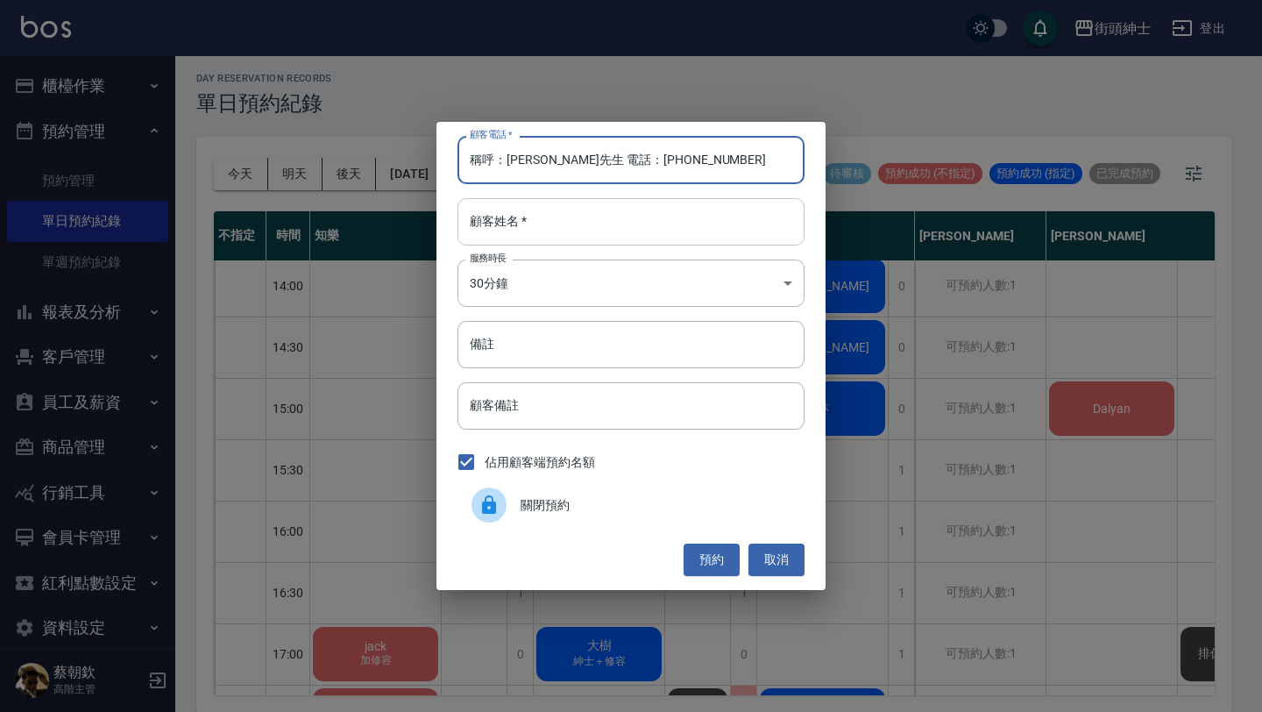
type input "稱呼：蘇先生 電話：0927791076"
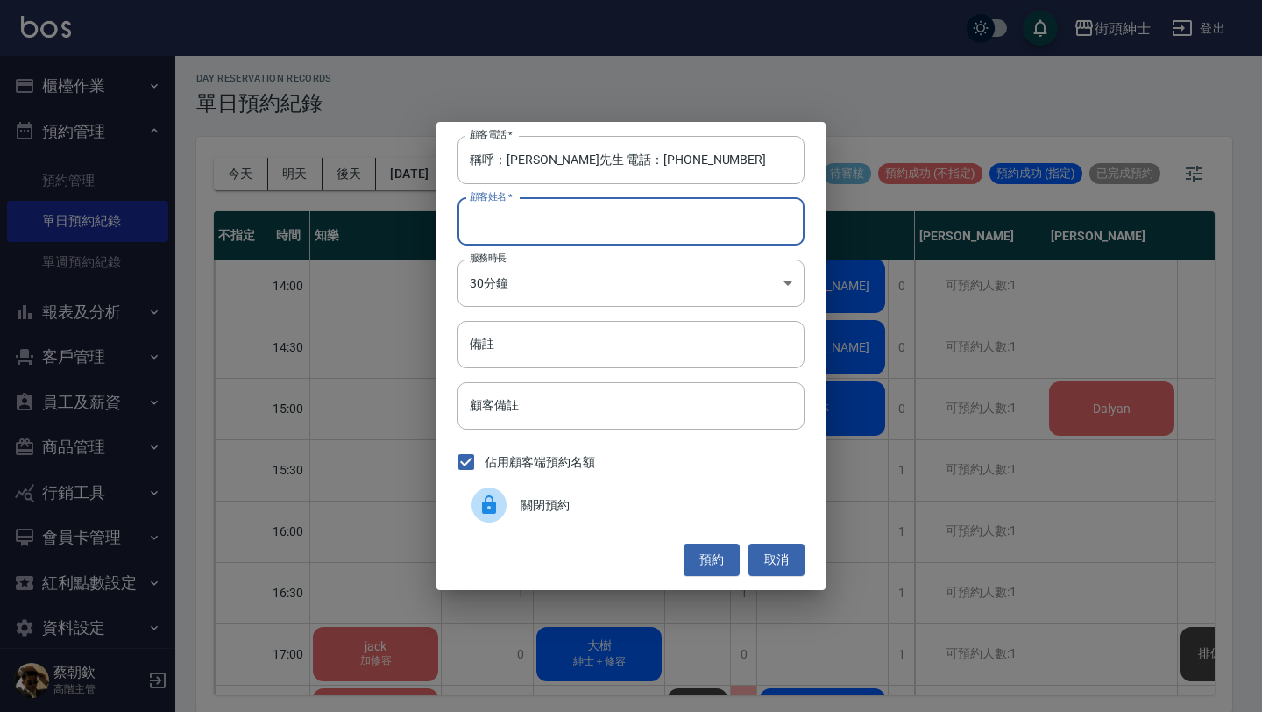
click at [584, 222] on input "顧客姓名   *" at bounding box center [630, 221] width 347 height 47
paste input "稱呼：蘇先生 電話：0927791076"
type input "稱呼：蘇先生 電話：0927791076"
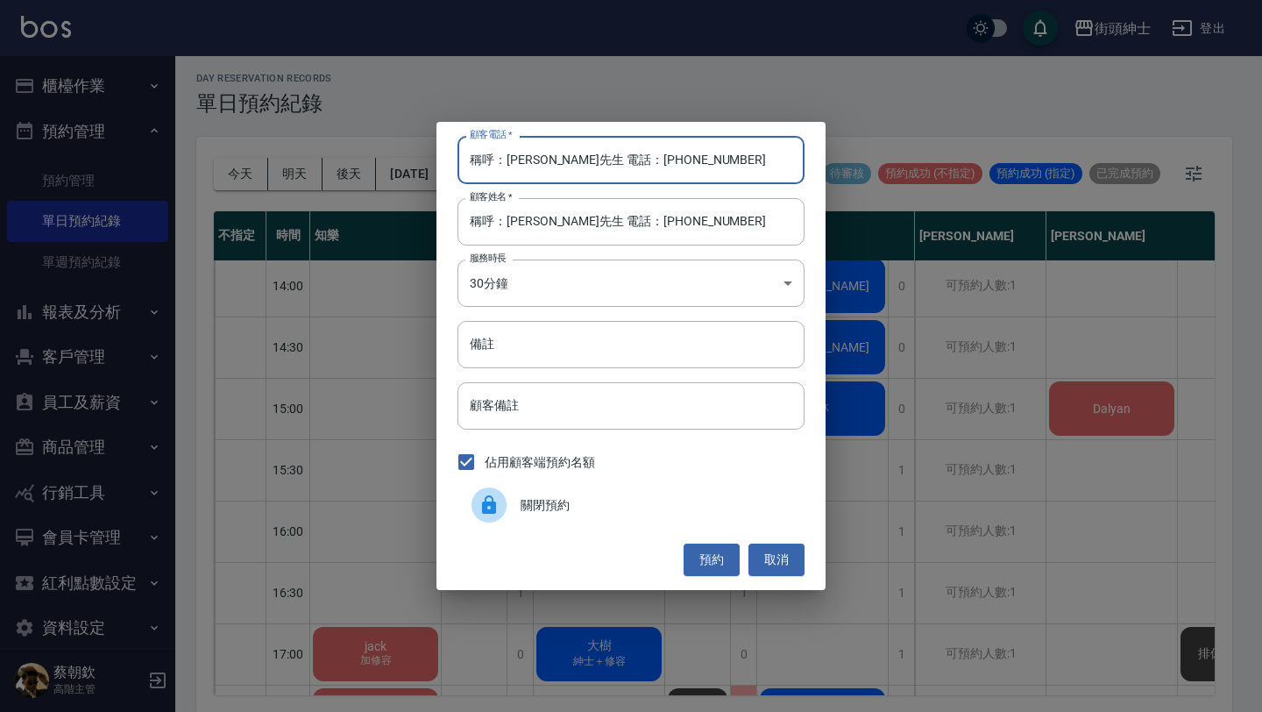
drag, startPoint x: 582, startPoint y: 158, endPoint x: 293, endPoint y: 127, distance: 290.8
click at [296, 129] on div "顧客電話   * 稱呼：蘇先生 電話：0927791076 顧客電話   * 顧客姓名   * 稱呼：蘇先生 電話：0927791076 顧客姓名   * 服…" at bounding box center [631, 356] width 1262 height 712
type input "0927791076"
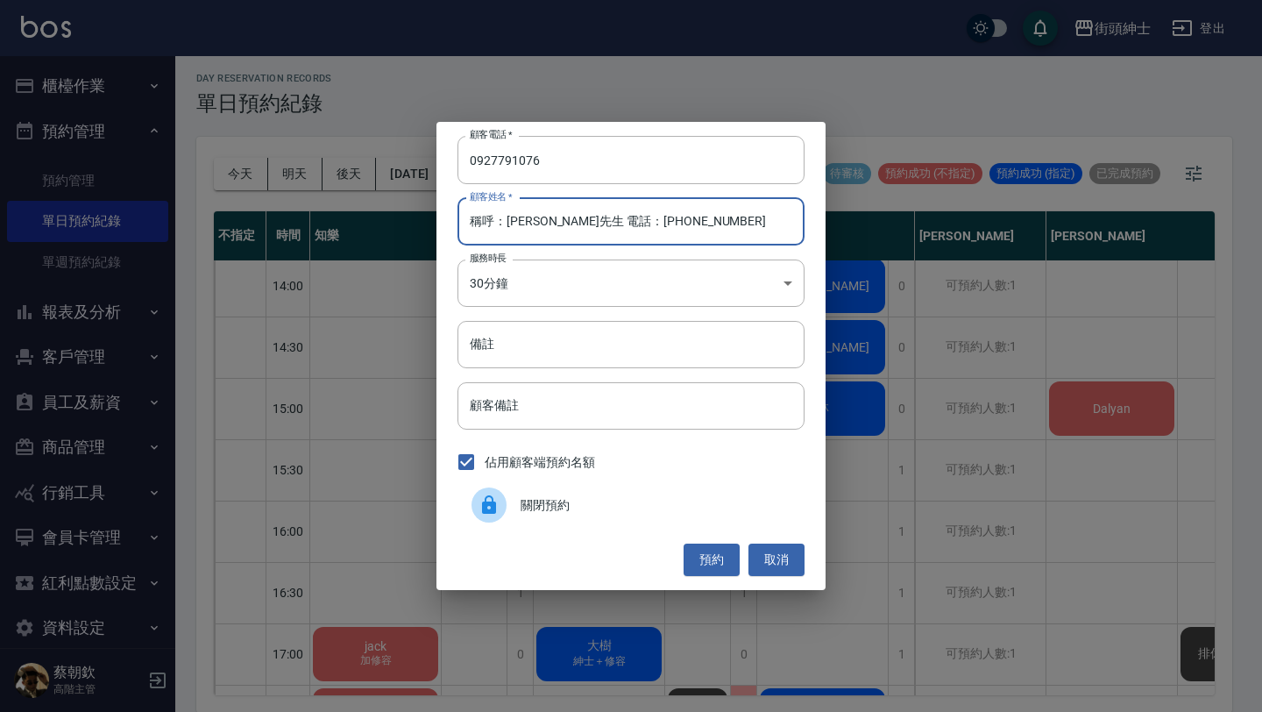
drag, startPoint x: 507, startPoint y: 225, endPoint x: 358, endPoint y: 209, distance: 149.9
click at [372, 209] on div "顧客電話   * 0927791076 顧客電話   * 顧客姓名   * 稱呼：蘇先生 電話：0927791076 顧客姓名   * 服務時長 30分鐘 1…" at bounding box center [631, 356] width 1262 height 712
drag, startPoint x: 506, startPoint y: 222, endPoint x: 758, endPoint y: 211, distance: 252.6
click at [756, 211] on input "蘇先生 電話：0927791076" at bounding box center [630, 221] width 347 height 47
click at [680, 216] on input "蘇先生 電話：0927791076" at bounding box center [630, 221] width 347 height 47
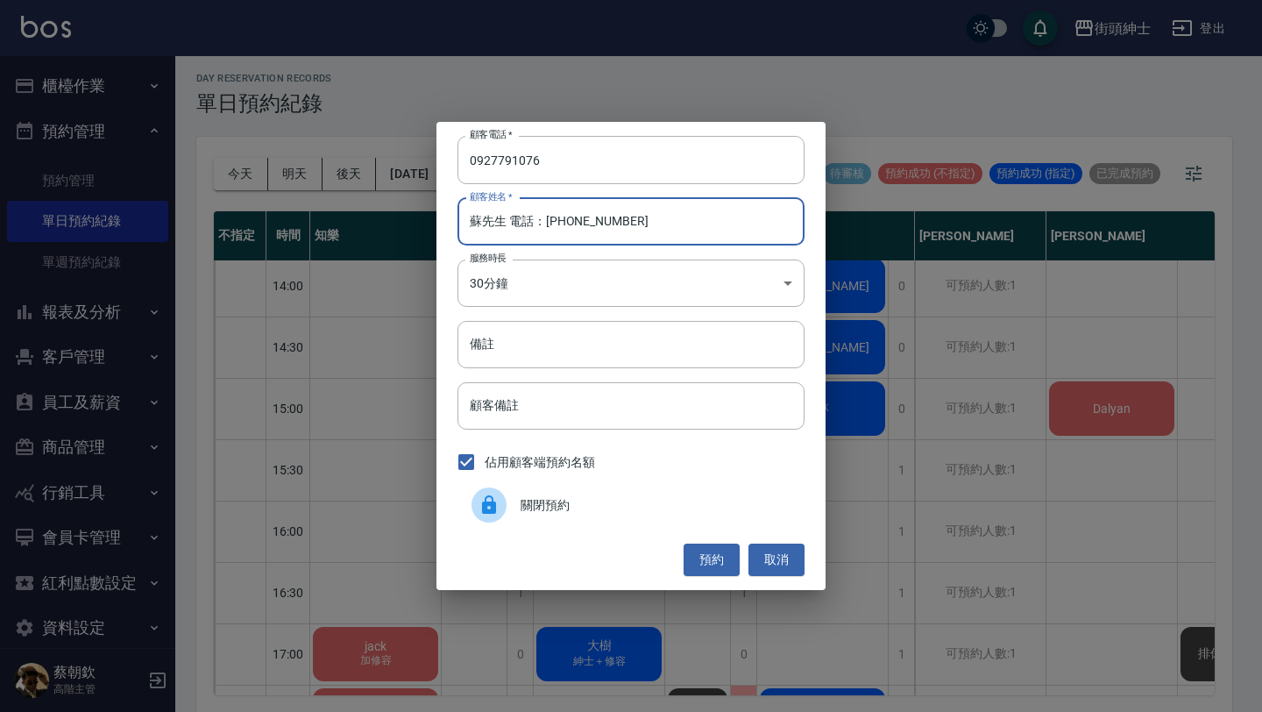
drag, startPoint x: 679, startPoint y: 216, endPoint x: 506, endPoint y: 222, distance: 172.7
click at [505, 222] on input "蘇先生 電話：0927791076" at bounding box center [630, 221] width 347 height 47
type input "蘇先生"
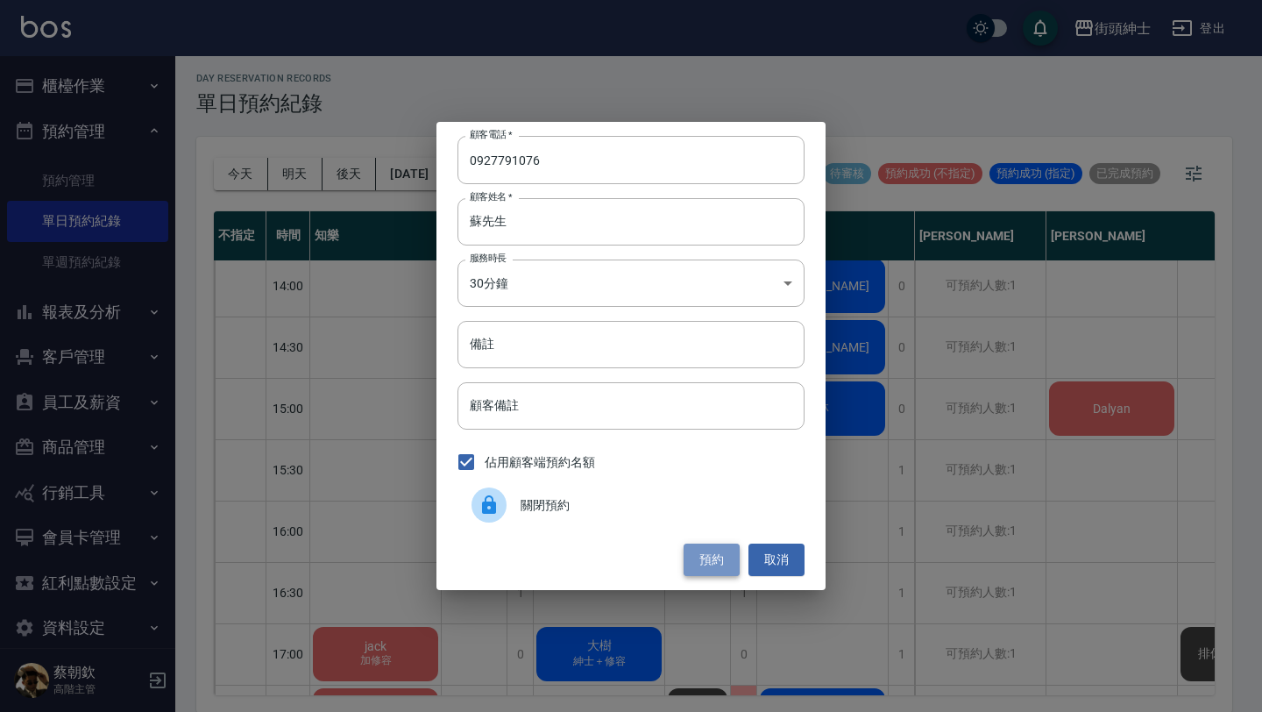
click at [723, 564] on button "預約" at bounding box center [712, 559] width 56 height 32
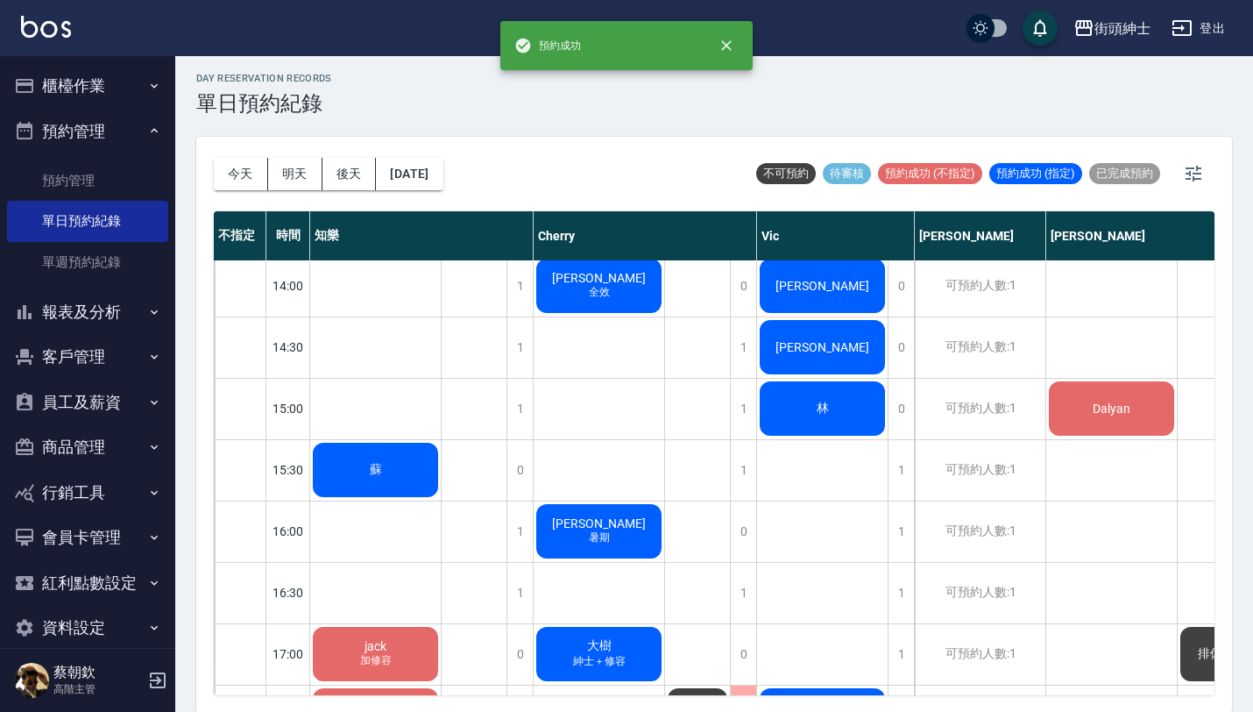
click at [399, 463] on div "蘇" at bounding box center [375, 470] width 131 height 60
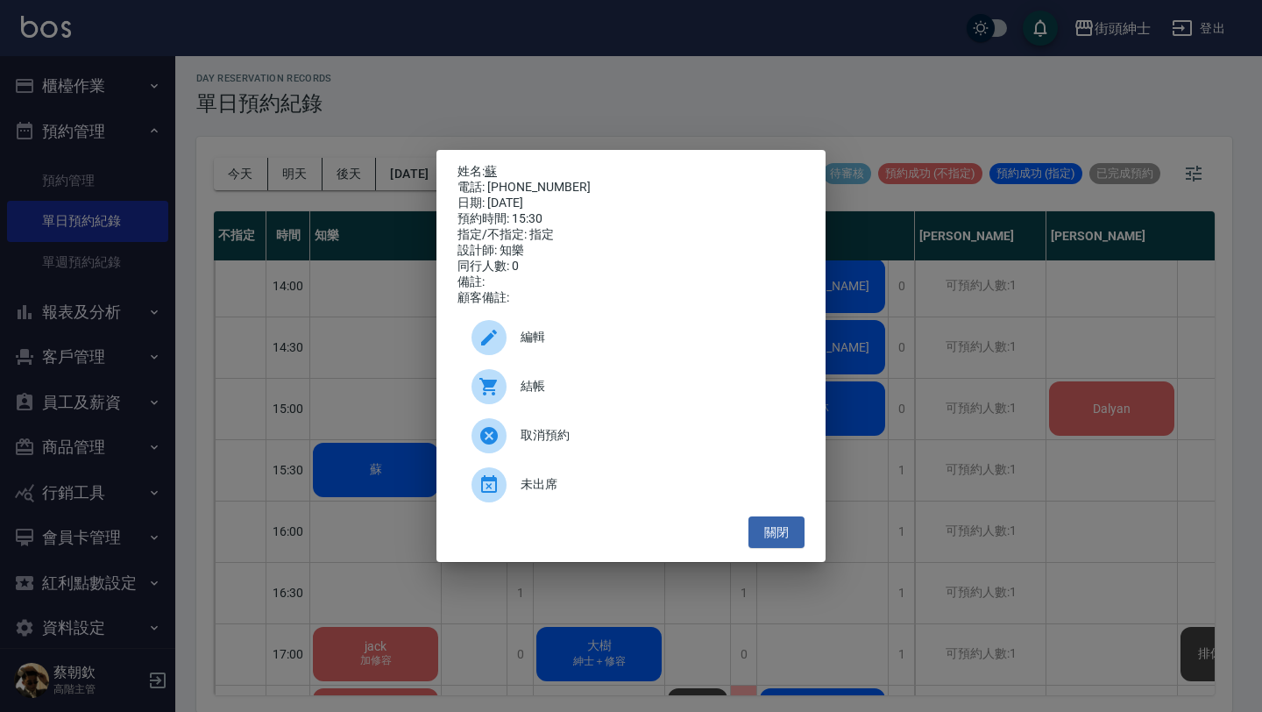
click at [495, 166] on link "蘇" at bounding box center [491, 171] width 12 height 14
click at [790, 541] on button "關閉" at bounding box center [776, 532] width 56 height 32
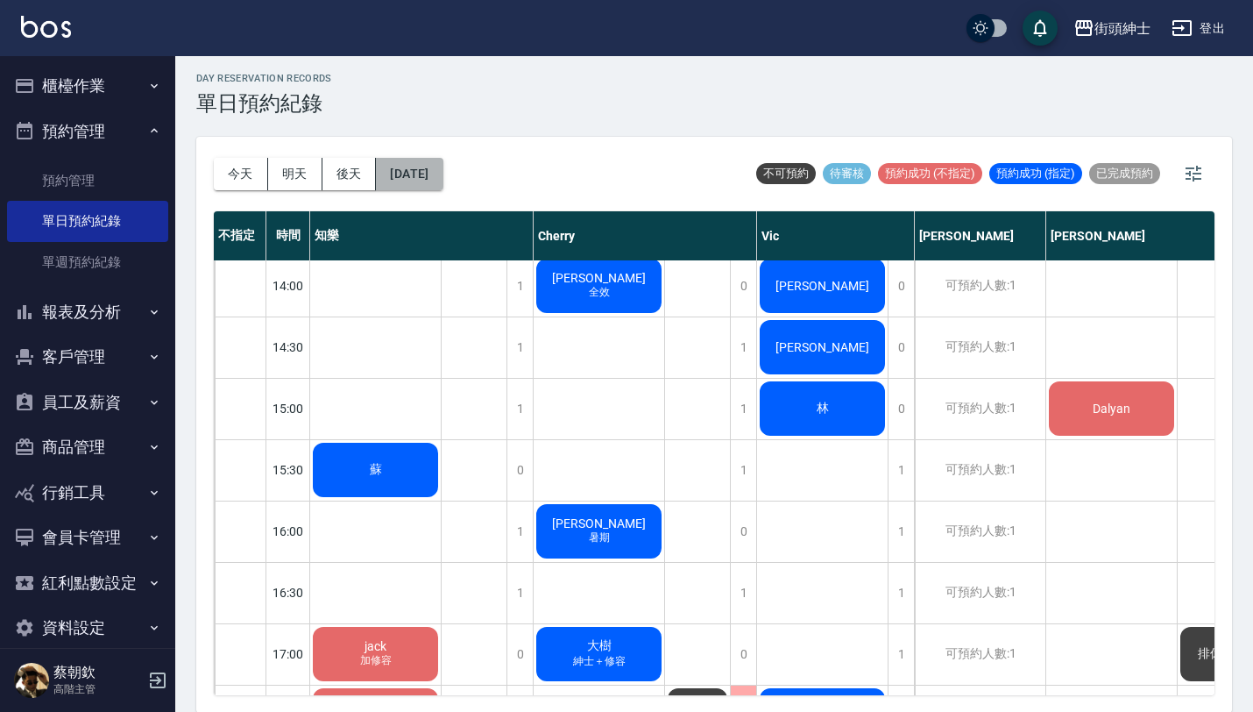
click at [433, 175] on button "2025/08/15" at bounding box center [409, 174] width 67 height 32
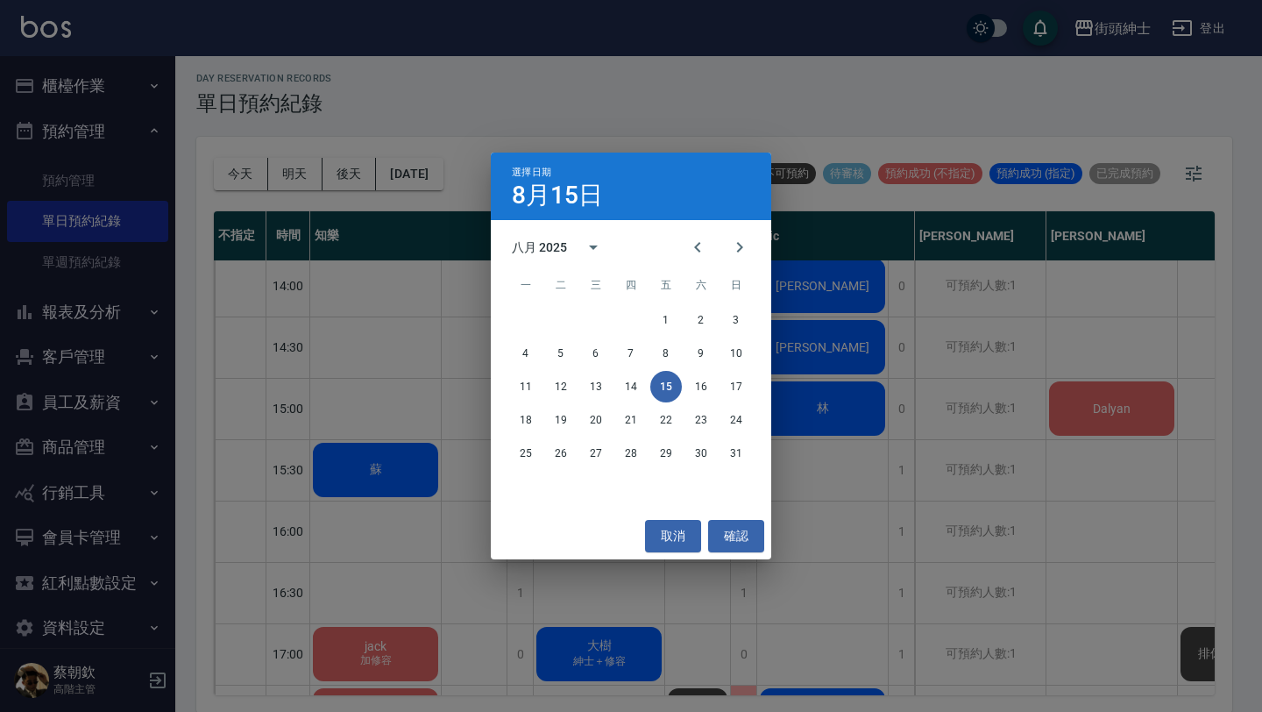
click at [342, 206] on div "選擇日期 8月15日 八月 2025 一 二 三 四 五 六 日 1 2 3 4 5 6 7 8 9 10 11 12 13 14 15 16 17 18 1…" at bounding box center [631, 356] width 1262 height 712
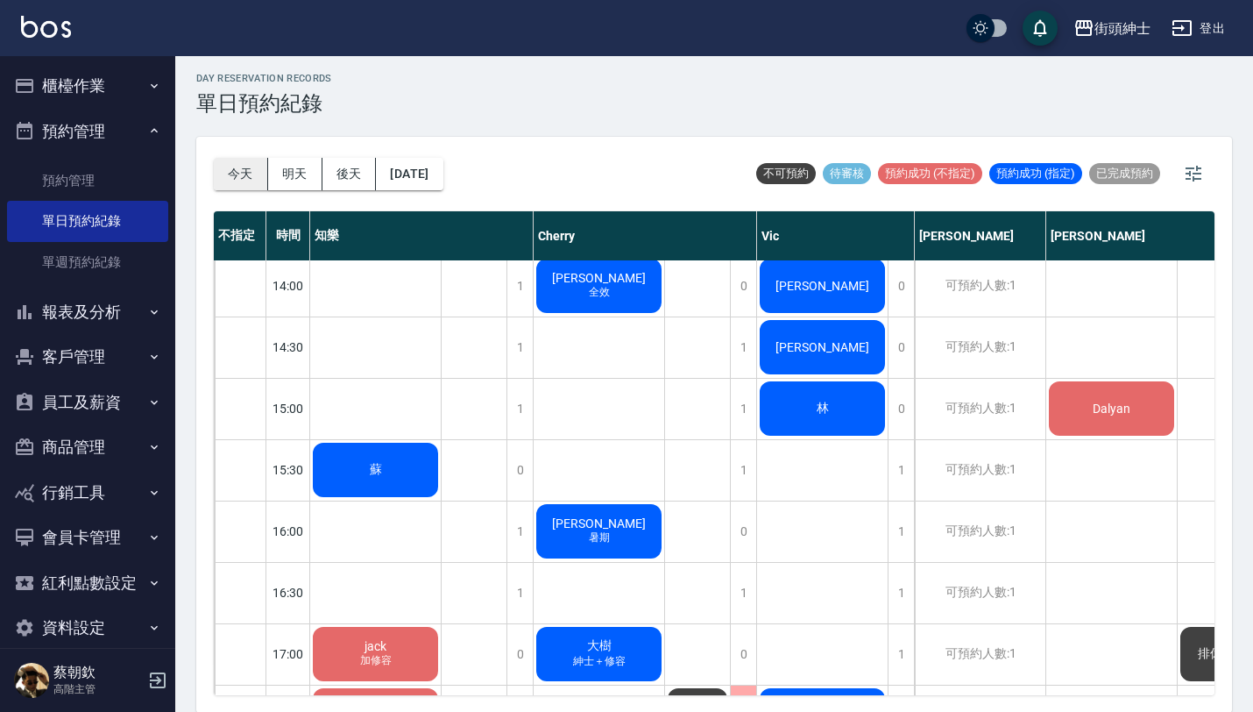
click at [230, 171] on button "今天" at bounding box center [241, 174] width 54 height 32
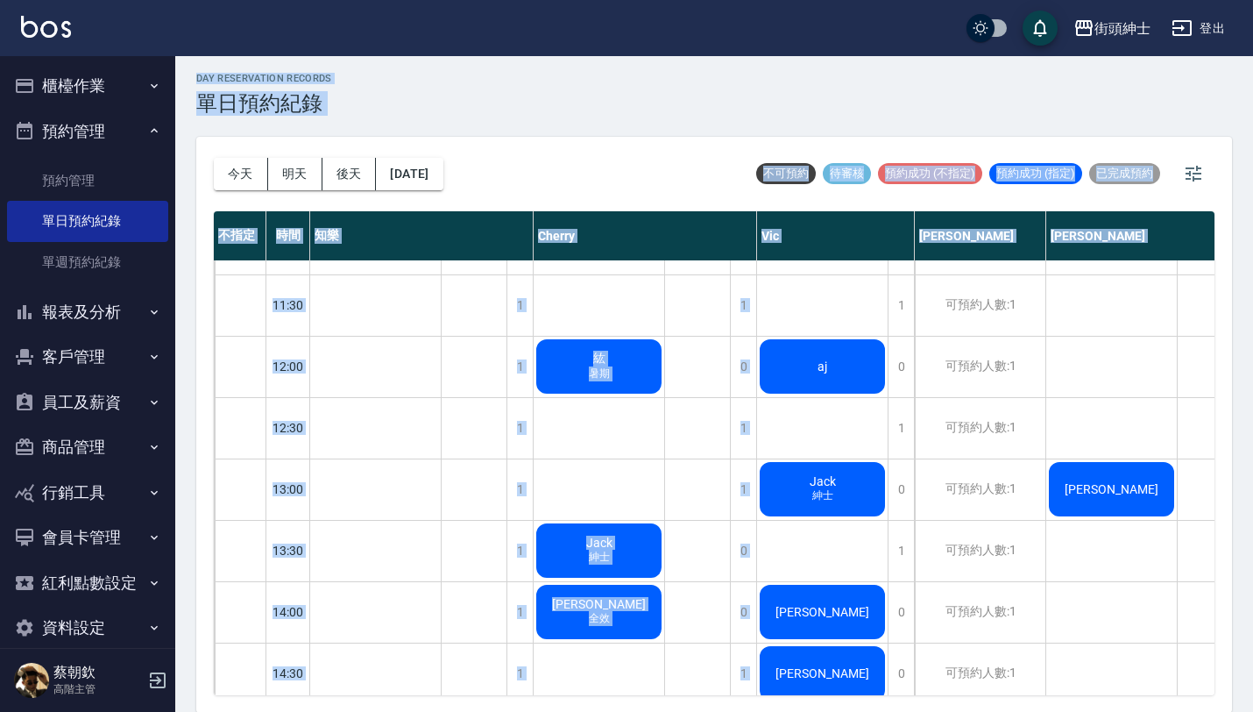
scroll to position [0, 0]
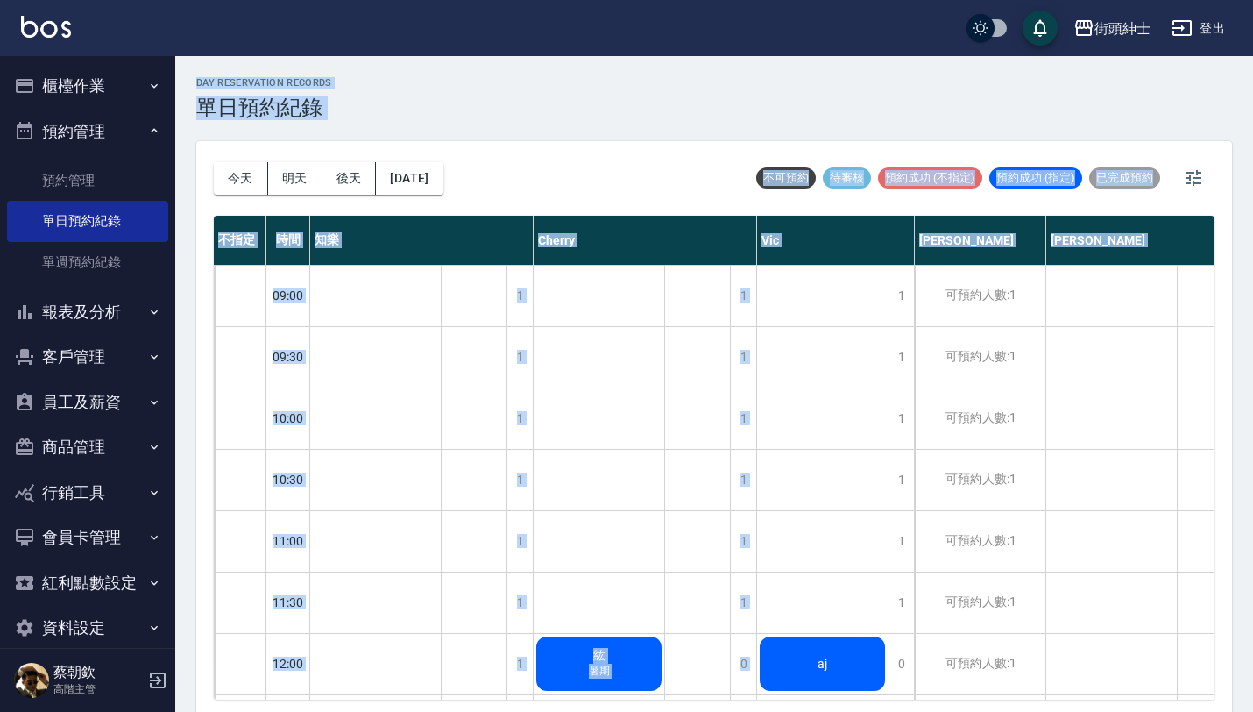
drag, startPoint x: 566, startPoint y: 136, endPoint x: 505, endPoint y: -45, distance: 190.7
click at [505, 0] on html "街頭紳士 登出 櫃檯作業 打帳單 帳單列表 掛單列表 座位開單 營業儀表板 現金收支登錄 高階收支登錄 材料自購登錄 每日結帳 排班表 現場電腦打卡 掃碼打卡…" at bounding box center [626, 358] width 1253 height 717
click at [659, 98] on div "day Reservation records 單日預約紀錄" at bounding box center [714, 98] width 1036 height 43
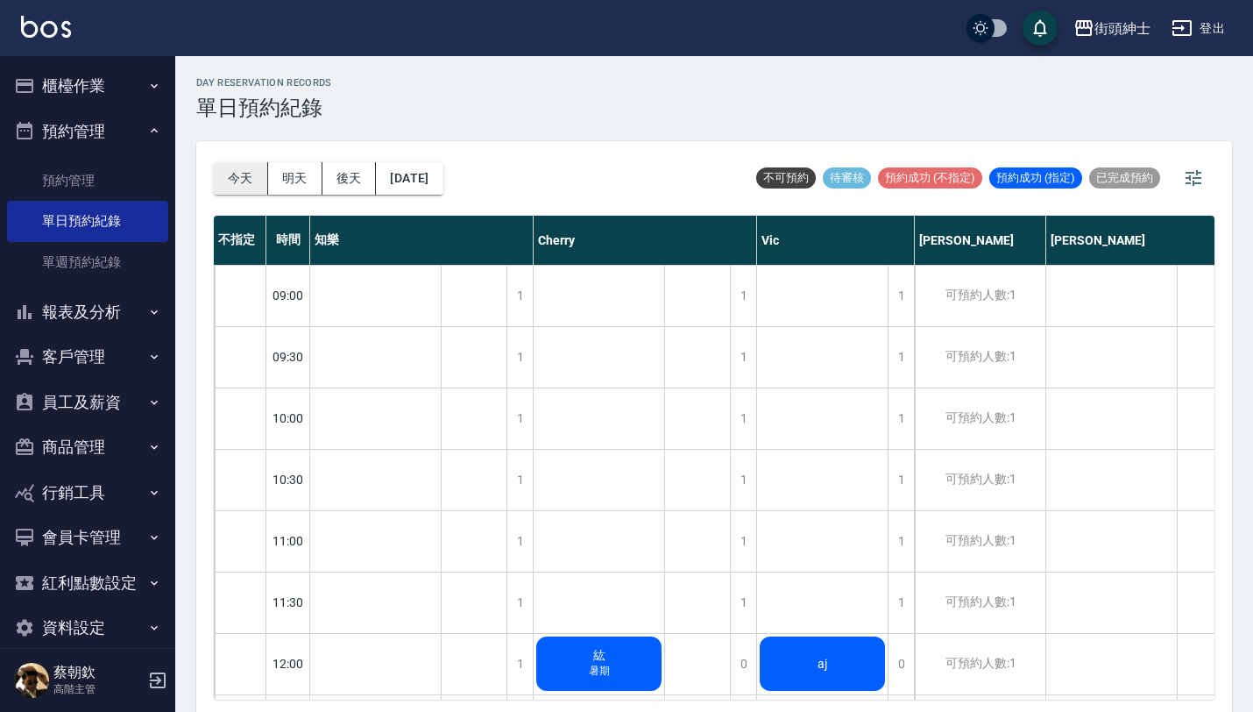
click at [238, 167] on button "今天" at bounding box center [241, 178] width 54 height 32
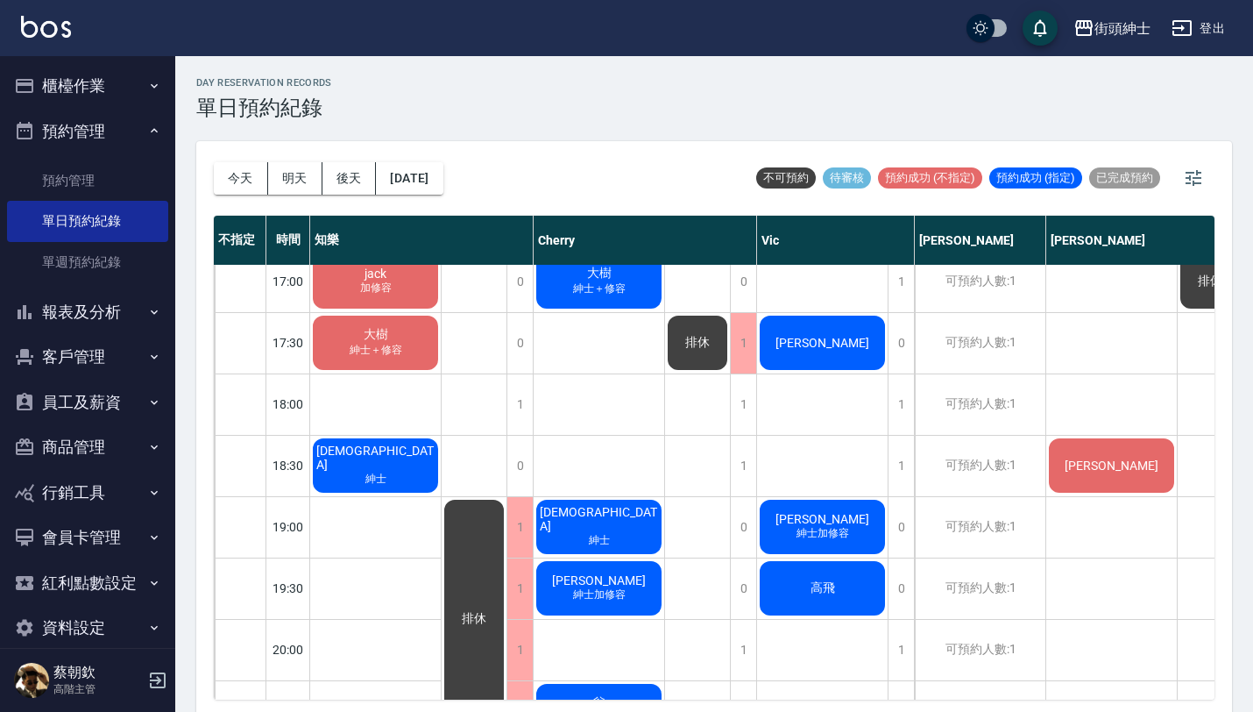
scroll to position [1023, 0]
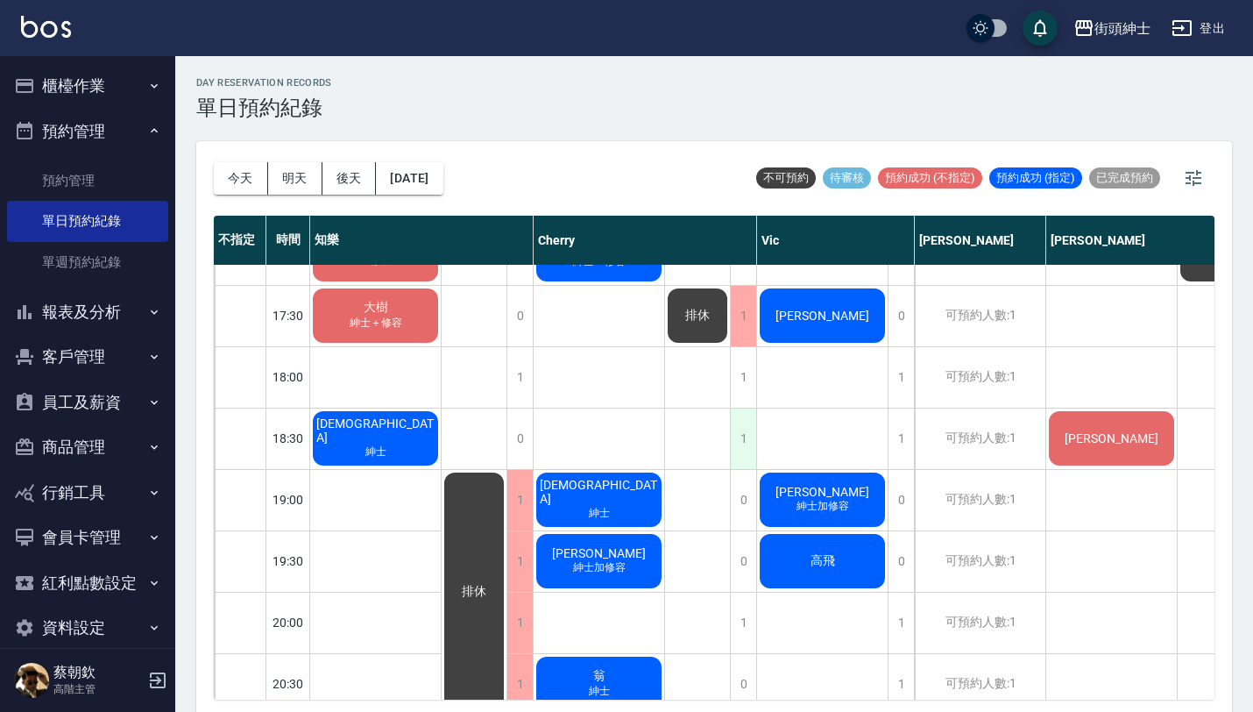
click at [735, 438] on div "1" at bounding box center [743, 438] width 26 height 60
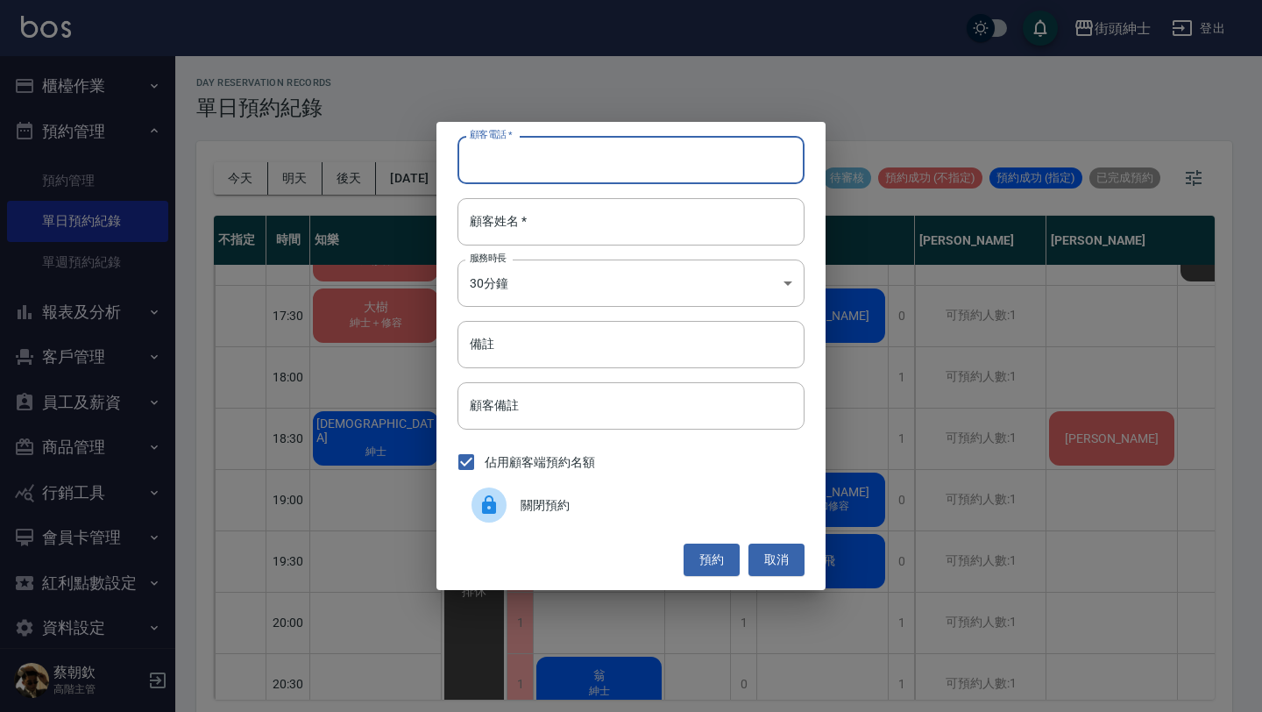
click at [584, 155] on input "顧客電話   *" at bounding box center [630, 159] width 347 height 47
paste input "稱呼：劉先生 電話：0939751532"
type input "稱呼：劉先生 電話：0939751532"
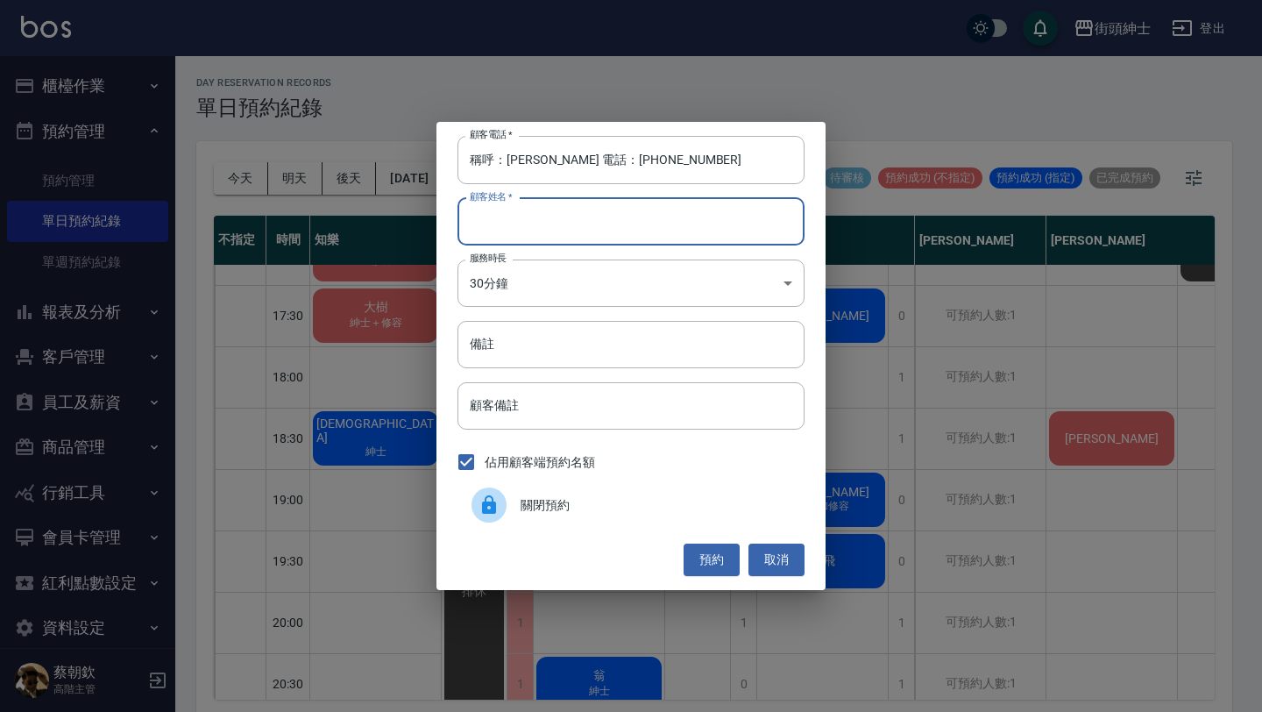
click at [587, 207] on input "顧客姓名   *" at bounding box center [630, 221] width 347 height 47
paste input "稱呼：劉先生 電話：0939751532"
type input "稱呼：劉先生 電話：0939751532"
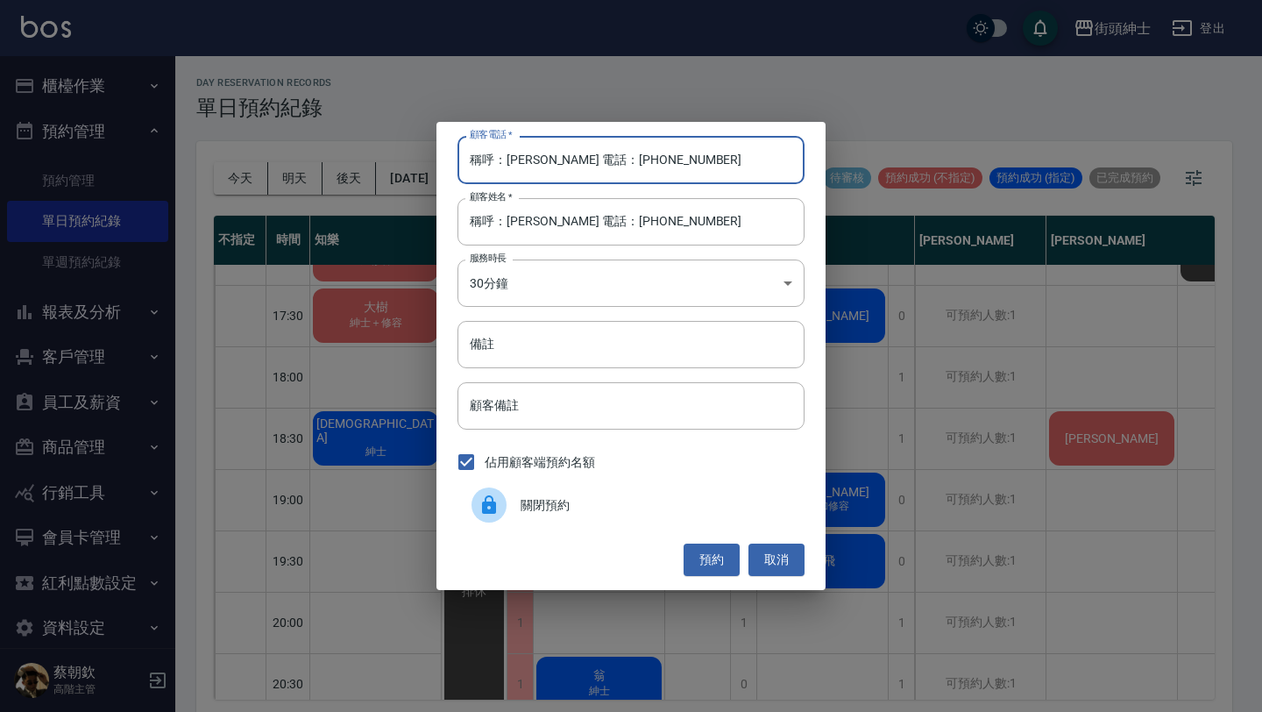
drag, startPoint x: 581, startPoint y: 159, endPoint x: 333, endPoint y: 131, distance: 249.6
click at [337, 136] on div "顧客電話   * 稱呼：劉先生 電話：0939751532 顧客電話   * 顧客姓名   * 稱呼：劉先生 電話：0939751532 顧客姓名   * 服…" at bounding box center [631, 356] width 1262 height 712
type input "0939751532"
click at [527, 349] on input "備註" at bounding box center [630, 344] width 347 height 47
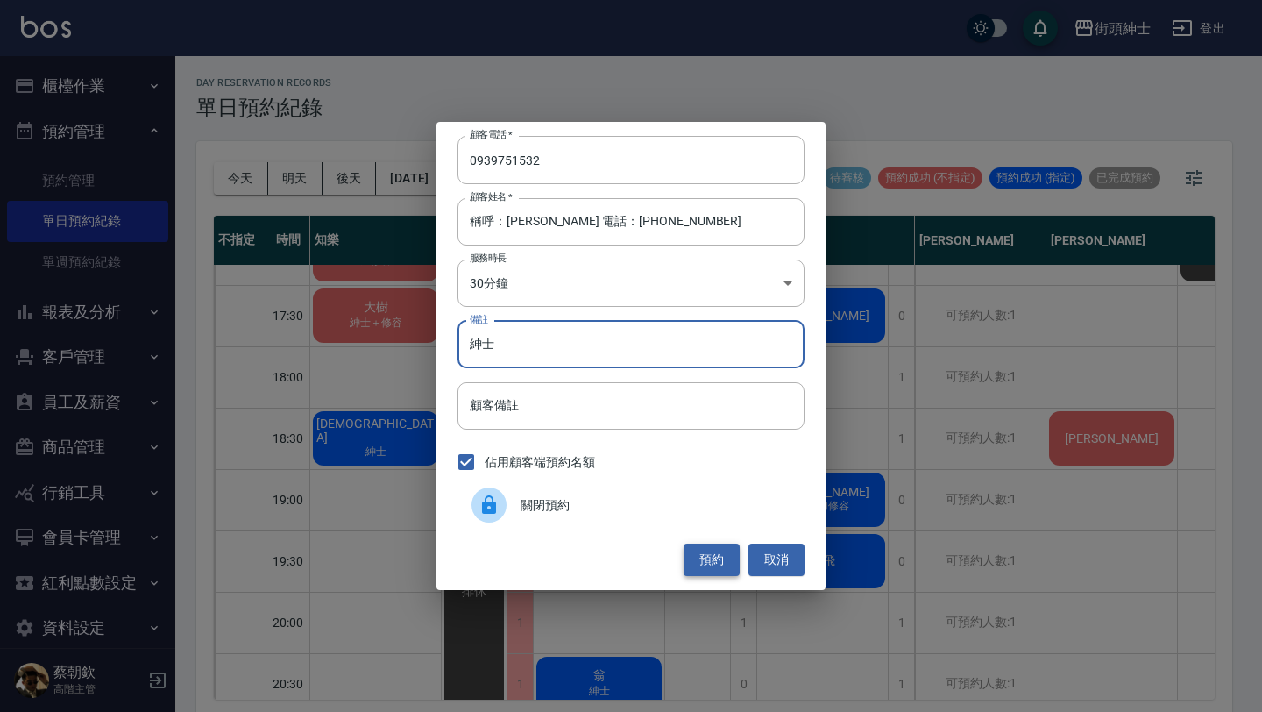
type input "紳士"
click at [704, 567] on button "預約" at bounding box center [712, 559] width 56 height 32
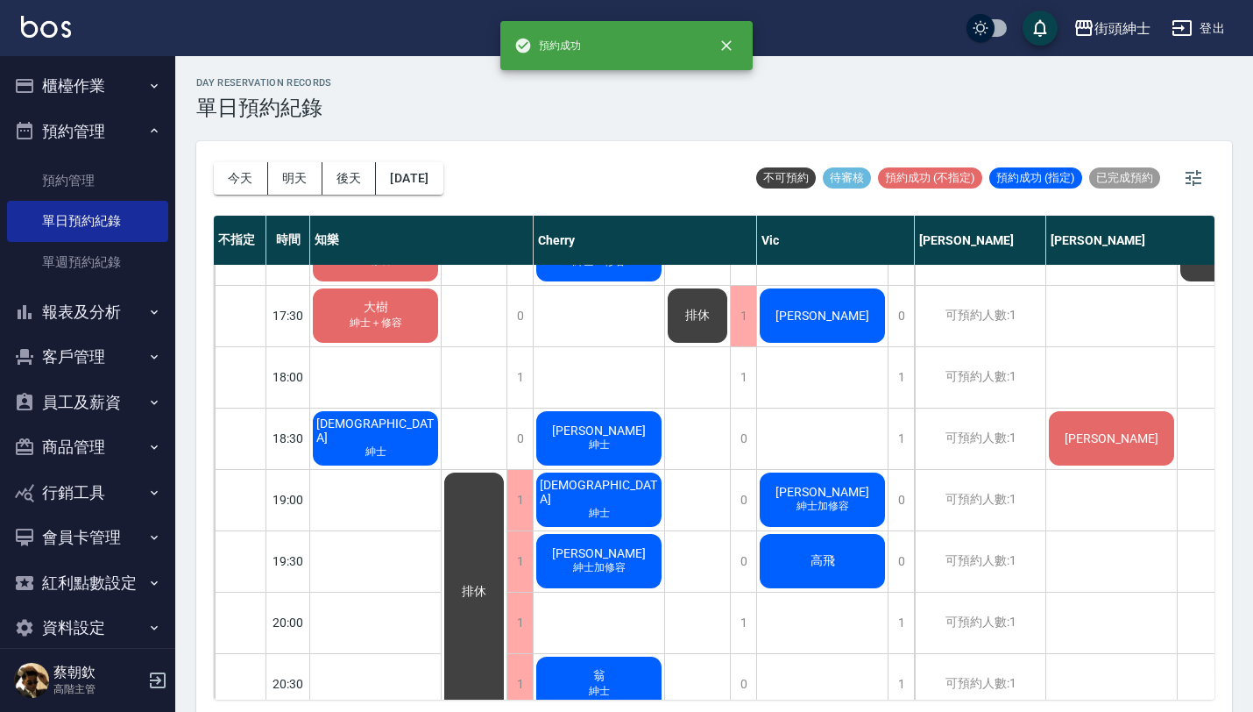
scroll to position [1023, 64]
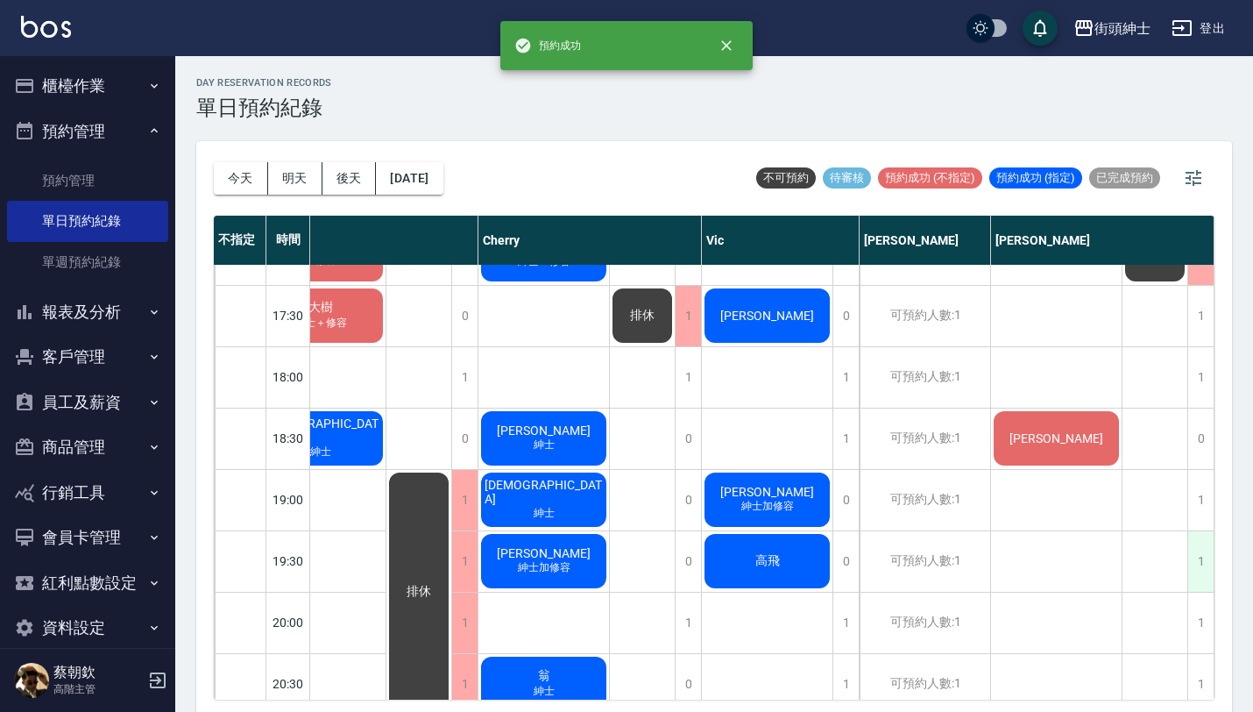
click at [1190, 563] on div "1" at bounding box center [1200, 561] width 26 height 60
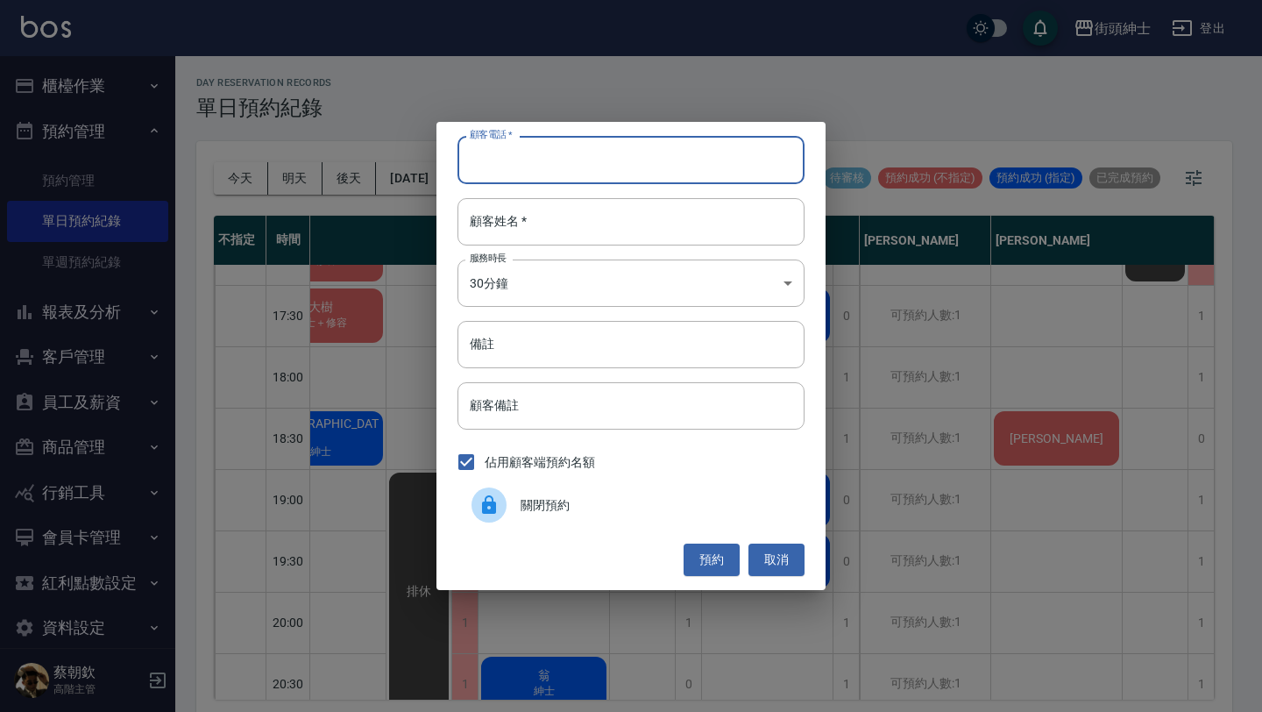
click at [721, 176] on input "顧客電話   *" at bounding box center [630, 159] width 347 height 47
paste input "稱呼：劉先生 電話：0939751532"
drag, startPoint x: 586, startPoint y: 160, endPoint x: 247, endPoint y: 160, distance: 339.1
click at [247, 160] on div "顧客電話   * 稱呼：劉先生 電話：0939751532 顧客電話   * 顧客姓名   * 顧客姓名   * 服務時長 30分鐘 1 服務時長 備註 備註…" at bounding box center [631, 356] width 1262 height 712
type input "939751532"
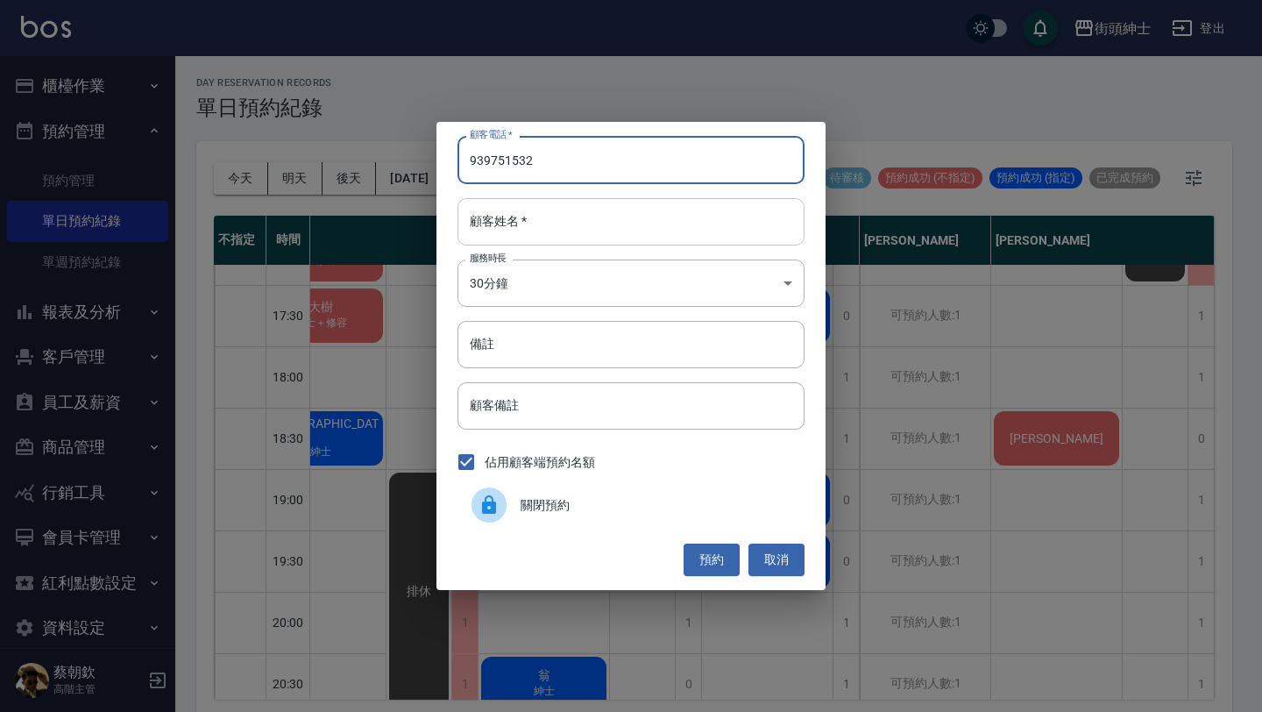
click at [514, 213] on div "顧客姓名   * 顧客姓名   *" at bounding box center [630, 221] width 347 height 47
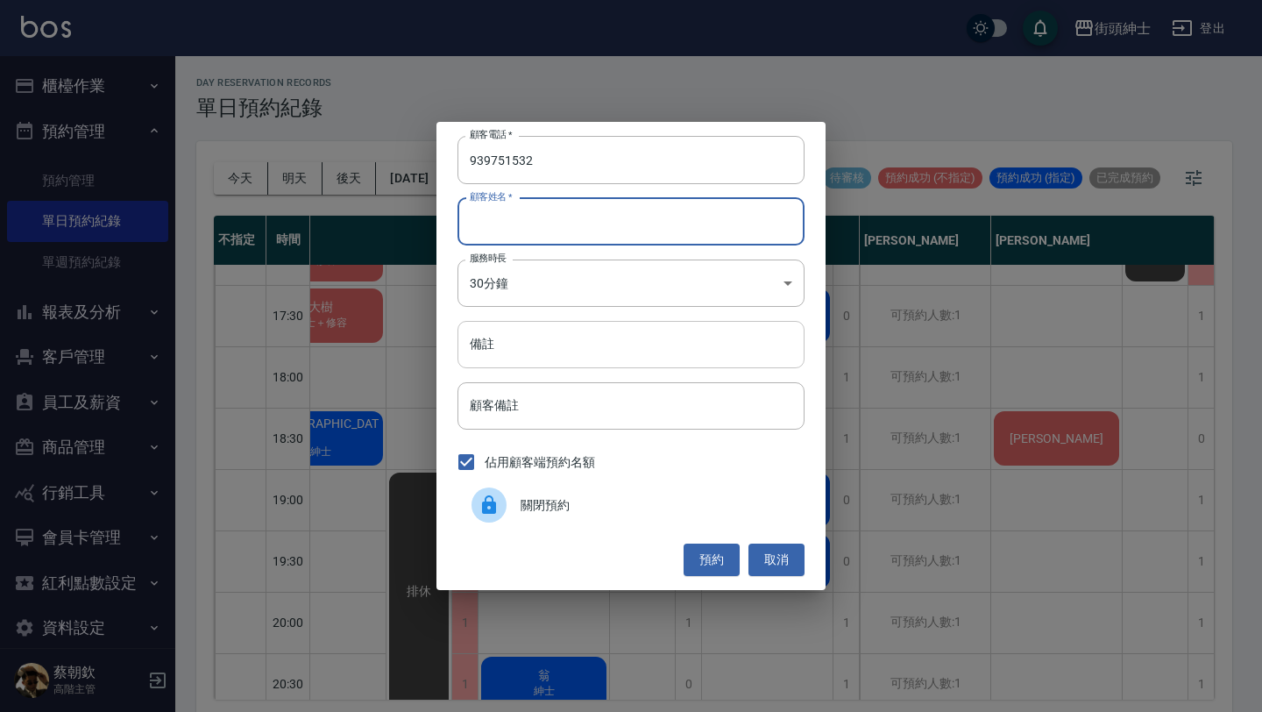
click at [575, 344] on input "備註" at bounding box center [630, 344] width 347 height 47
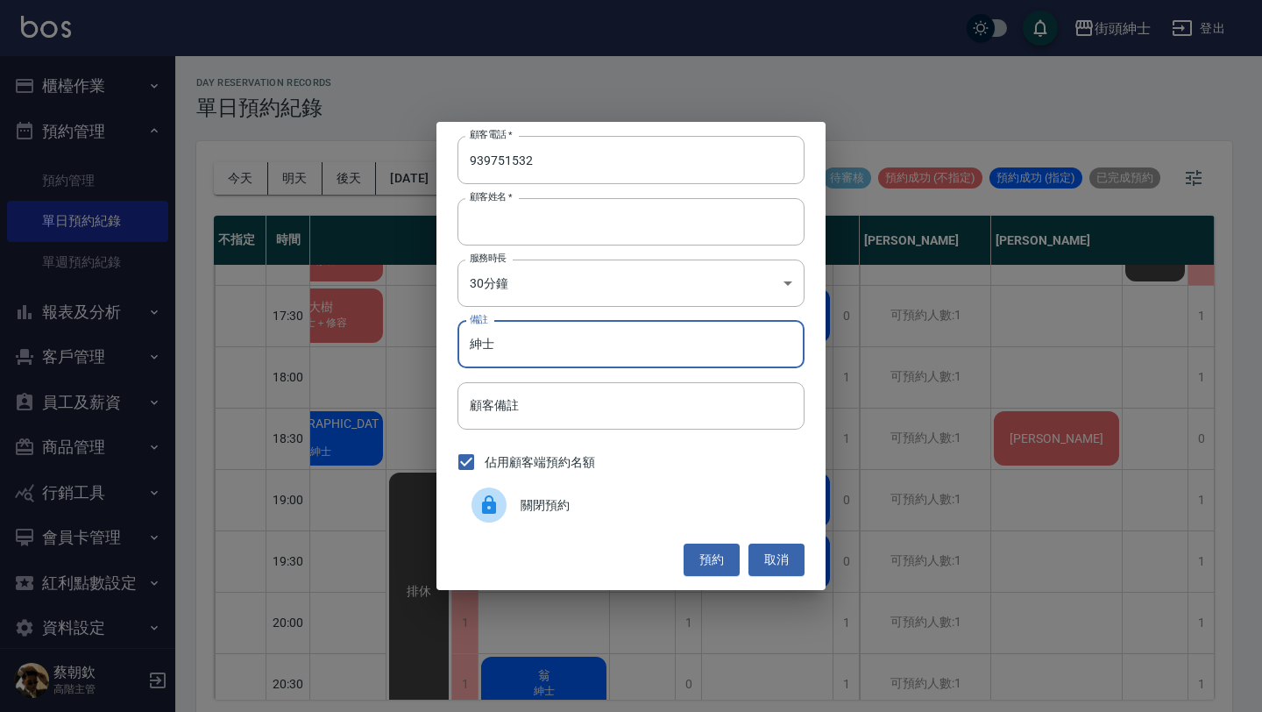
type input "紳士"
click at [718, 562] on button "預約" at bounding box center [712, 559] width 56 height 32
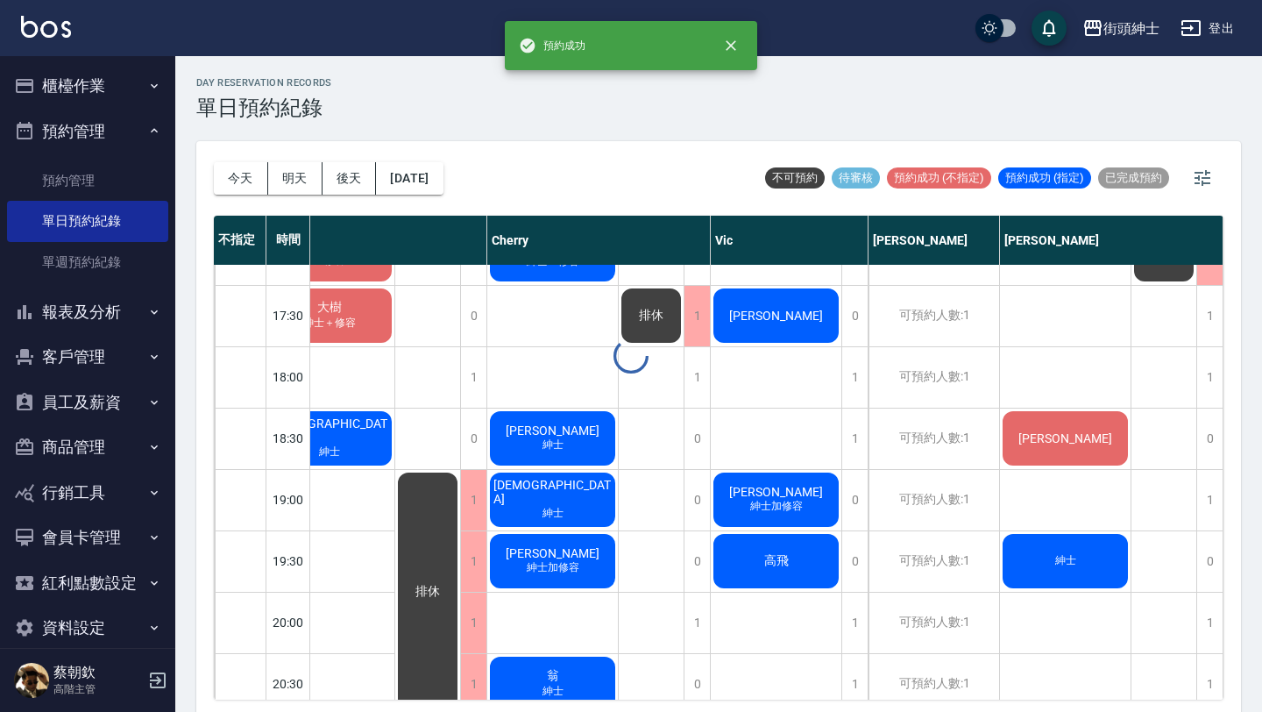
scroll to position [1023, 55]
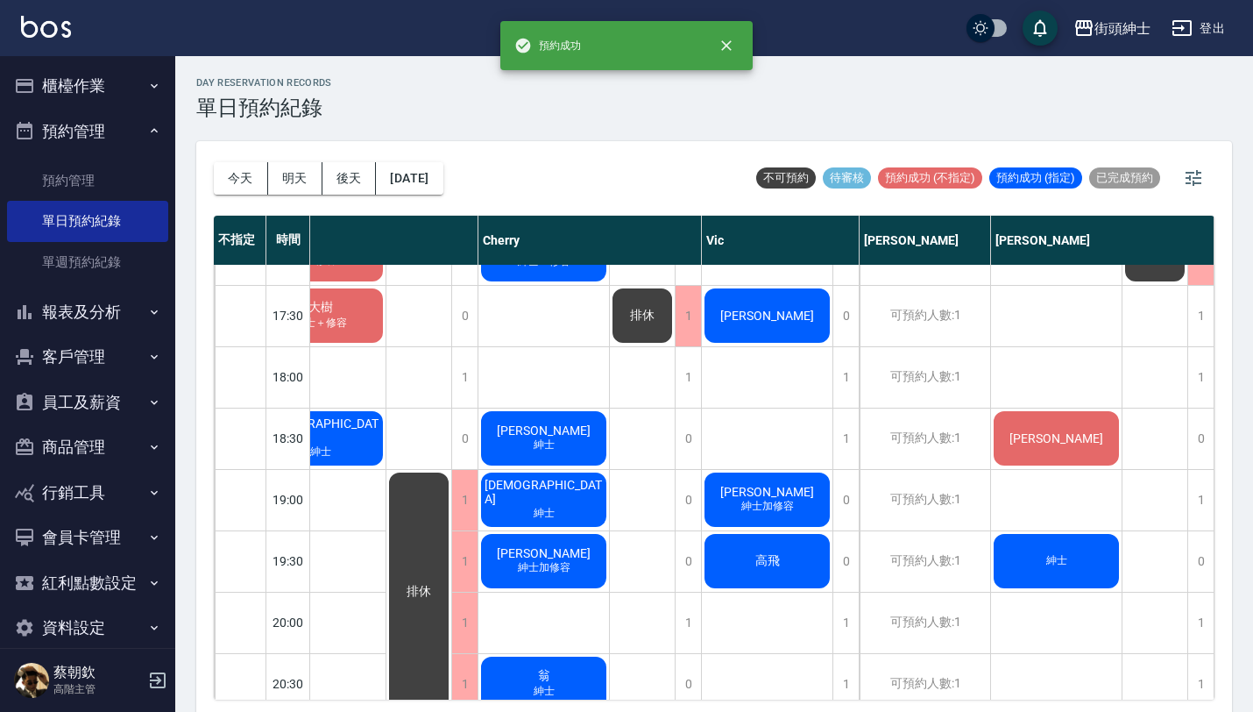
click at [386, 100] on div "紳士" at bounding box center [320, 70] width 131 height 60
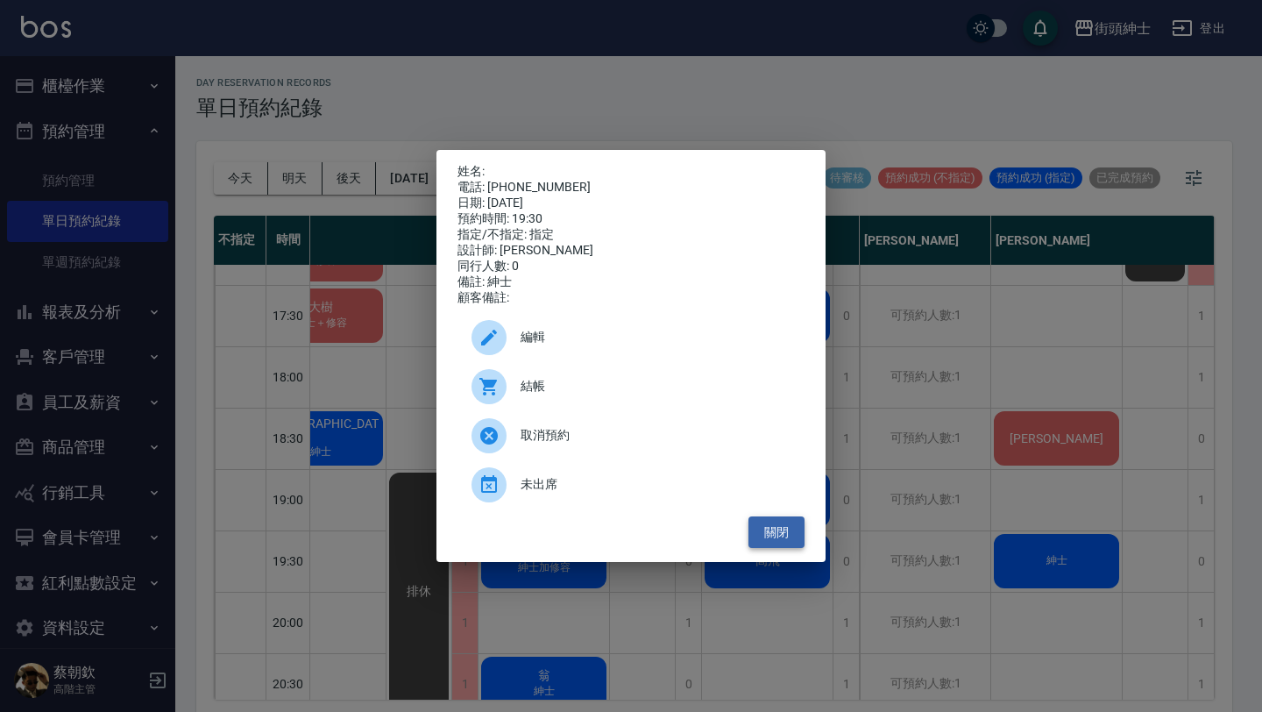
click at [795, 544] on button "關閉" at bounding box center [776, 532] width 56 height 32
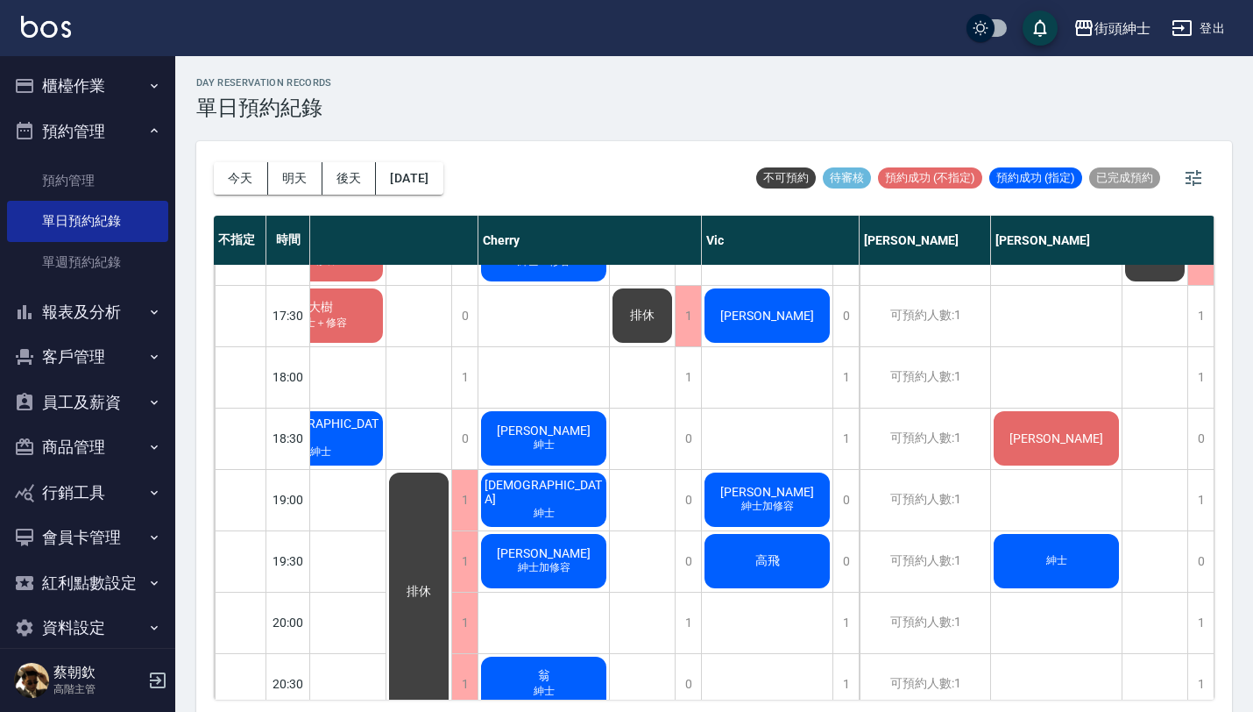
click at [386, 100] on div "紳士" at bounding box center [320, 70] width 131 height 60
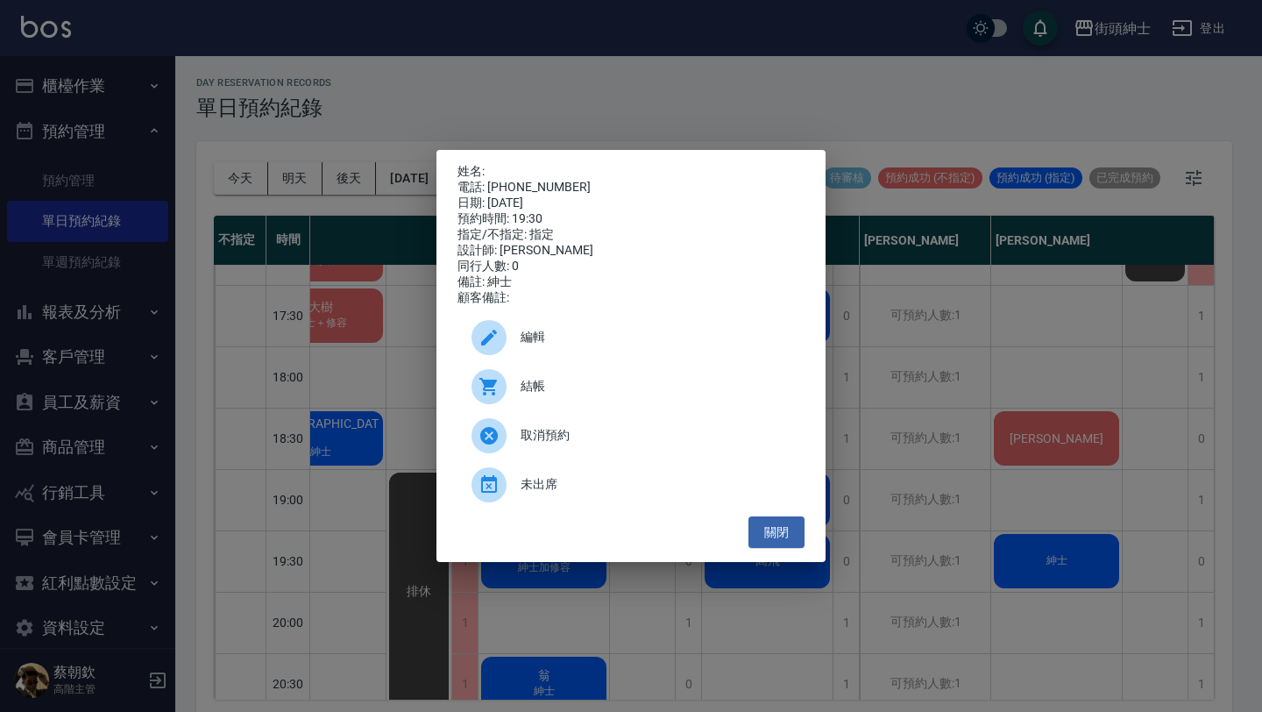
click at [570, 346] on span "編輯" at bounding box center [656, 337] width 270 height 18
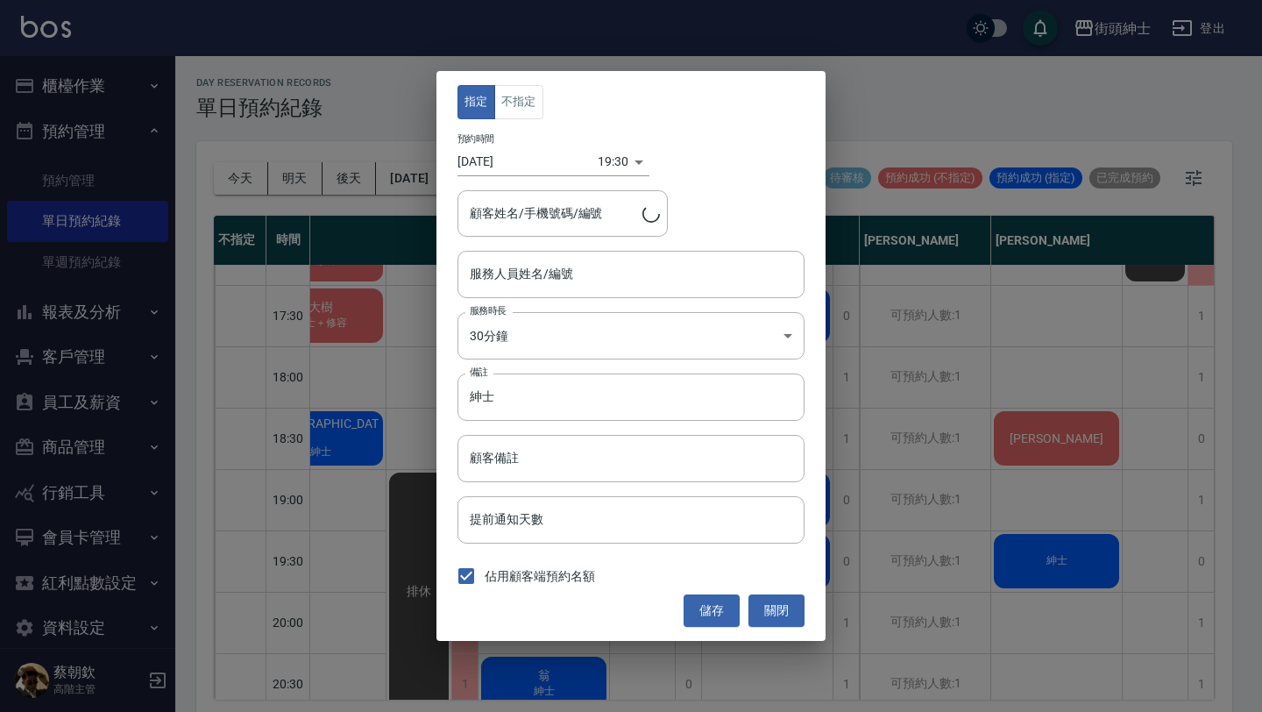
type input "eric(無代號)"
click at [477, 211] on input "/939751532" at bounding box center [549, 213] width 168 height 31
type input "/939751532"
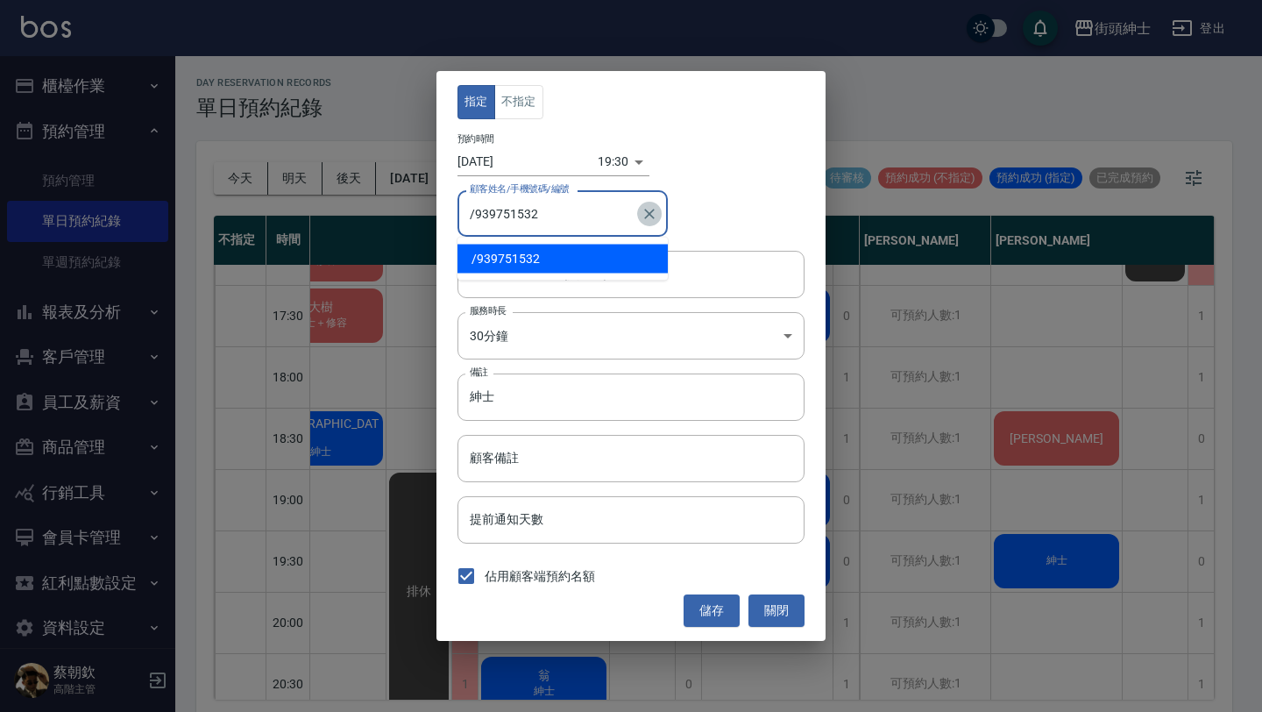
click at [642, 211] on icon "Clear" at bounding box center [650, 214] width 18 height 18
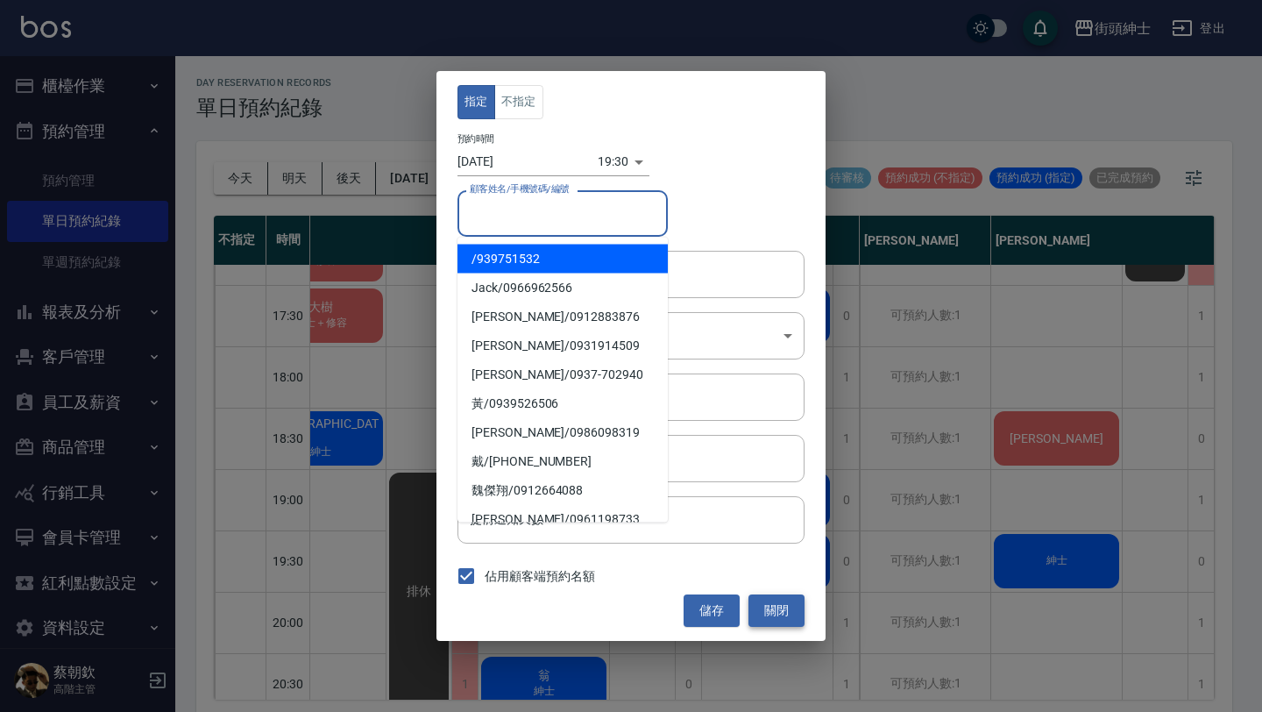
click at [776, 608] on button "關閉" at bounding box center [776, 610] width 56 height 32
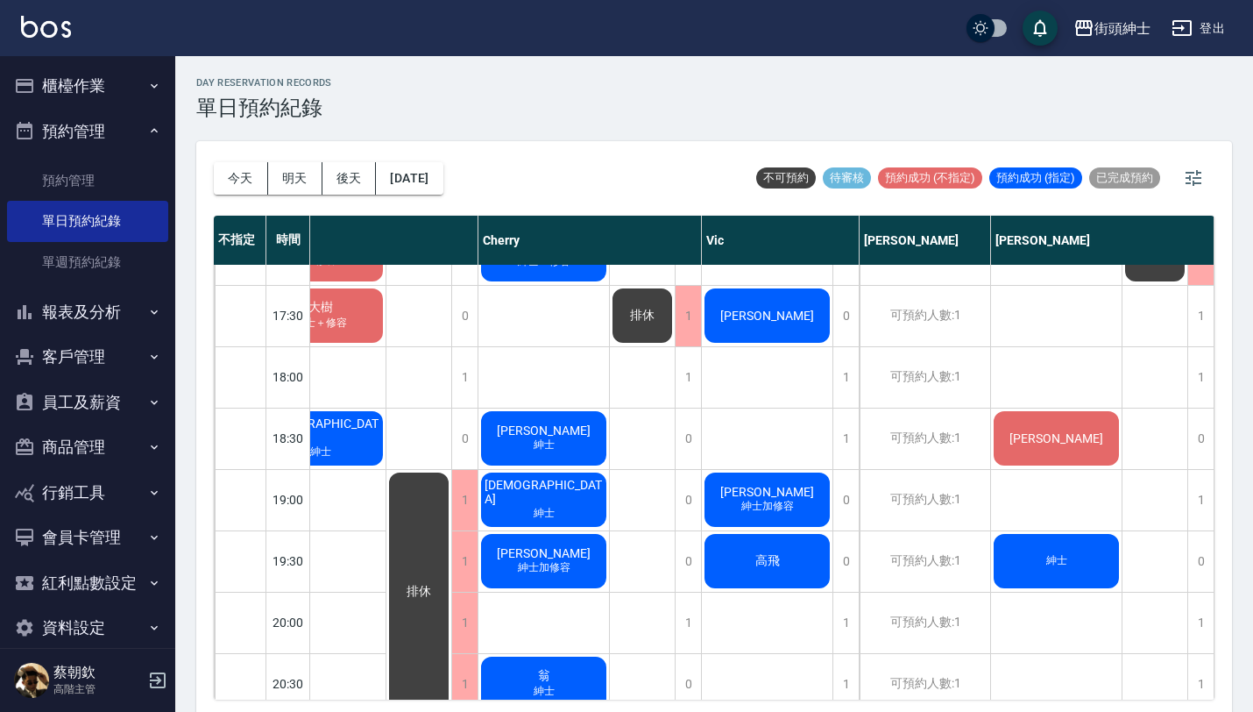
click at [386, 100] on div "紳士" at bounding box center [320, 70] width 131 height 60
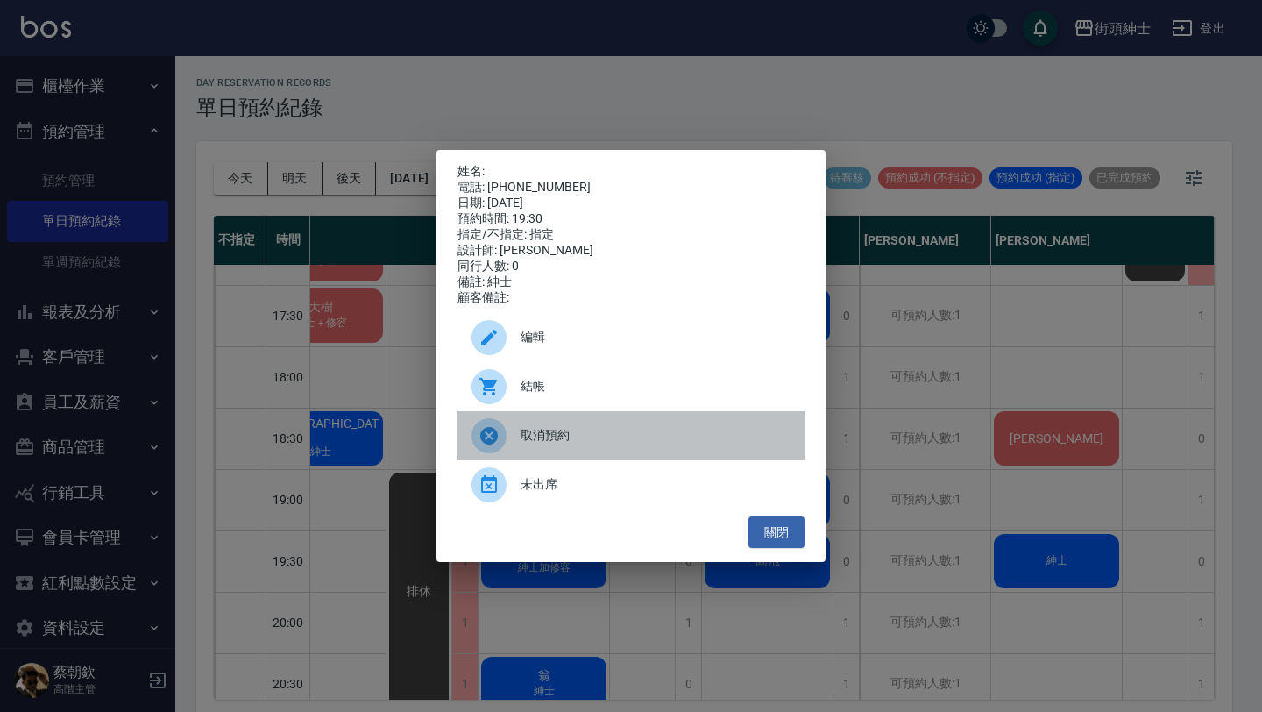
click at [596, 458] on div "取消預約" at bounding box center [630, 435] width 347 height 49
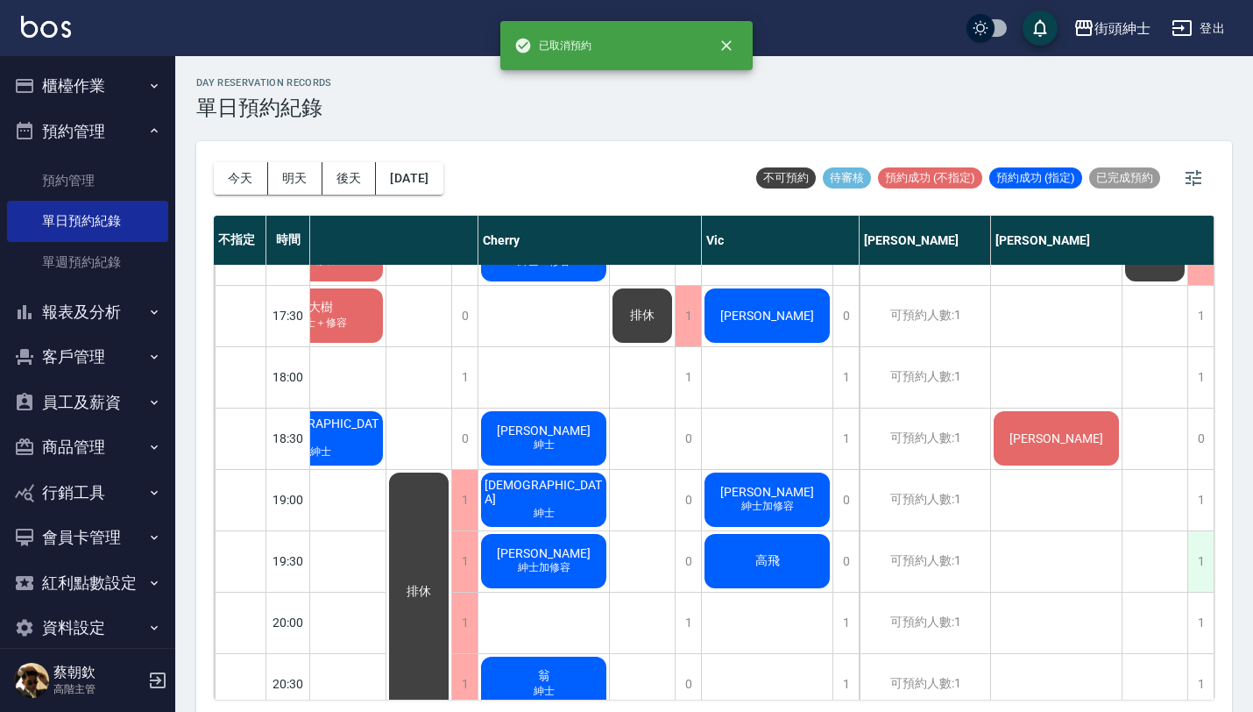
click at [1189, 567] on div "1" at bounding box center [1200, 561] width 26 height 60
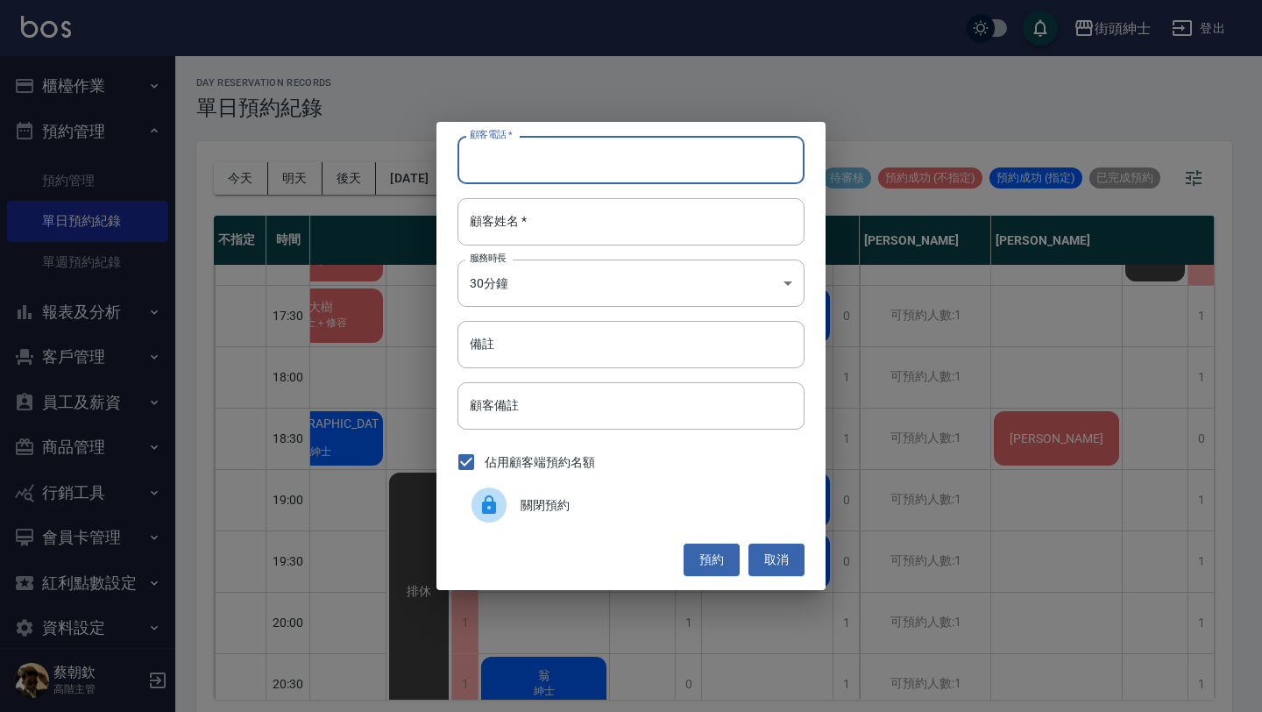
click at [630, 166] on input "顧客電話   *" at bounding box center [630, 159] width 347 height 47
paste input "稱呼：劉先生 電話：0939751532"
drag, startPoint x: 584, startPoint y: 159, endPoint x: 372, endPoint y: 159, distance: 211.2
click at [374, 159] on div "顧客電話   * 稱呼：劉先生 電話：0939751532 顧客電話   * 顧客姓名   * 顧客姓名   * 服務時長 30分鐘 1 服務時長 備註 備註…" at bounding box center [631, 356] width 1262 height 712
type input "0939751532"
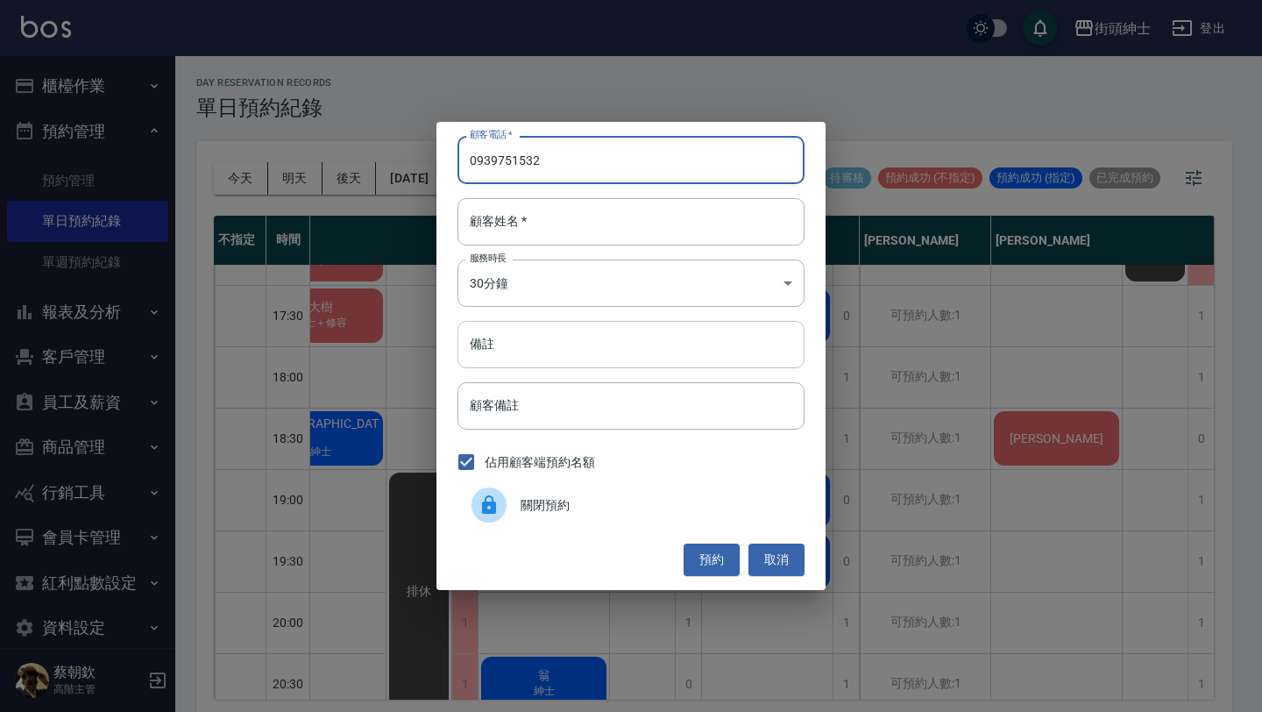
click at [514, 344] on input "備註" at bounding box center [630, 344] width 347 height 47
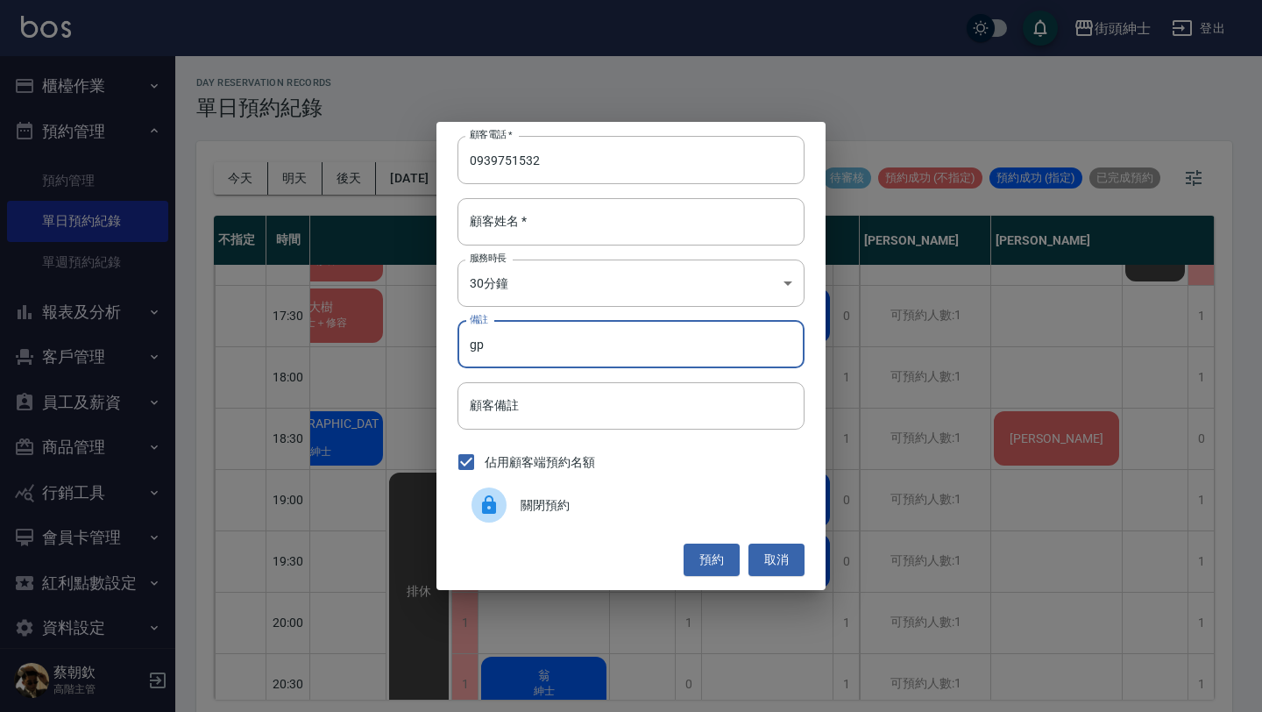
type input "g"
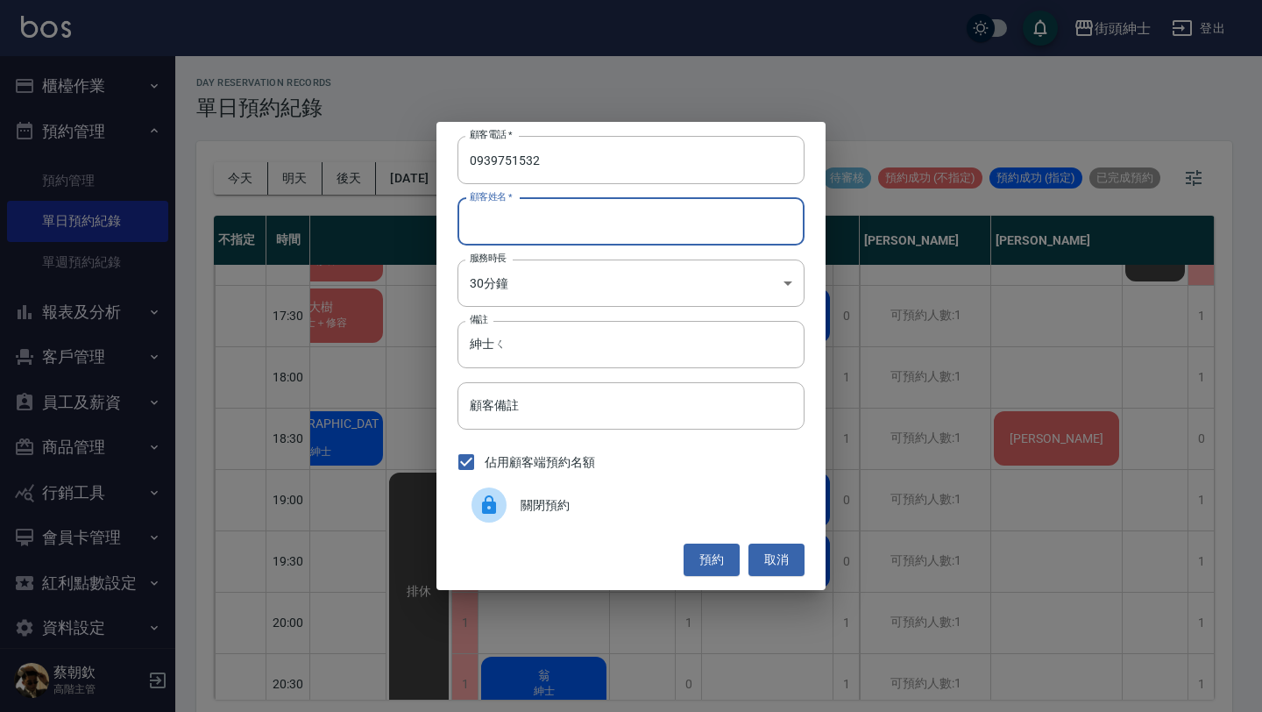
click at [578, 219] on input "顧客姓名   *" at bounding box center [630, 221] width 347 height 47
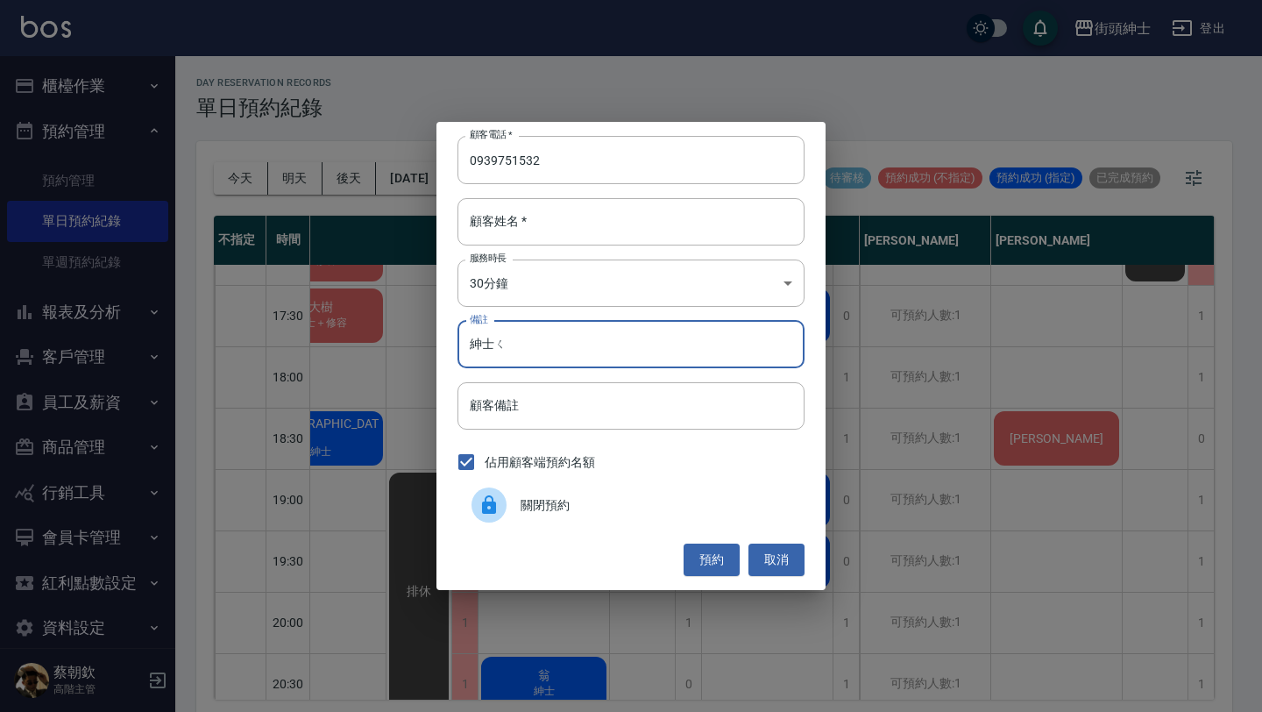
click at [595, 340] on input "紳士ㄑ" at bounding box center [630, 344] width 347 height 47
type input "紳士"
click at [618, 209] on input "顧客姓名   *" at bounding box center [630, 221] width 347 height 47
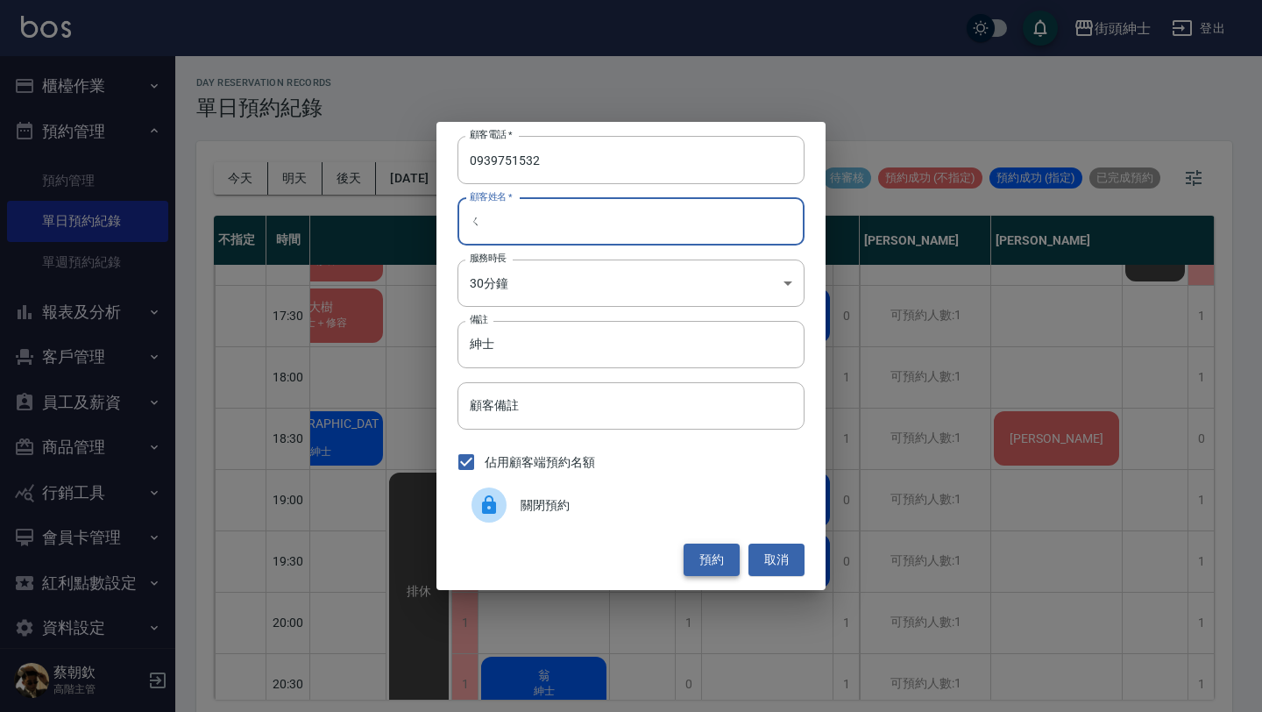
type input "ㄑ"
click at [722, 548] on button "預約" at bounding box center [712, 559] width 56 height 32
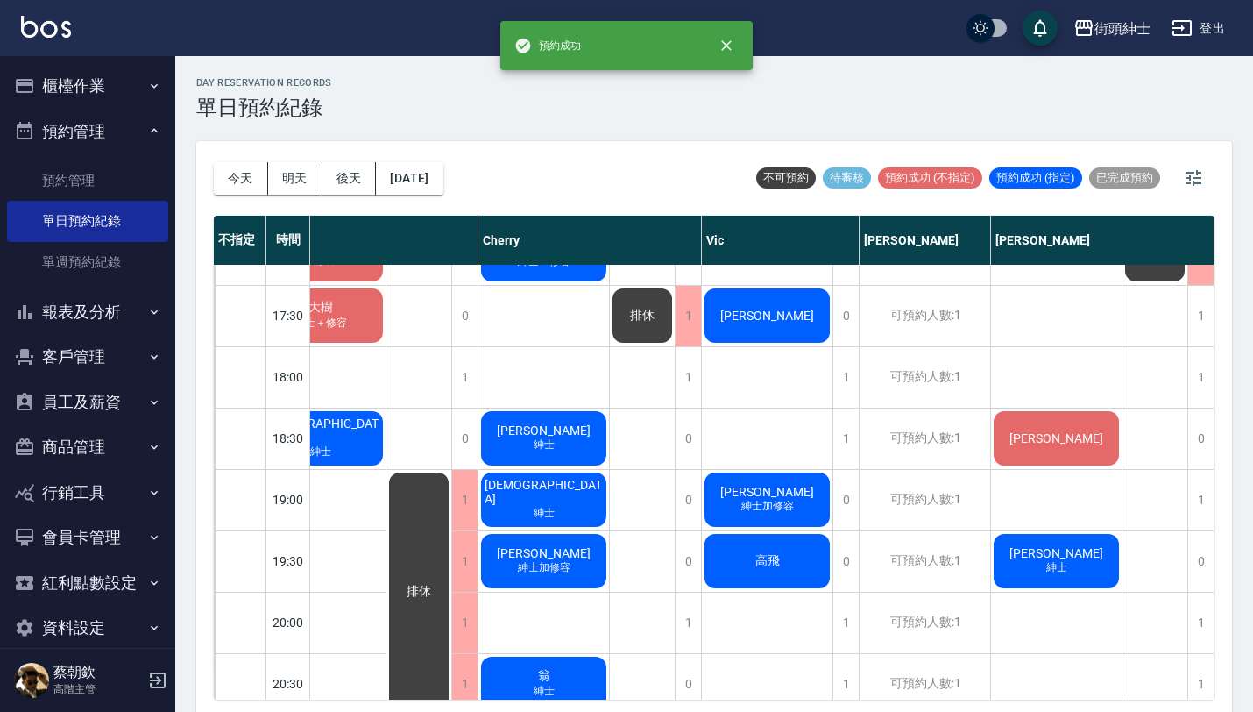
click at [324, 78] on span "紳士" at bounding box center [320, 78] width 7 height 0
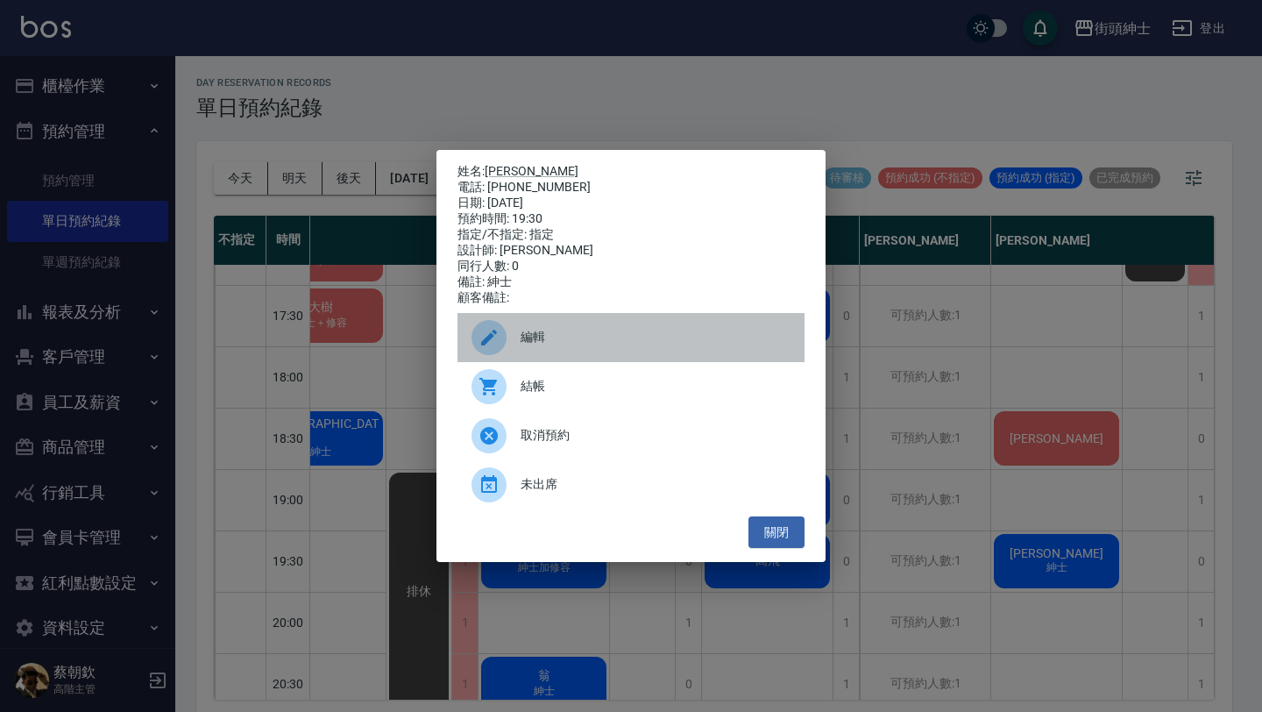
click at [591, 346] on span "編輯" at bounding box center [656, 337] width 270 height 18
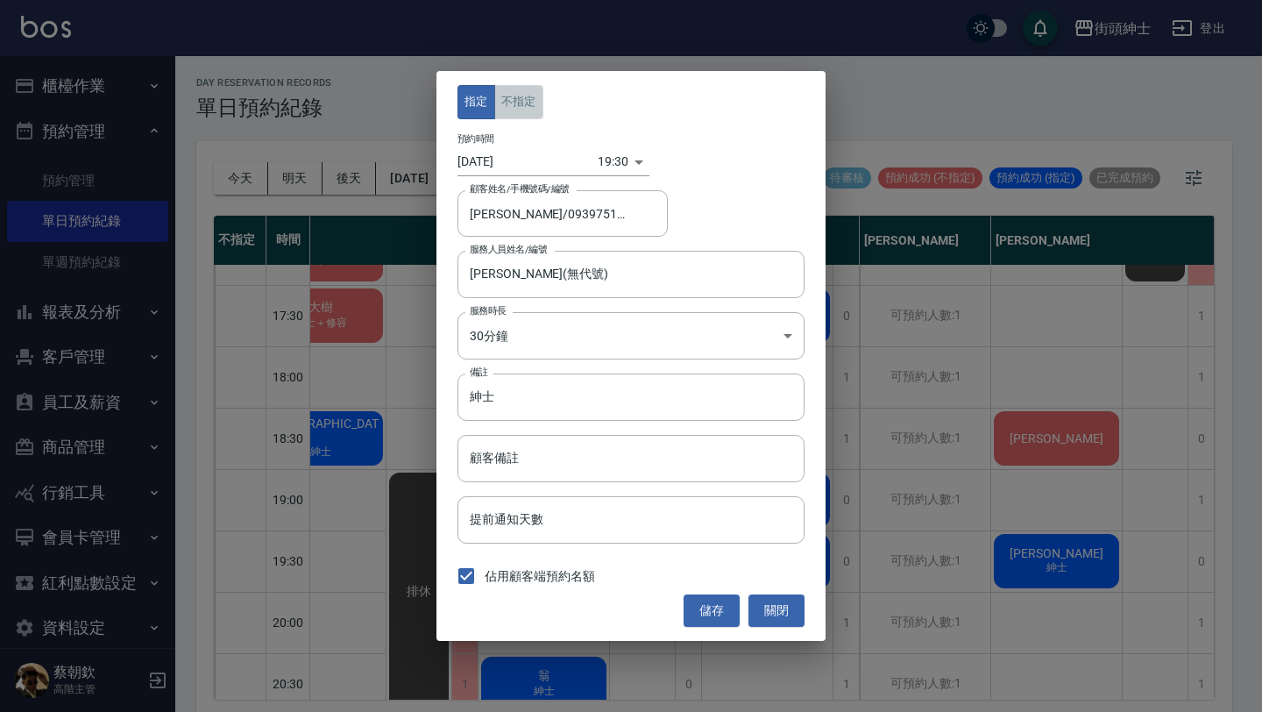
click at [524, 103] on button "不指定" at bounding box center [518, 102] width 49 height 34
click at [707, 607] on button "儲存" at bounding box center [712, 610] width 56 height 32
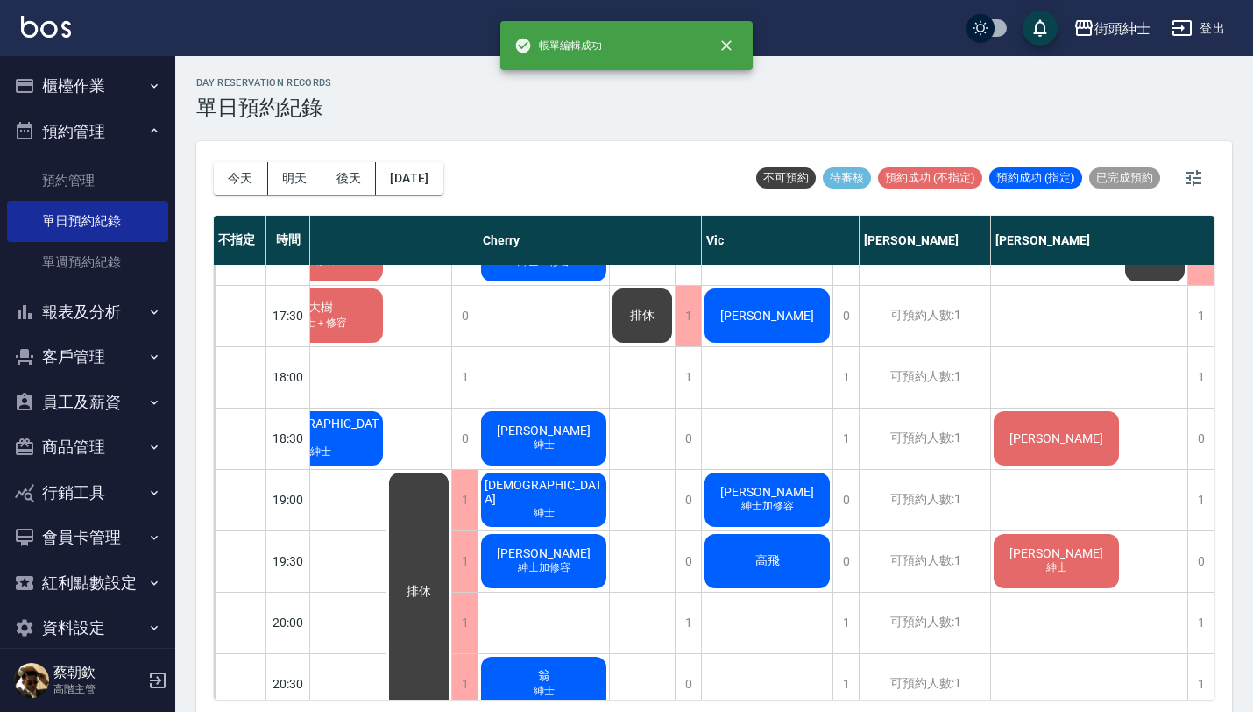
click at [330, 78] on span "[PERSON_NAME]" at bounding box center [320, 70] width 19 height 16
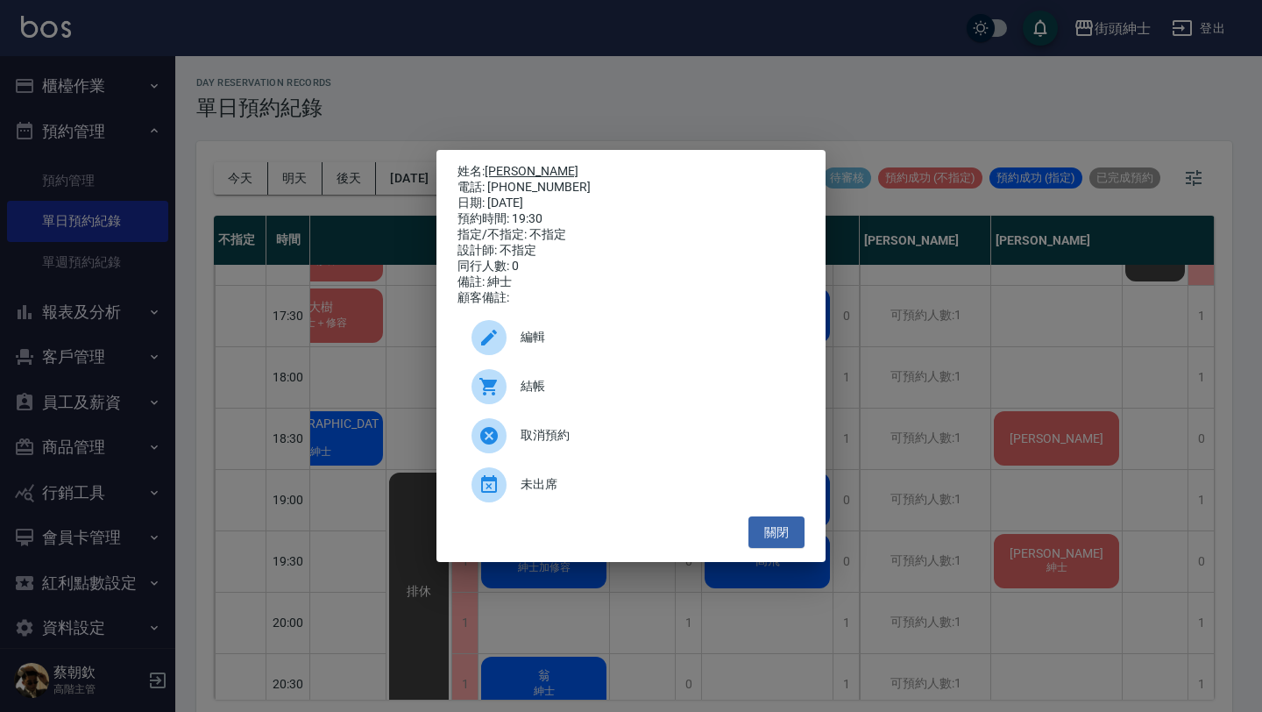
click at [513, 167] on link "[PERSON_NAME]" at bounding box center [532, 171] width 94 height 14
click at [774, 535] on button "關閉" at bounding box center [776, 532] width 56 height 32
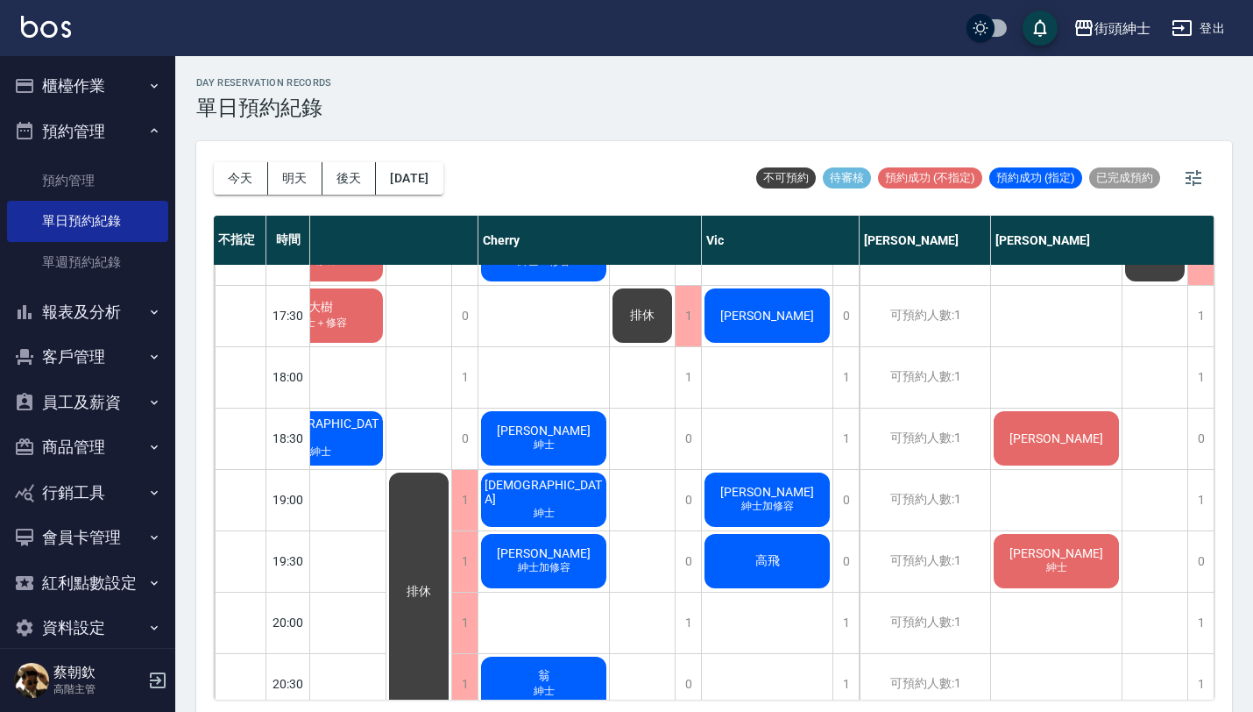
click at [324, 78] on span "紳士" at bounding box center [320, 78] width 7 height 0
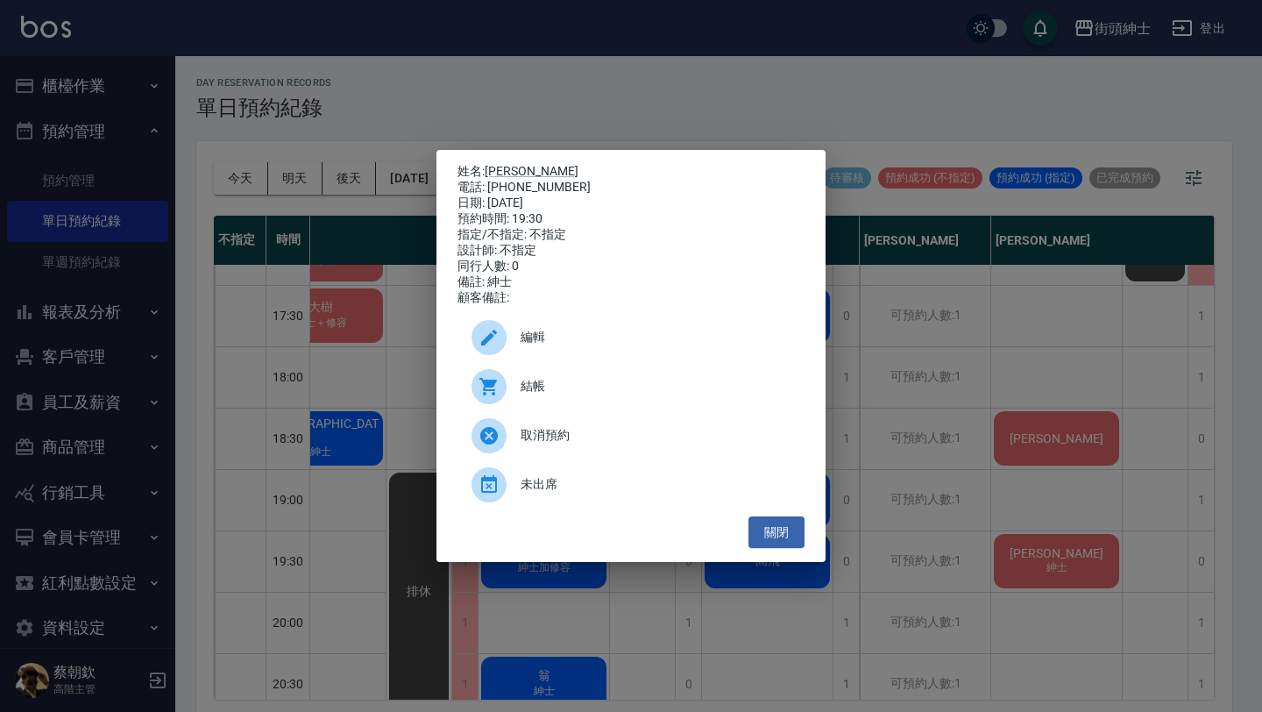
click at [598, 336] on span "編輯" at bounding box center [656, 337] width 270 height 18
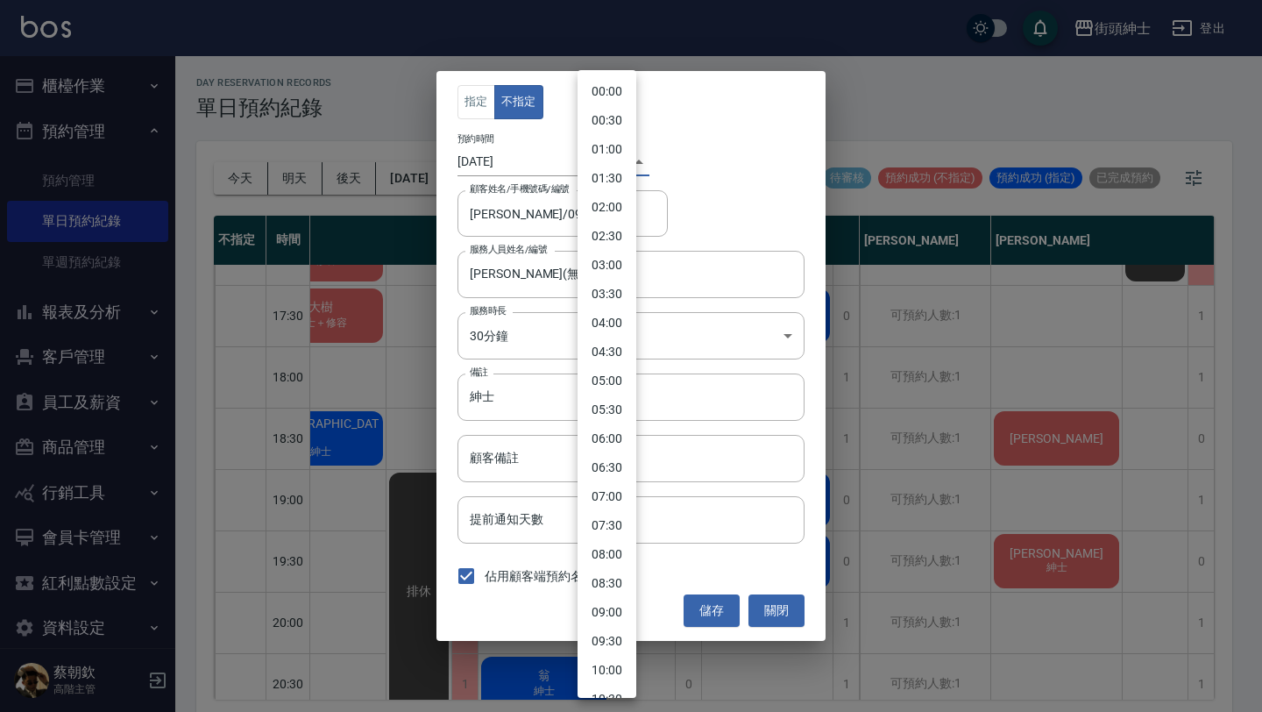
click at [601, 155] on body "街頭紳士 登出 櫃檯作業 打帳單 帳單列表 掛單列表 座位開單 營業儀表板 現金收支登錄 高階收支登錄 材料自購登錄 每日結帳 排班表 現場電腦打卡 掃碼打卡…" at bounding box center [631, 358] width 1262 height 717
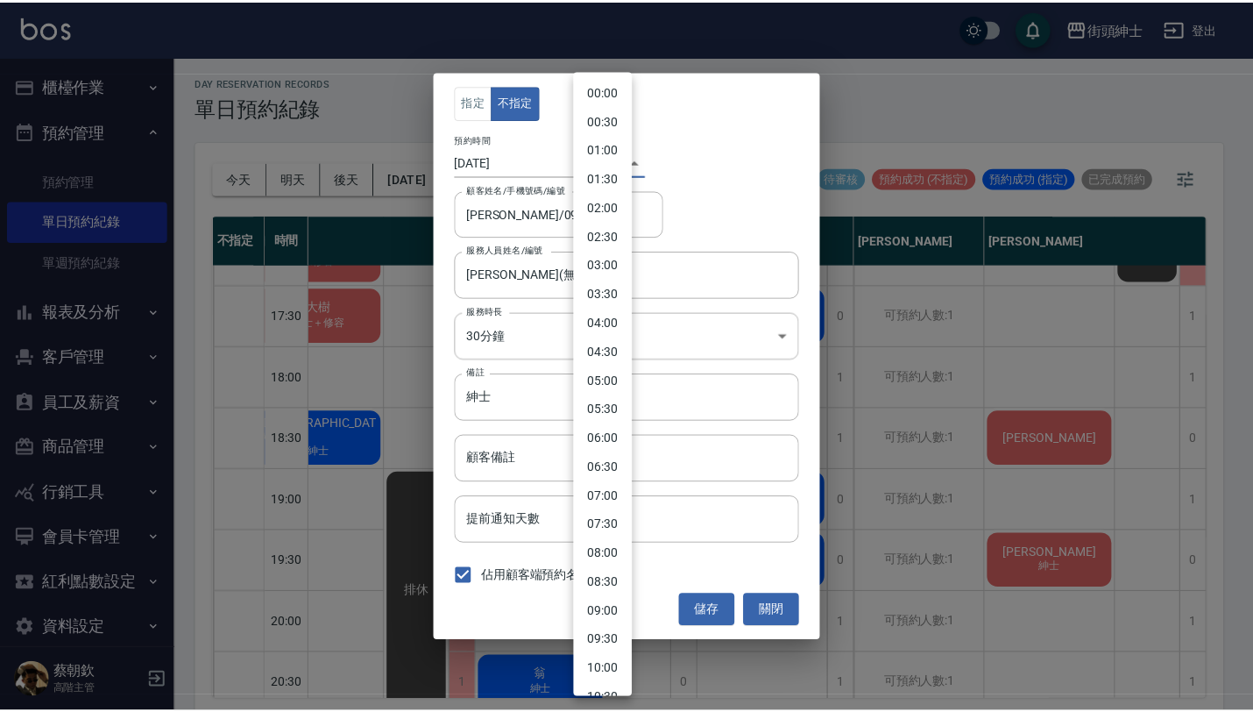
scroll to position [775, 0]
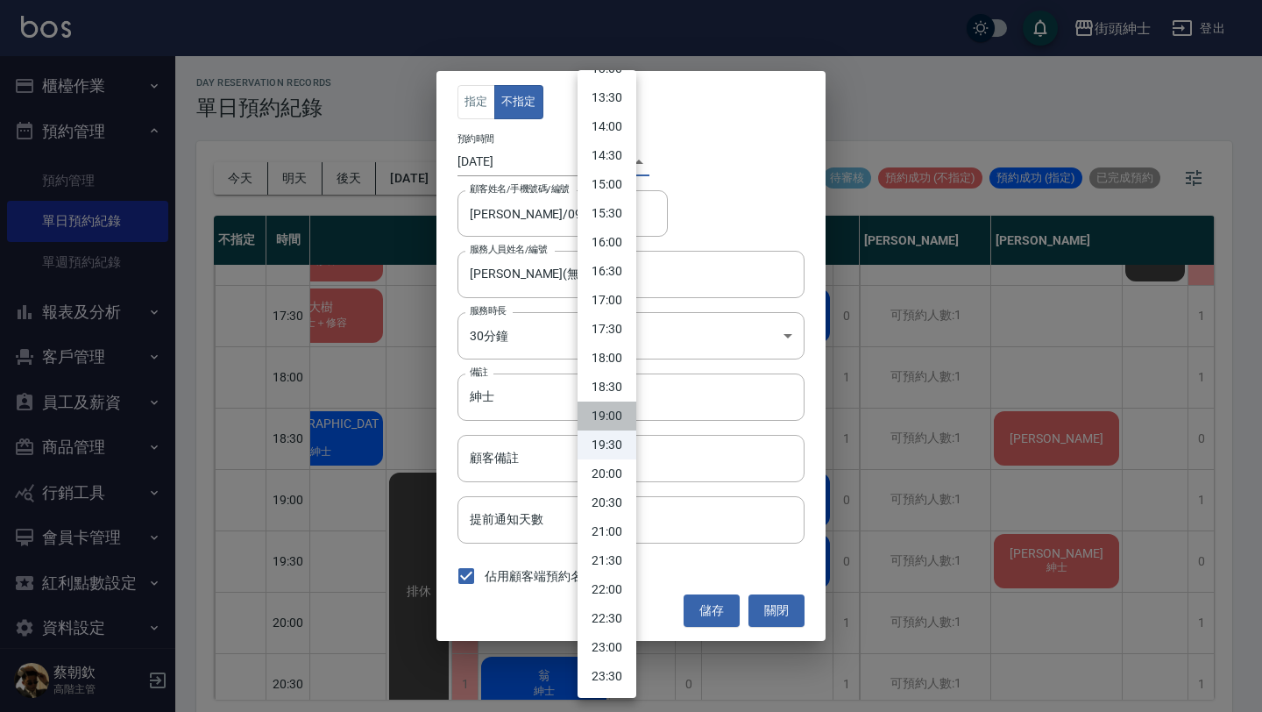
click at [612, 419] on li "19:00" at bounding box center [606, 415] width 59 height 29
type input "1755255600000"
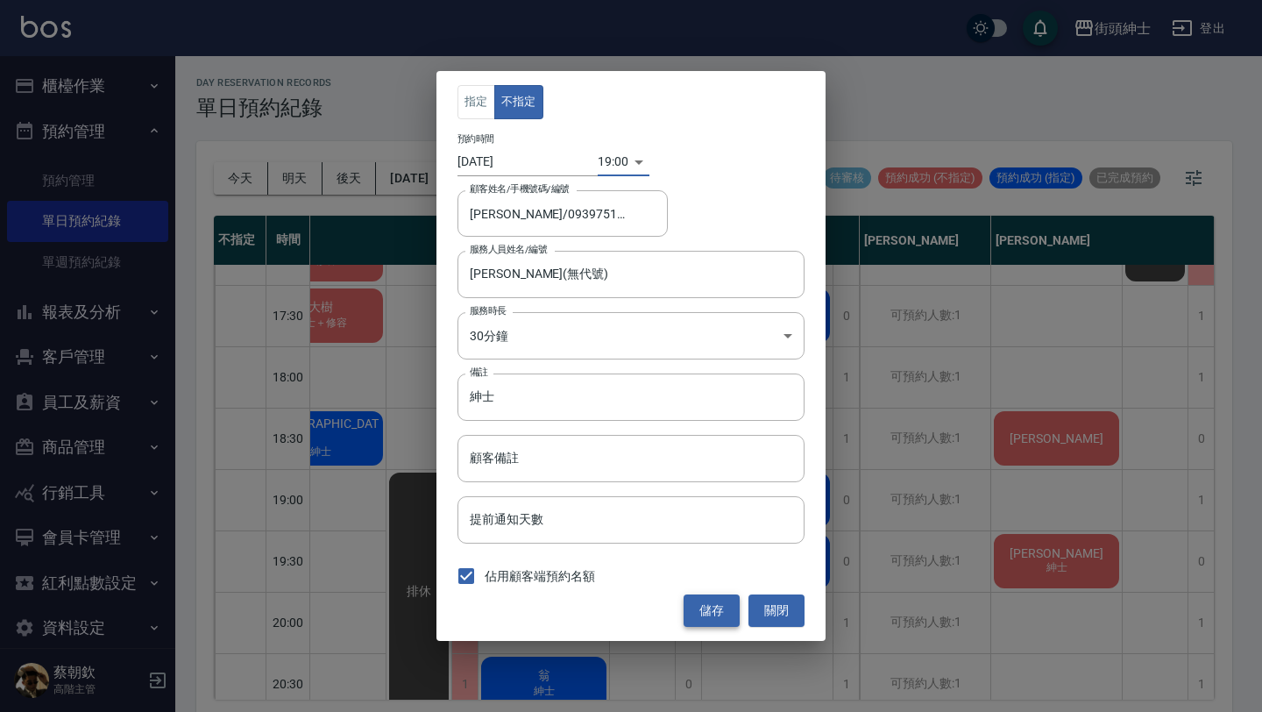
click at [717, 606] on button "儲存" at bounding box center [712, 610] width 56 height 32
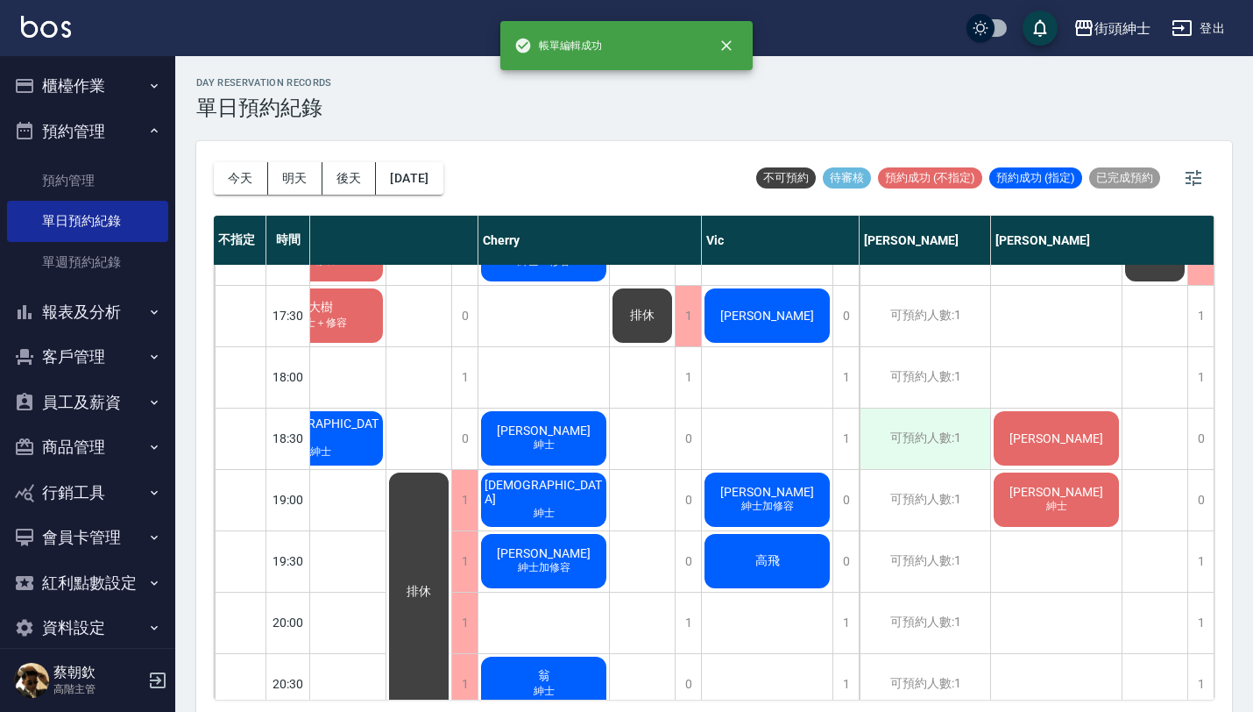
click at [868, 465] on div "可預約人數:1" at bounding box center [925, 438] width 131 height 60
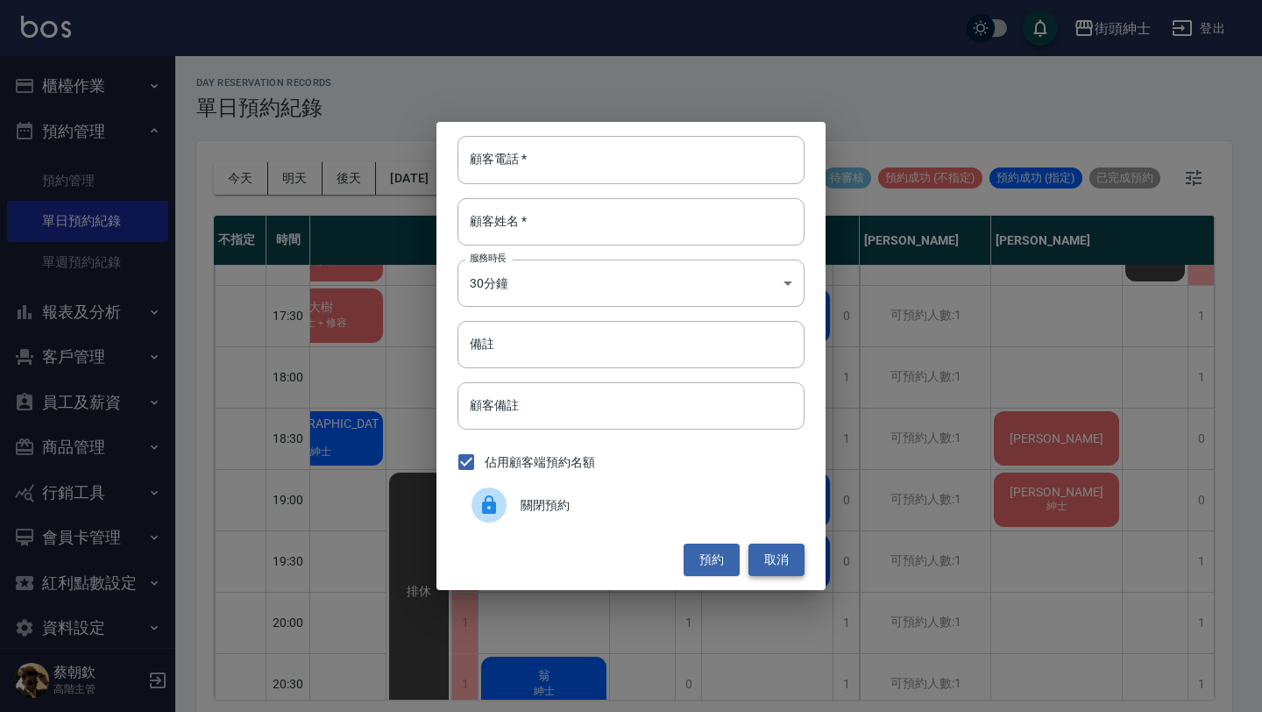
click at [794, 554] on button "取消" at bounding box center [776, 559] width 56 height 32
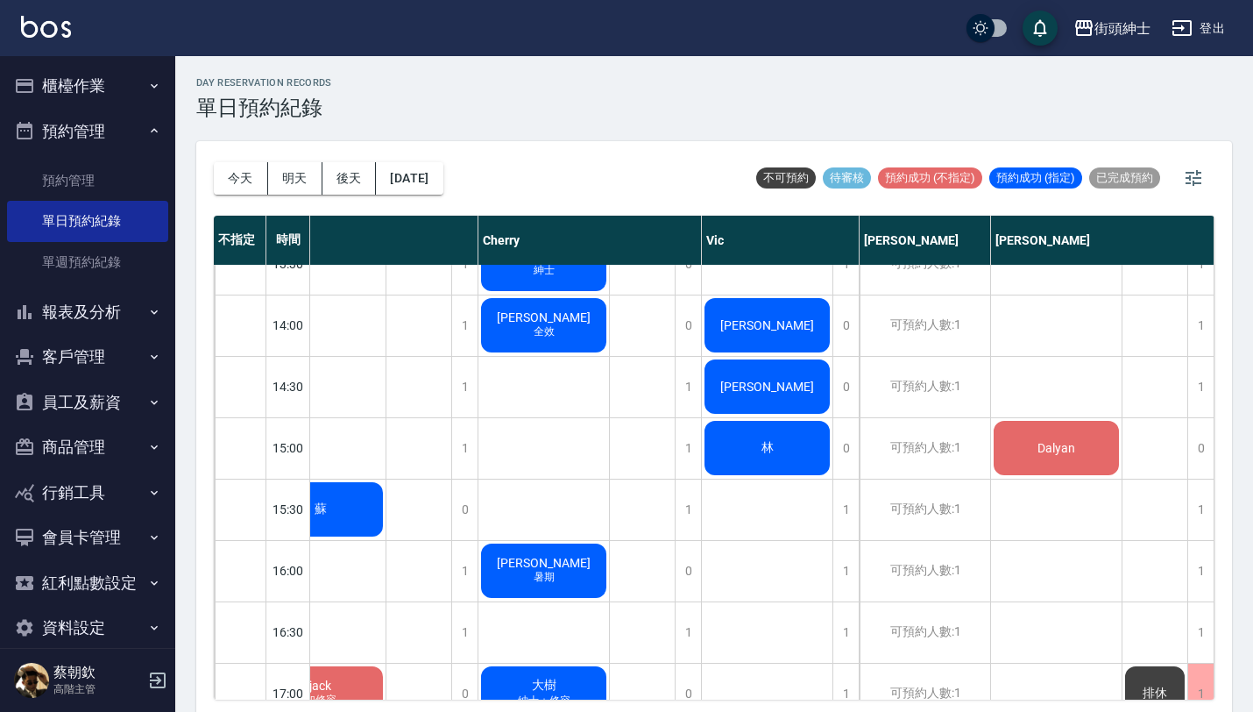
scroll to position [575, 55]
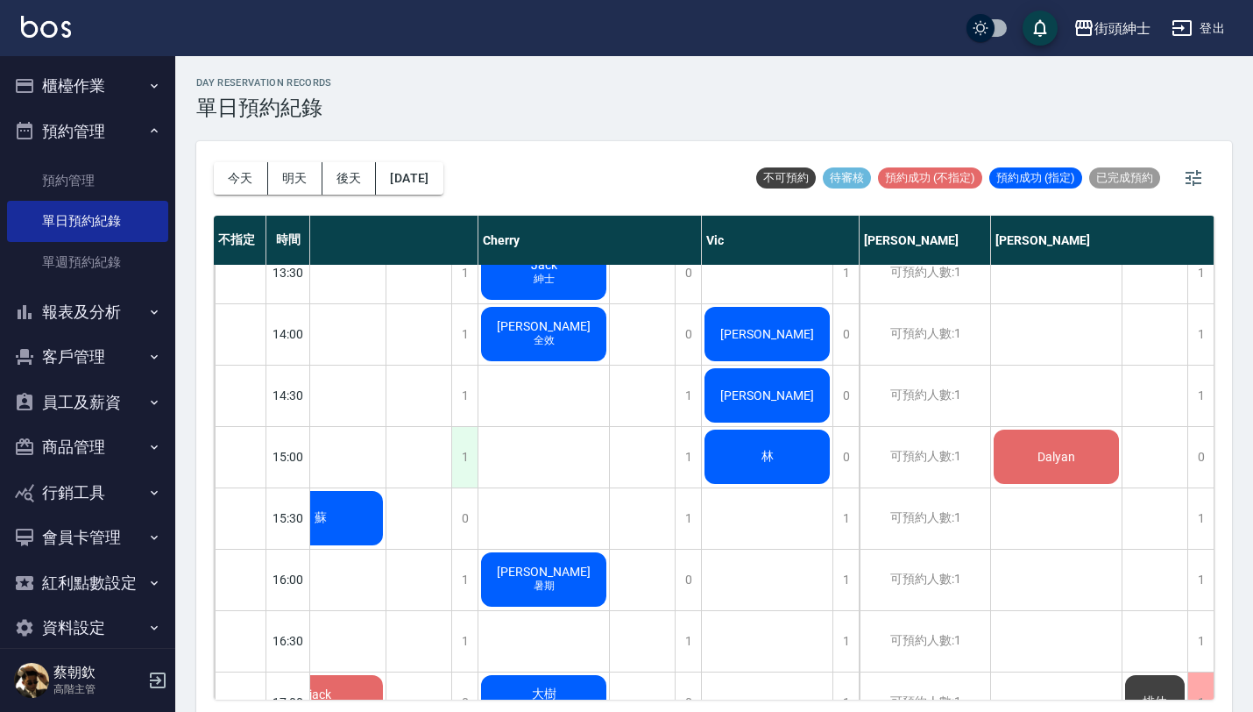
click at [464, 451] on div "1" at bounding box center [464, 457] width 26 height 60
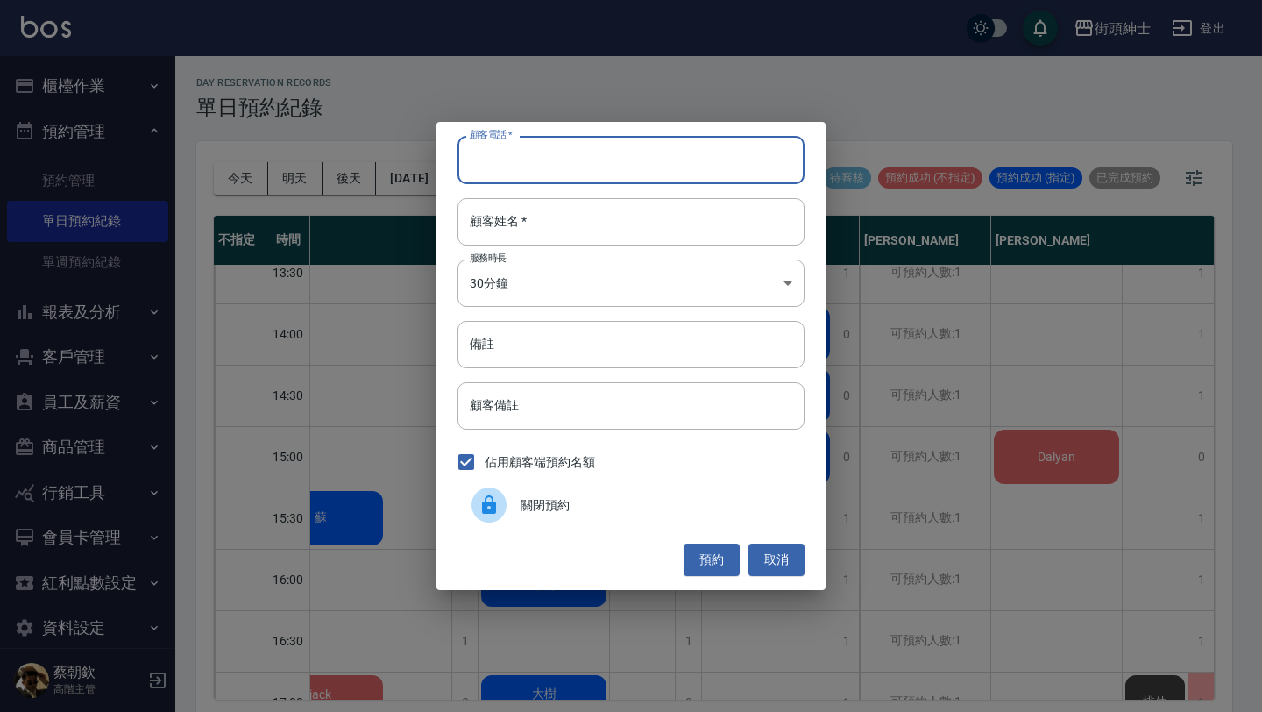
click at [529, 174] on input "顧客電話   *" at bounding box center [630, 159] width 347 height 47
paste input "0939836171"
type input "0939836171"
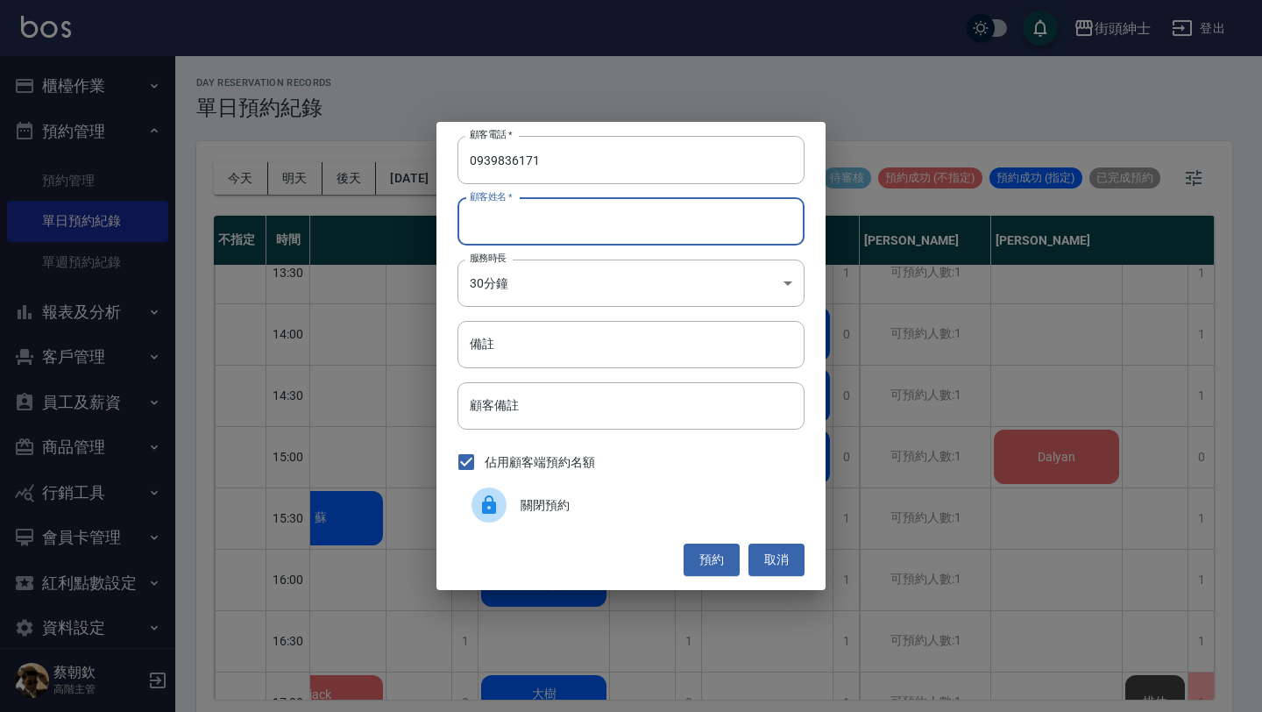
click at [554, 225] on input "顧客姓名   *" at bounding box center [630, 221] width 347 height 47
click at [729, 551] on button "預約" at bounding box center [712, 559] width 56 height 32
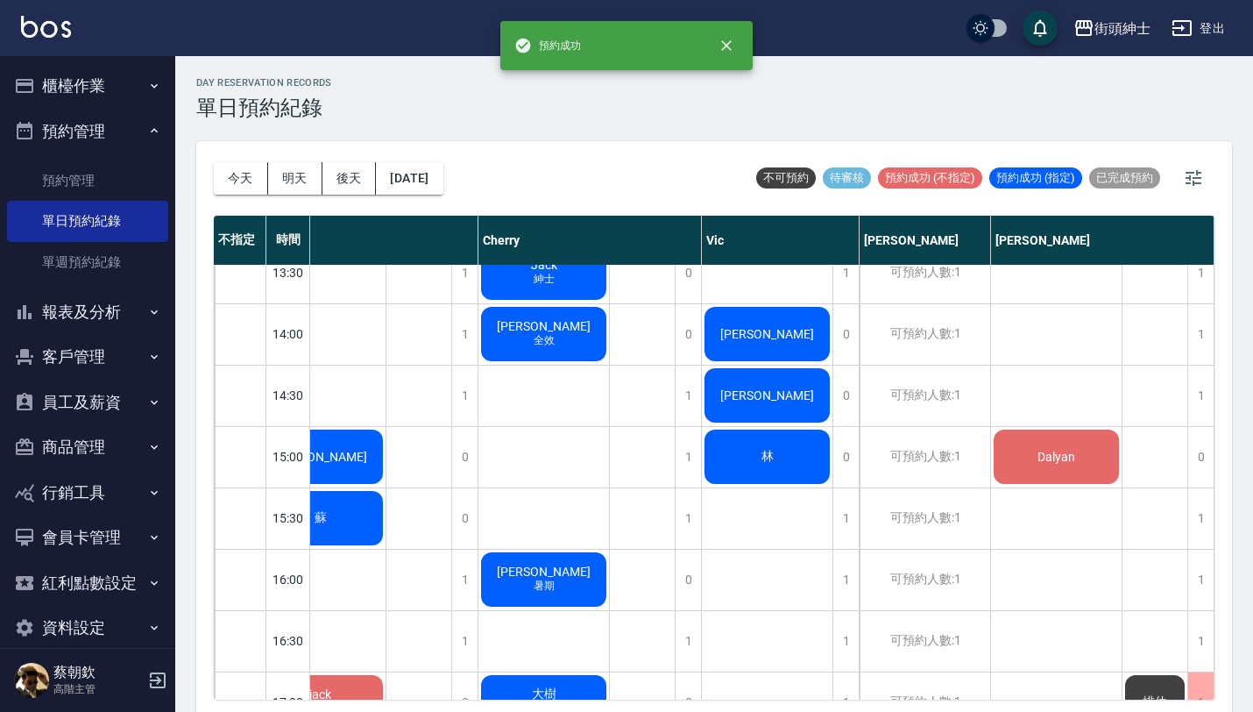
scroll to position [575, 0]
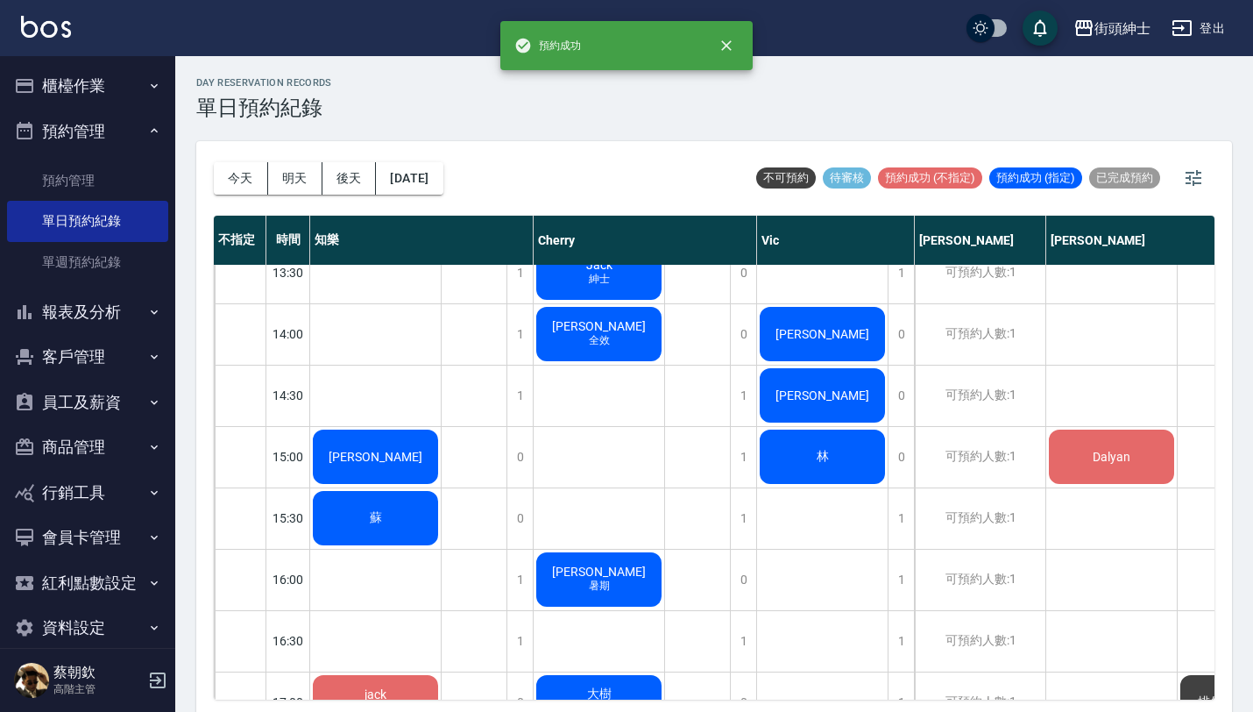
click at [400, 460] on div "洪" at bounding box center [375, 457] width 131 height 60
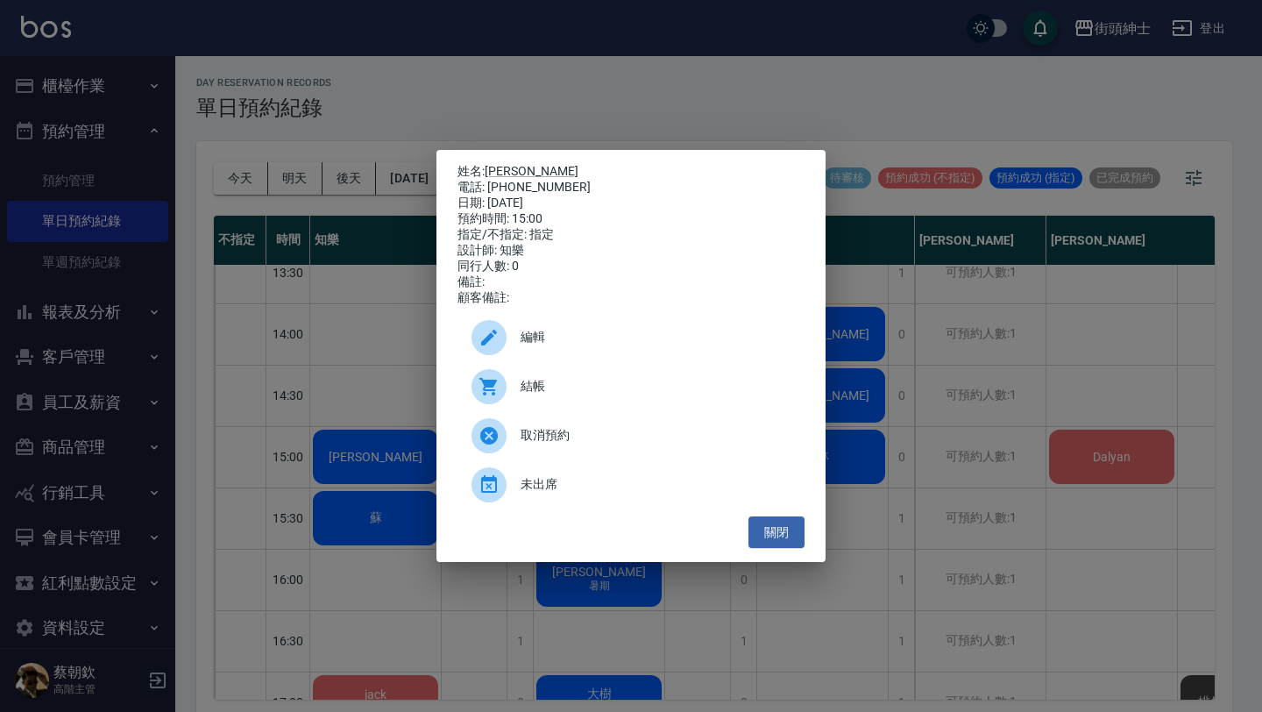
click at [559, 340] on span "編輯" at bounding box center [656, 337] width 270 height 18
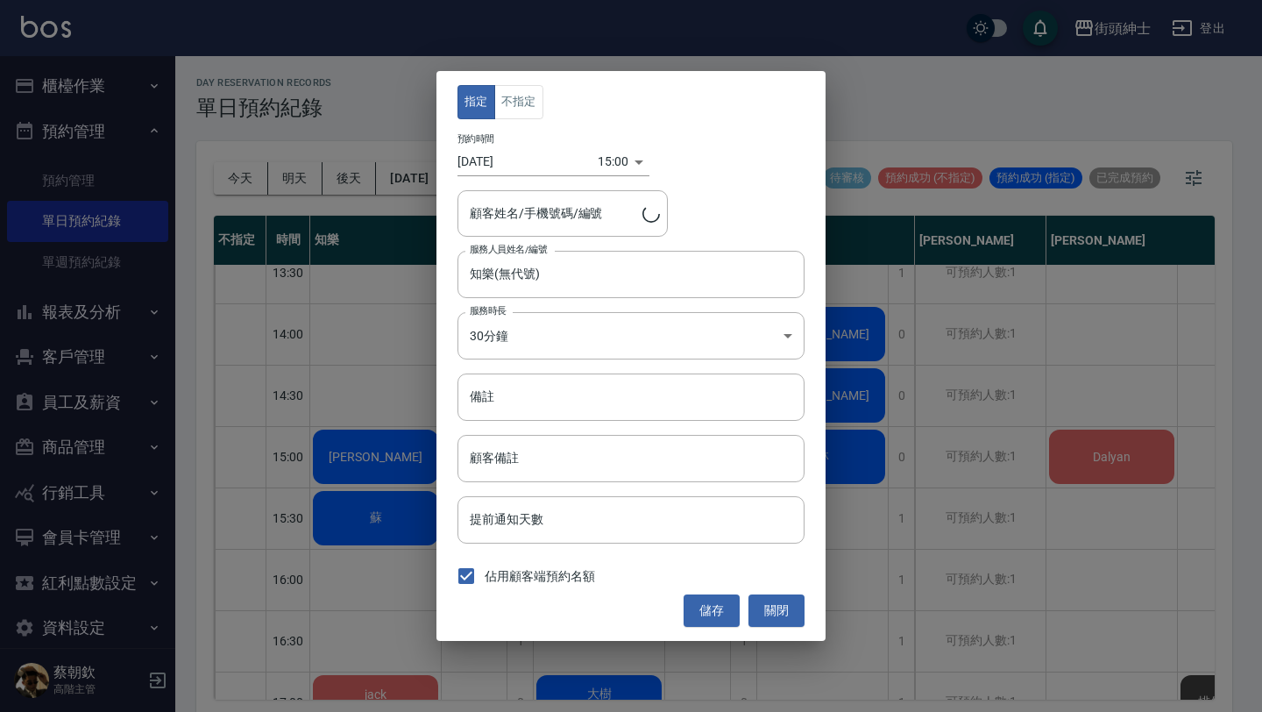
type input "洪/0939836171"
click at [534, 110] on button "不指定" at bounding box center [518, 102] width 49 height 34
click at [719, 604] on button "儲存" at bounding box center [712, 610] width 56 height 32
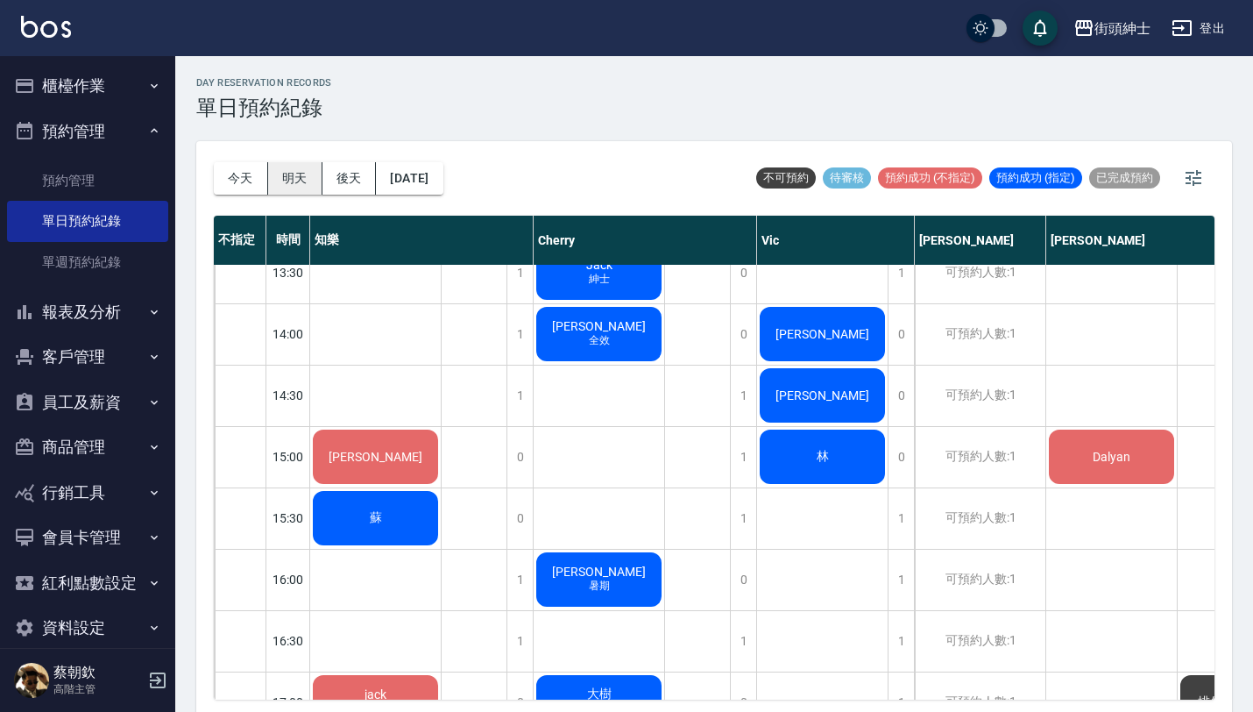
click at [284, 172] on button "明天" at bounding box center [295, 178] width 54 height 32
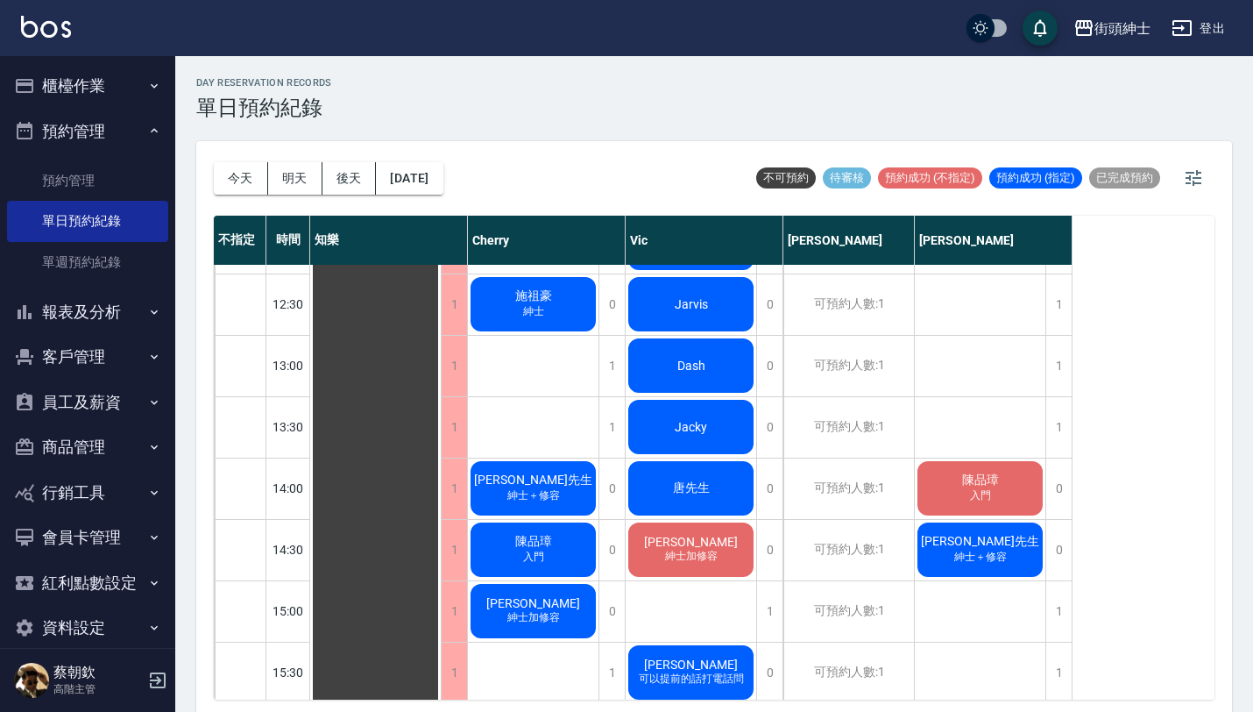
scroll to position [446, 0]
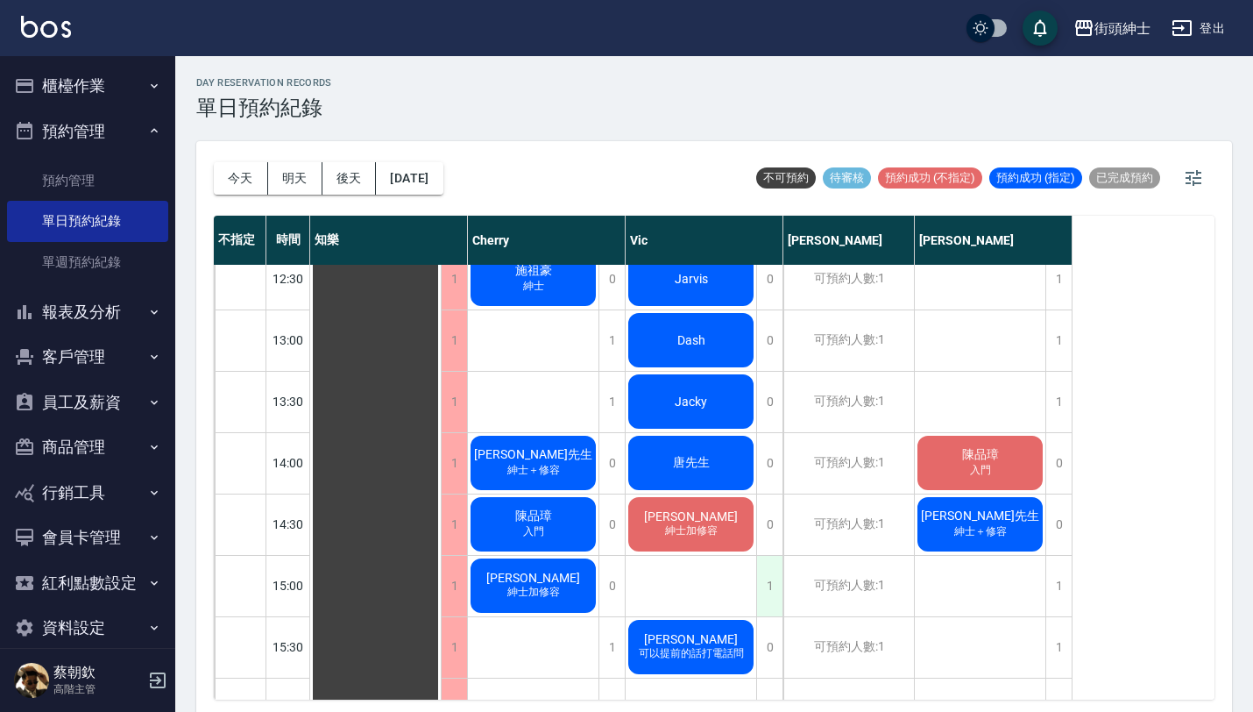
click at [765, 582] on div "1" at bounding box center [769, 586] width 26 height 60
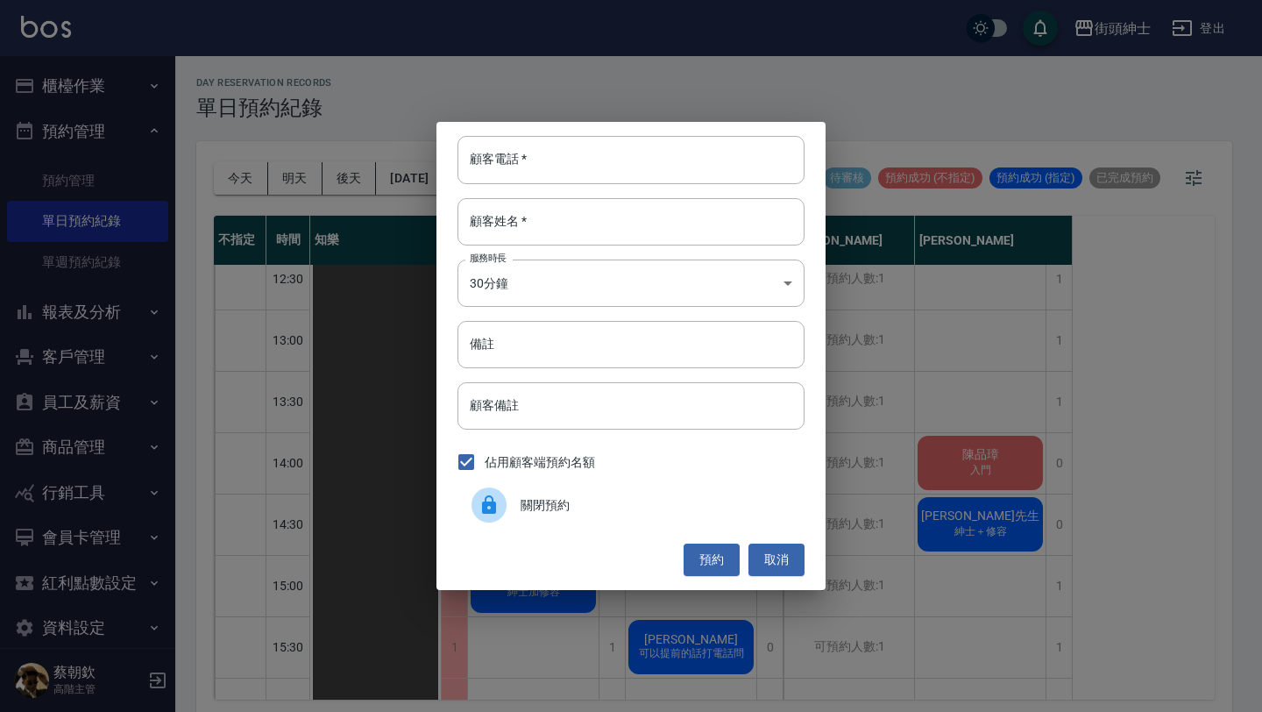
click at [683, 508] on span "關閉預約" at bounding box center [656, 505] width 270 height 18
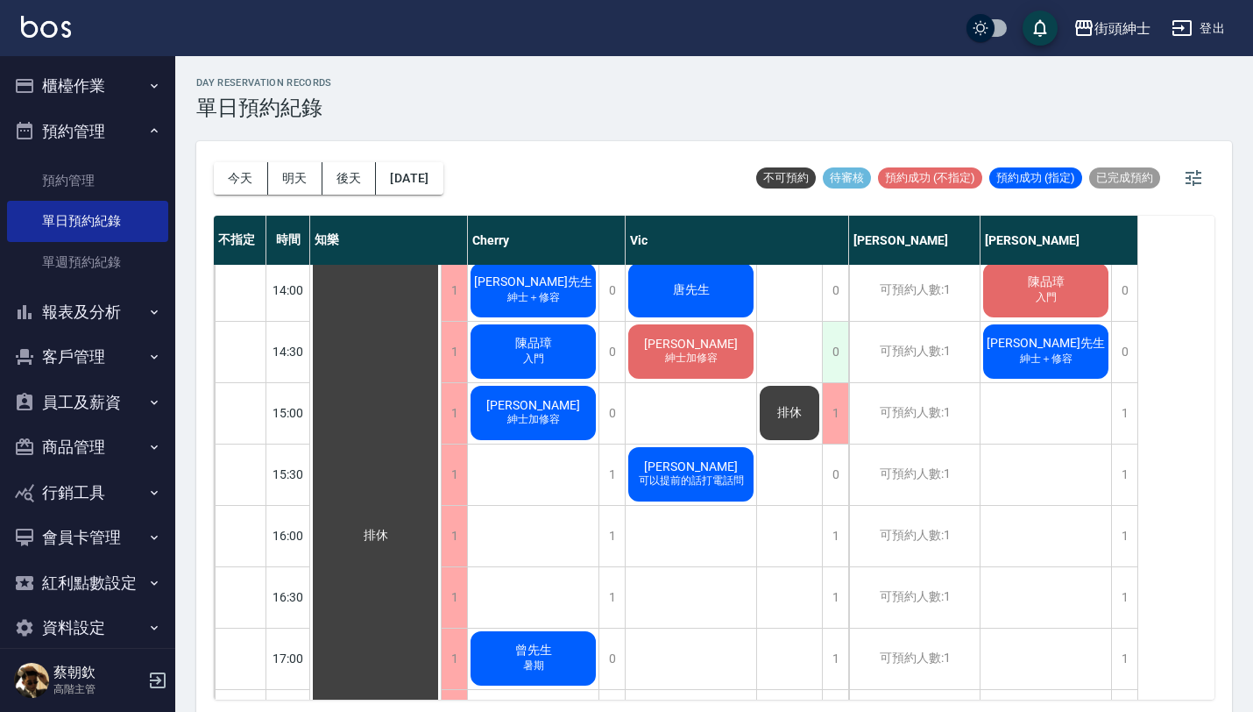
scroll to position [620, 0]
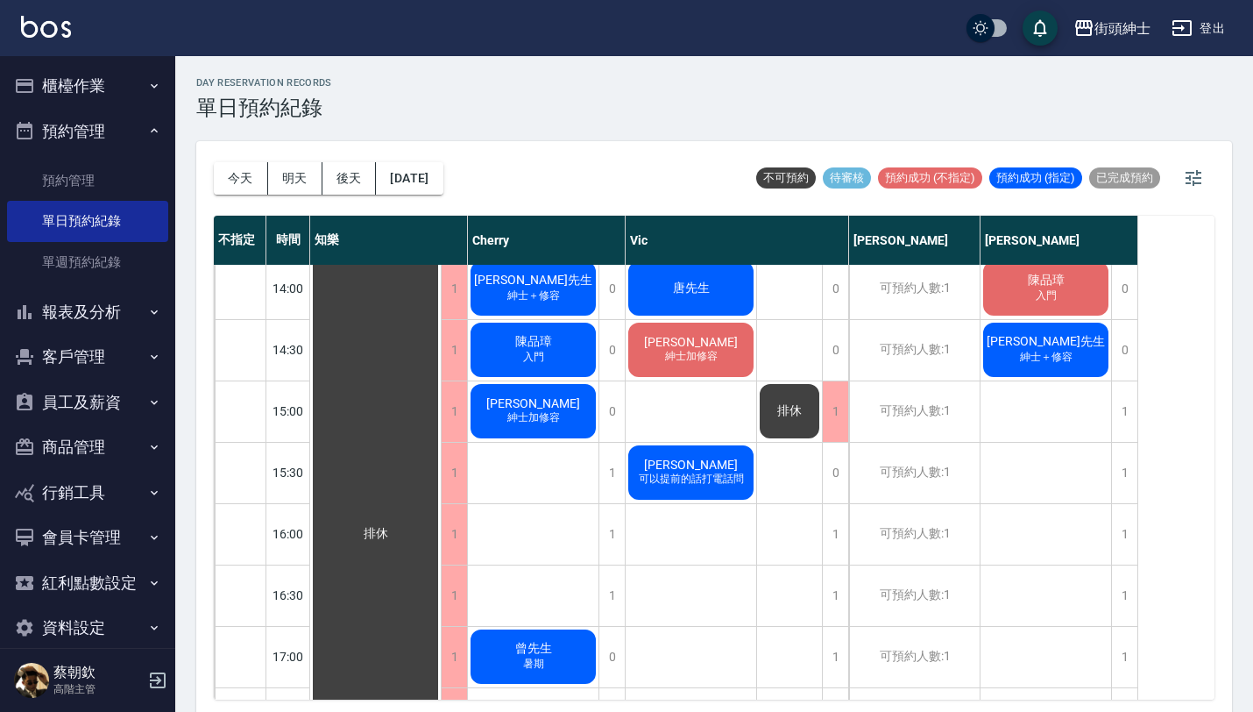
click at [241, 160] on div "今天 明天 後天 2025/08/16" at bounding box center [329, 178] width 230 height 74
click at [243, 188] on button "今天" at bounding box center [241, 178] width 54 height 32
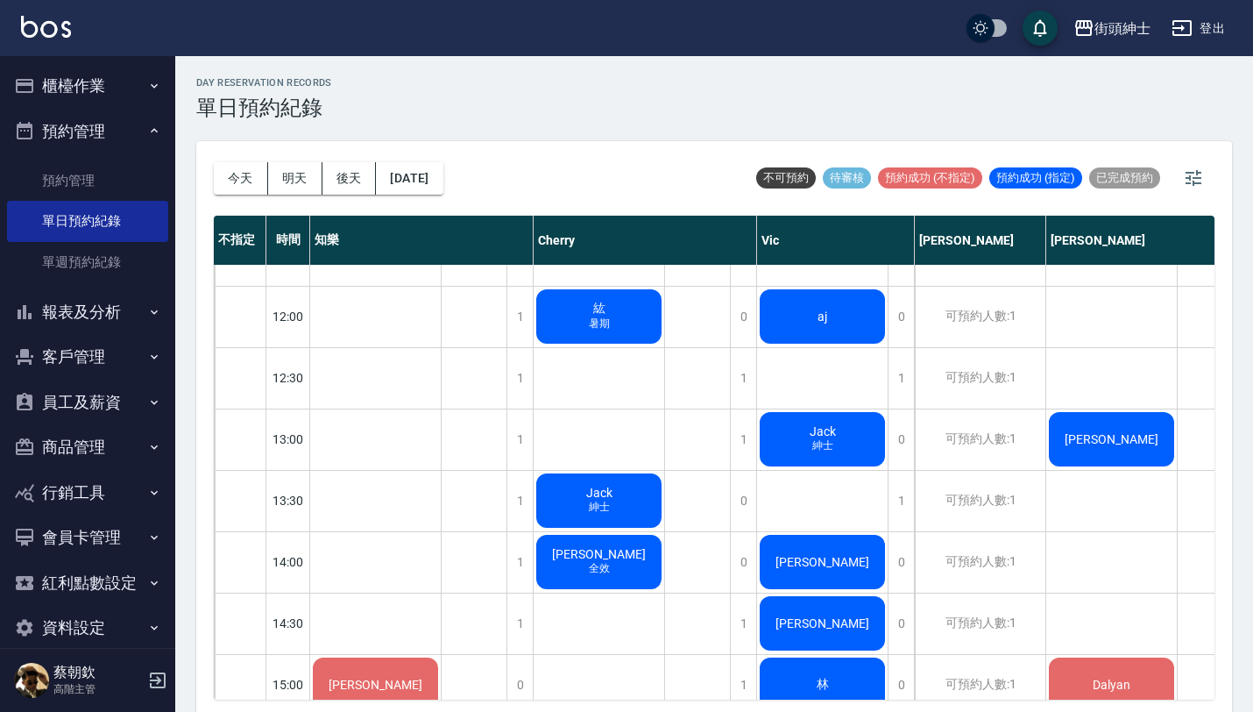
scroll to position [340, 0]
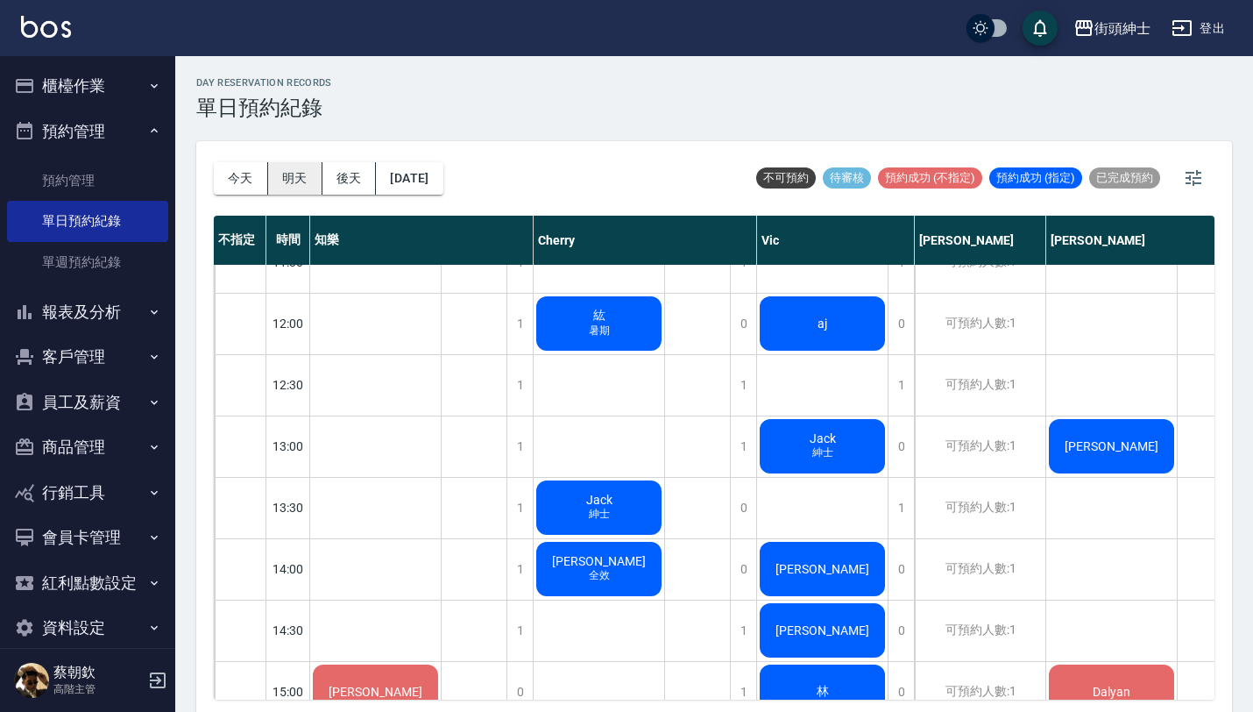
click at [292, 183] on button "明天" at bounding box center [295, 178] width 54 height 32
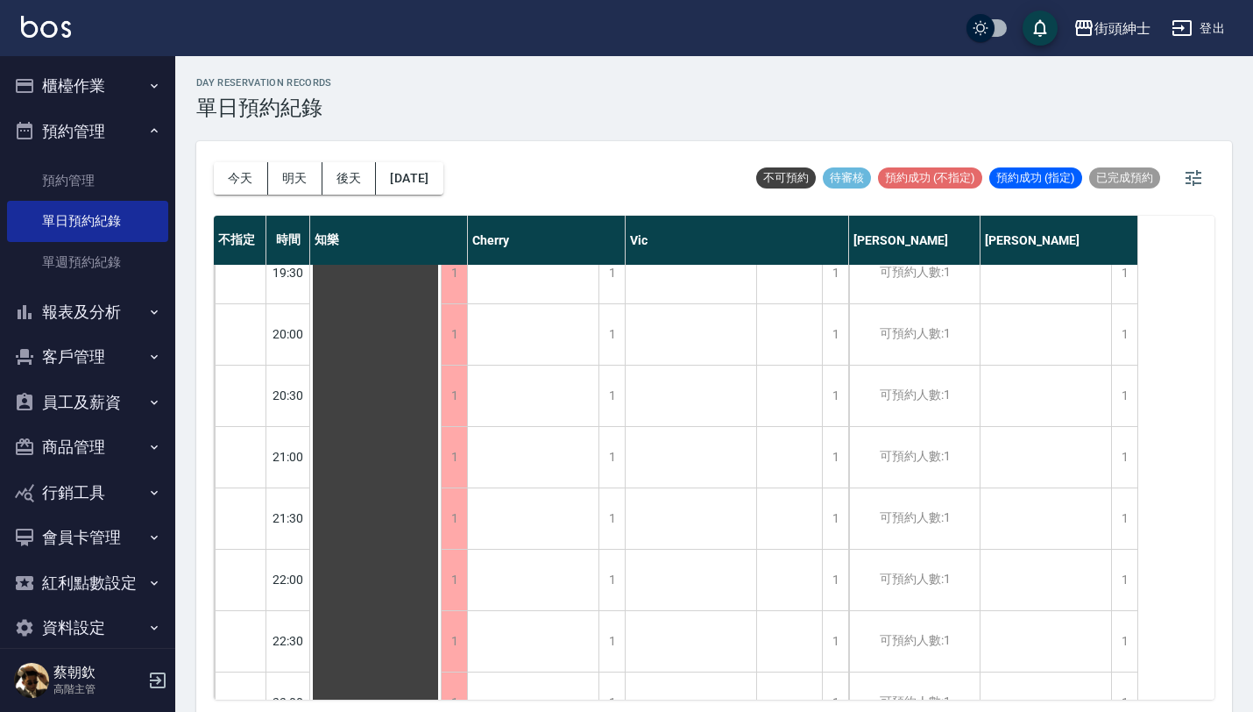
scroll to position [1325, 0]
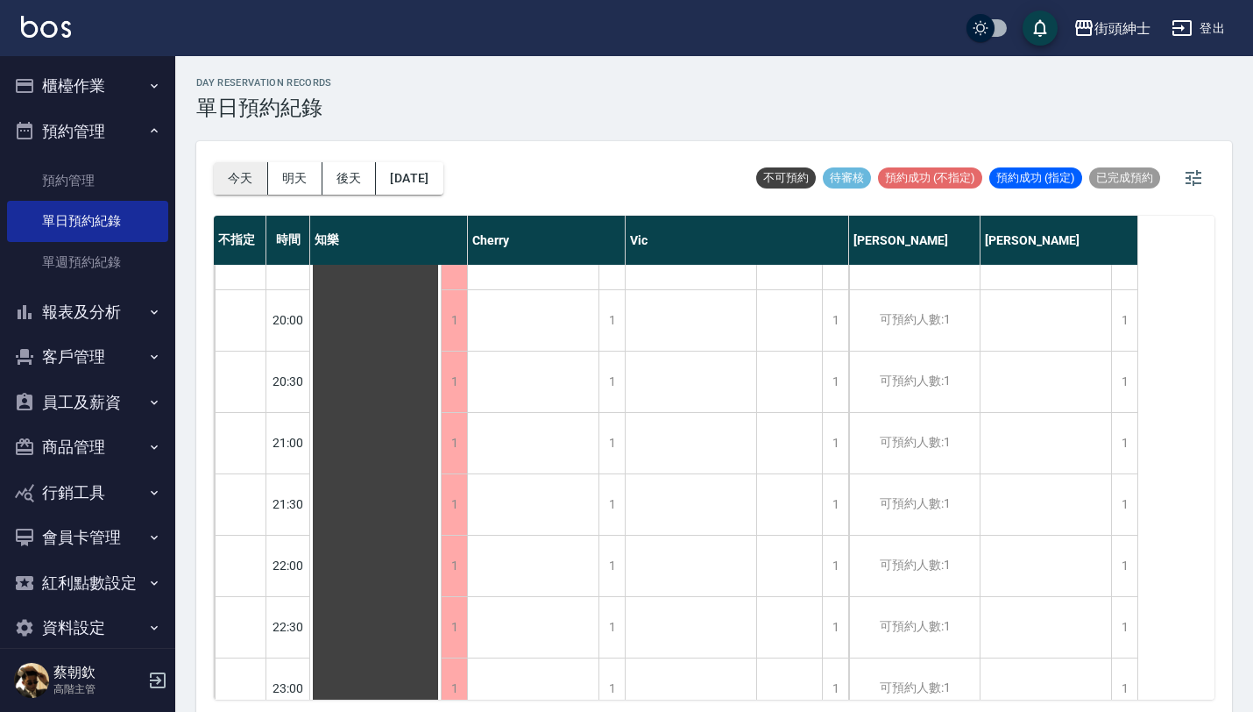
click at [254, 181] on button "今天" at bounding box center [241, 178] width 54 height 32
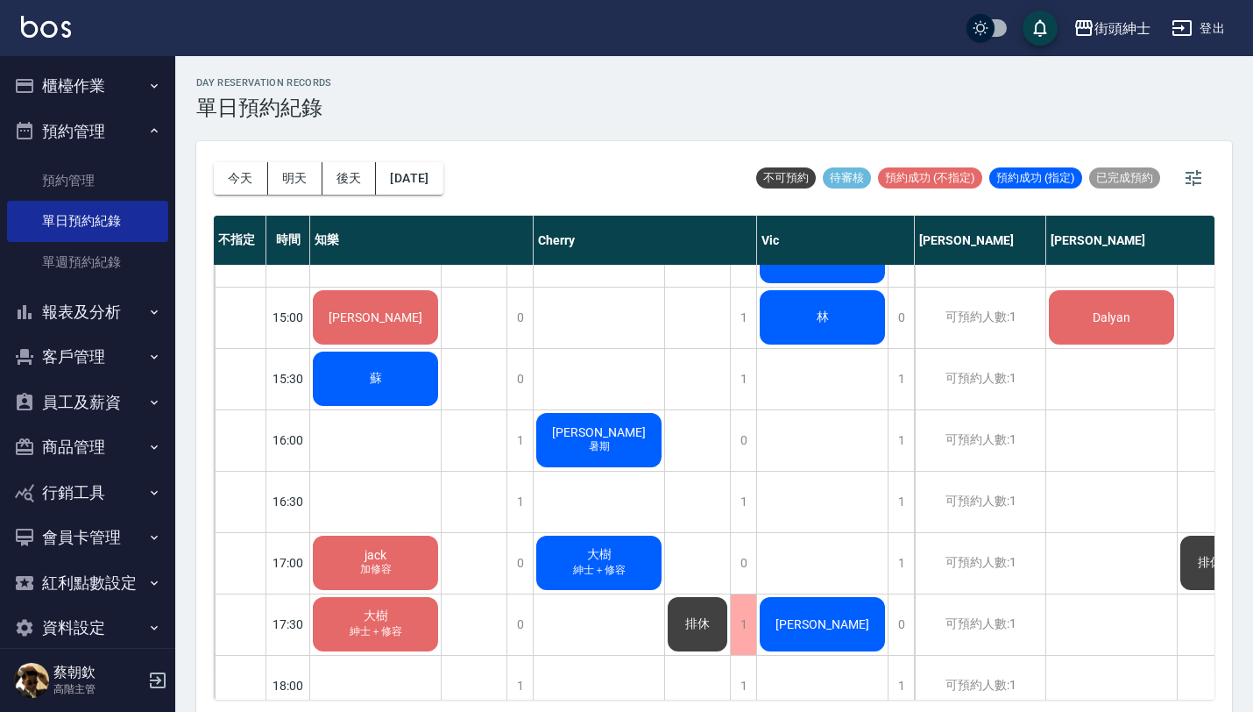
scroll to position [708, 0]
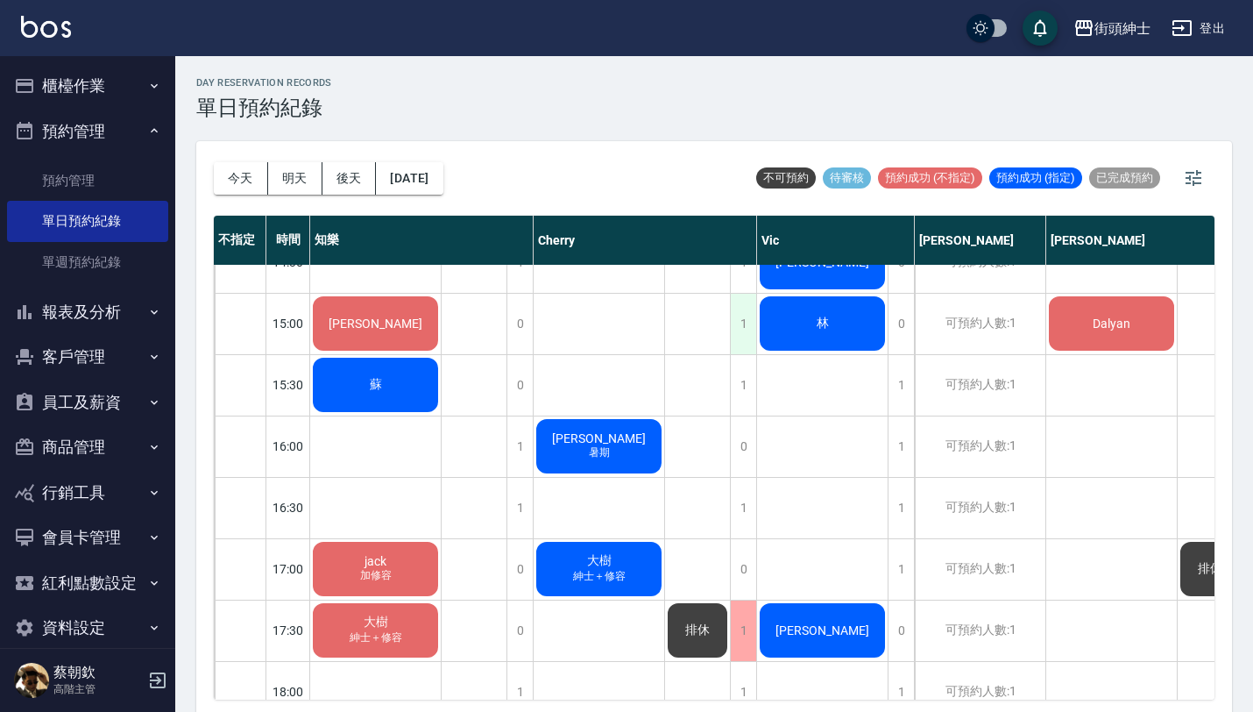
click at [748, 311] on div "1" at bounding box center [743, 324] width 26 height 60
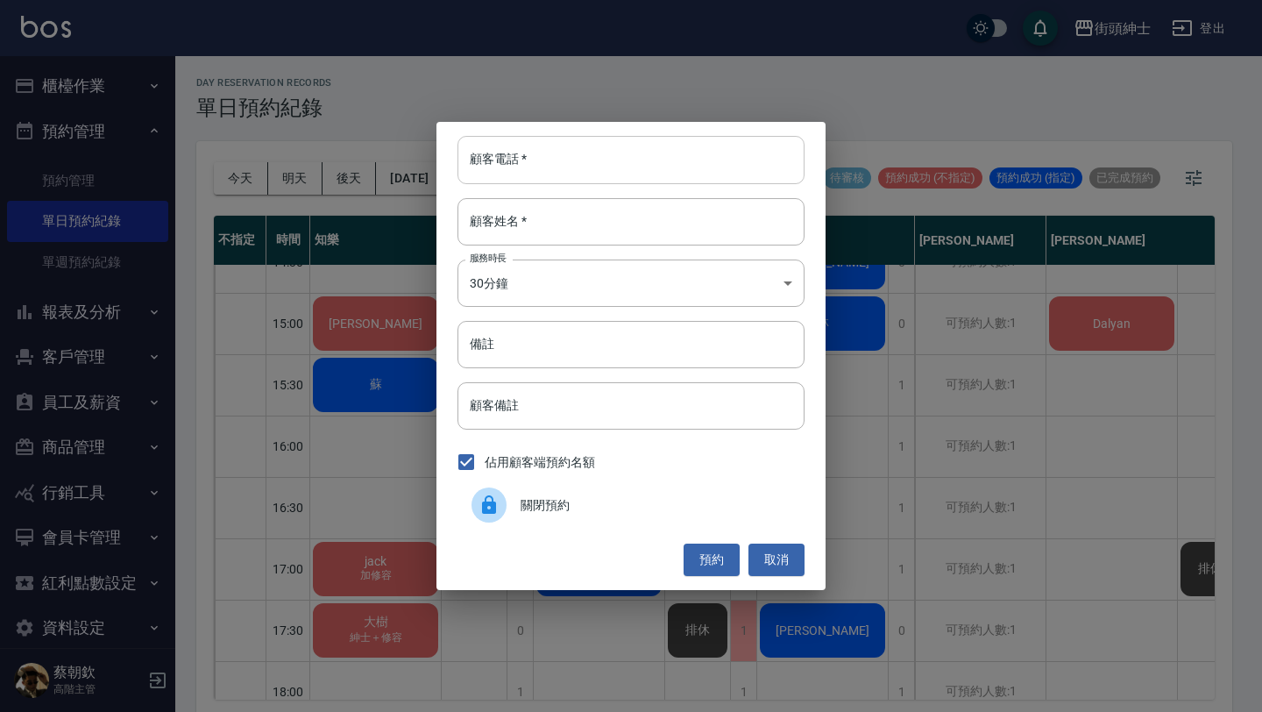
click at [633, 158] on input "顧客電話   *" at bounding box center [630, 159] width 347 height 47
paste input "稱呼：咪古 電話：0903528687"
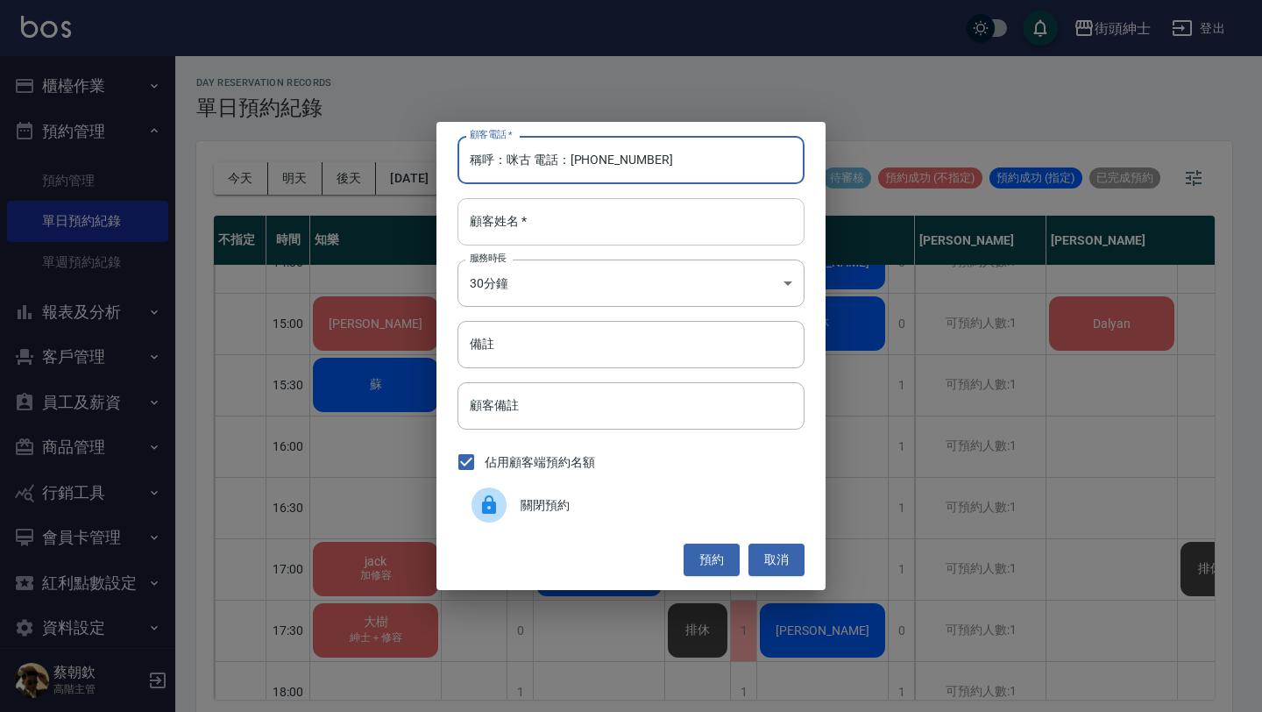
type input "稱呼：咪古 電話：0903528687"
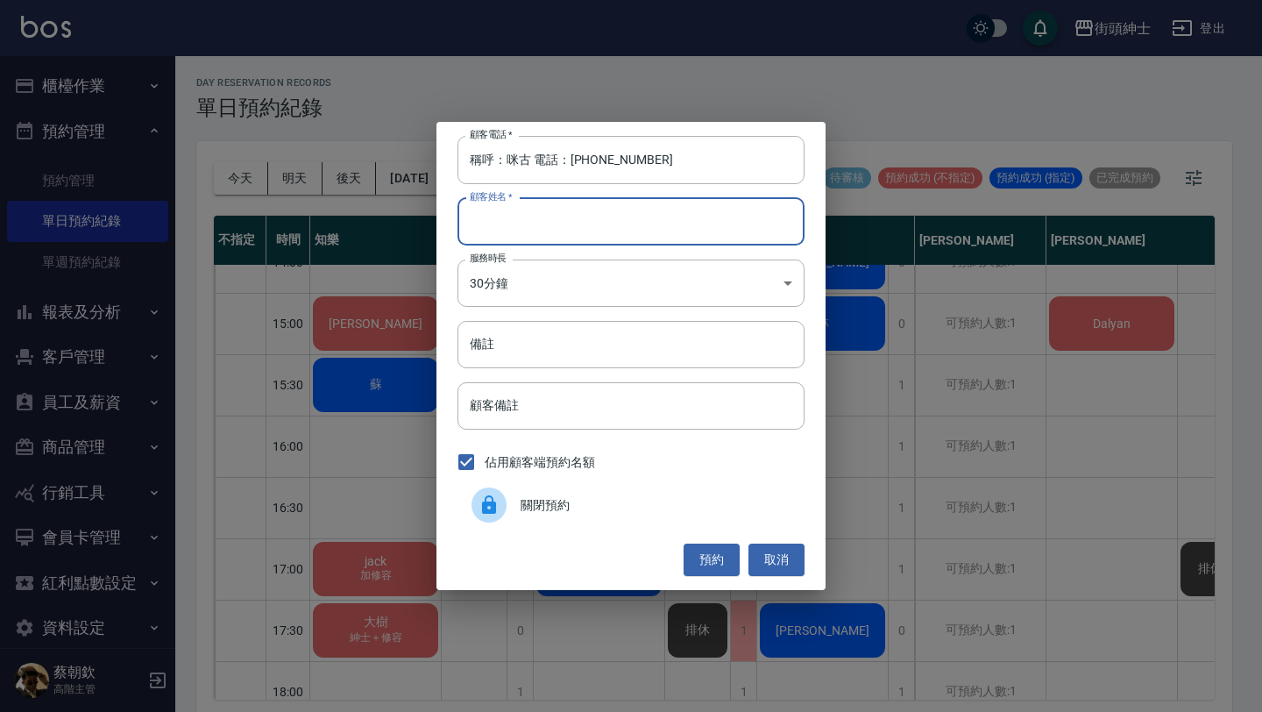
click at [599, 225] on input "顧客姓名   *" at bounding box center [630, 221] width 347 height 47
paste input "稱呼：咪古 電話：0903528687"
type input "稱呼：咪古 電話：0903528687"
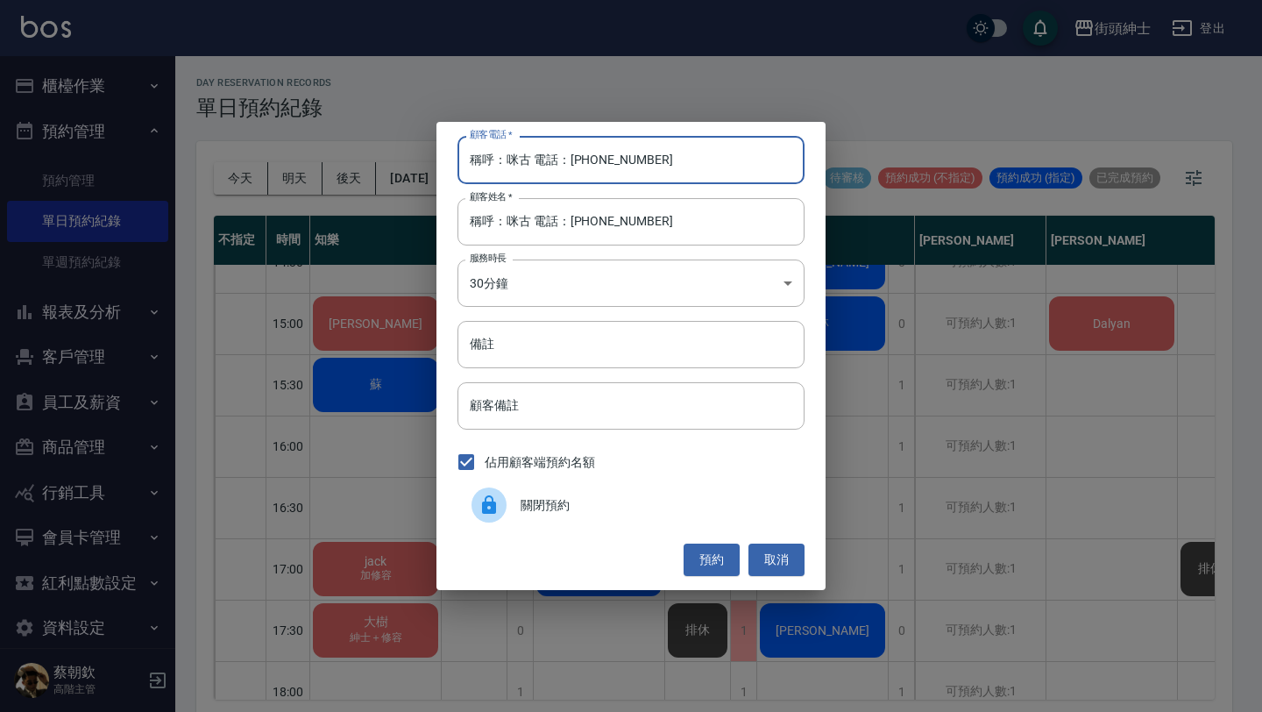
drag, startPoint x: 571, startPoint y: 159, endPoint x: 290, endPoint y: 144, distance: 281.7
click at [299, 144] on div "顧客電話   * 稱呼：咪古 電話：0903528687 顧客電話   * 顧客姓名   * 稱呼：咪古 電話：0903528687 顧客姓名   * 服務時…" at bounding box center [631, 356] width 1262 height 712
type input "0903528687"
drag, startPoint x: 504, startPoint y: 222, endPoint x: 414, endPoint y: 222, distance: 89.4
click at [421, 222] on div "顧客電話   * 0903528687 顧客電話   * 顧客姓名   * 稱呼：咪古 電話：0903528687 顧客姓名   * 服務時長 30分鐘 1 …" at bounding box center [631, 356] width 1262 height 712
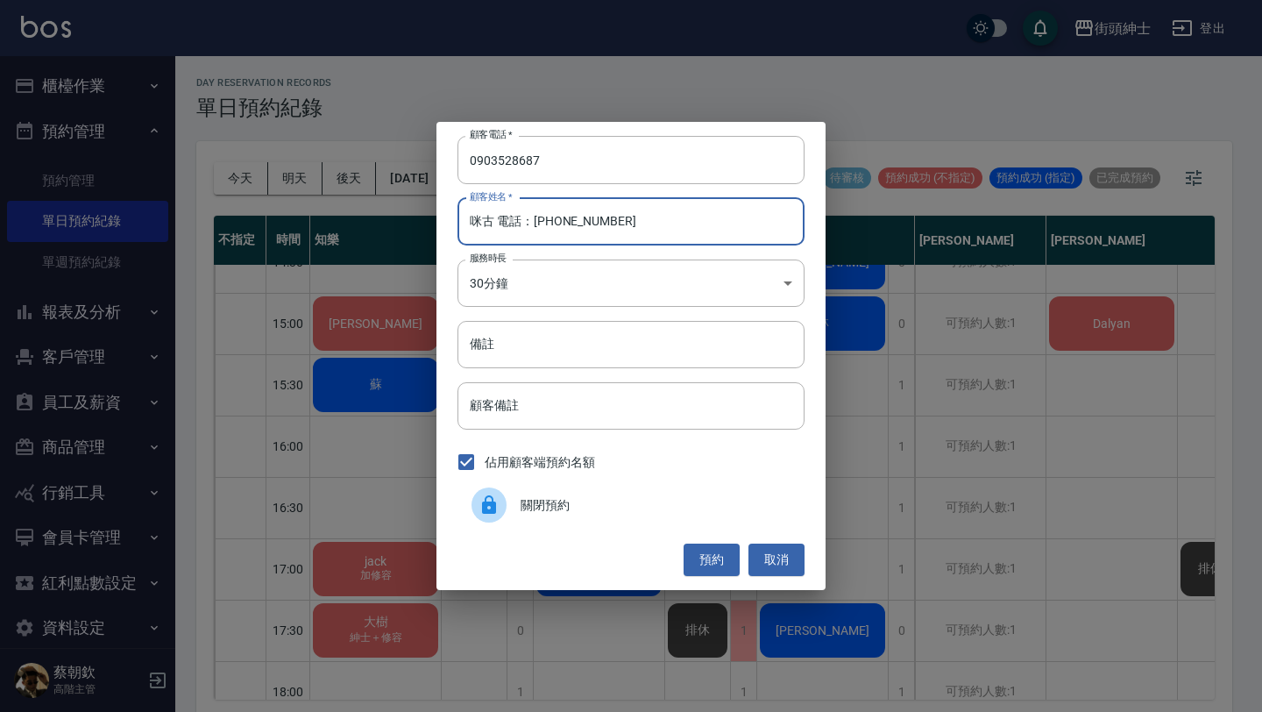
drag, startPoint x: 492, startPoint y: 222, endPoint x: 844, endPoint y: 222, distance: 351.4
click at [839, 222] on div "顧客電話   * 0903528687 顧客電話   * 顧客姓名   * 咪古 電話：0903528687 顧客姓名   * 服務時長 30分鐘 1 服務時…" at bounding box center [631, 356] width 1262 height 712
type input "咪古"
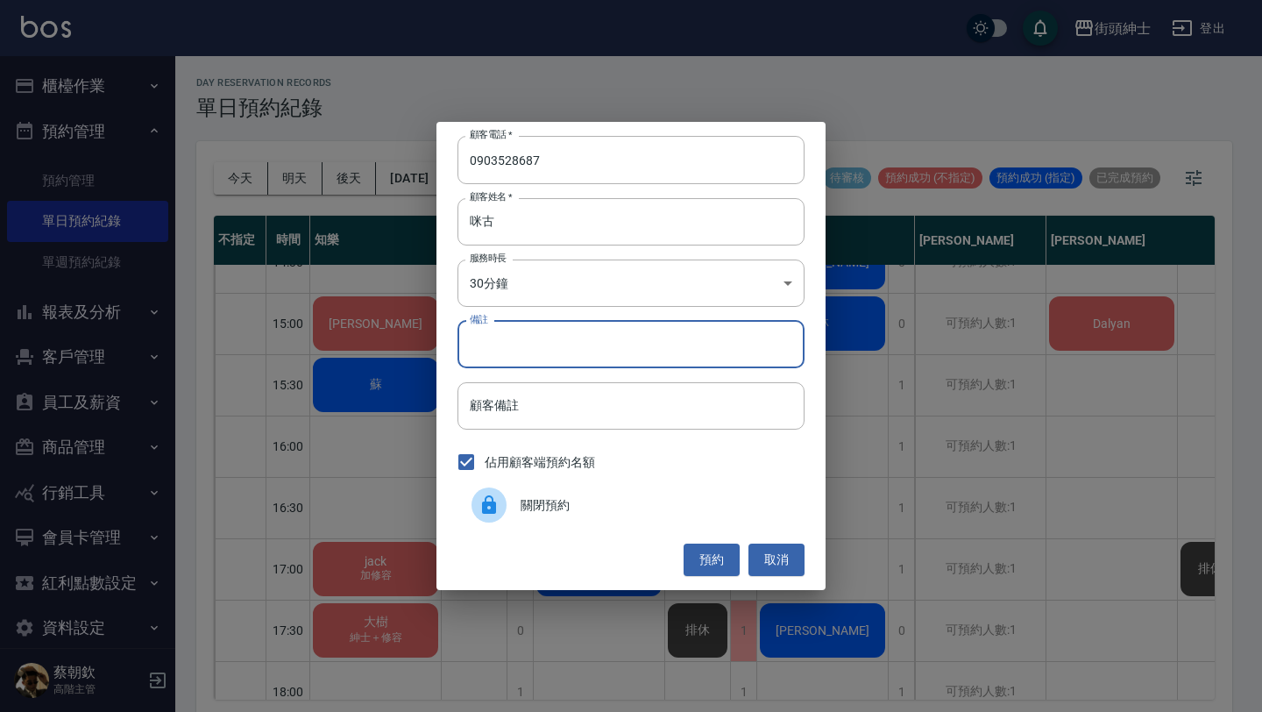
click at [606, 333] on input "備註" at bounding box center [630, 344] width 347 height 47
type input "暑期"
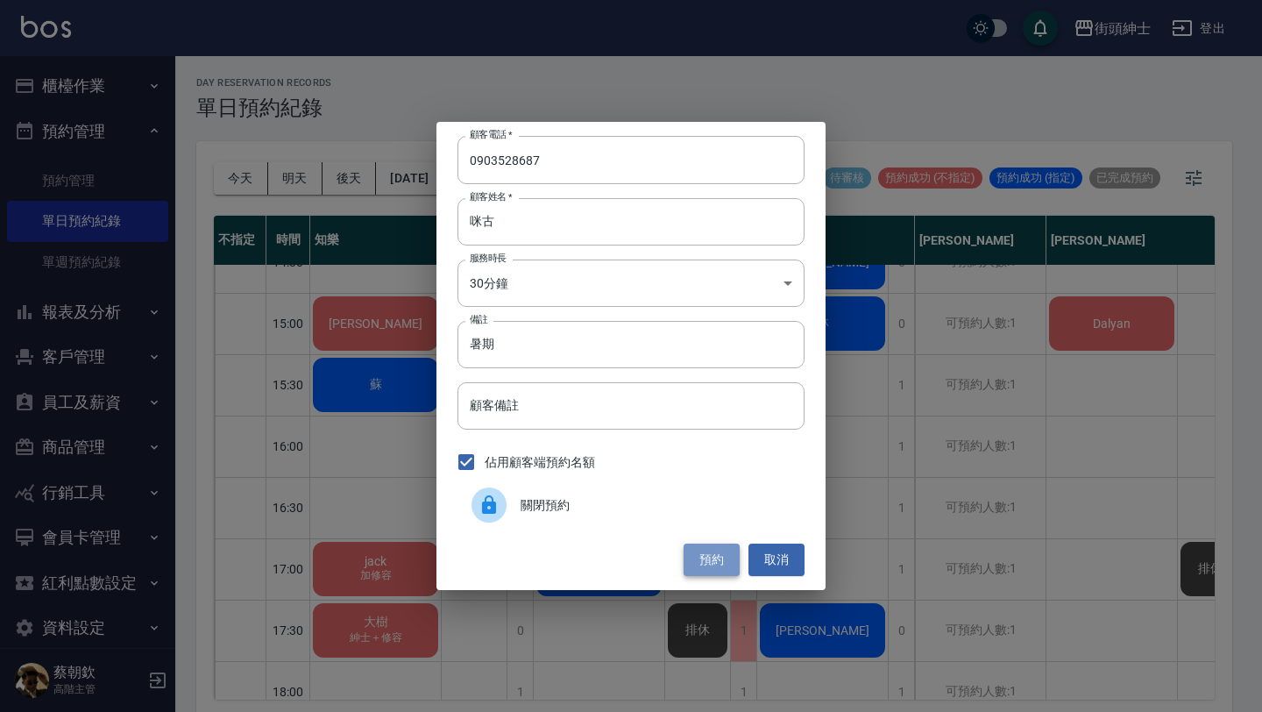
click at [720, 550] on button "預約" at bounding box center [712, 559] width 56 height 32
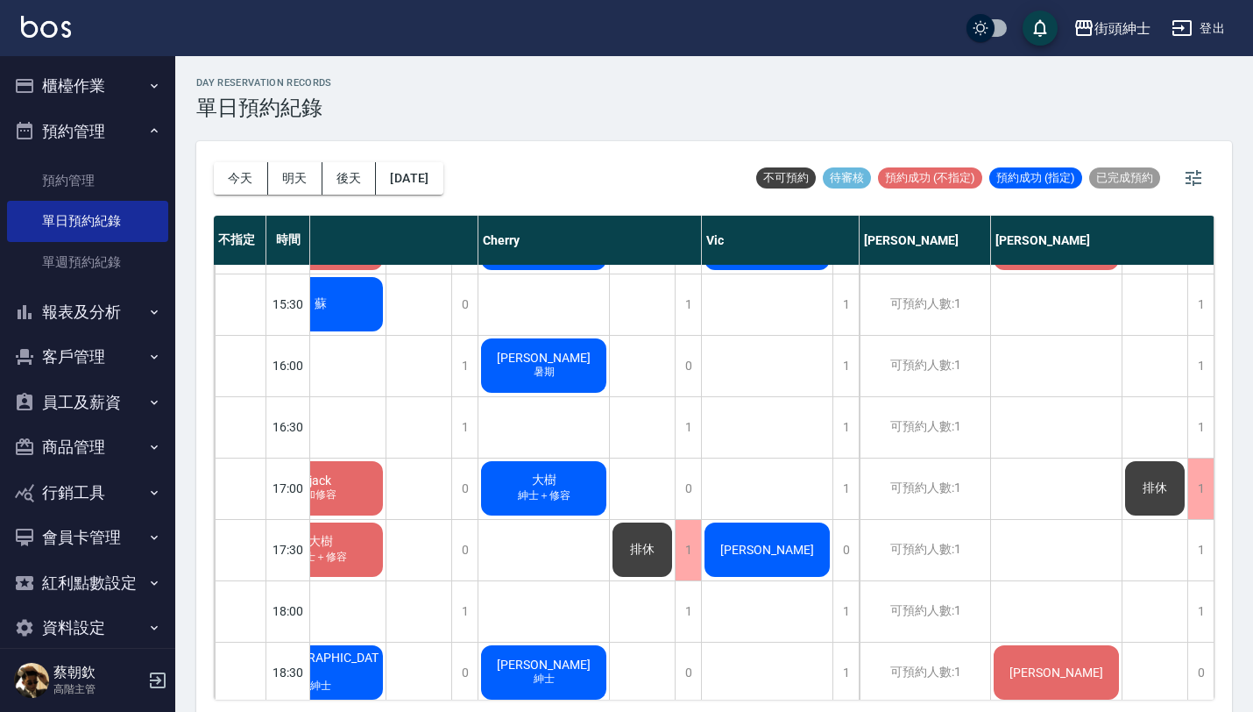
scroll to position [789, 64]
click at [233, 168] on button "今天" at bounding box center [241, 178] width 54 height 32
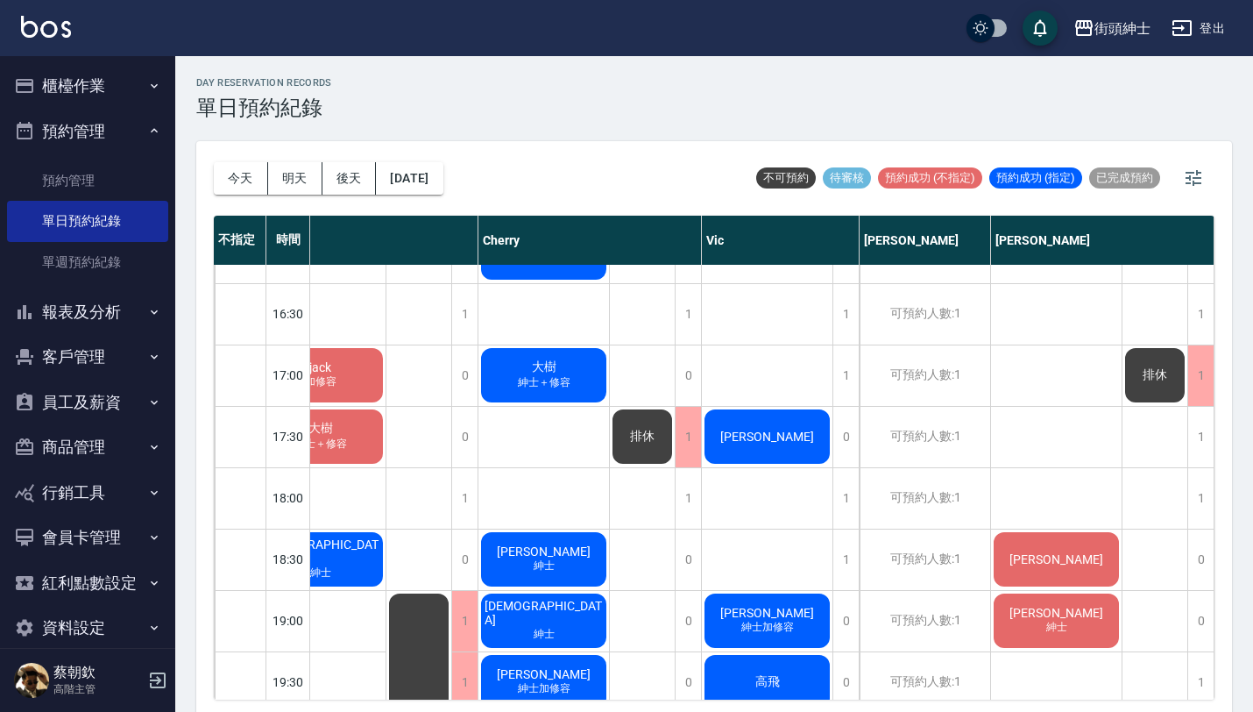
scroll to position [916, 64]
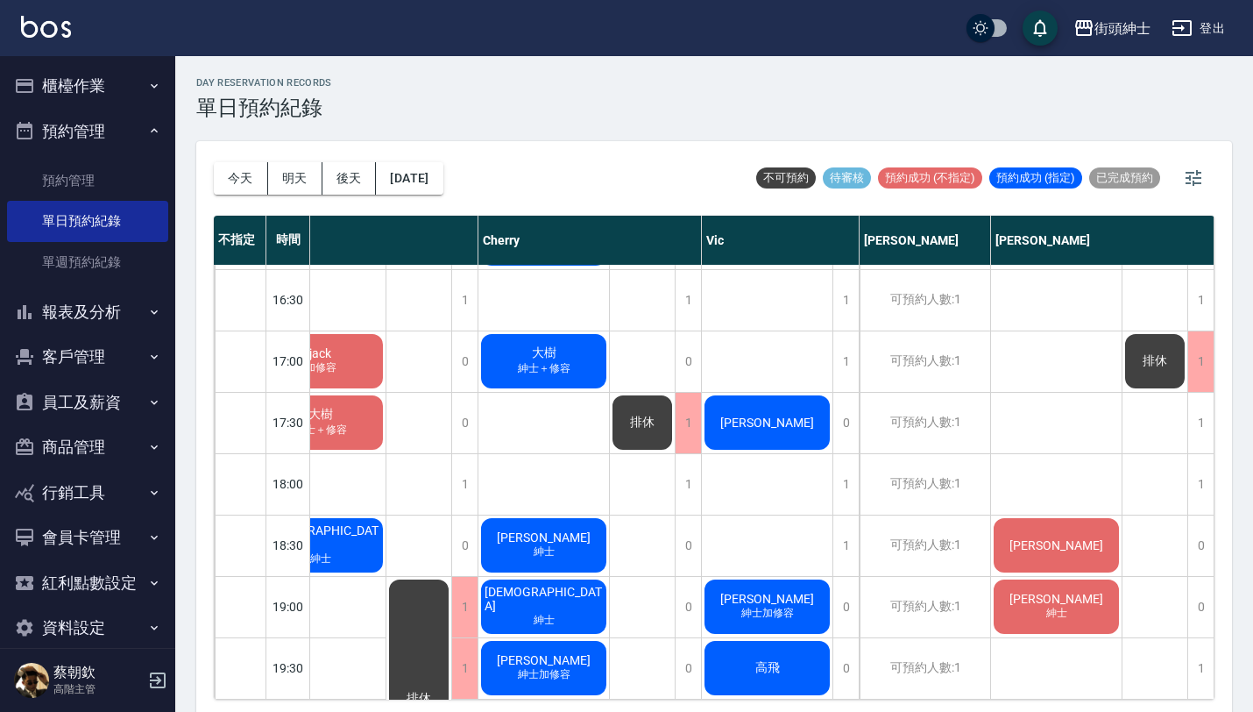
click at [371, 123] on span "排休" at bounding box center [320, 116] width 101 height 14
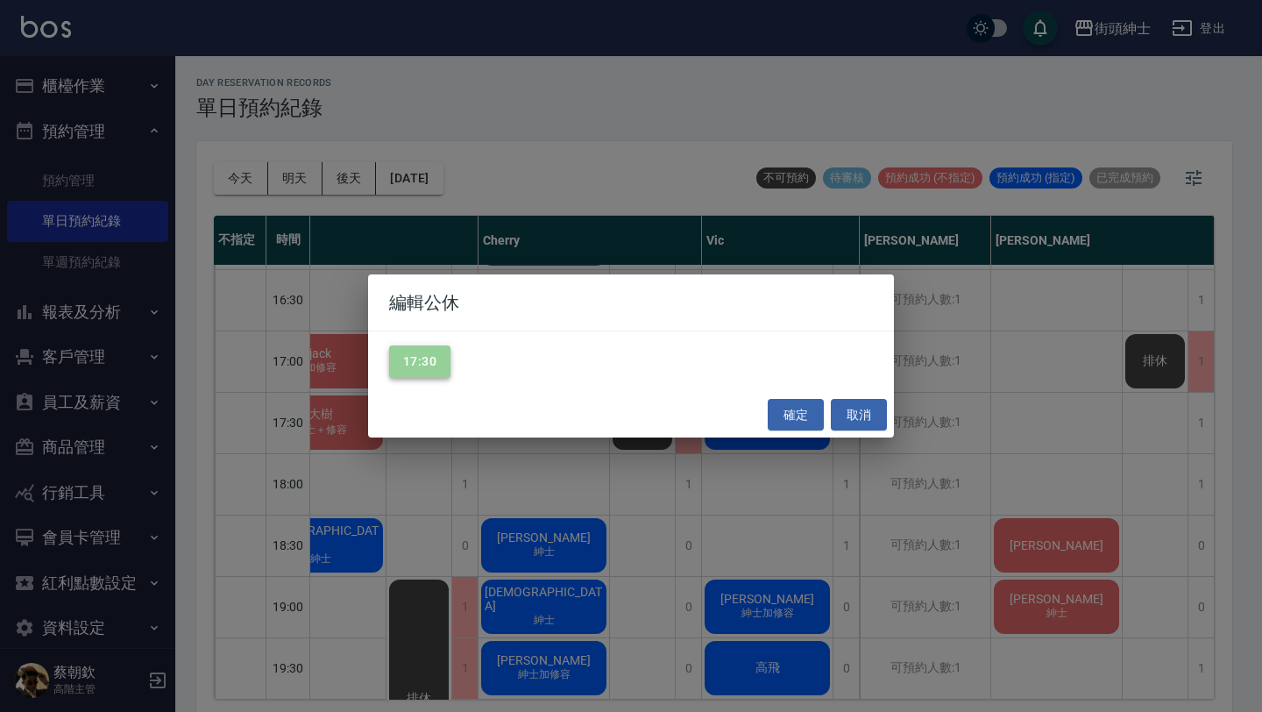
click at [424, 361] on button "17:30" at bounding box center [419, 361] width 61 height 32
click at [791, 413] on button "確定" at bounding box center [796, 415] width 56 height 32
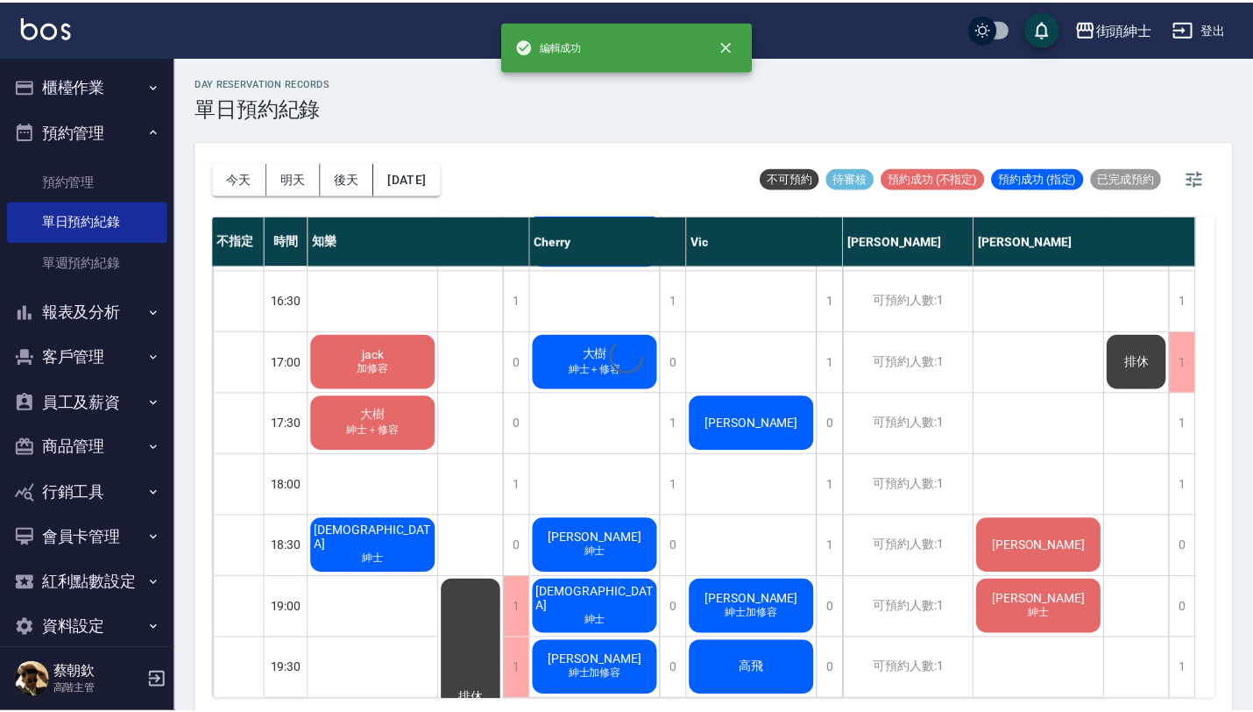
scroll to position [916, 0]
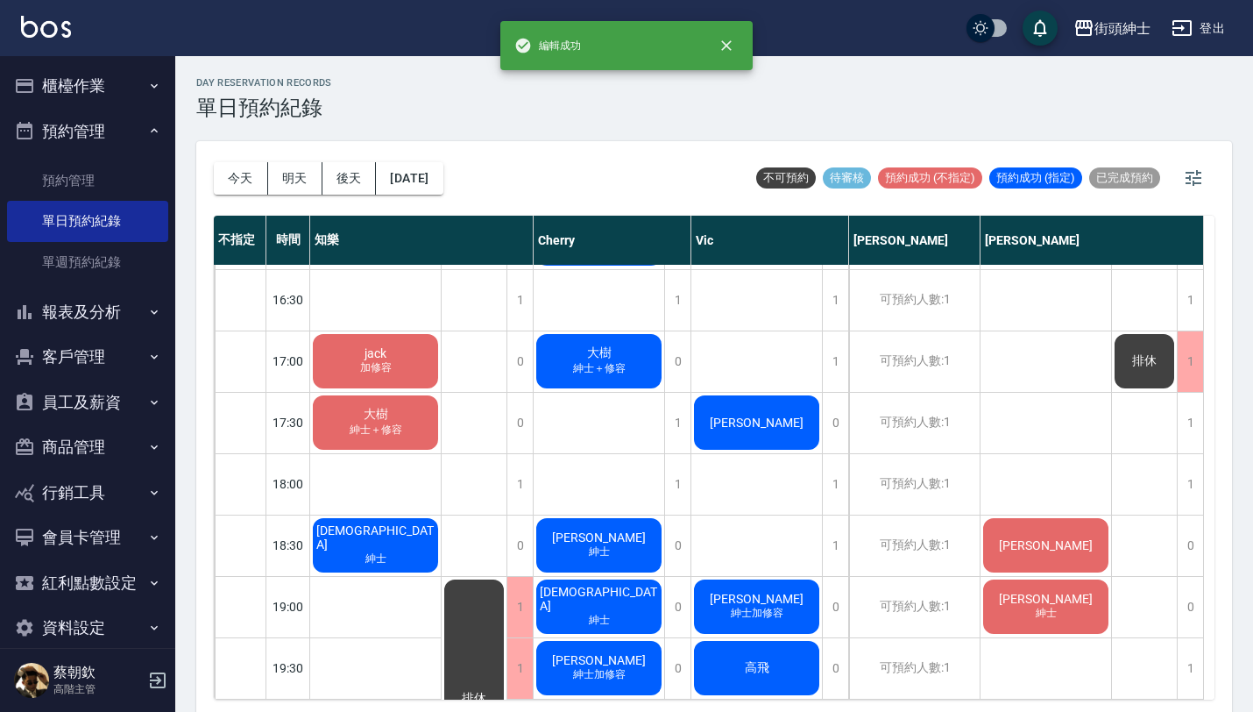
click at [426, 123] on span "排休" at bounding box center [375, 116] width 101 height 14
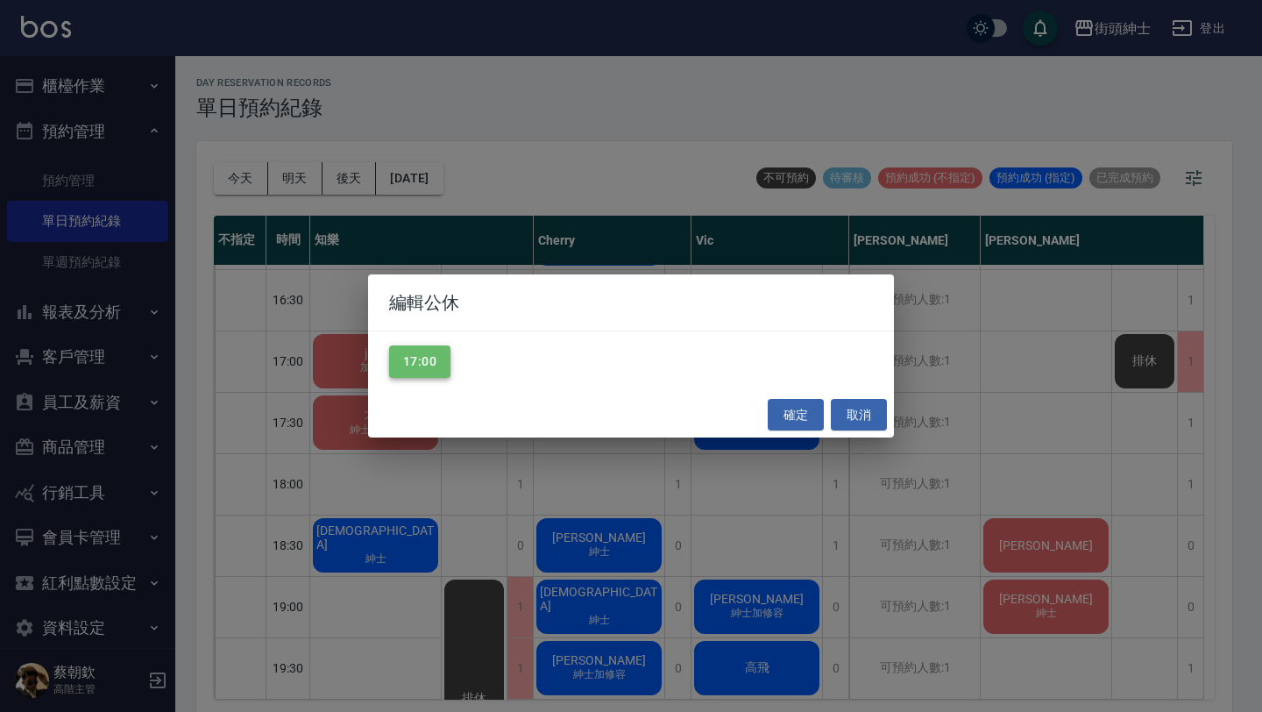
click at [406, 357] on button "17:00" at bounding box center [419, 361] width 61 height 32
click at [776, 412] on button "確定" at bounding box center [796, 415] width 56 height 32
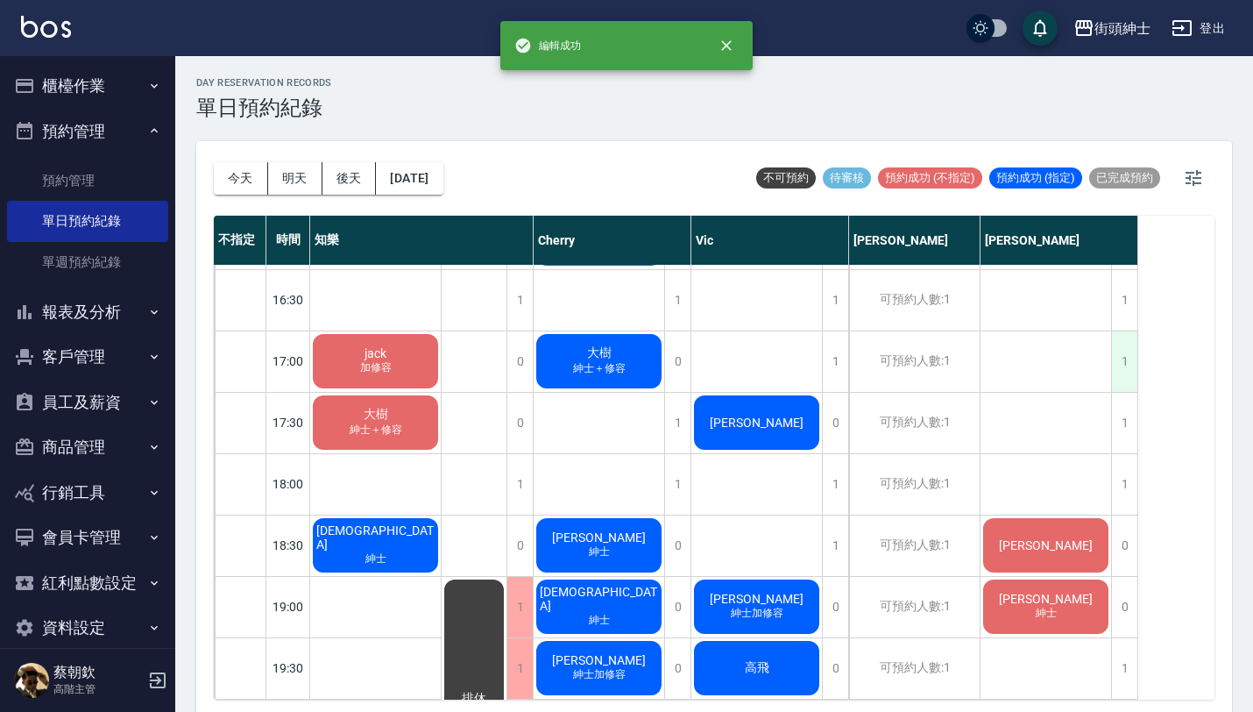
click at [1125, 362] on div "1" at bounding box center [1124, 361] width 26 height 60
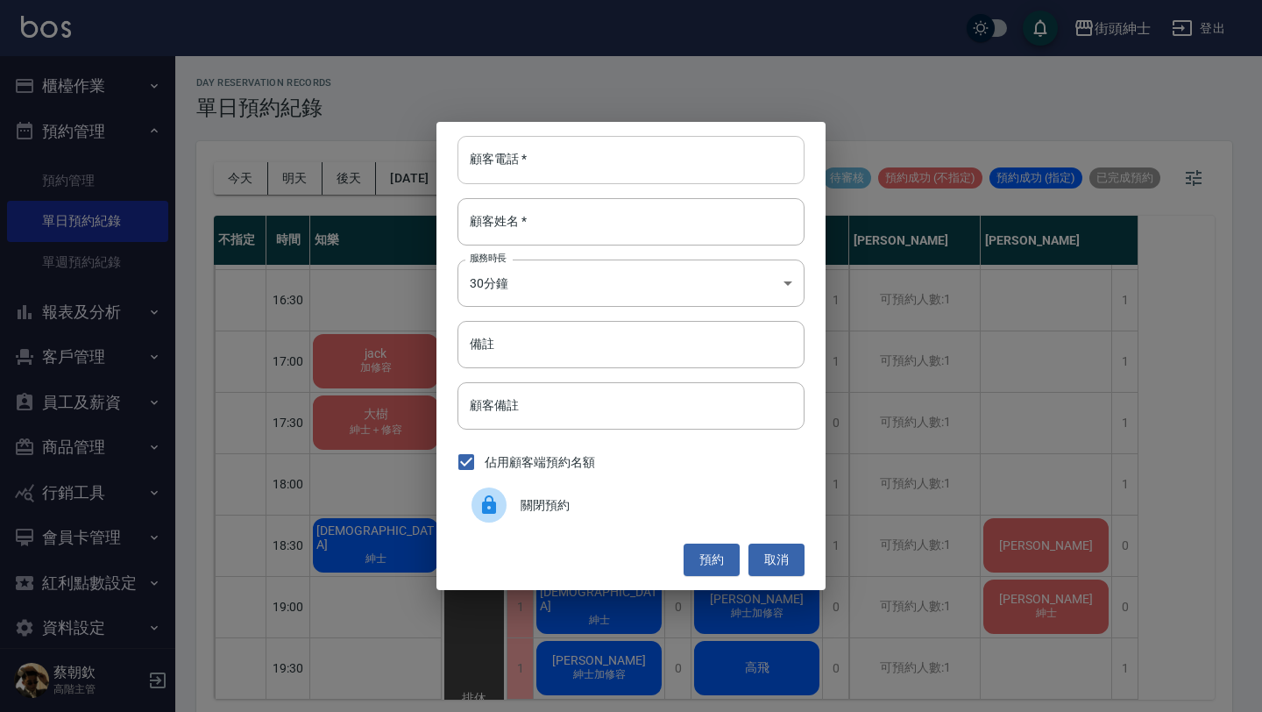
click at [612, 159] on input "顧客電話   *" at bounding box center [630, 159] width 347 height 47
paste input "稱呼：黃 電話：0933606218"
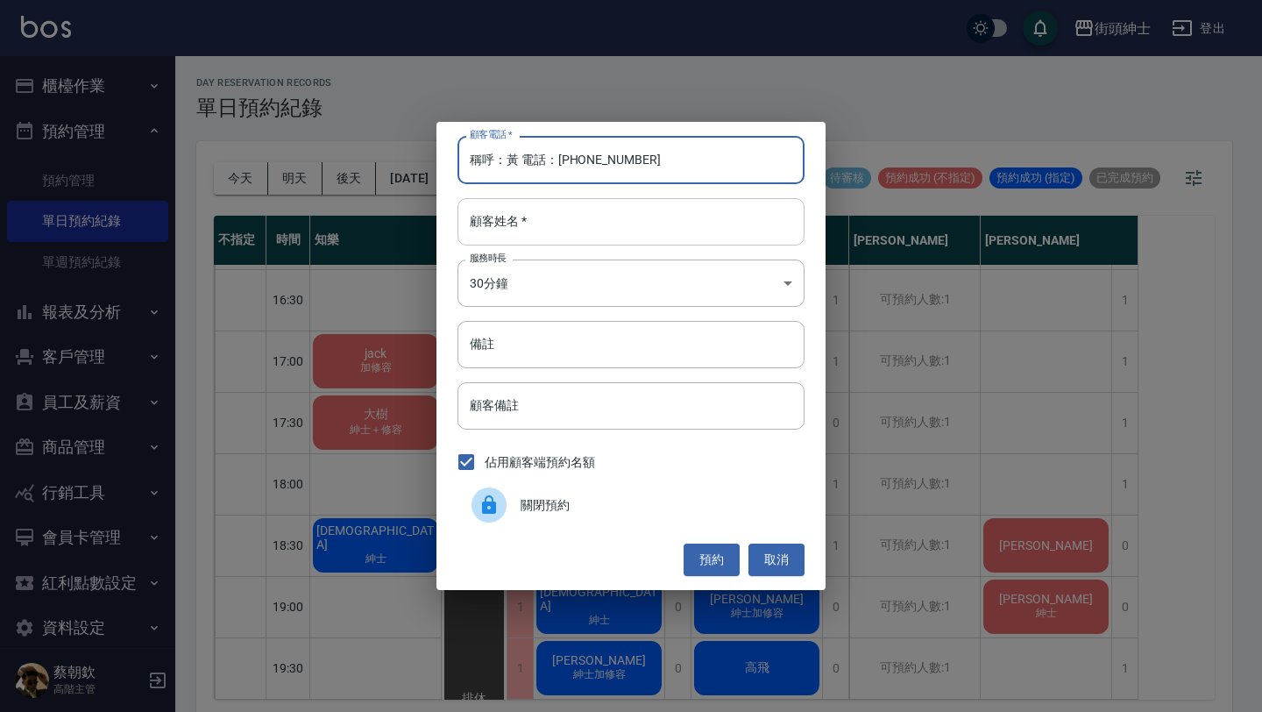
type input "稱呼：黃 電話：0933606218"
click at [581, 212] on input "顧客姓名   *" at bounding box center [630, 221] width 347 height 47
paste input "稱呼：黃 電話：0933606218"
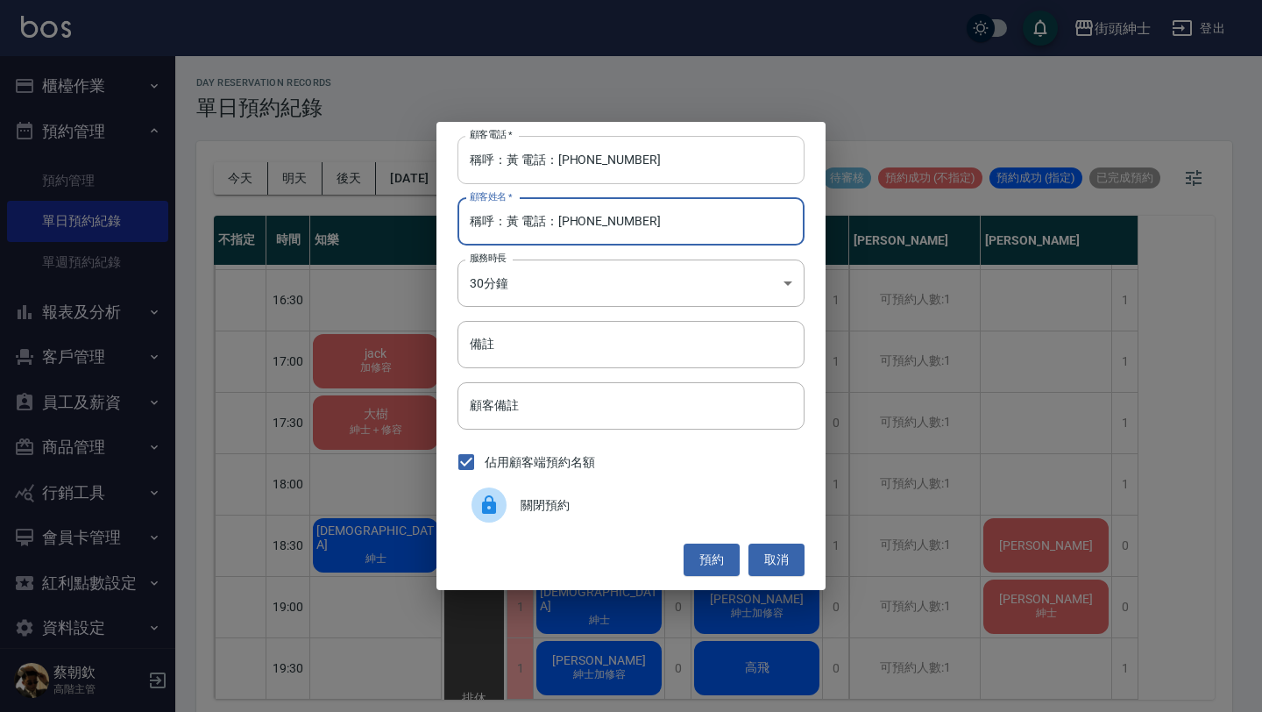
type input "稱呼：黃 電話：0933606218"
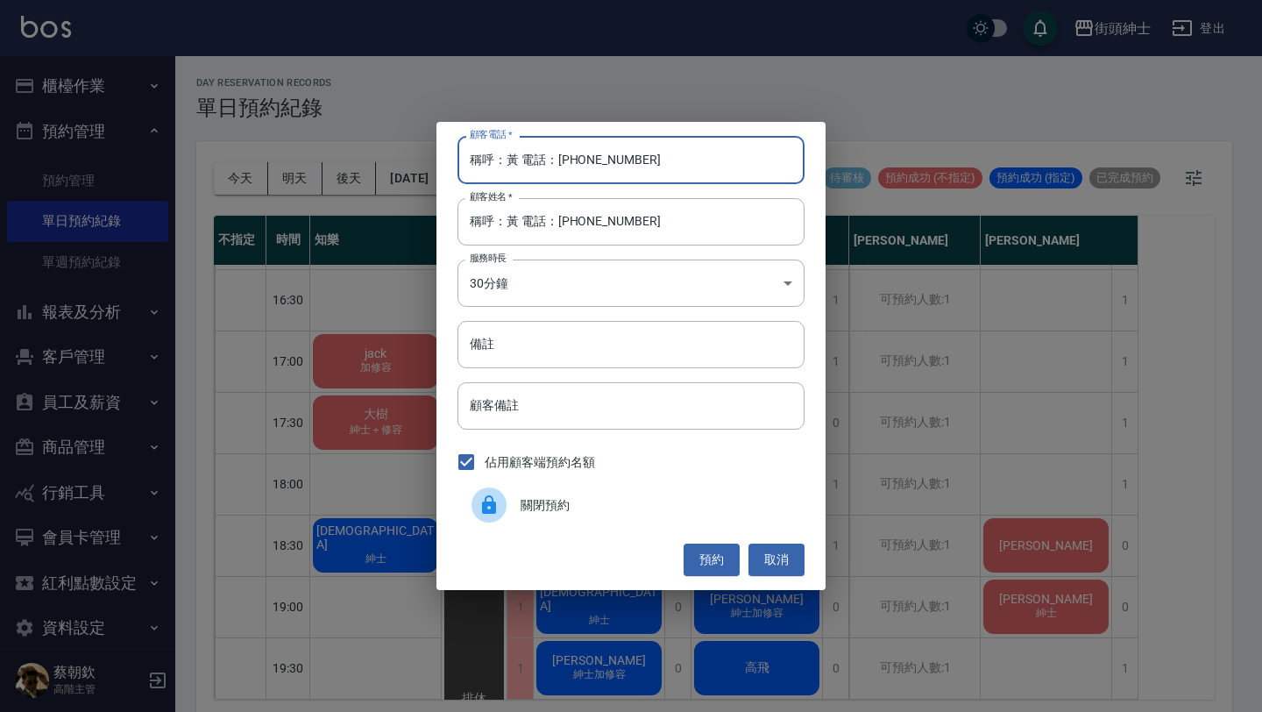
drag, startPoint x: 556, startPoint y: 157, endPoint x: 350, endPoint y: 158, distance: 206.8
click at [359, 158] on div "顧客電話   * 稱呼：黃 電話：0933606218 顧客電話   * 顧客姓名   * 稱呼：黃 電話：0933606218 顧客姓名   * 服務時長 …" at bounding box center [631, 356] width 1262 height 712
type input "0933606218"
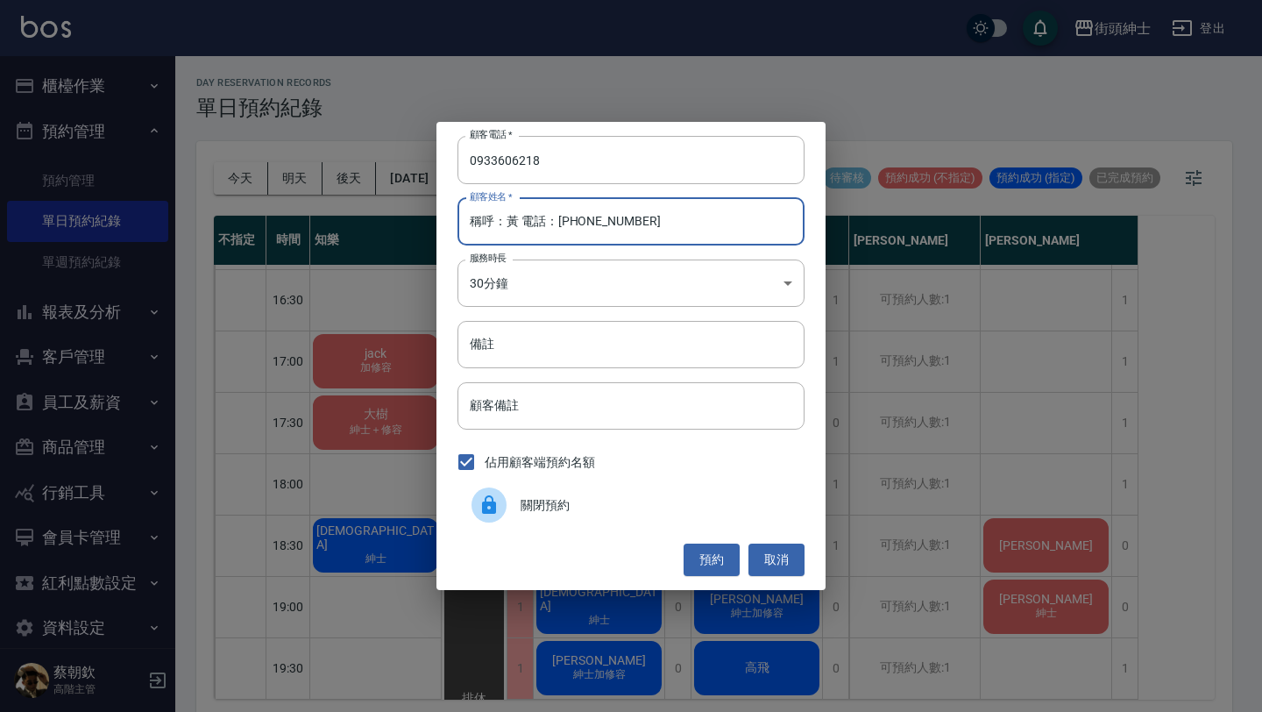
drag, startPoint x: 519, startPoint y: 218, endPoint x: 1059, endPoint y: 234, distance: 540.0
click at [1029, 234] on div "顧客電話   * 0933606218 顧客電話   * 顧客姓名   * 稱呼：黃 電話：0933606218 顧客姓名   * 服務時長 30分鐘 1 服…" at bounding box center [631, 356] width 1262 height 712
click at [508, 222] on input "稱呼：黃" at bounding box center [630, 221] width 347 height 47
drag, startPoint x: 507, startPoint y: 222, endPoint x: 428, endPoint y: 233, distance: 80.6
click at [427, 233] on div "顧客電話   * 0933606218 顧客電話   * 顧客姓名   * 稱呼：黃 顧客姓名   * 服務時長 30分鐘 1 服務時長 備註 備註 顧客備註…" at bounding box center [631, 356] width 1262 height 712
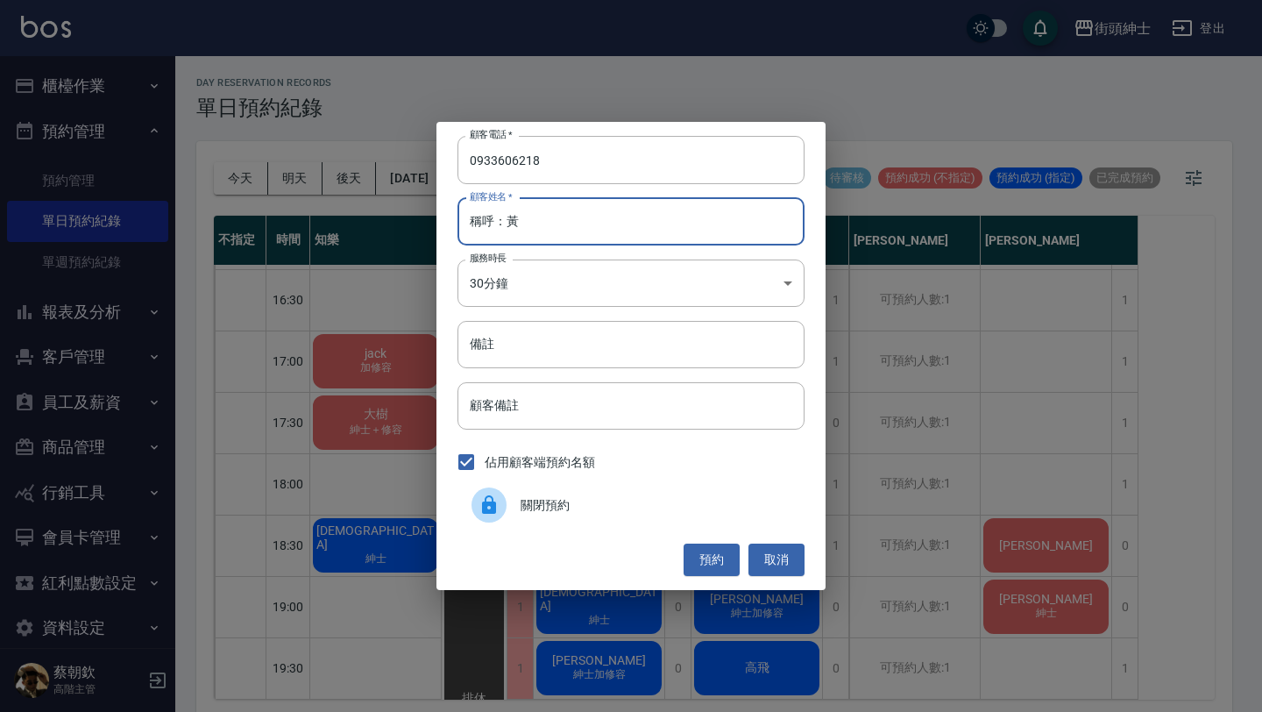
click at [501, 219] on input "稱呼：黃" at bounding box center [630, 221] width 347 height 47
drag, startPoint x: 502, startPoint y: 220, endPoint x: 461, endPoint y: 220, distance: 41.2
click at [460, 220] on input "稱呼：黃" at bounding box center [630, 221] width 347 height 47
type input "黃"
click at [717, 561] on button "預約" at bounding box center [712, 559] width 56 height 32
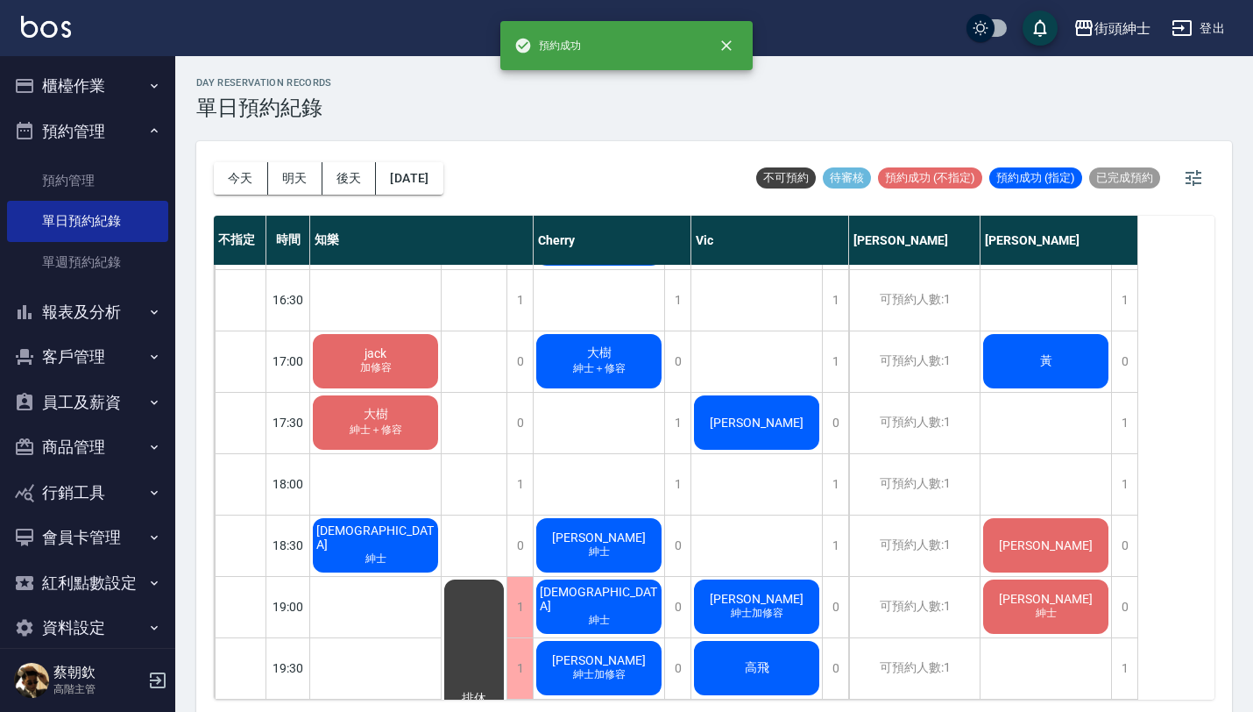
click at [441, 145] on div "黃" at bounding box center [375, 116] width 131 height 60
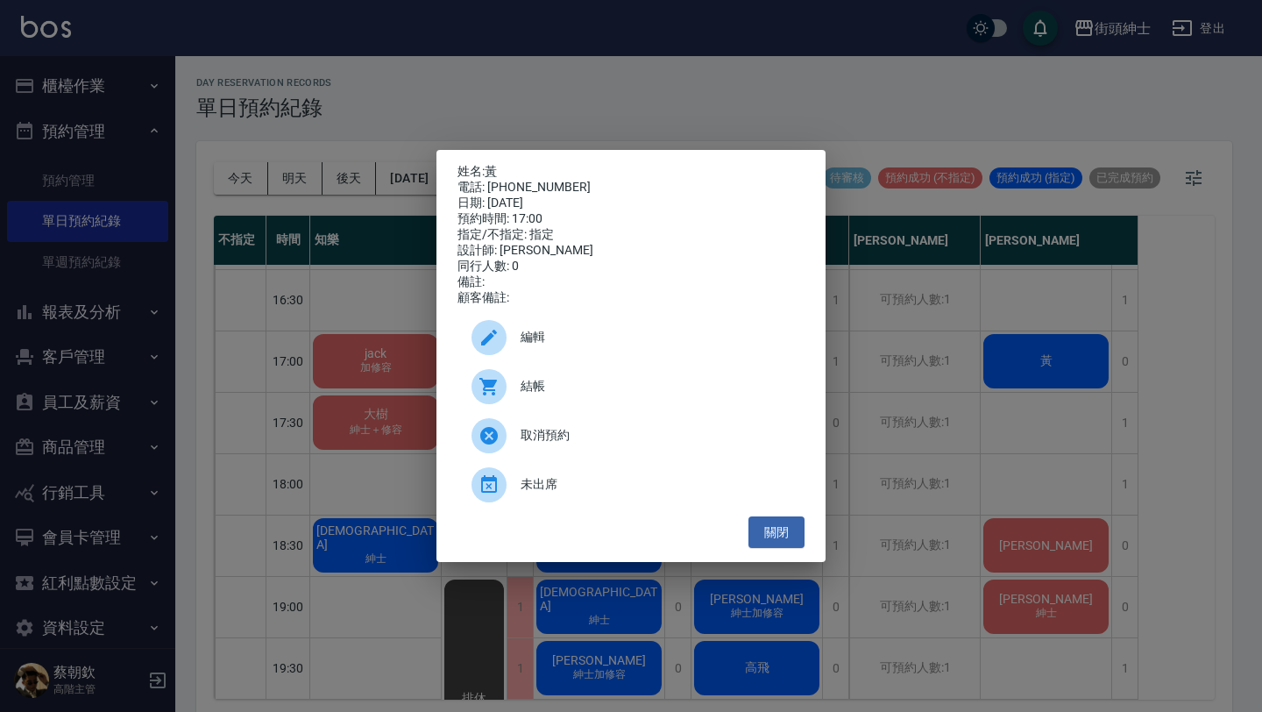
click at [572, 346] on span "編輯" at bounding box center [656, 337] width 270 height 18
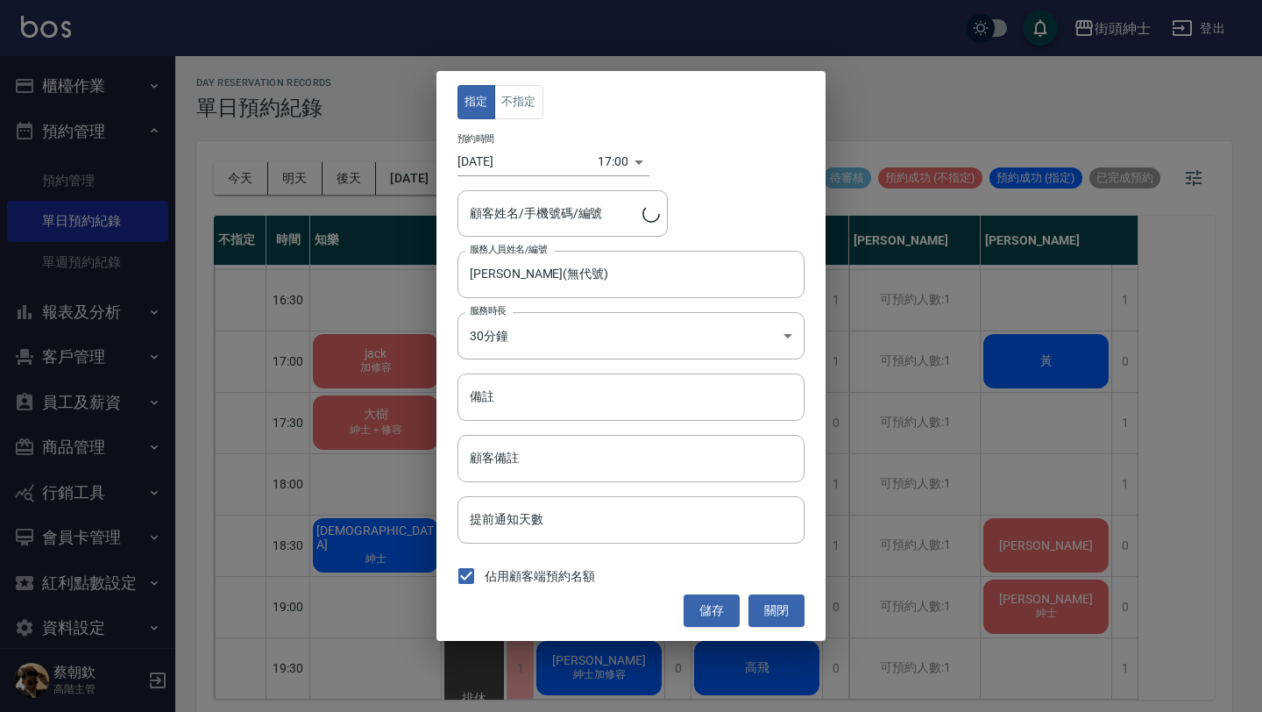
type input "黃/0933606218"
click at [517, 107] on button "不指定" at bounding box center [518, 102] width 49 height 34
click at [712, 610] on button "儲存" at bounding box center [712, 610] width 56 height 32
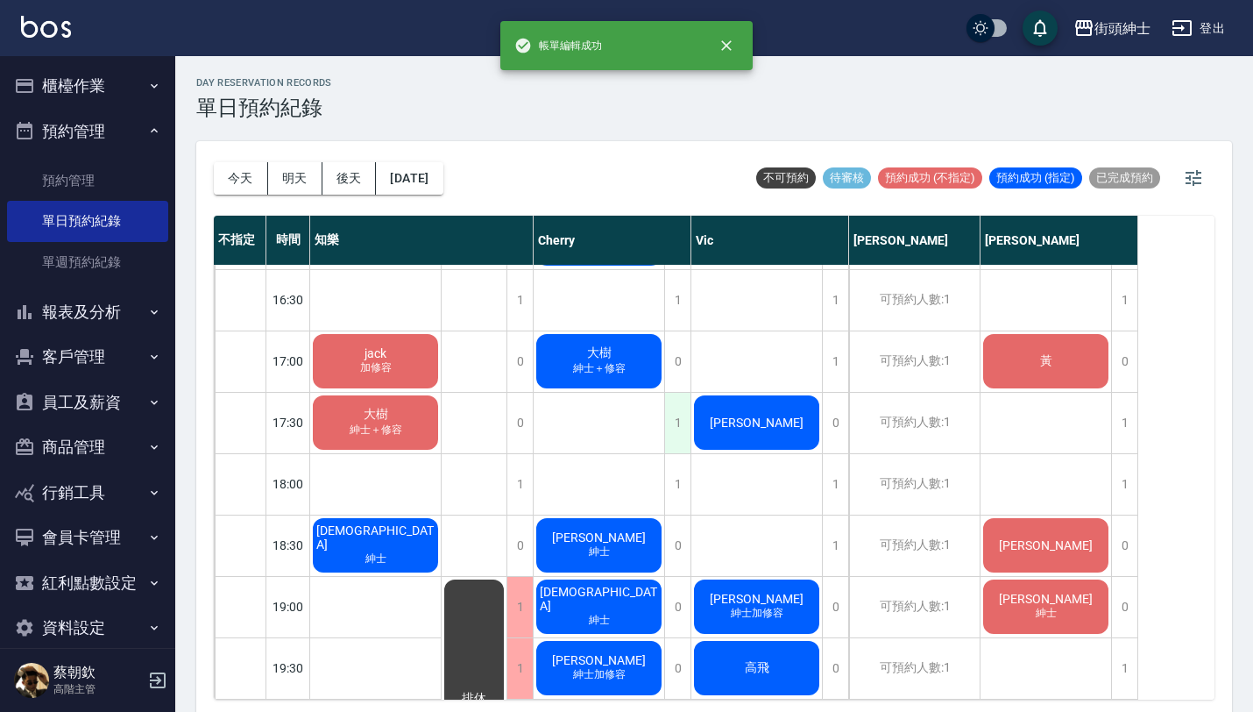
click at [684, 414] on div "1" at bounding box center [677, 423] width 26 height 60
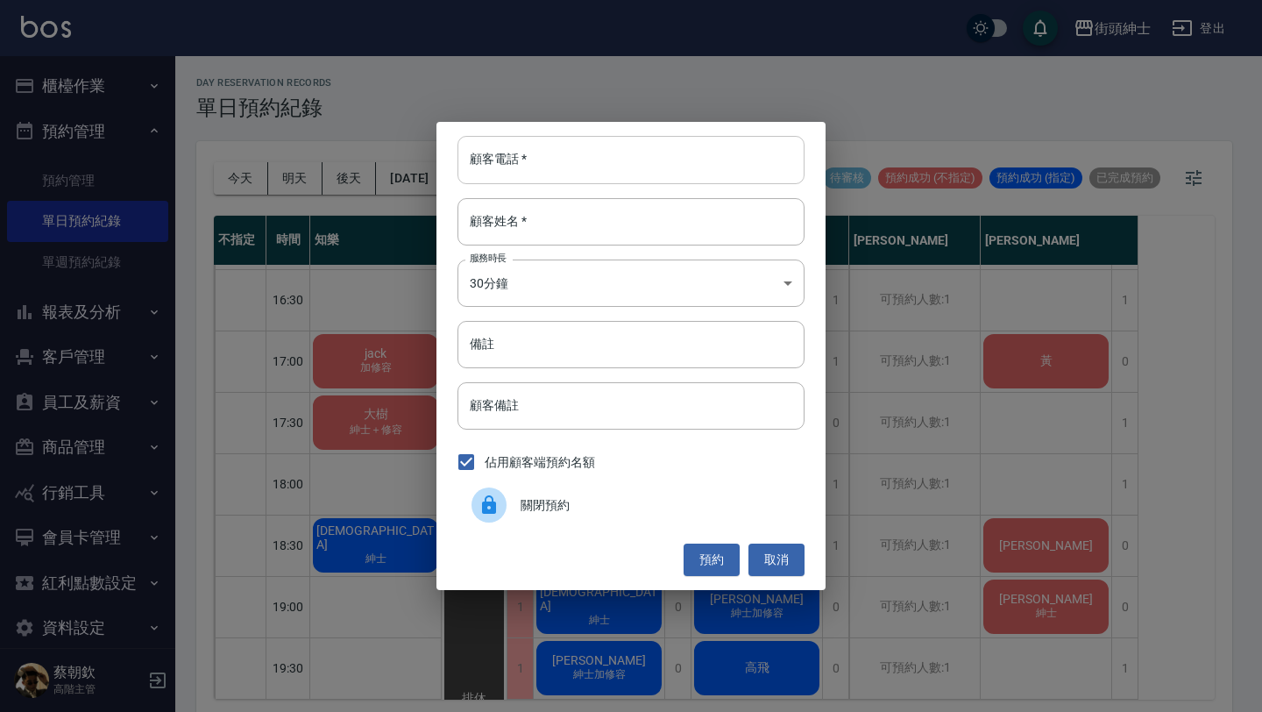
click at [605, 151] on input "顧客電話   *" at bounding box center [630, 159] width 347 height 47
paste input "稱呼：黃 電話：0933606218"
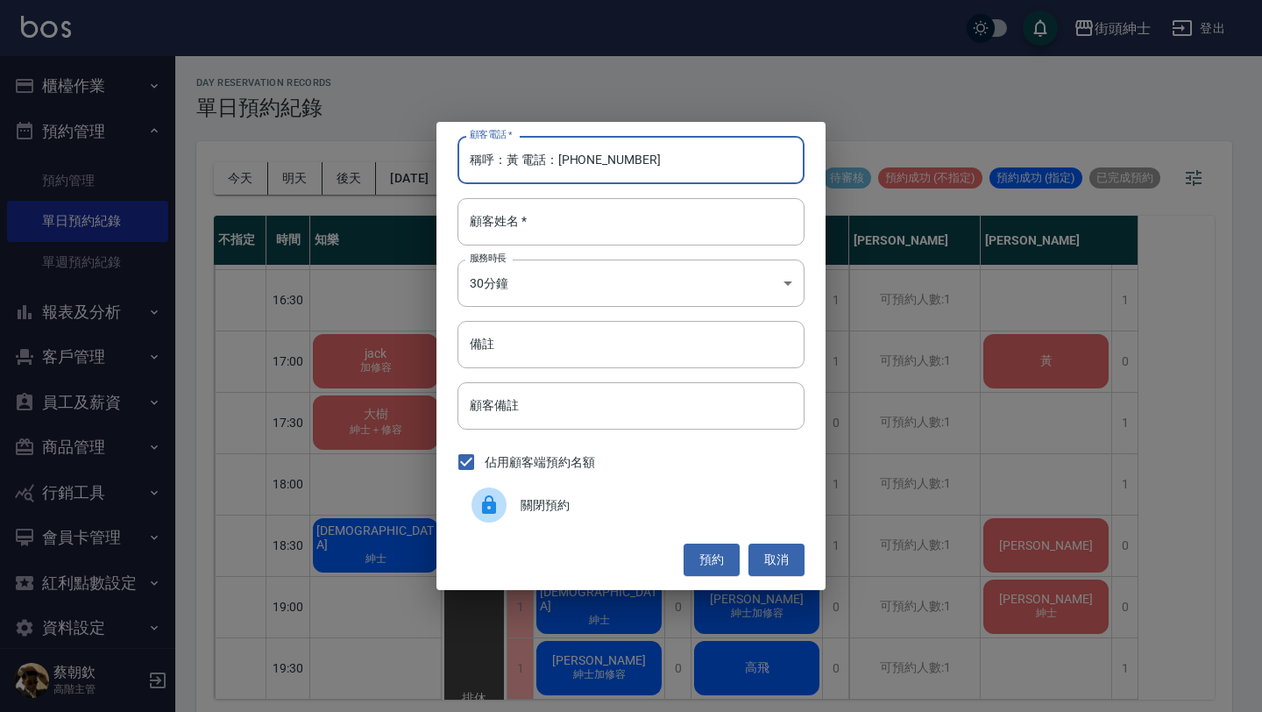
drag, startPoint x: 556, startPoint y: 164, endPoint x: 459, endPoint y: 164, distance: 97.3
click at [461, 164] on input "稱呼：黃 電話：0933606218" at bounding box center [630, 159] width 347 height 47
type input "0933606218"
click at [533, 209] on input "顧客姓名   *" at bounding box center [630, 221] width 347 height 47
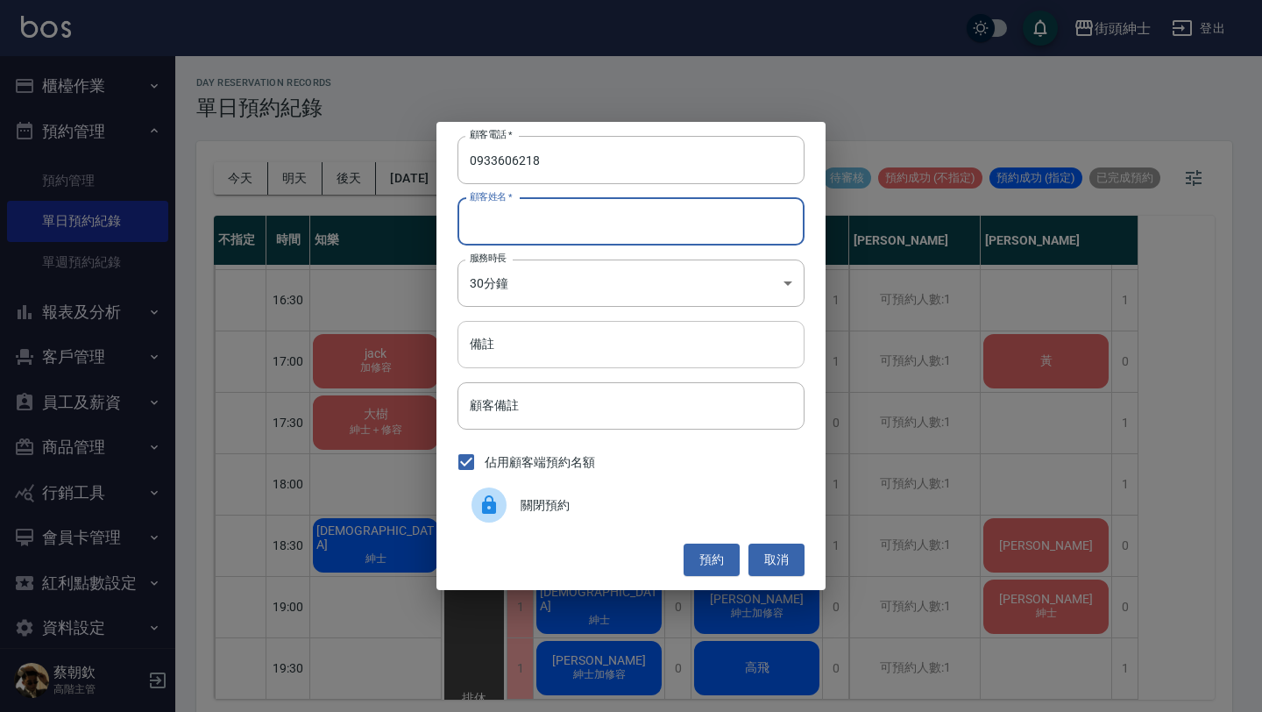
click at [528, 357] on input "備註" at bounding box center [630, 344] width 347 height 47
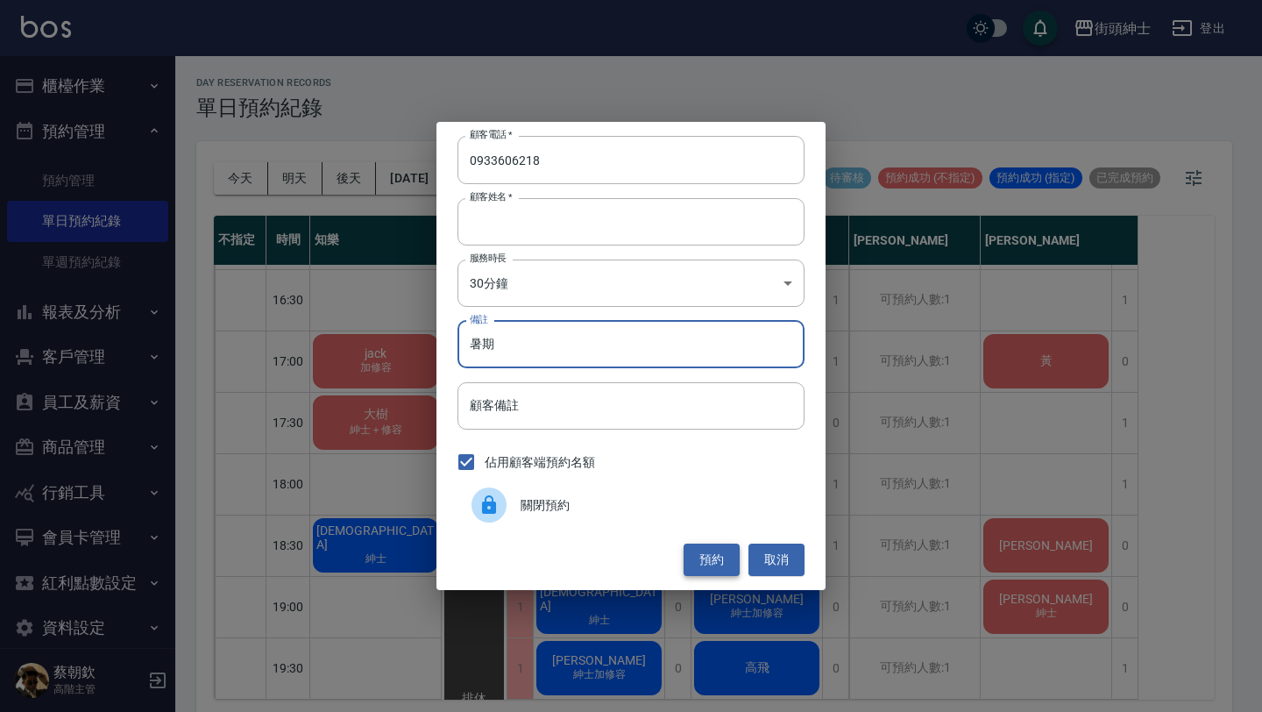
type input "暑期"
click at [715, 549] on button "預約" at bounding box center [712, 559] width 56 height 32
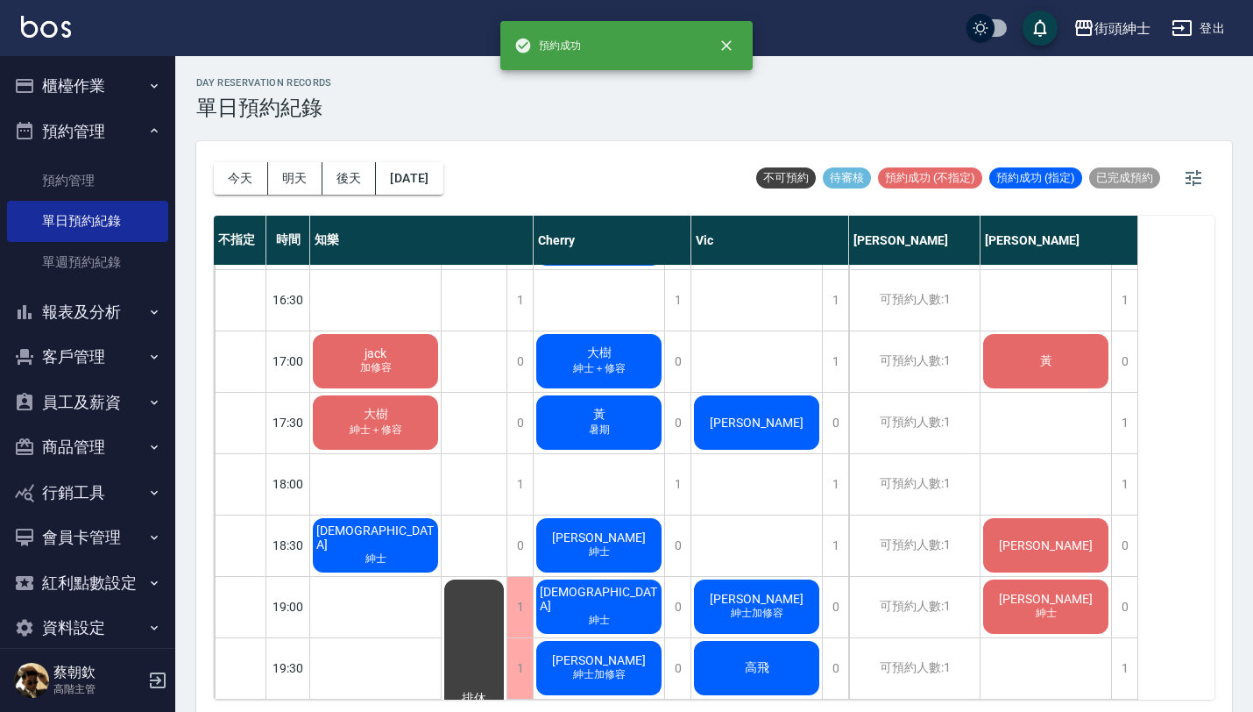
click at [441, 145] on div "黃" at bounding box center [375, 116] width 131 height 60
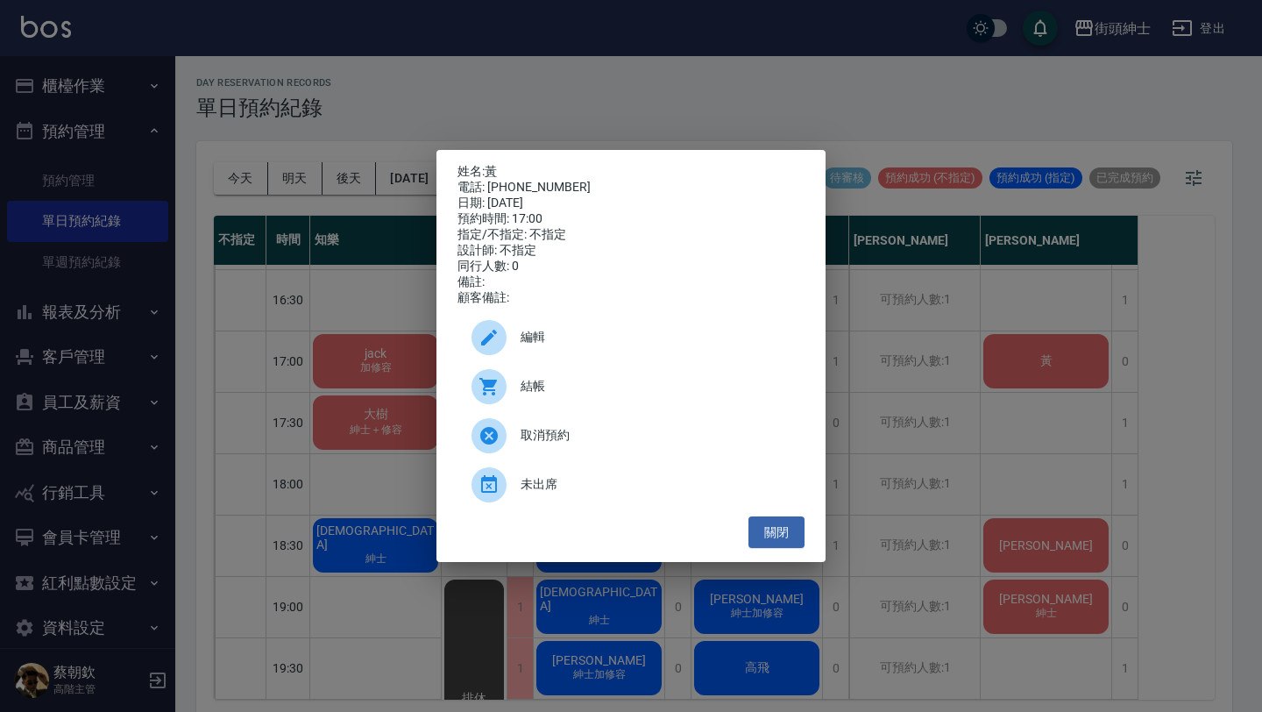
click at [561, 357] on div "編輯" at bounding box center [630, 337] width 347 height 49
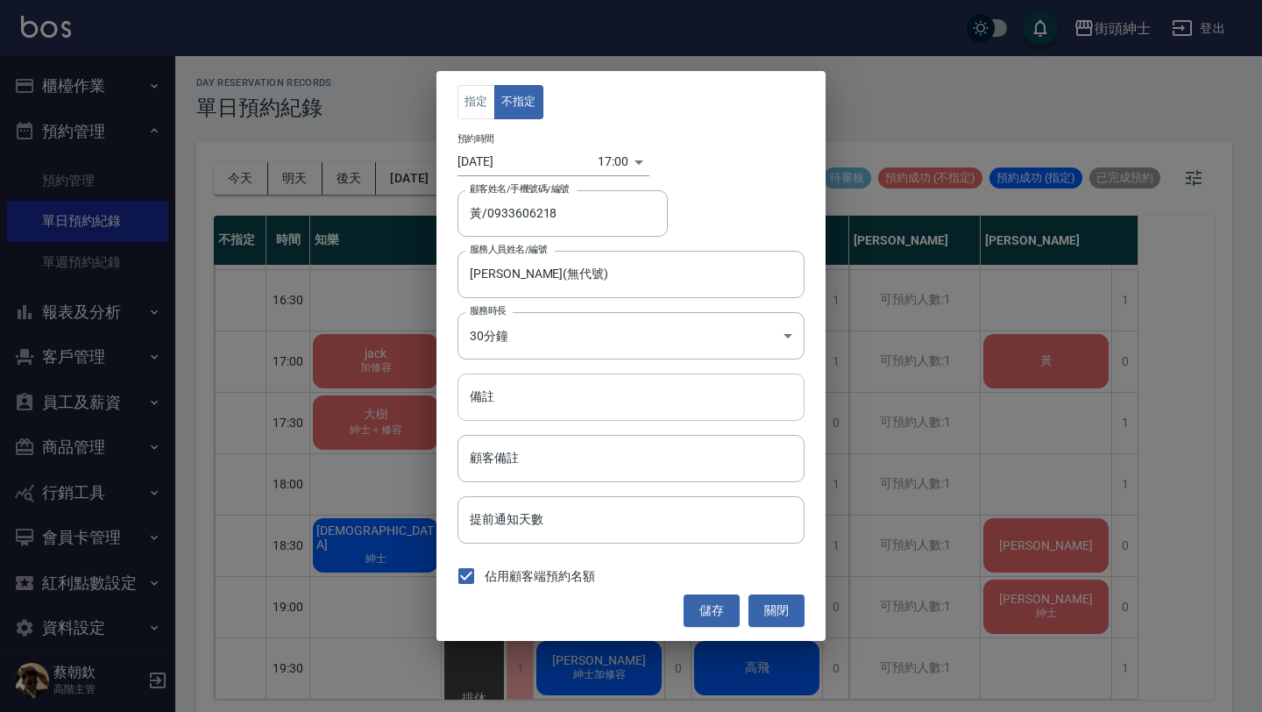
click at [574, 416] on input "備註" at bounding box center [630, 396] width 347 height 47
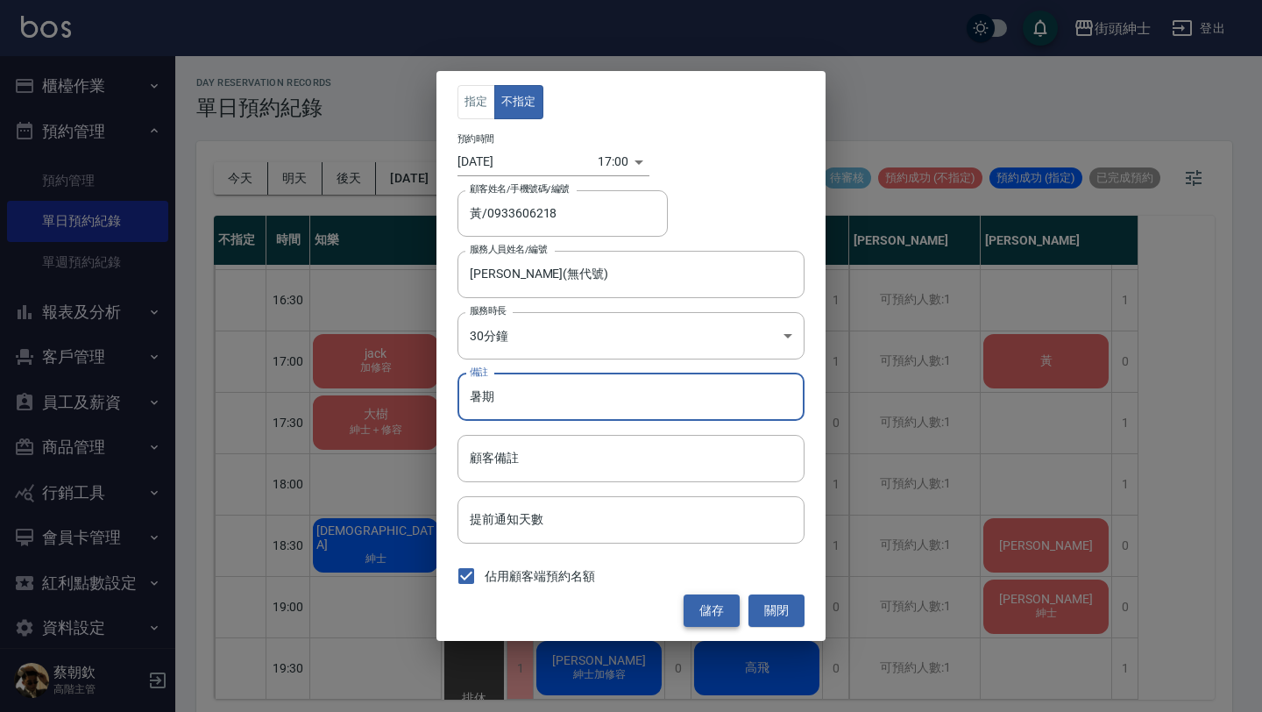
type input "暑期"
click at [713, 606] on button "儲存" at bounding box center [712, 610] width 56 height 32
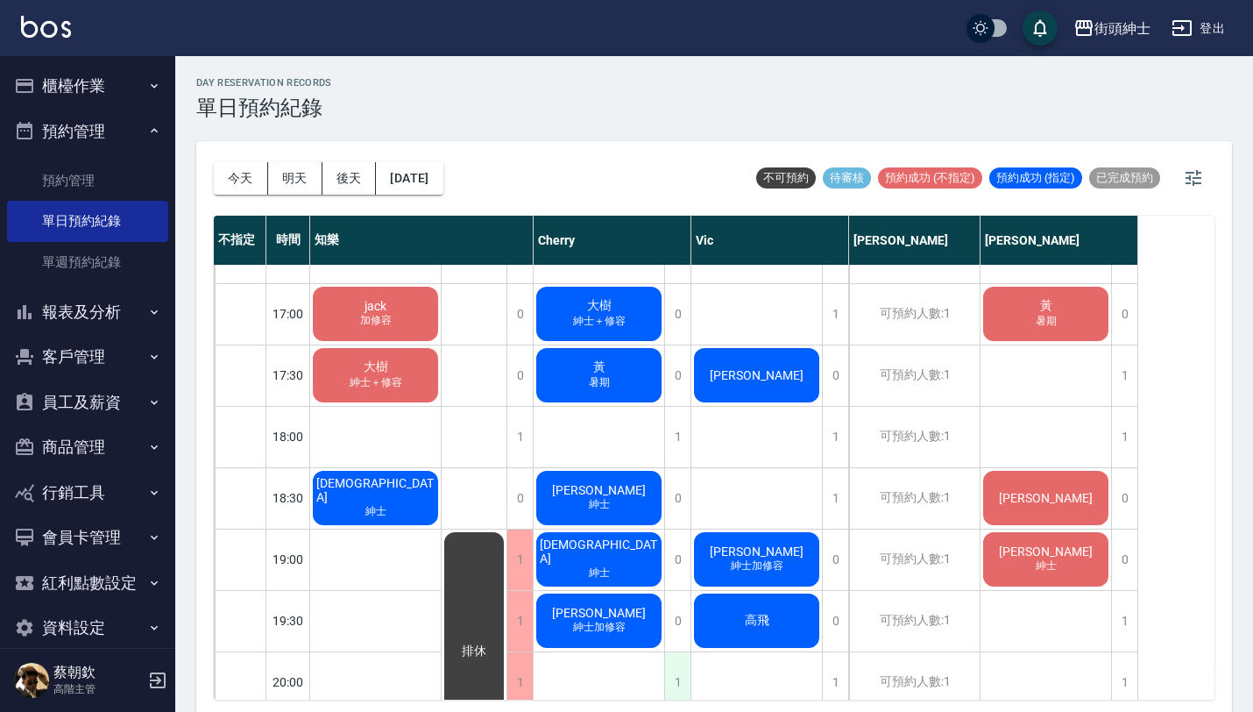
scroll to position [960, 0]
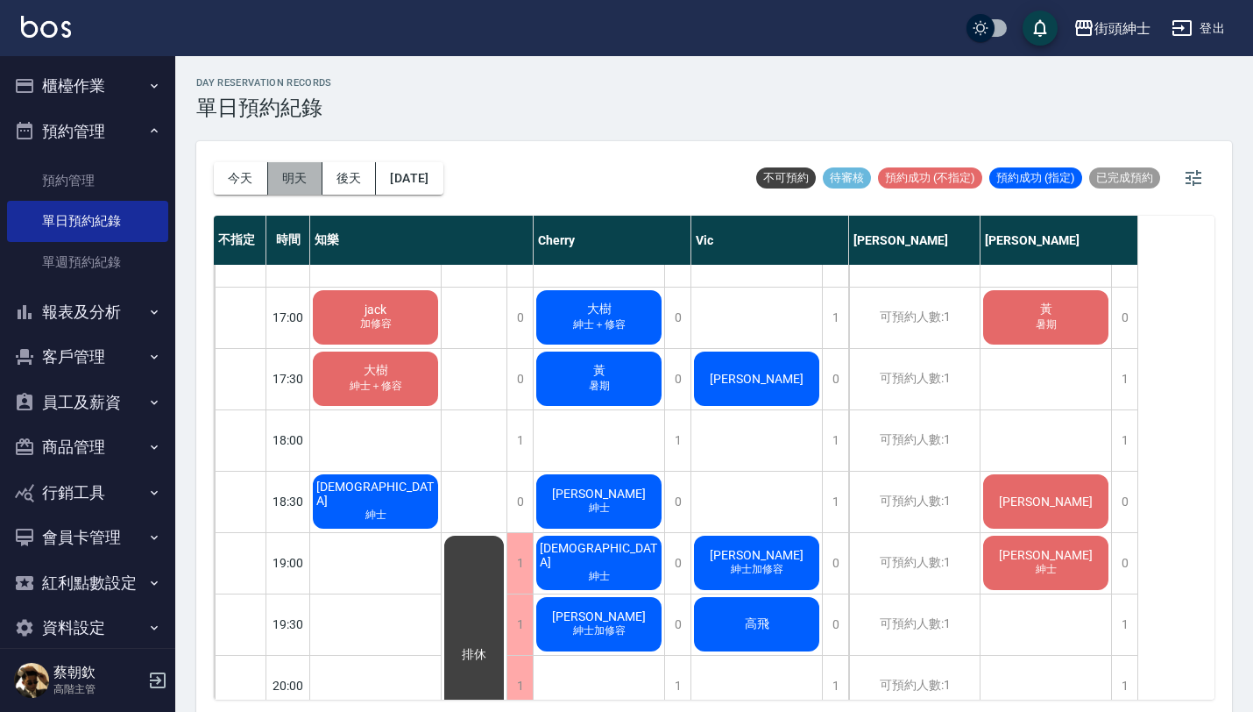
click at [298, 179] on button "明天" at bounding box center [295, 178] width 54 height 32
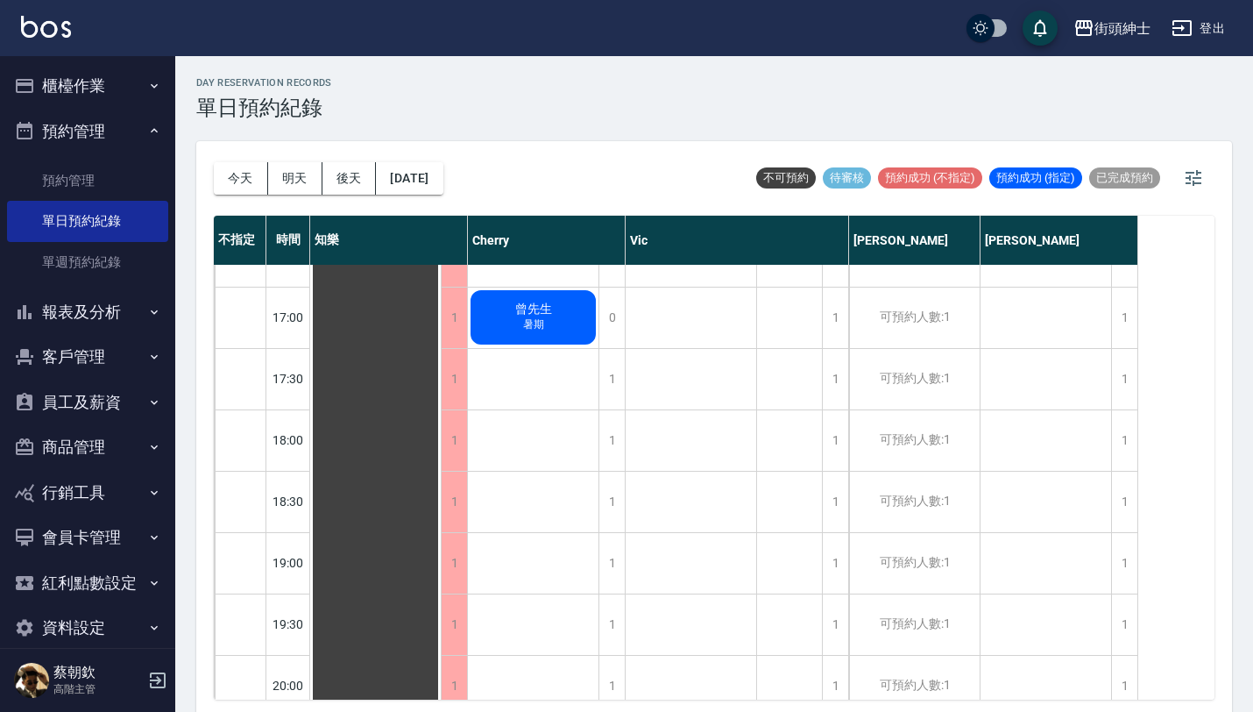
click at [108, 313] on button "報表及分析" at bounding box center [87, 312] width 161 height 46
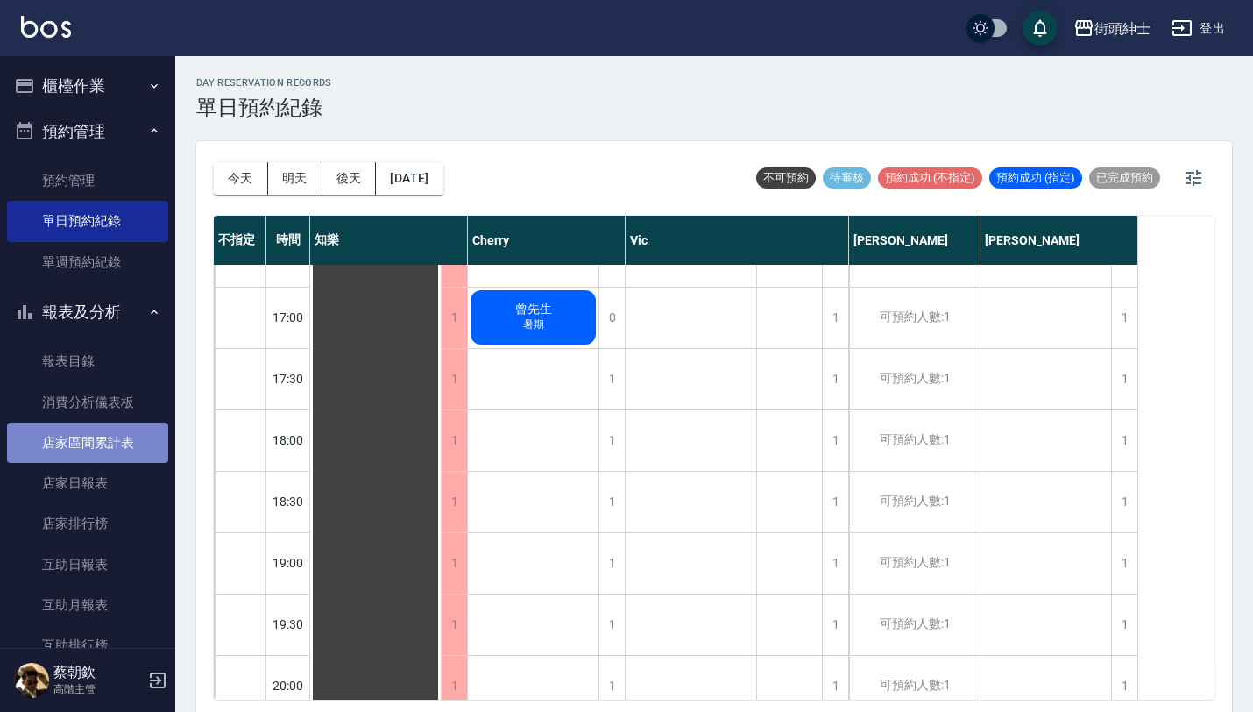
click at [112, 435] on link "店家區間累計表" at bounding box center [87, 442] width 161 height 40
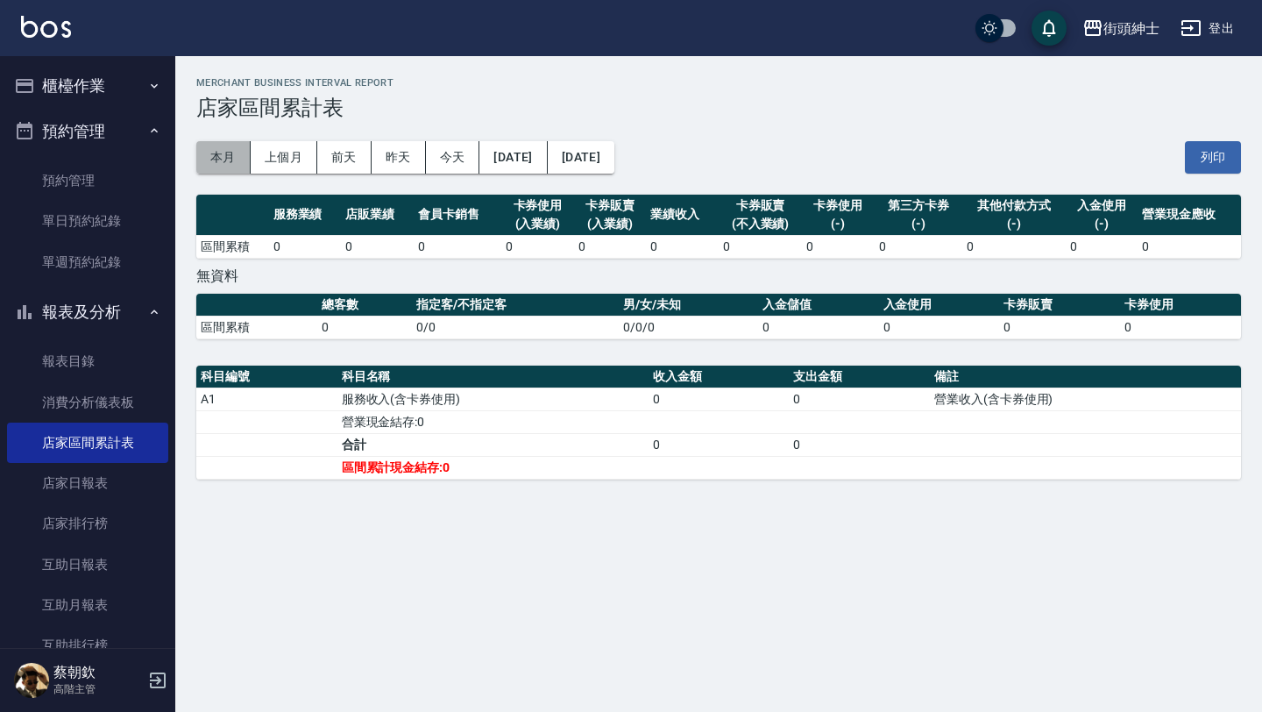
click at [225, 162] on button "本月" at bounding box center [223, 157] width 54 height 32
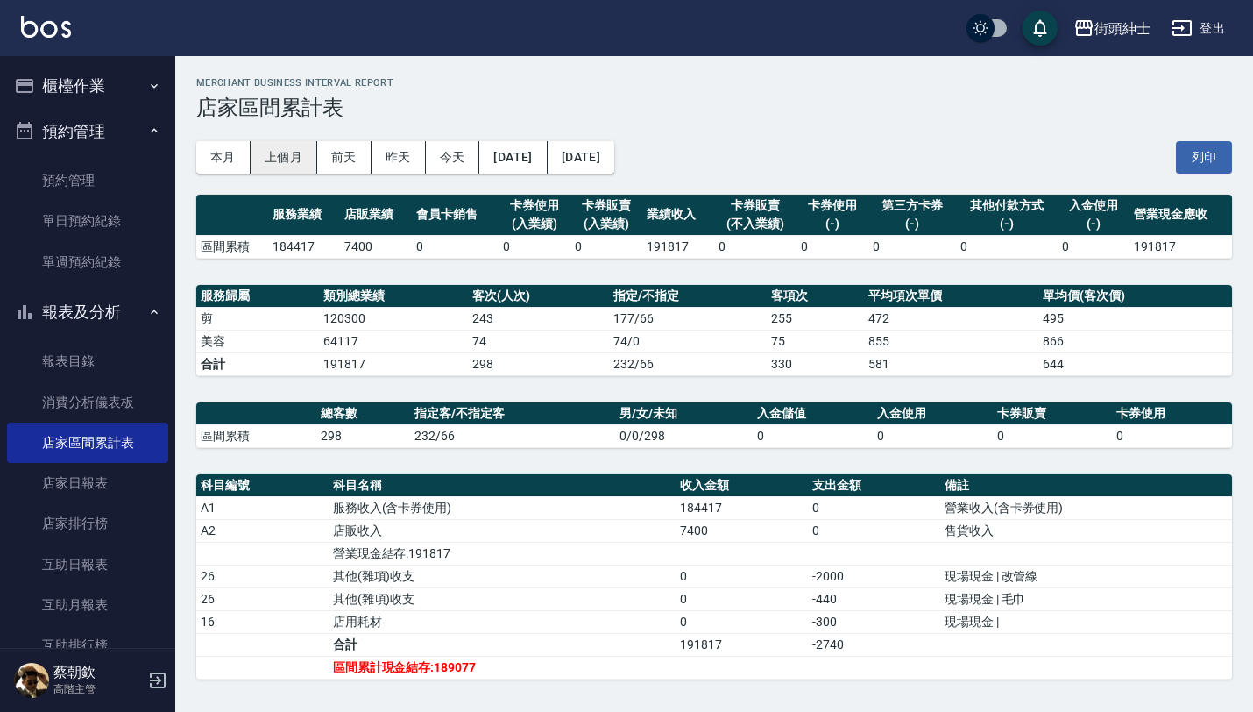
click at [286, 157] on button "上個月" at bounding box center [284, 157] width 67 height 32
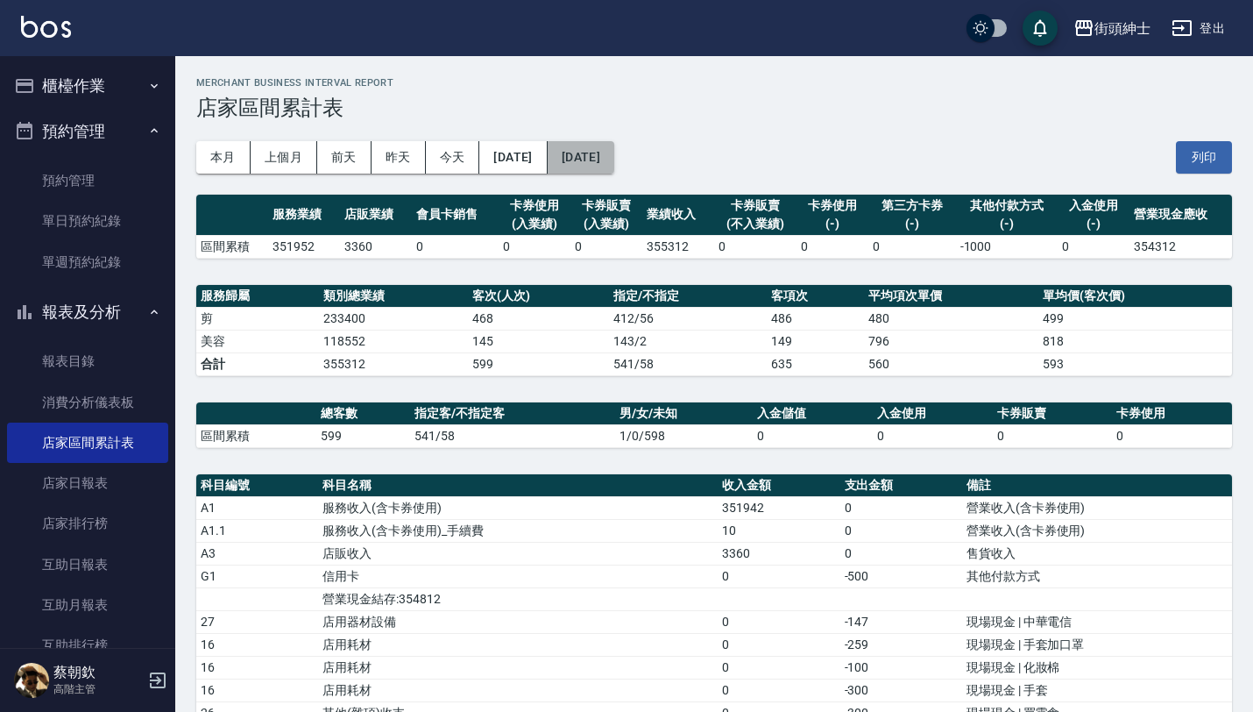
click at [614, 159] on button "2025/07/31" at bounding box center [581, 157] width 67 height 32
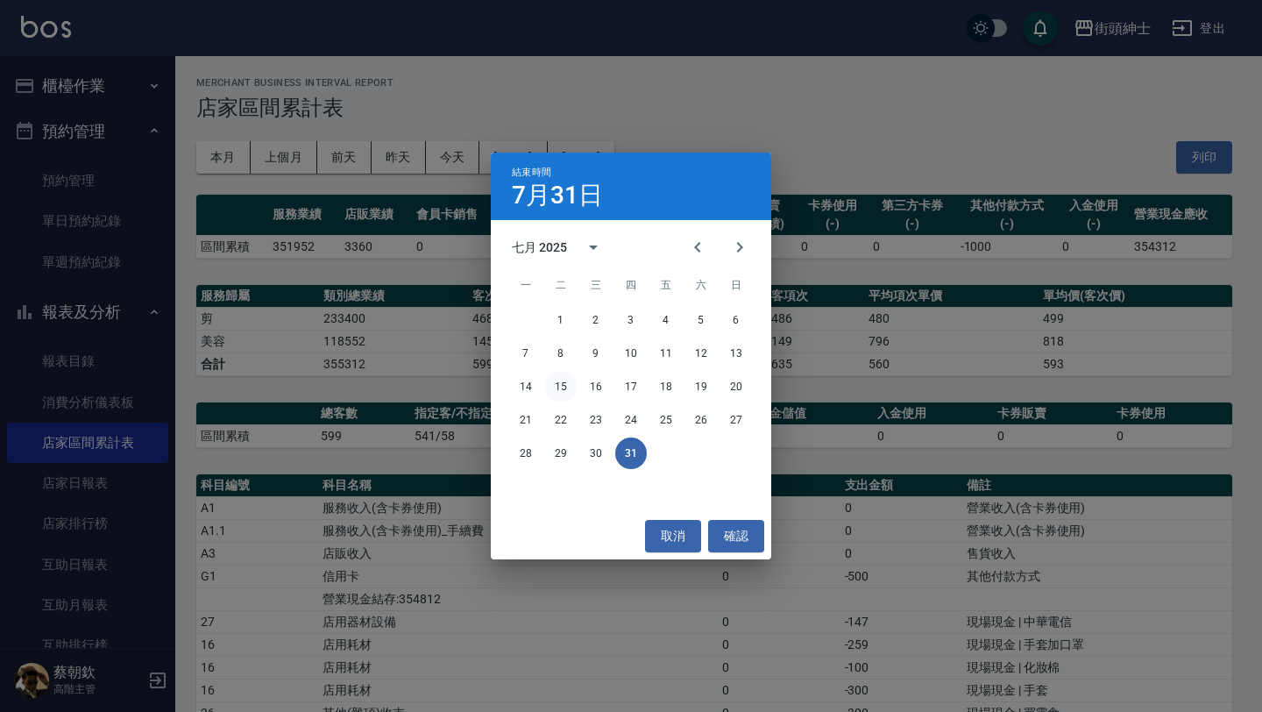
click at [560, 381] on button "15" at bounding box center [561, 387] width 32 height 32
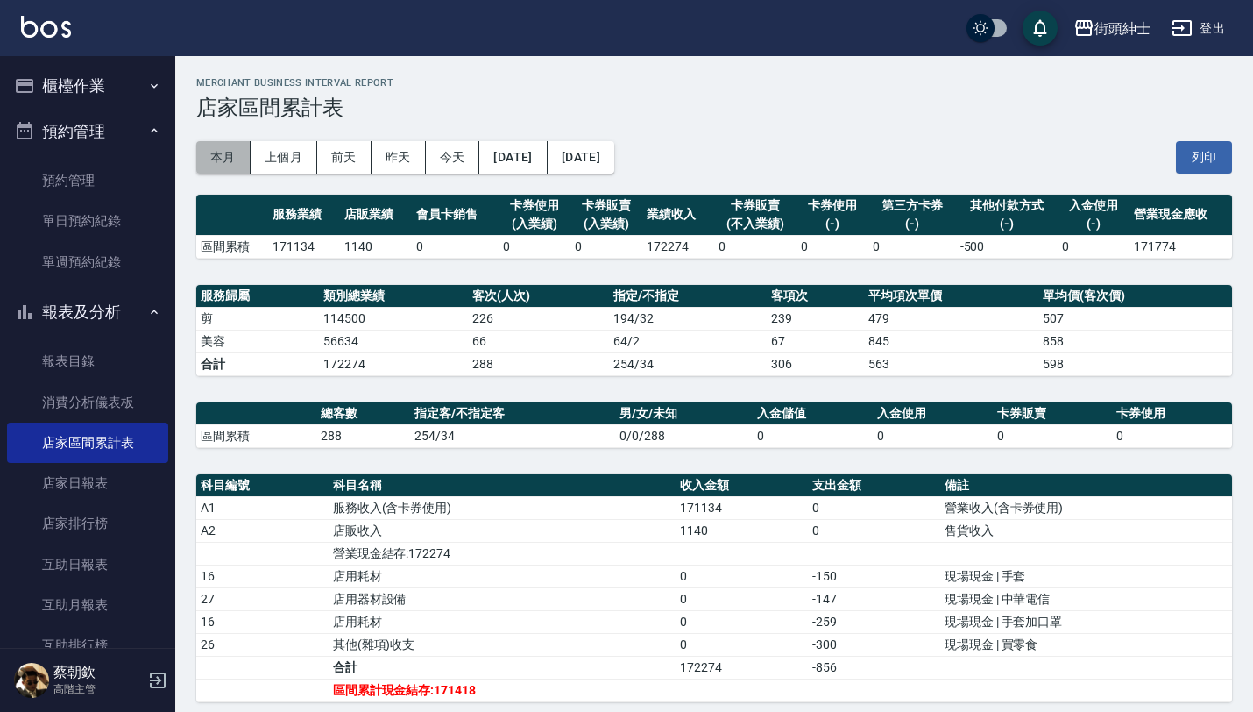
click at [214, 162] on button "本月" at bounding box center [223, 157] width 54 height 32
